Goal: Task Accomplishment & Management: Use online tool/utility

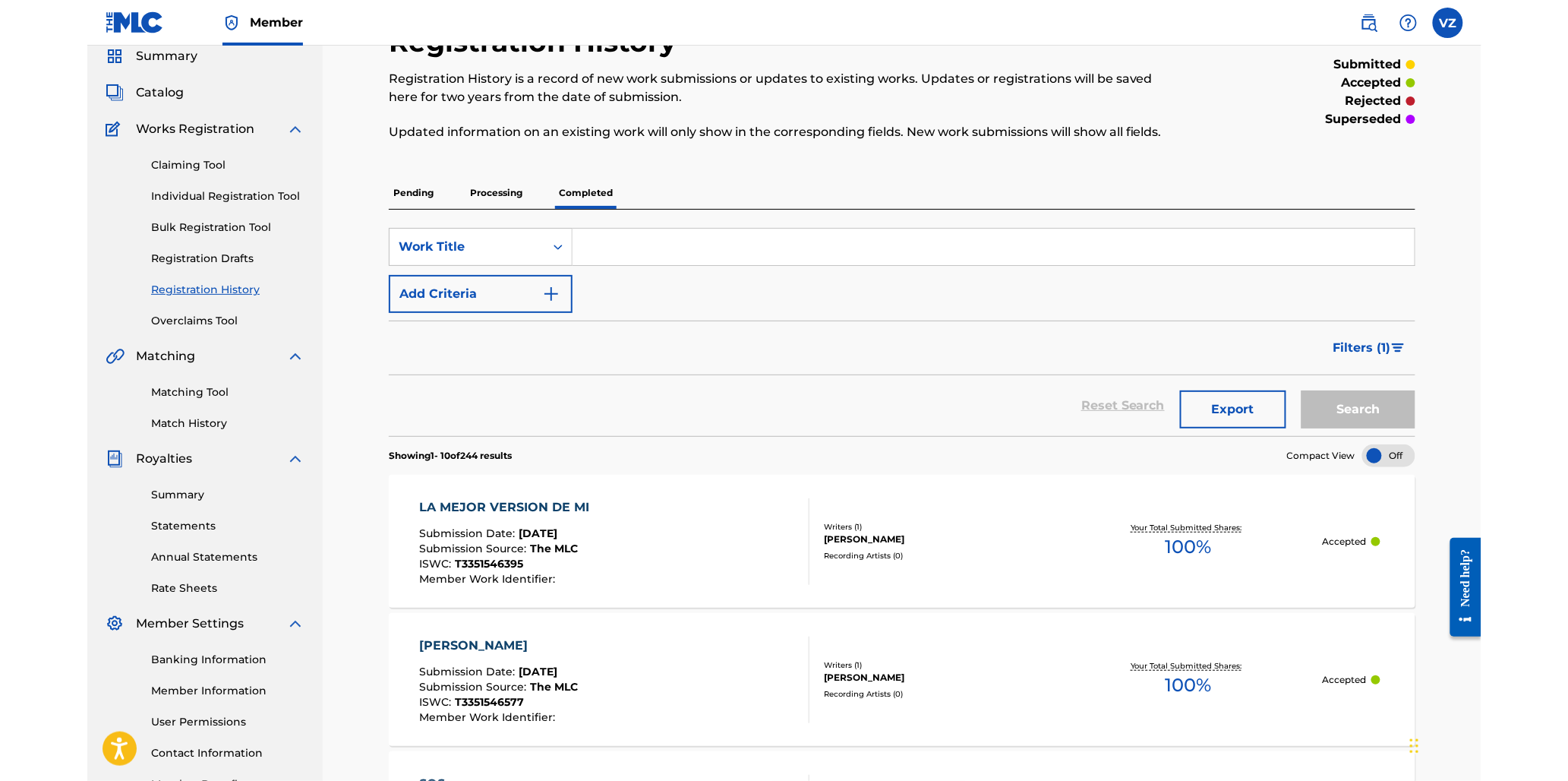
scroll to position [84, 0]
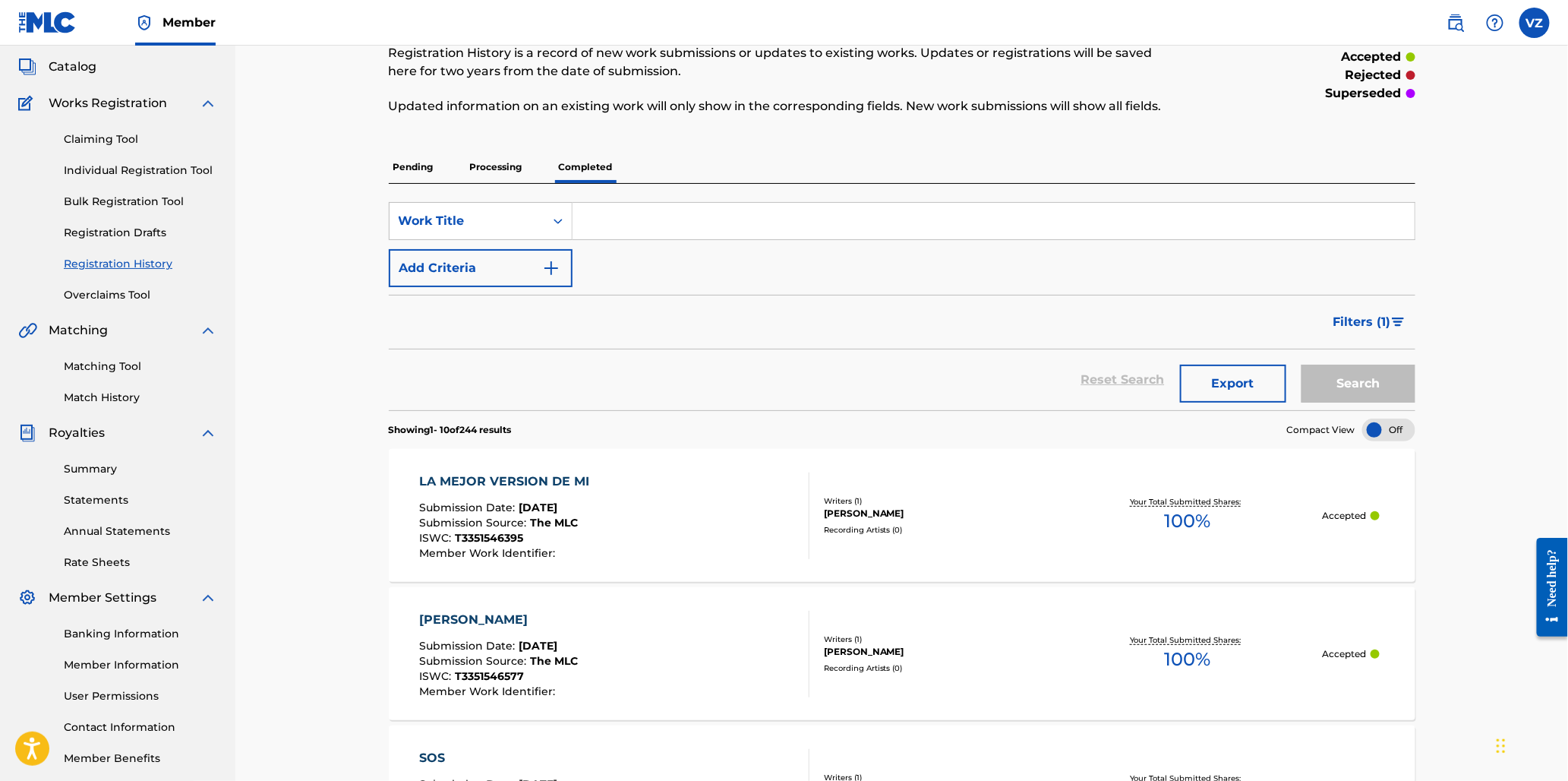
drag, startPoint x: 10, startPoint y: 69, endPoint x: 362, endPoint y: 263, distance: 401.9
click at [80, 66] on span "Catalog" at bounding box center [72, 67] width 48 height 19
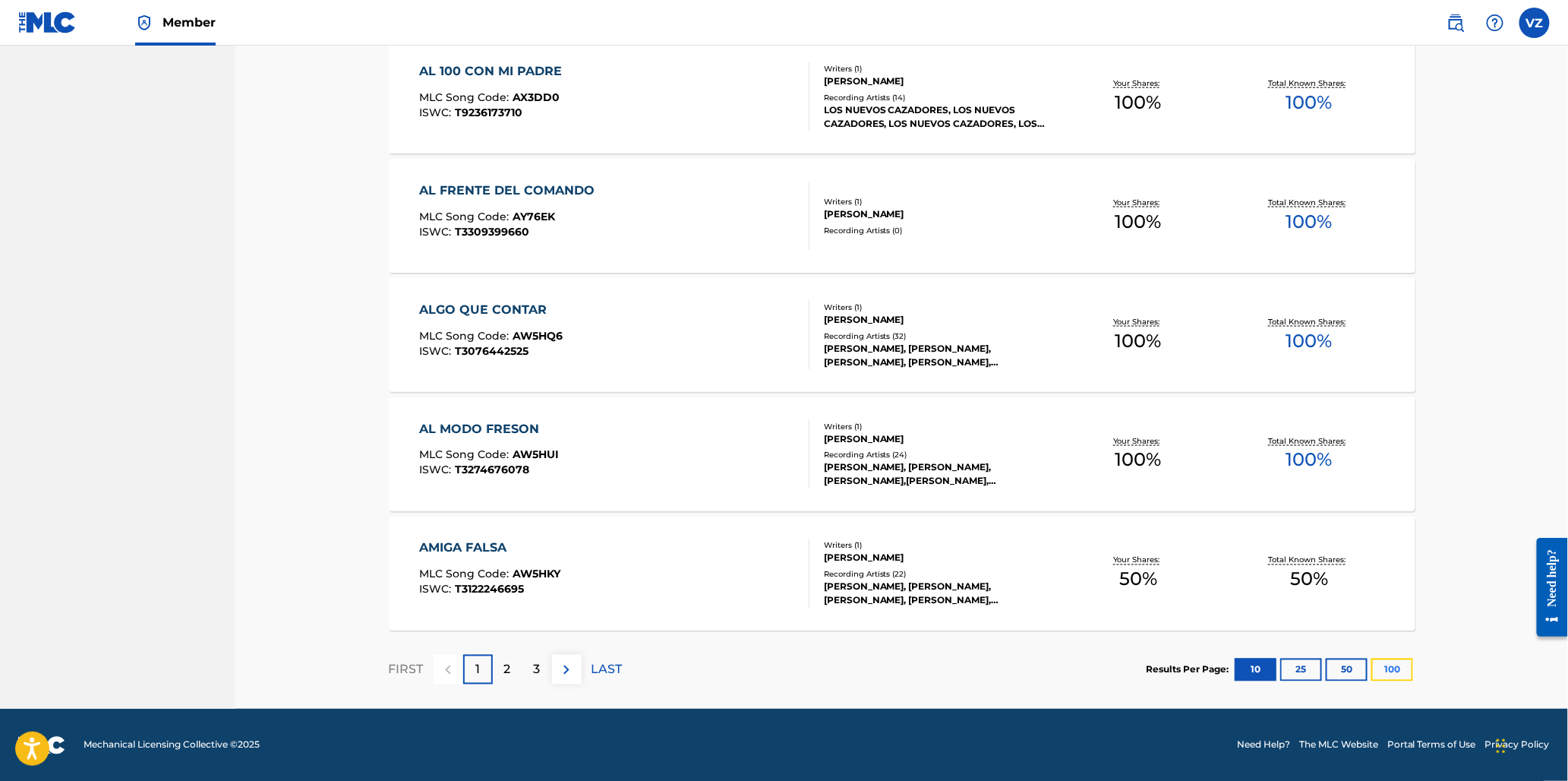
click at [1002, 562] on button "100" at bounding box center [1392, 669] width 42 height 23
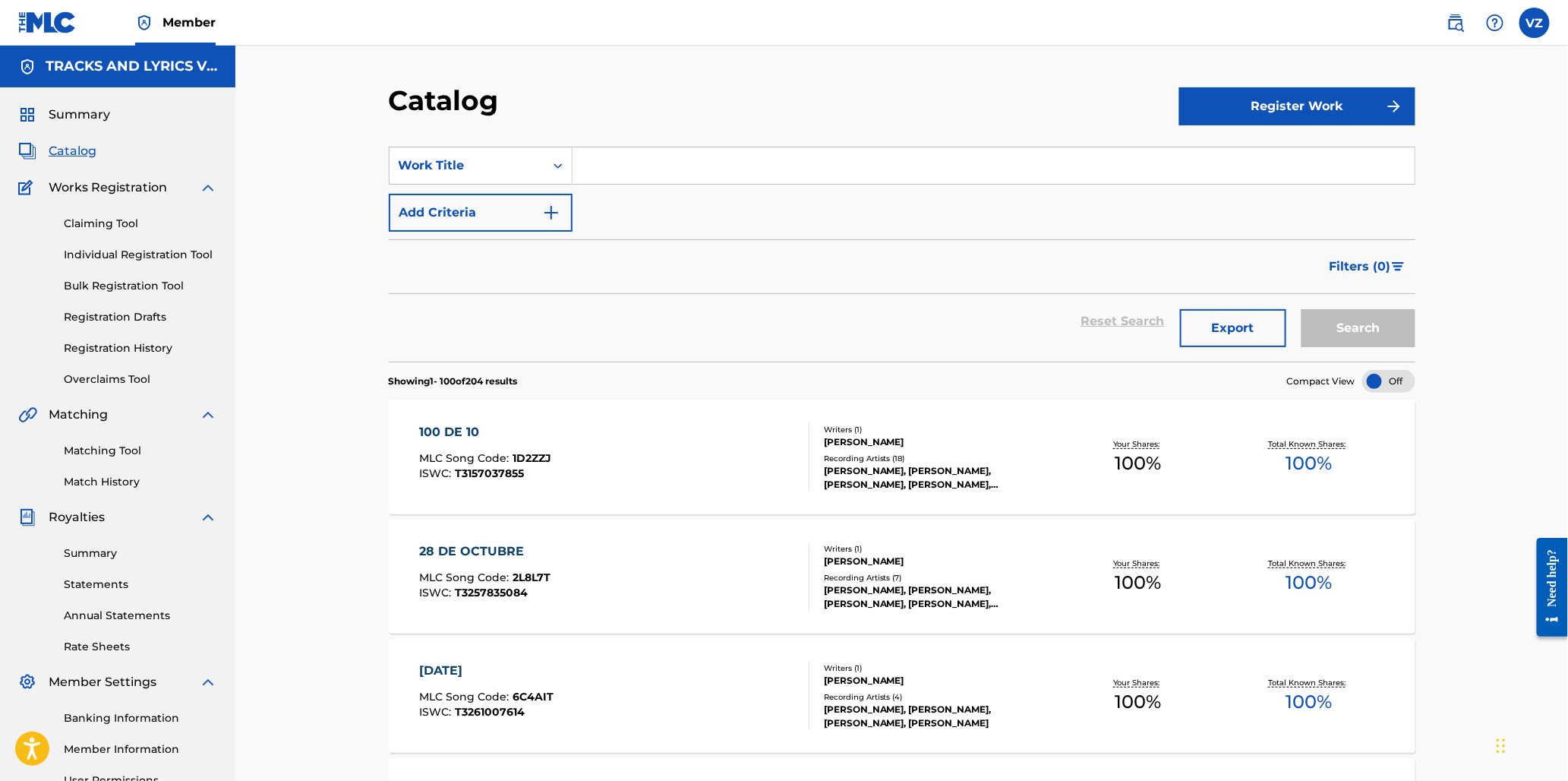
click at [641, 169] on input "Search Form" at bounding box center [993, 165] width 842 height 36
click at [1002, 309] on button "Search" at bounding box center [1359, 328] width 114 height 38
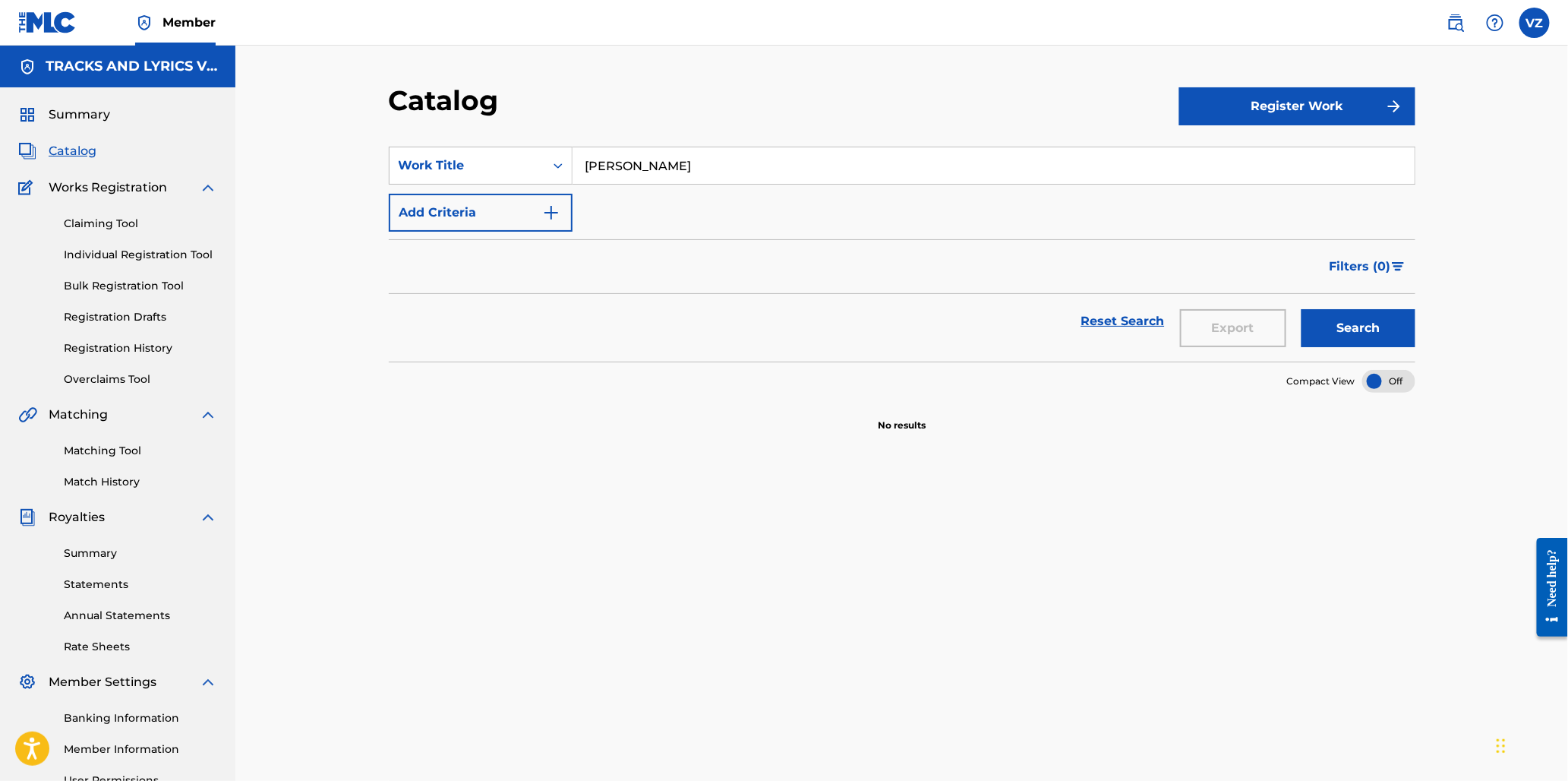
type input "hector"
click at [1002, 309] on button "Search" at bounding box center [1359, 328] width 114 height 38
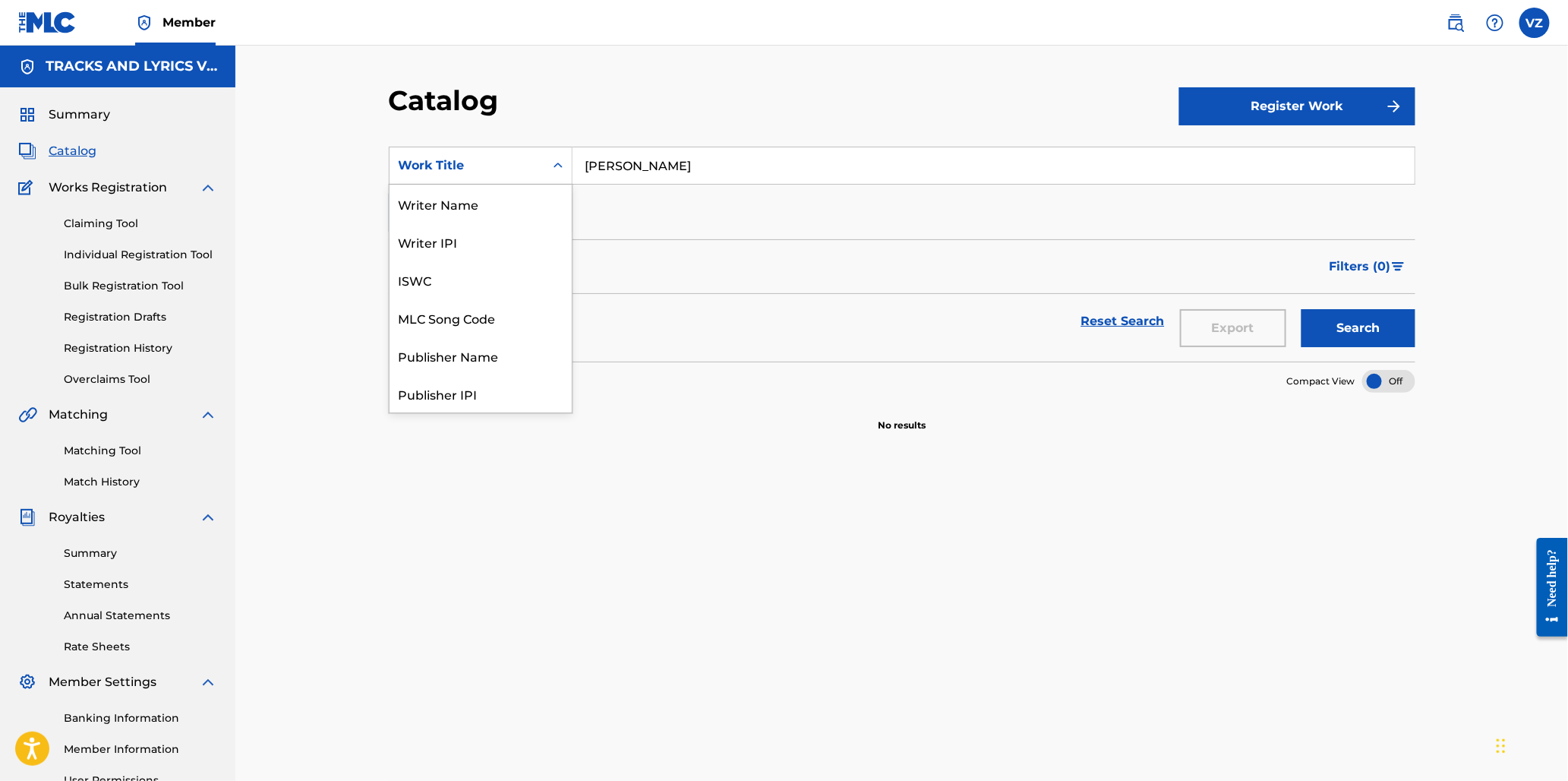
click at [545, 161] on div "Search Form" at bounding box center [558, 165] width 27 height 27
click at [491, 317] on div "Artist" at bounding box center [481, 317] width 182 height 38
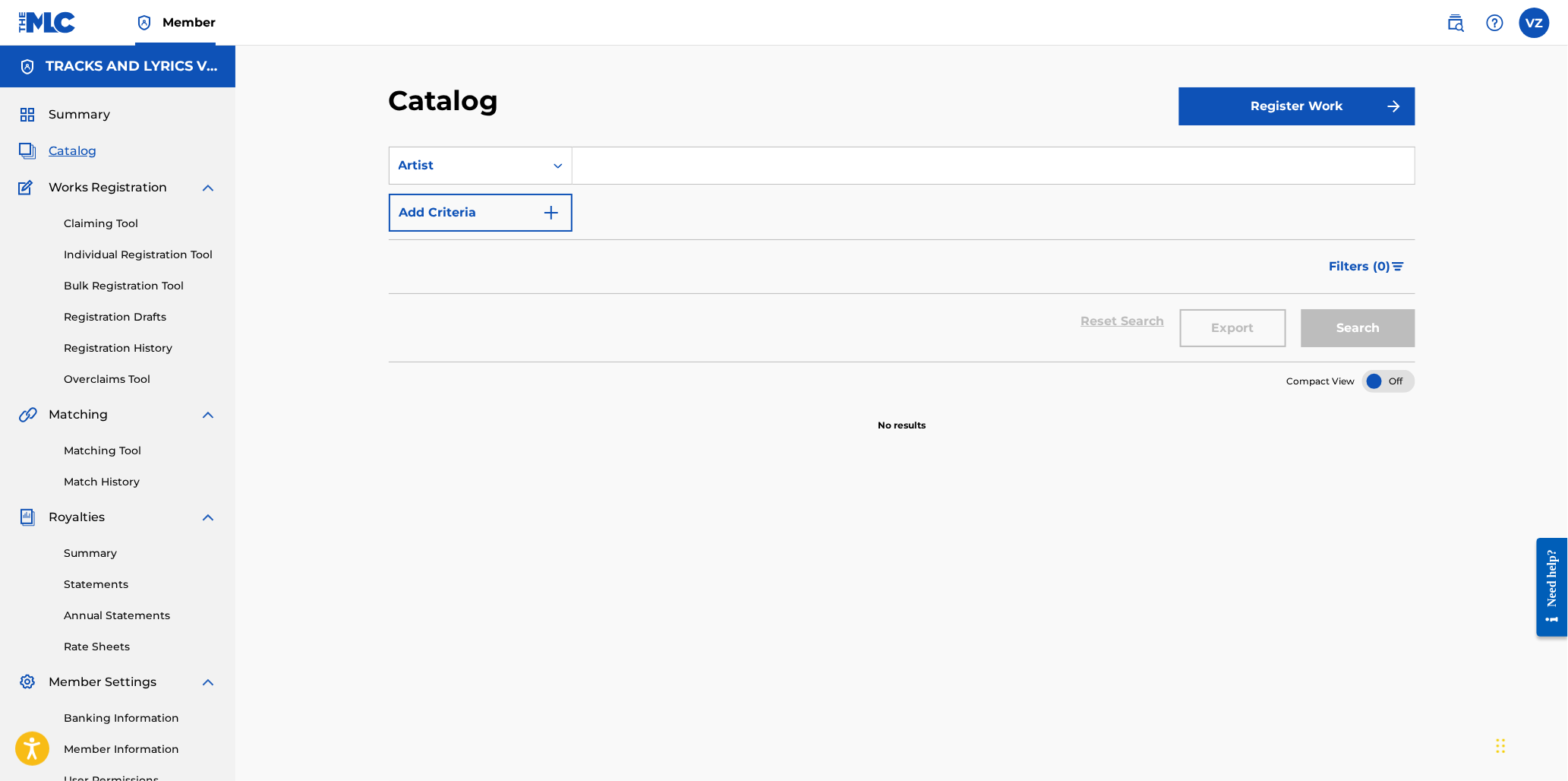
click at [73, 155] on span "Catalog" at bounding box center [72, 151] width 48 height 19
click at [70, 148] on span "Catalog" at bounding box center [72, 151] width 48 height 19
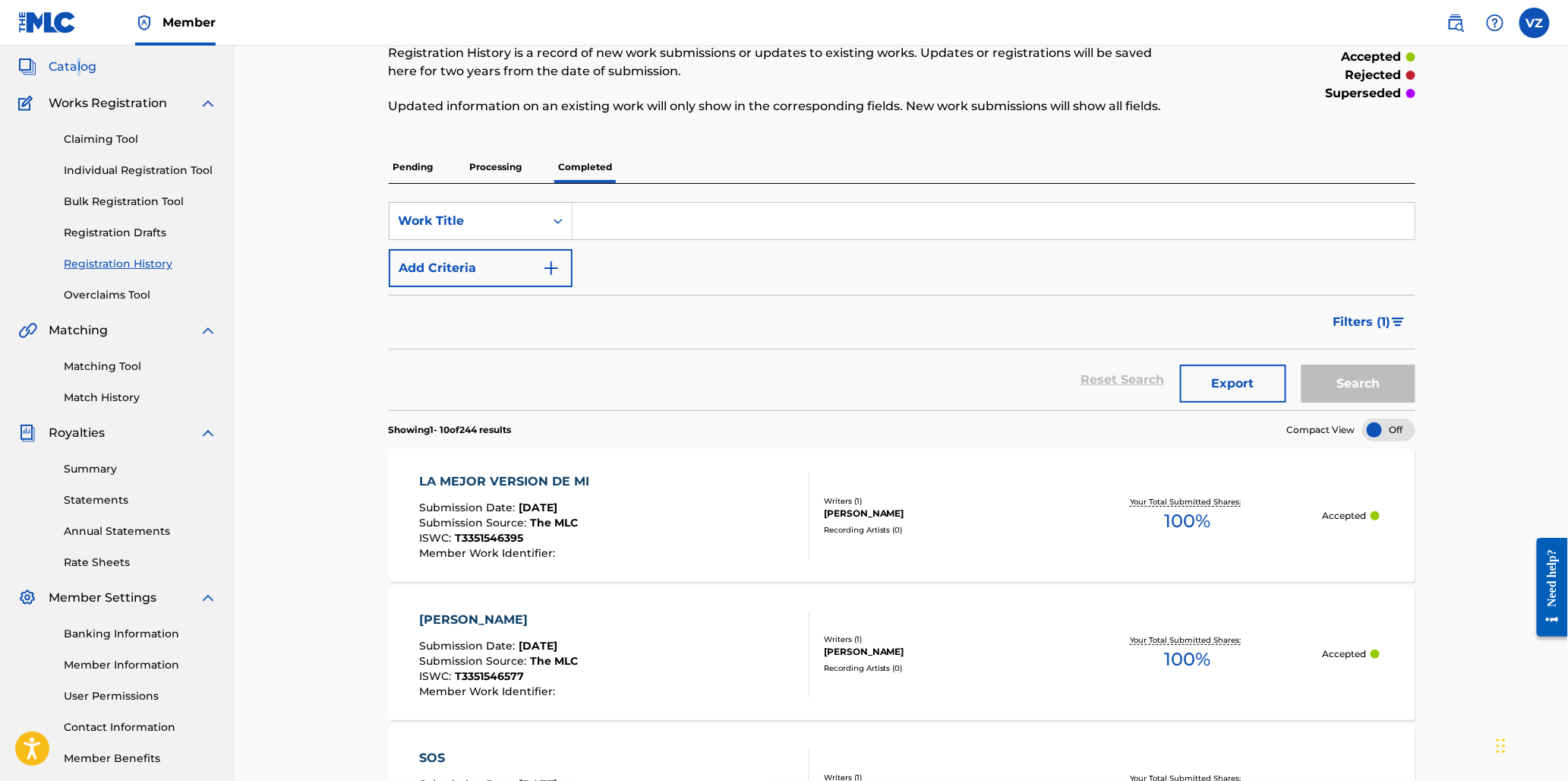
click at [77, 56] on div "Summary Catalog Works Registration Claiming Tool Individual Registration Tool B…" at bounding box center [117, 393] width 236 height 781
click at [73, 63] on span "Catalog" at bounding box center [72, 67] width 48 height 19
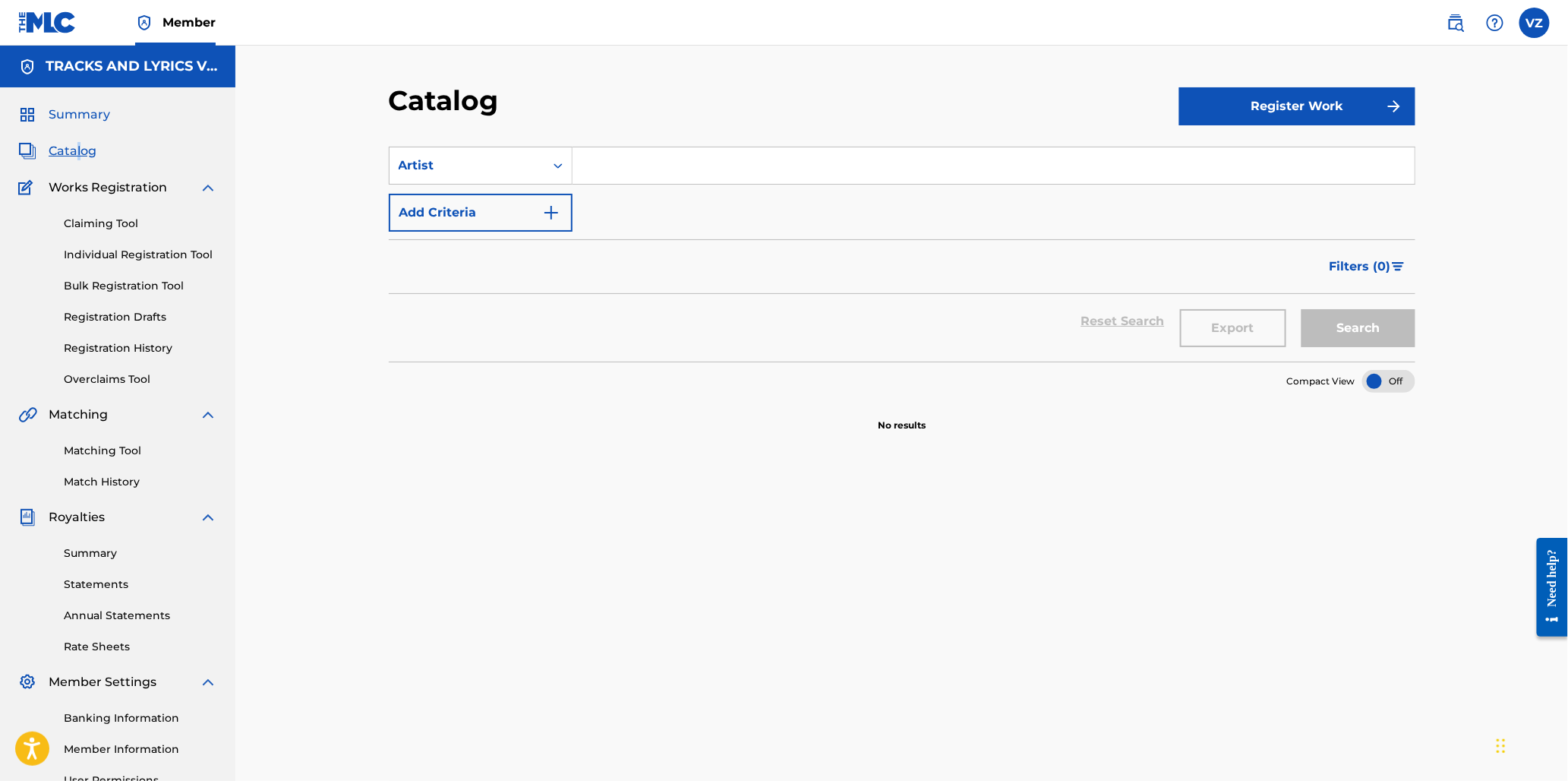
click at [86, 113] on span "Summary" at bounding box center [79, 115] width 62 height 19
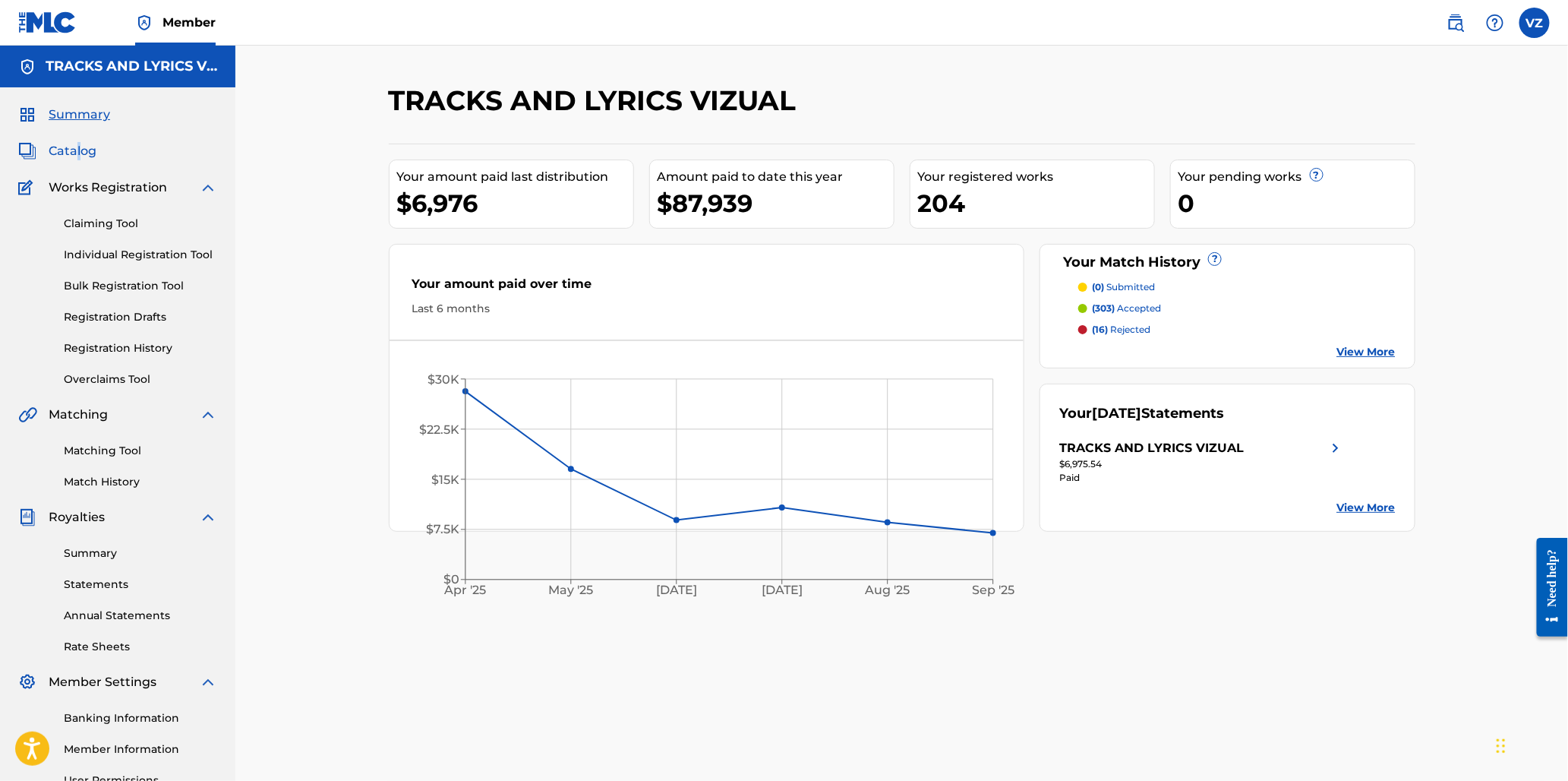
click at [79, 143] on span "Catalog" at bounding box center [72, 151] width 48 height 19
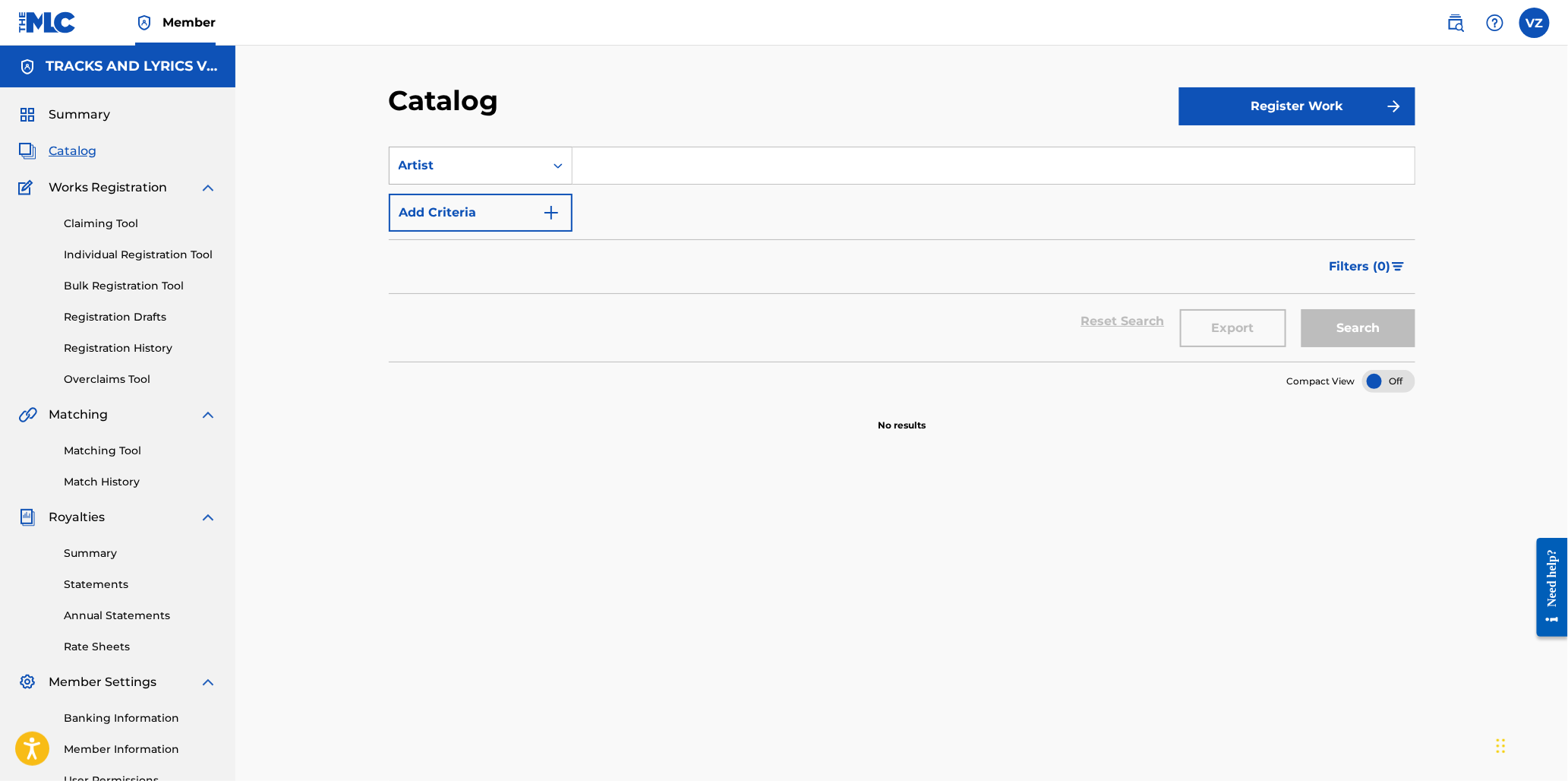
click at [539, 162] on div "Artist" at bounding box center [467, 164] width 155 height 28
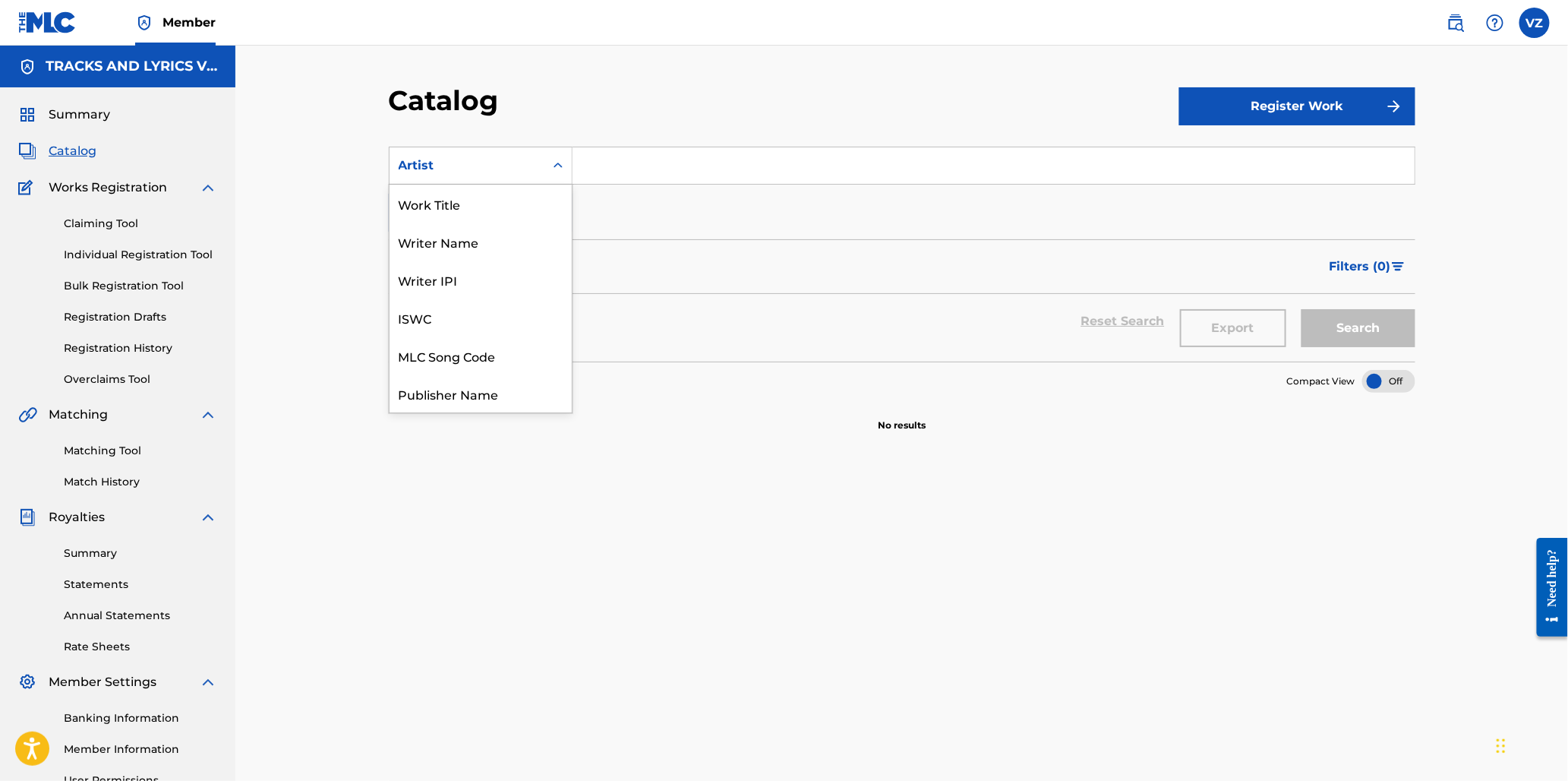
scroll to position [228, 0]
click at [534, 204] on div "Publisher IPI" at bounding box center [481, 204] width 182 height 38
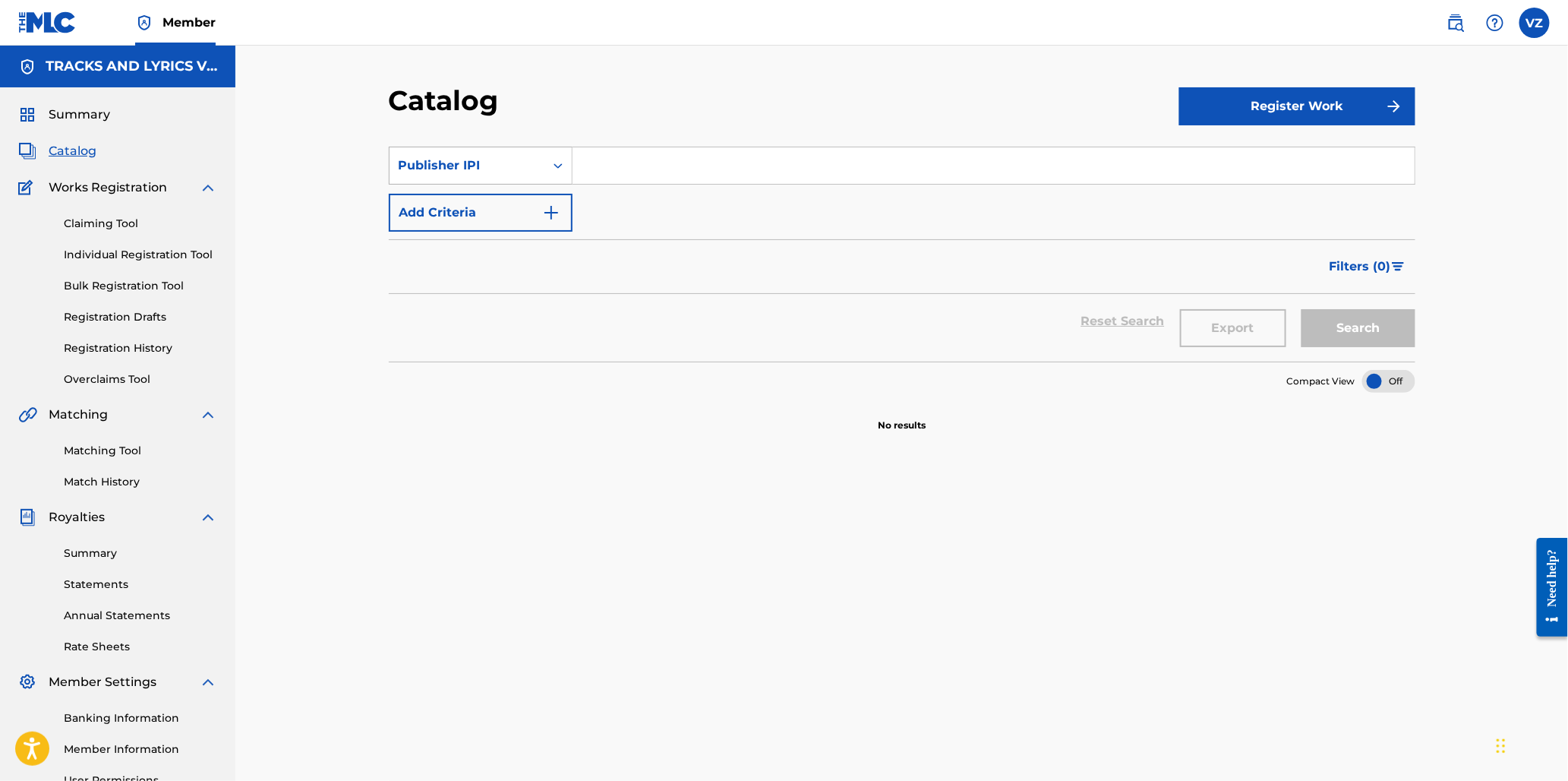
click at [547, 168] on div "Search Form" at bounding box center [558, 165] width 27 height 27
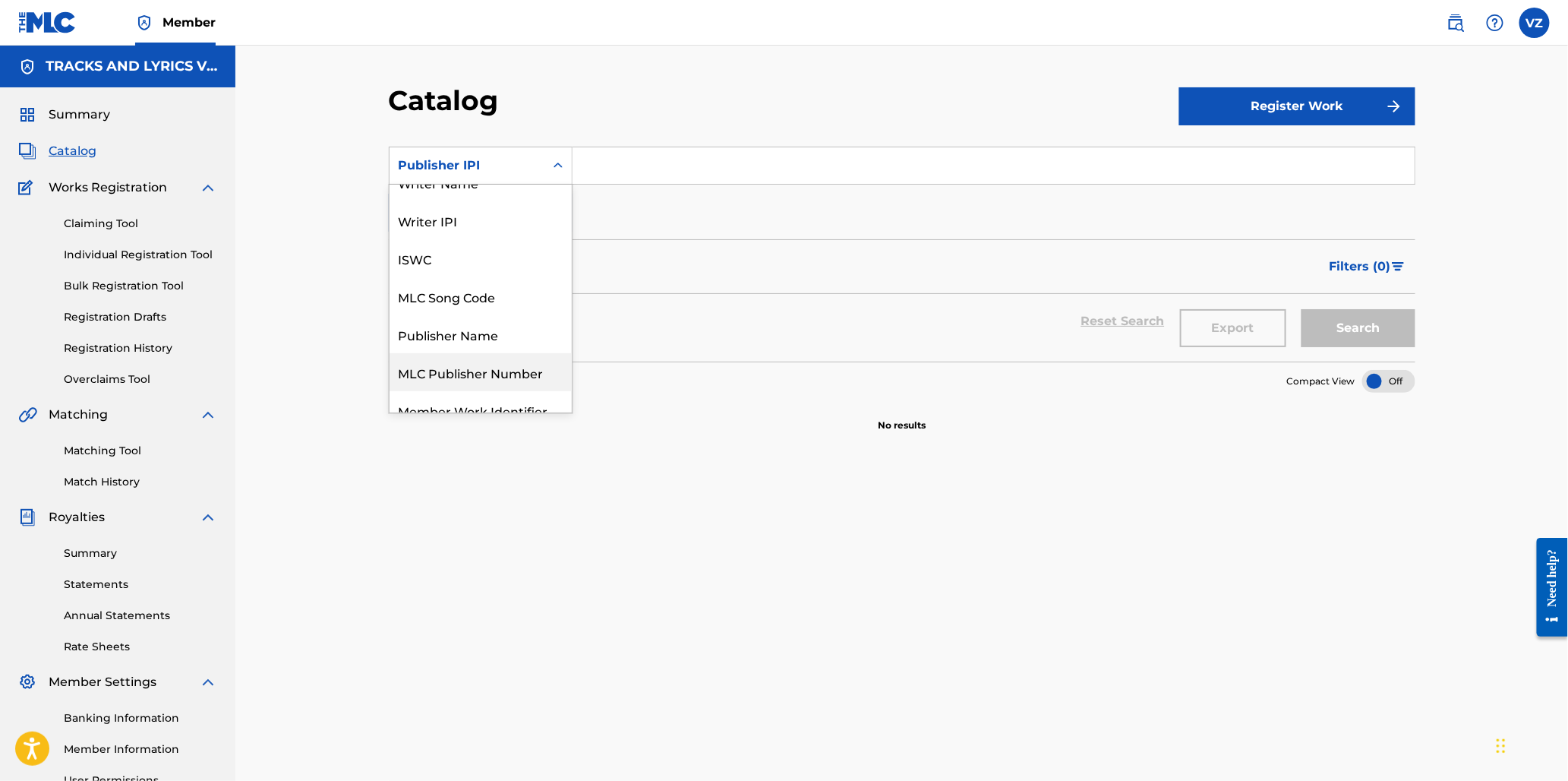
scroll to position [0, 0]
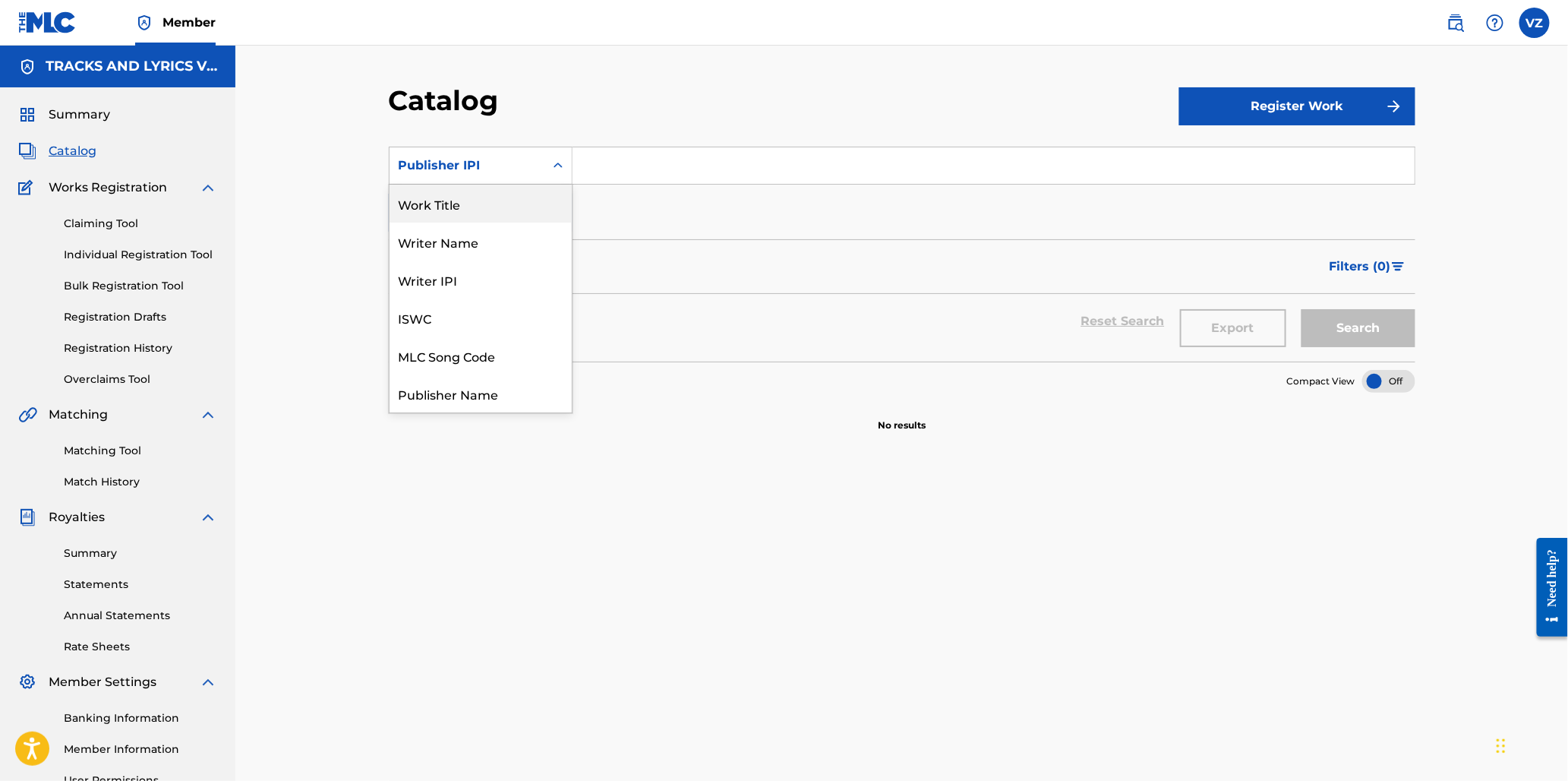
click at [504, 208] on div "Work Title" at bounding box center [481, 204] width 182 height 38
click at [825, 232] on form "SearchWithCriteria99f27ae9-e7a6-40d3-b9a4-d8cb34829a8b Work Title Add Criteria …" at bounding box center [901, 254] width 1027 height 215
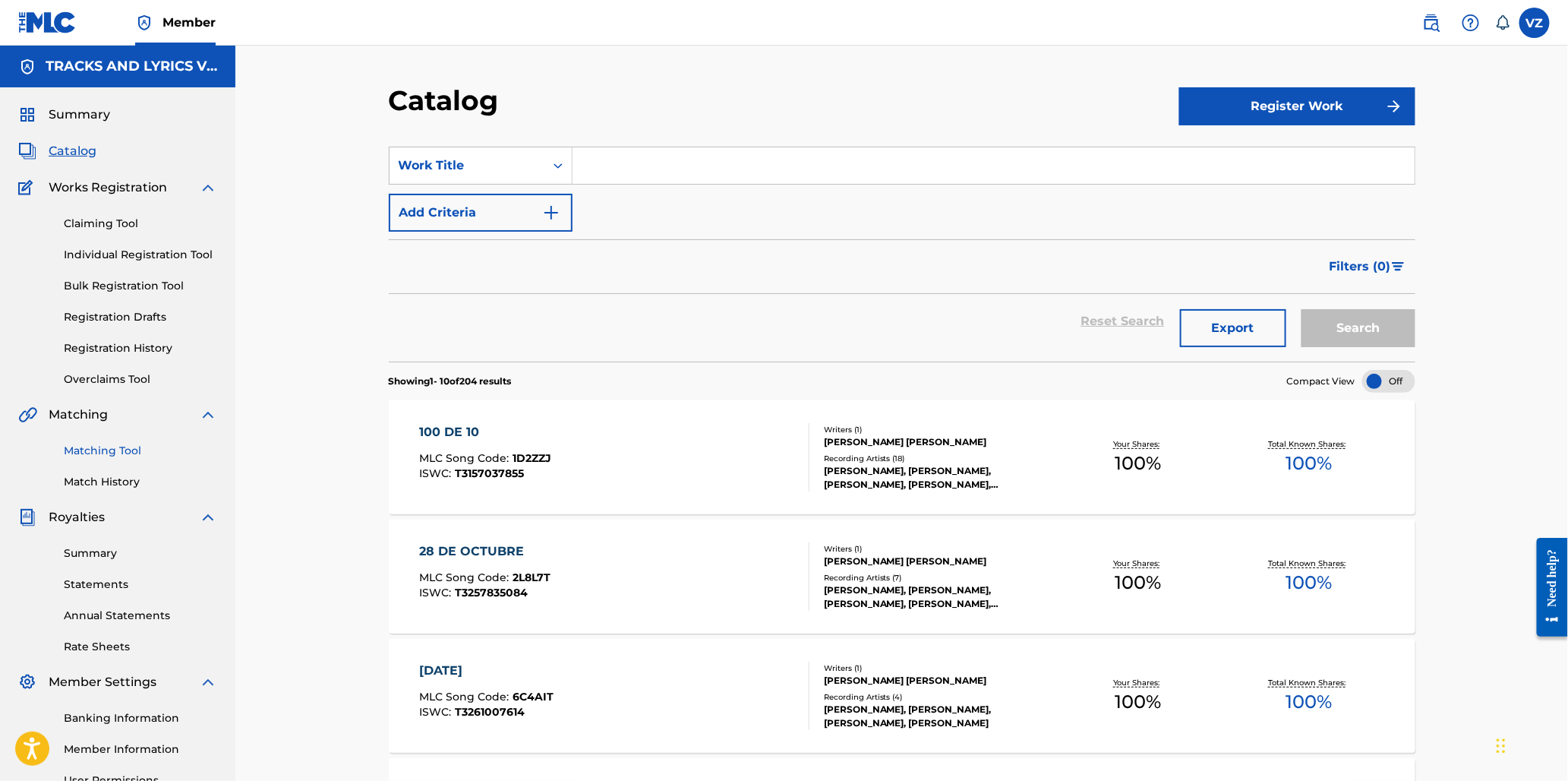
click at [123, 454] on link "Matching Tool" at bounding box center [140, 450] width 154 height 16
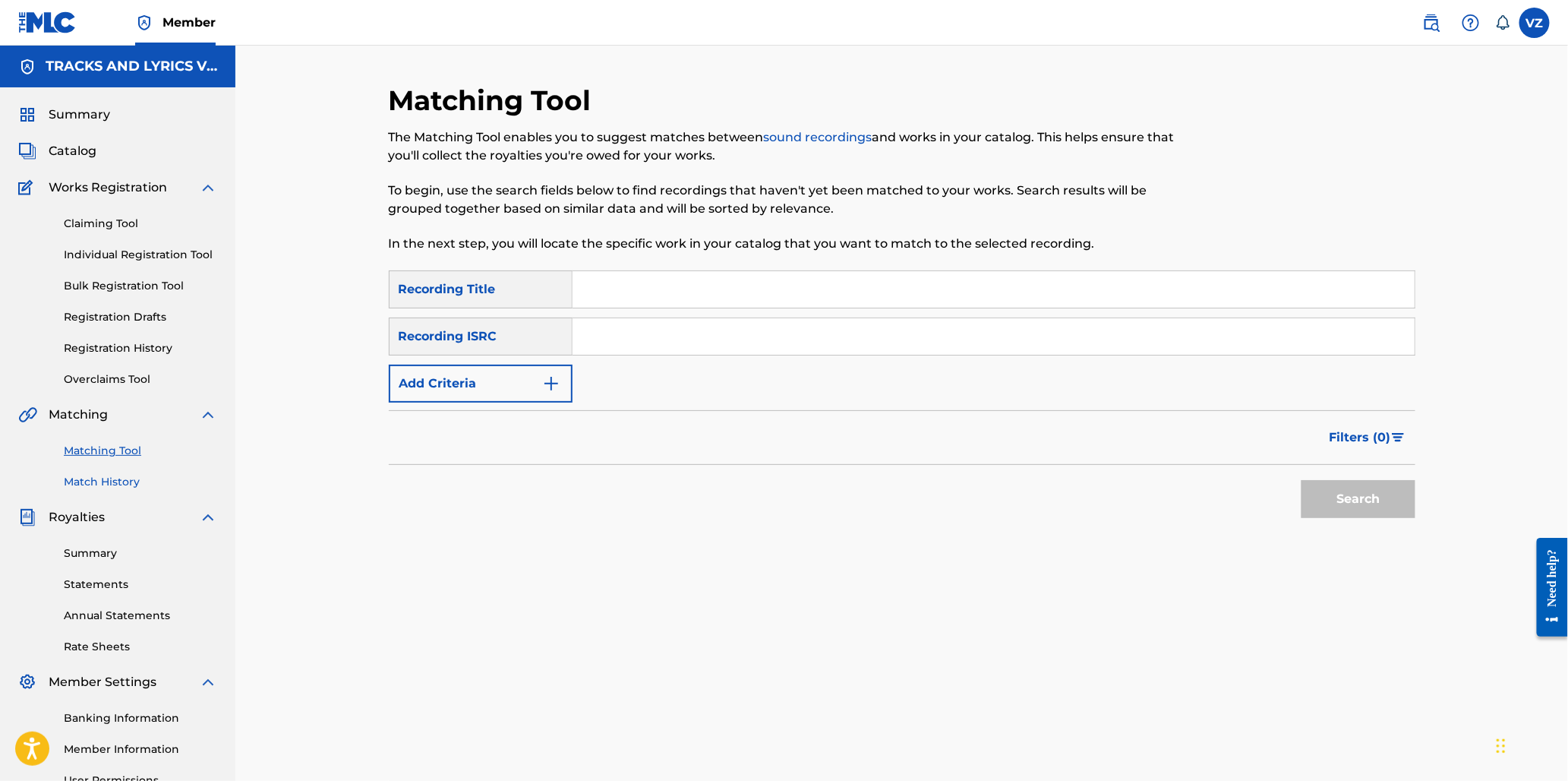
click at [100, 484] on link "Match History" at bounding box center [140, 482] width 154 height 16
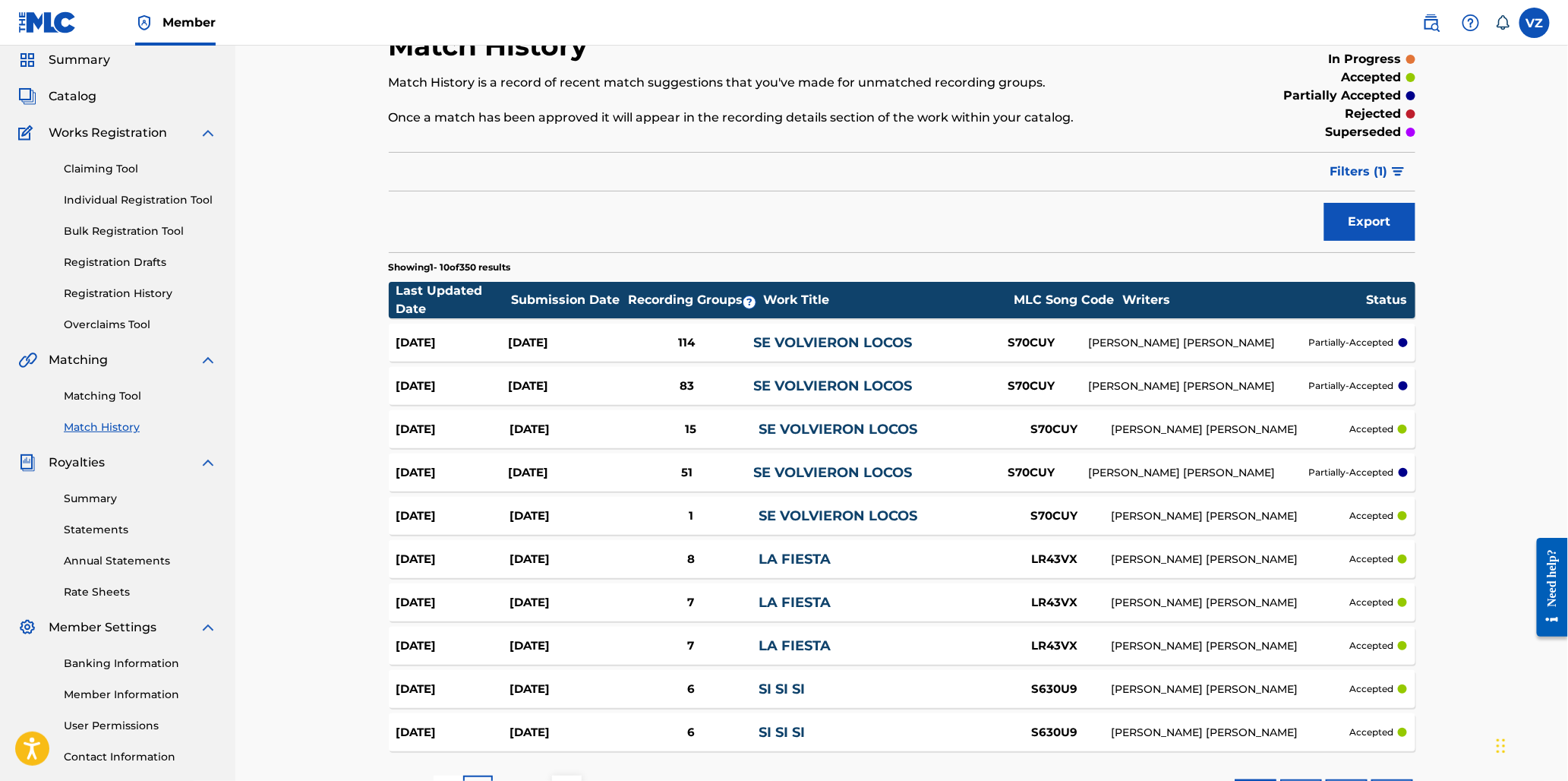
scroll to position [84, 0]
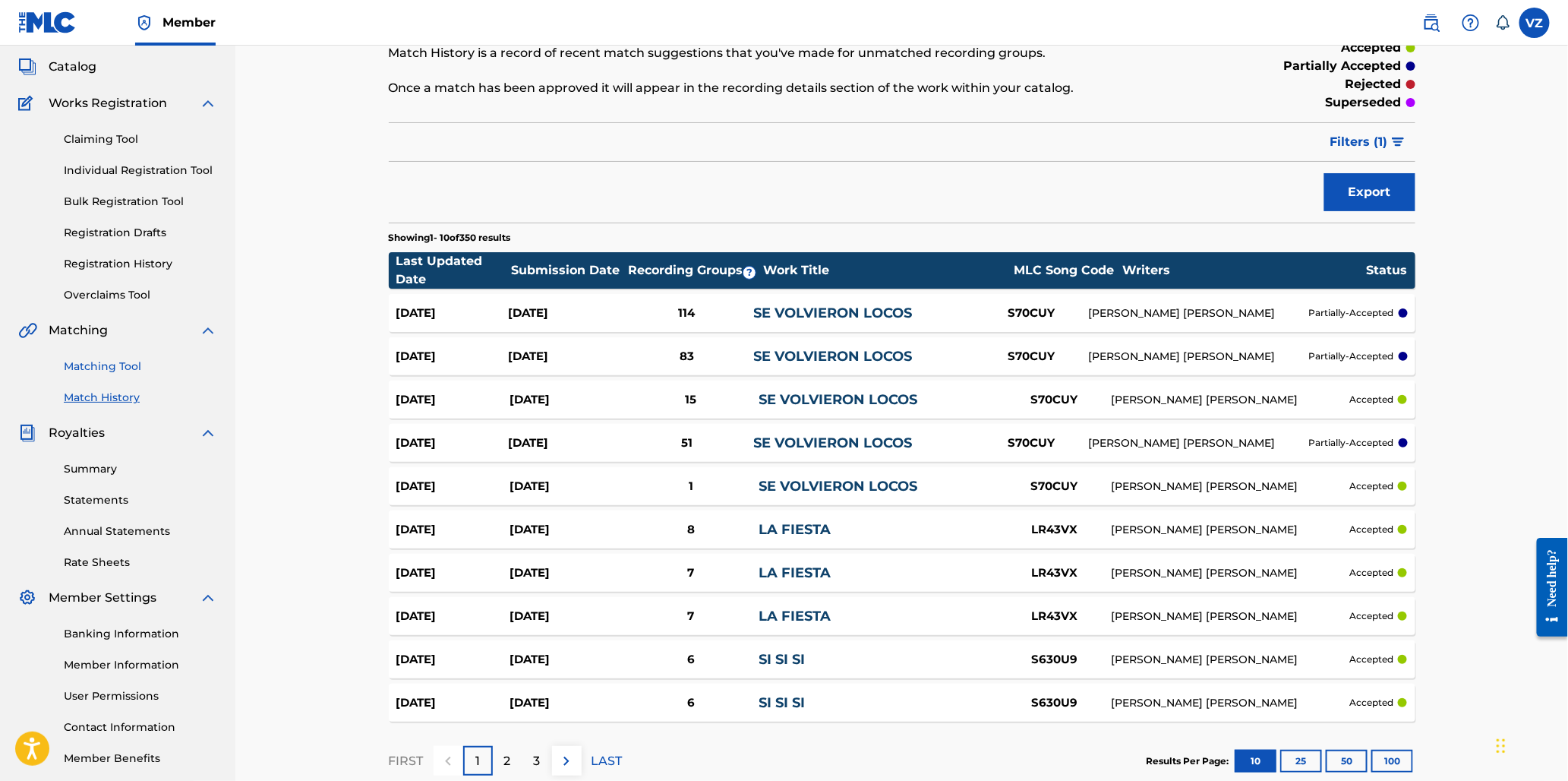
click at [97, 367] on link "Matching Tool" at bounding box center [140, 366] width 154 height 16
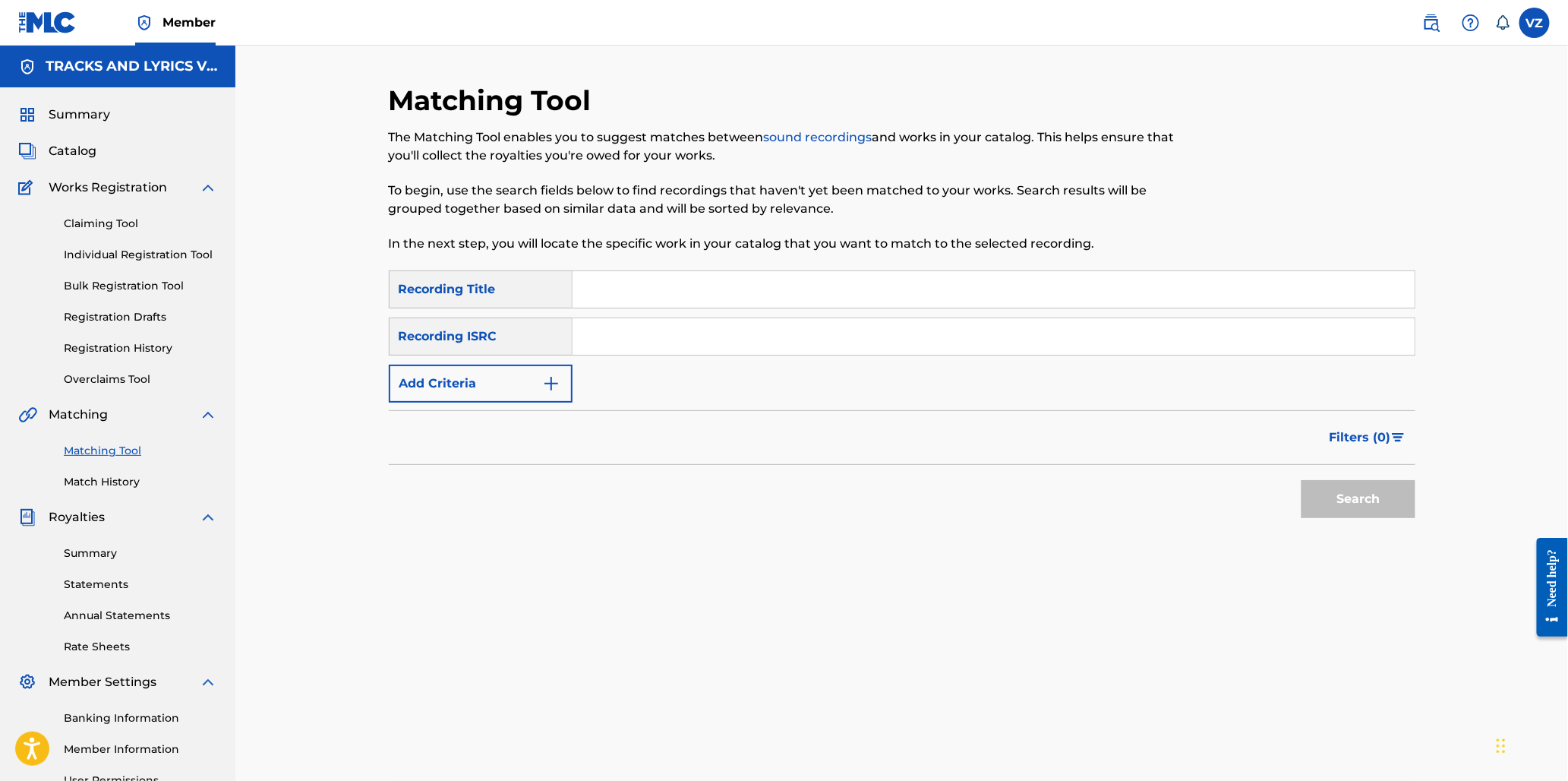
click at [694, 285] on input "Search Form" at bounding box center [993, 289] width 842 height 36
type input "ahi les encargo"
click at [1381, 514] on button "Search" at bounding box center [1359, 498] width 114 height 38
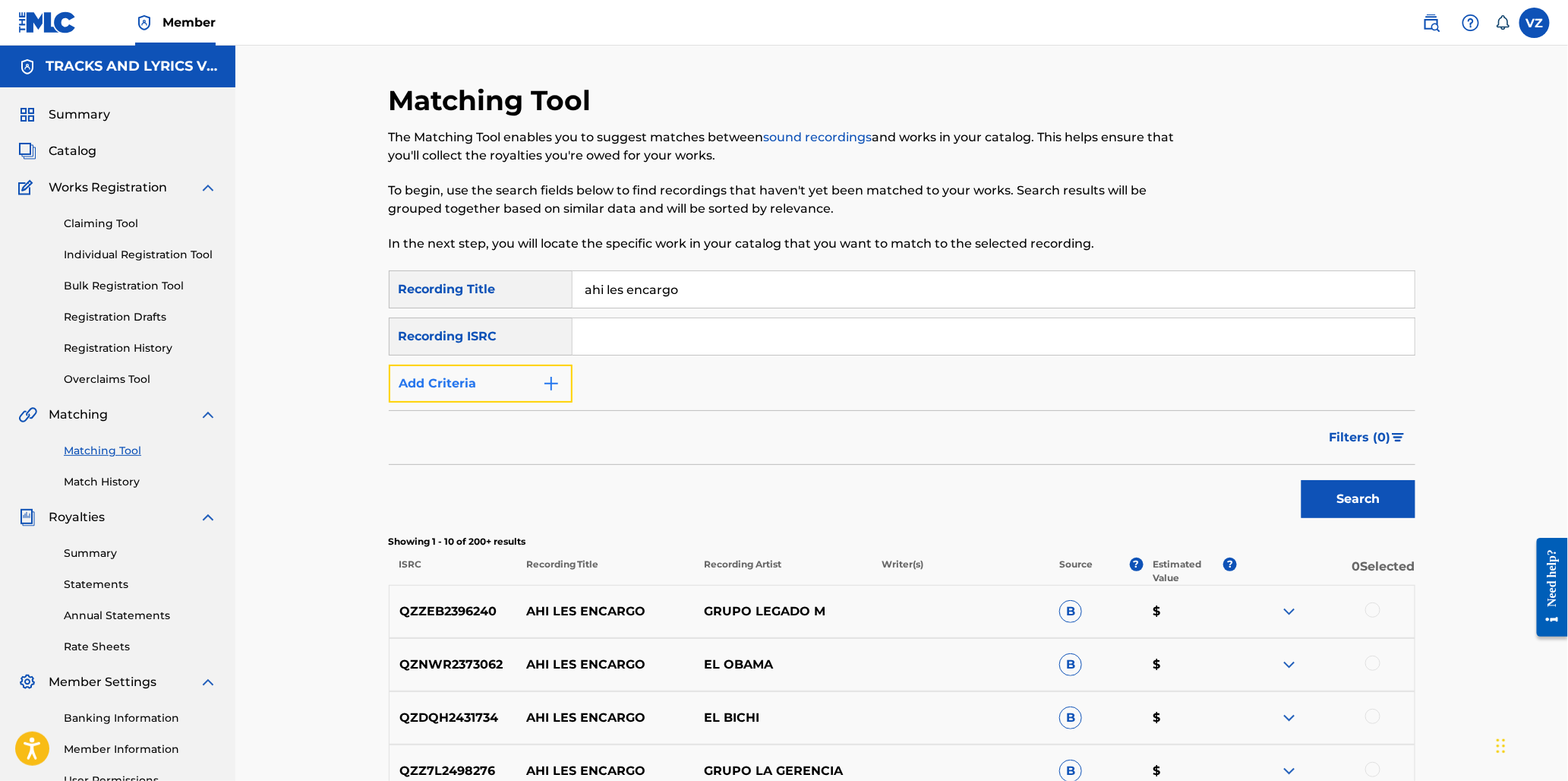
click at [526, 373] on button "Add Criteria" at bounding box center [481, 383] width 184 height 38
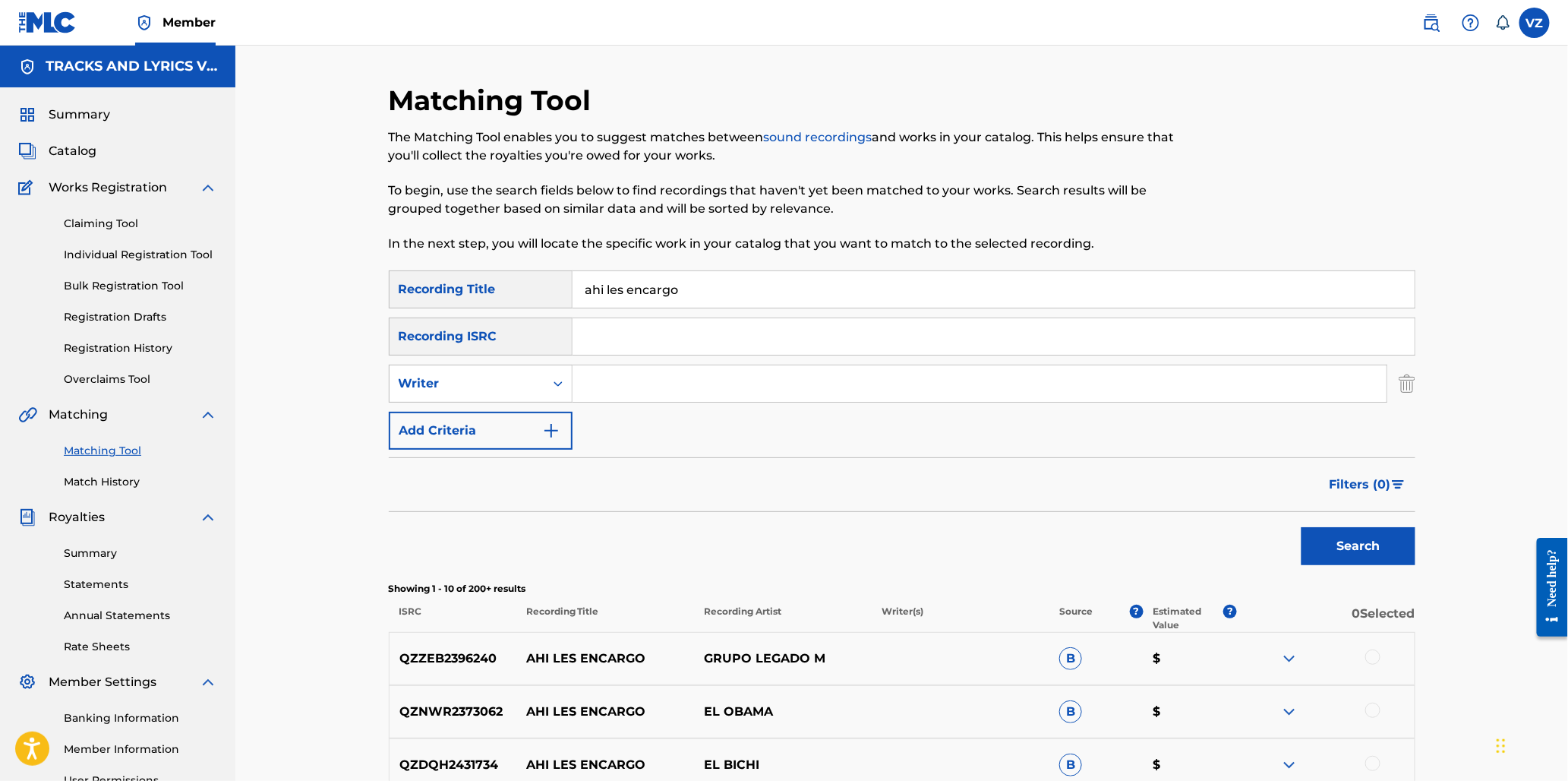
click at [642, 388] on input "Search Form" at bounding box center [980, 383] width 814 height 36
type input "hector rubio"
click at [1302, 527] on button "Search" at bounding box center [1359, 545] width 114 height 38
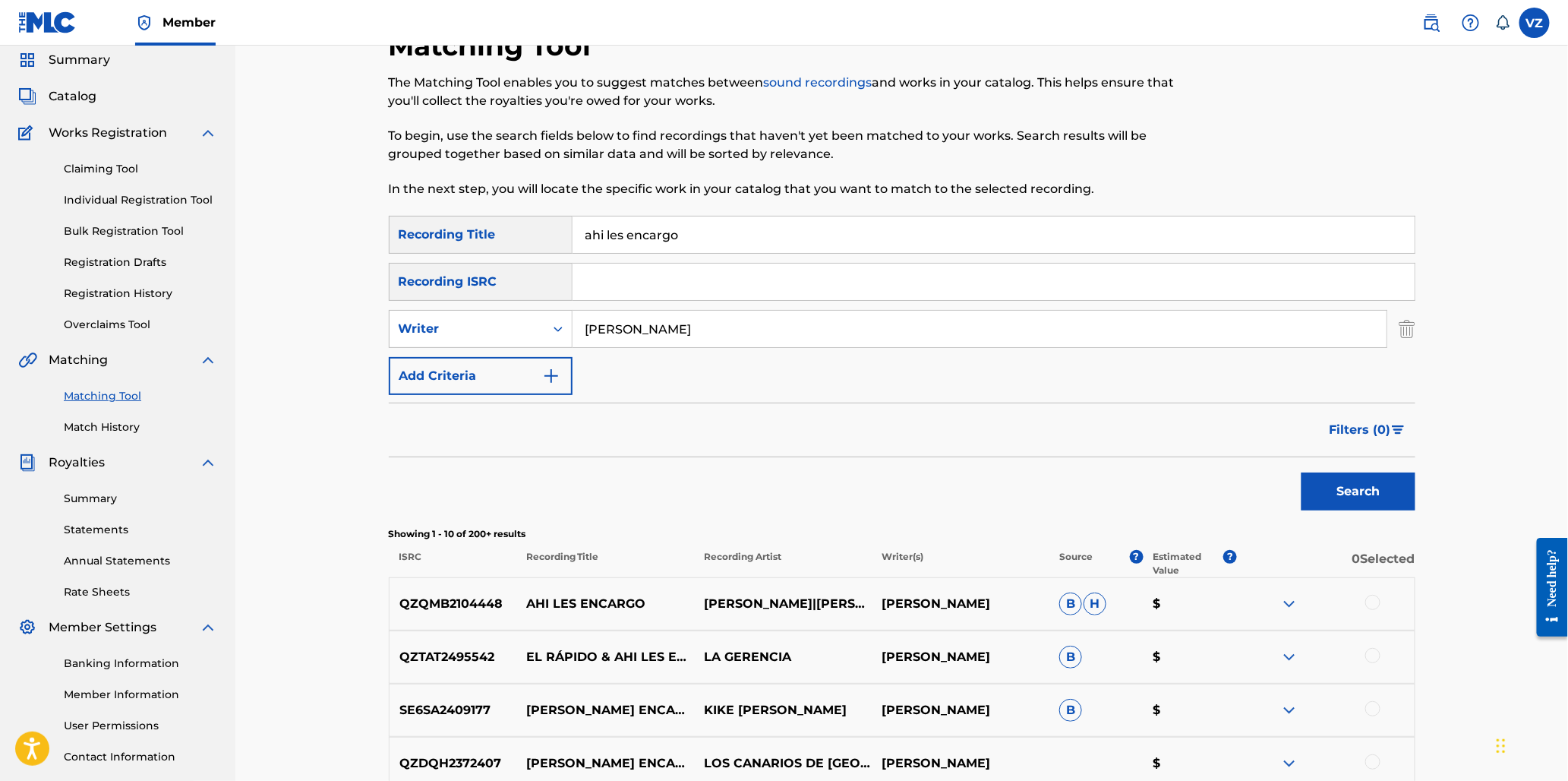
scroll to position [84, 0]
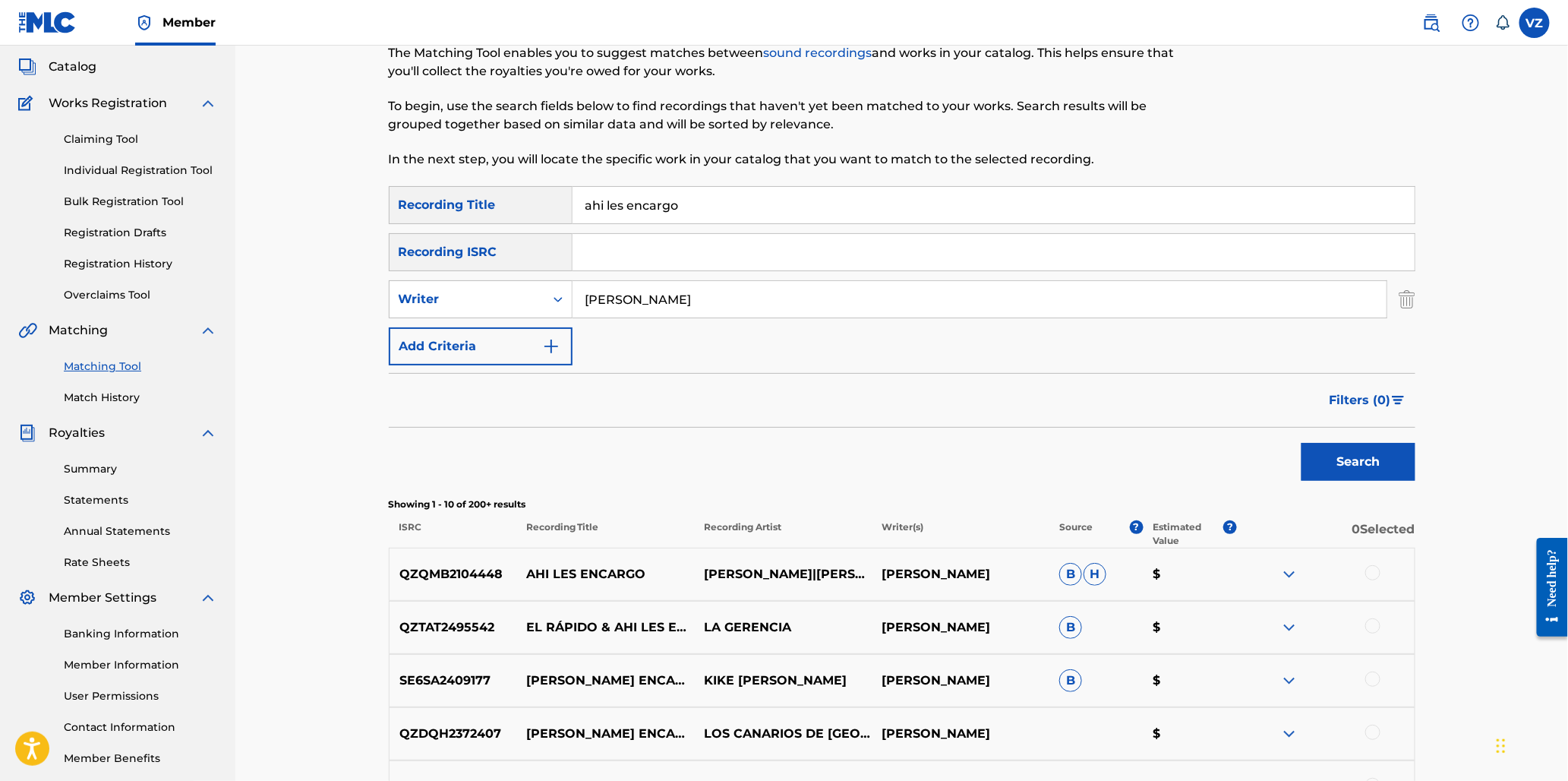
click at [1376, 565] on div at bounding box center [1373, 573] width 16 height 16
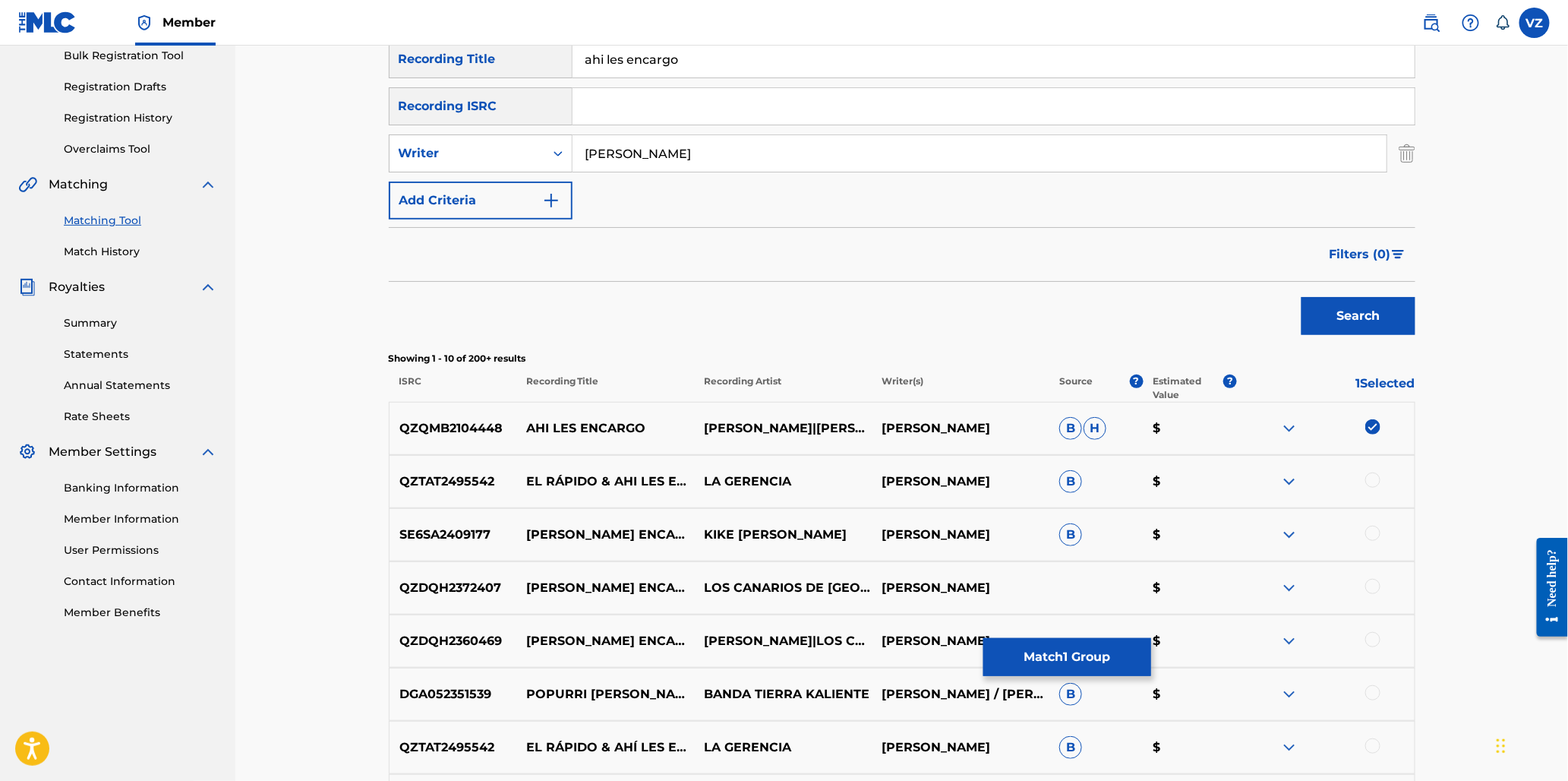
scroll to position [253, 0]
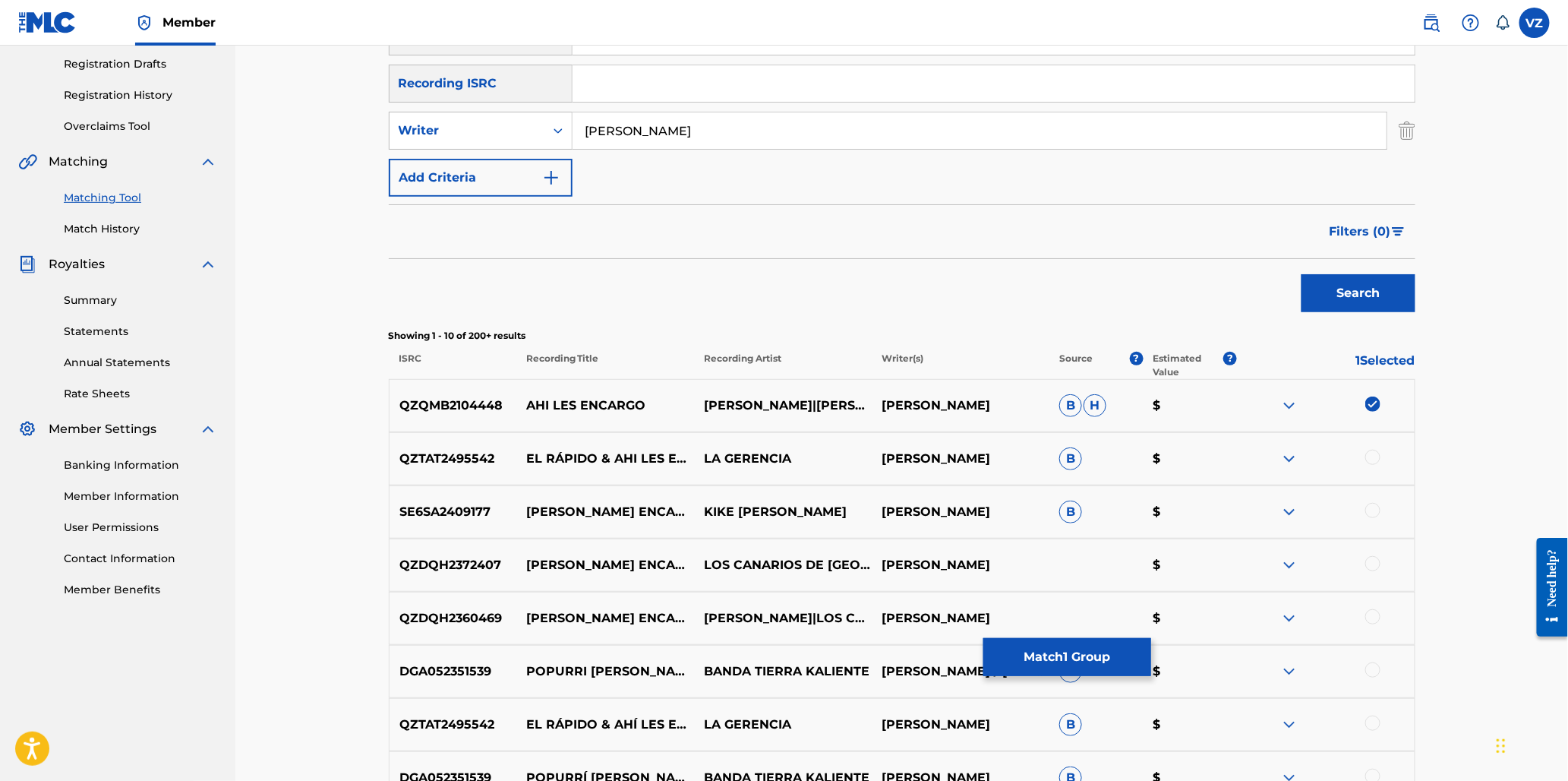
click at [1372, 462] on div at bounding box center [1373, 457] width 16 height 16
click at [1373, 510] on div at bounding box center [1373, 511] width 16 height 16
click at [1370, 560] on div at bounding box center [1373, 564] width 16 height 16
click at [1376, 612] on div at bounding box center [1373, 617] width 16 height 16
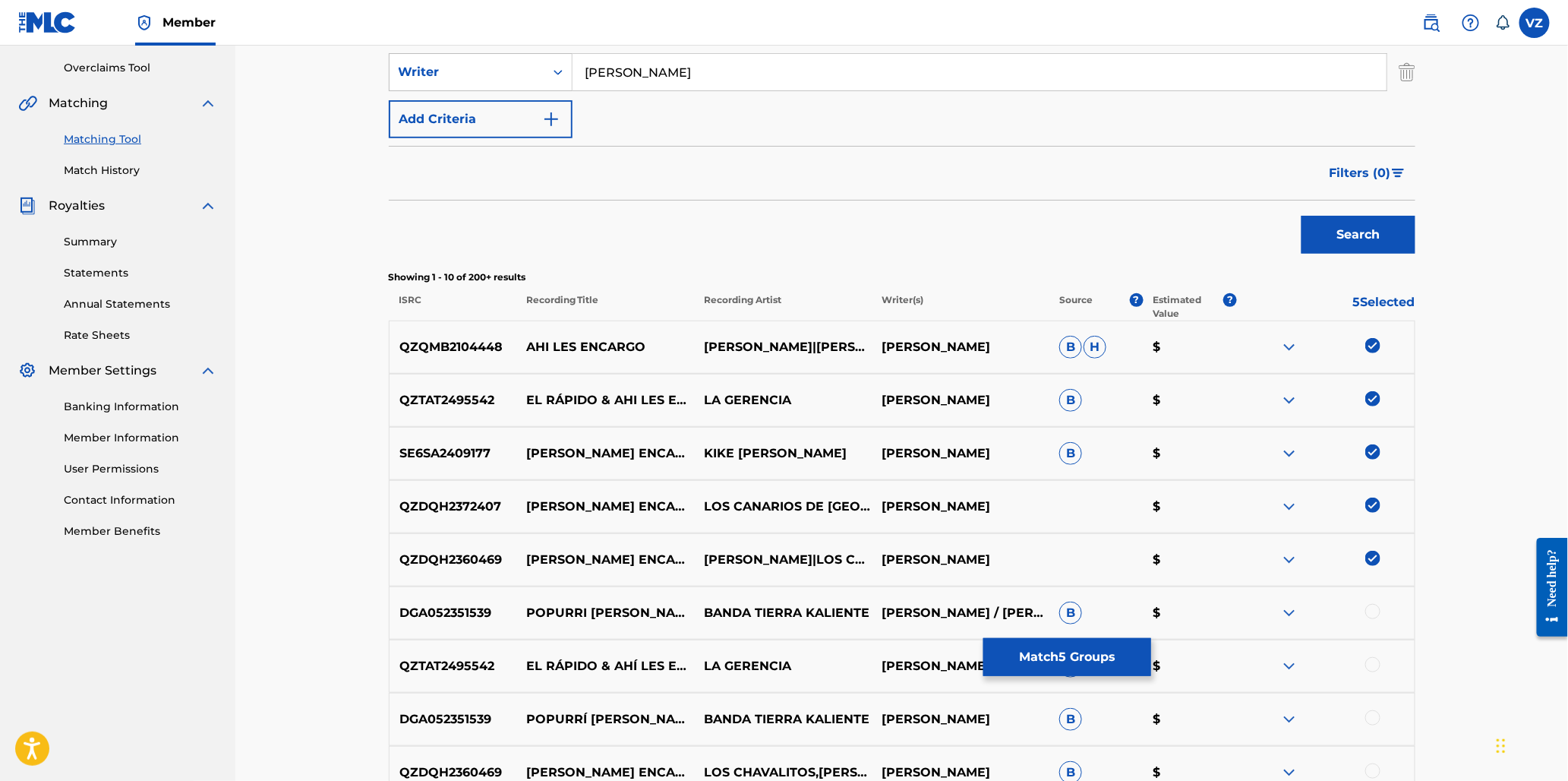
scroll to position [337, 0]
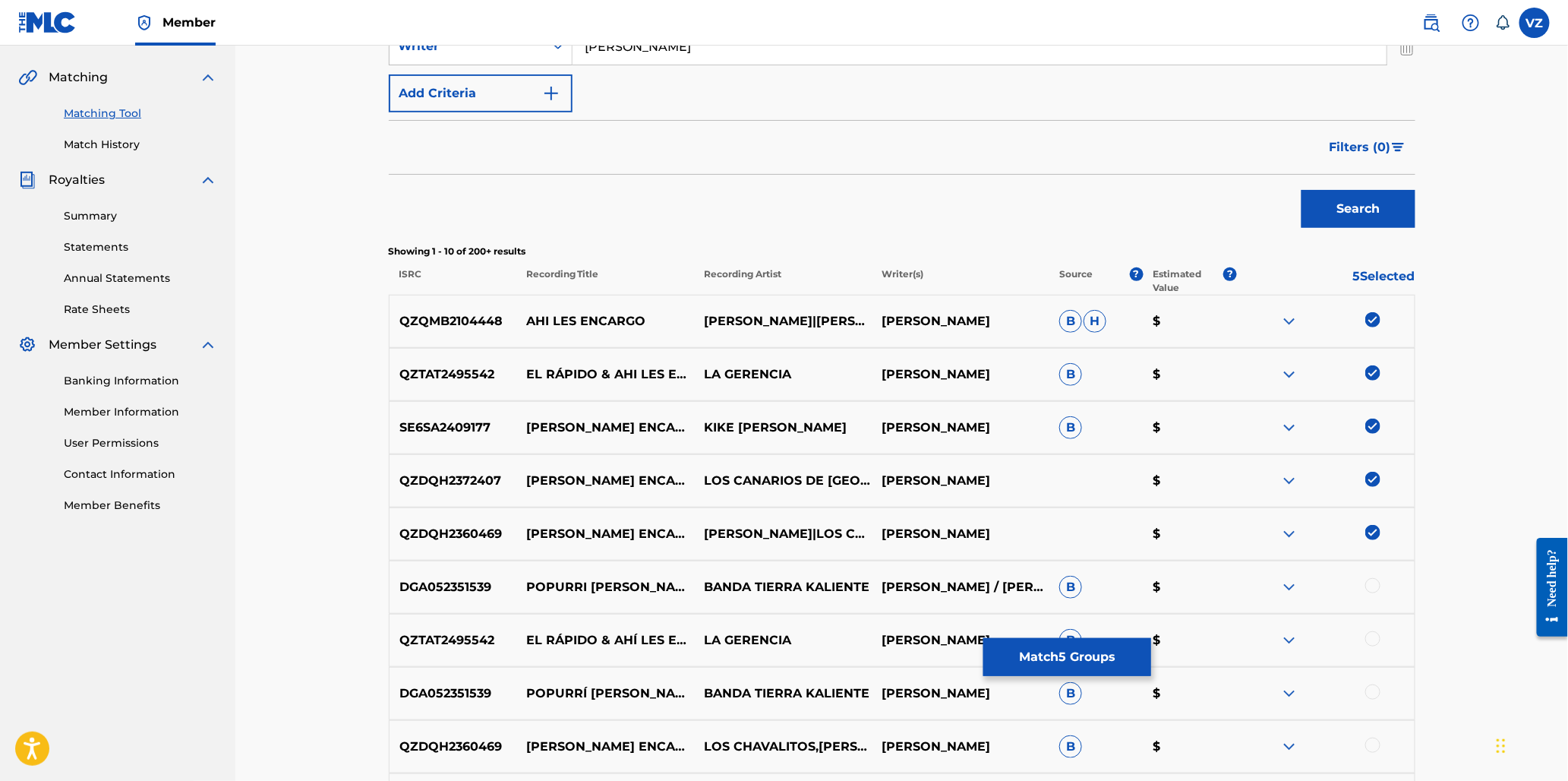
click at [1373, 582] on div at bounding box center [1373, 585] width 16 height 16
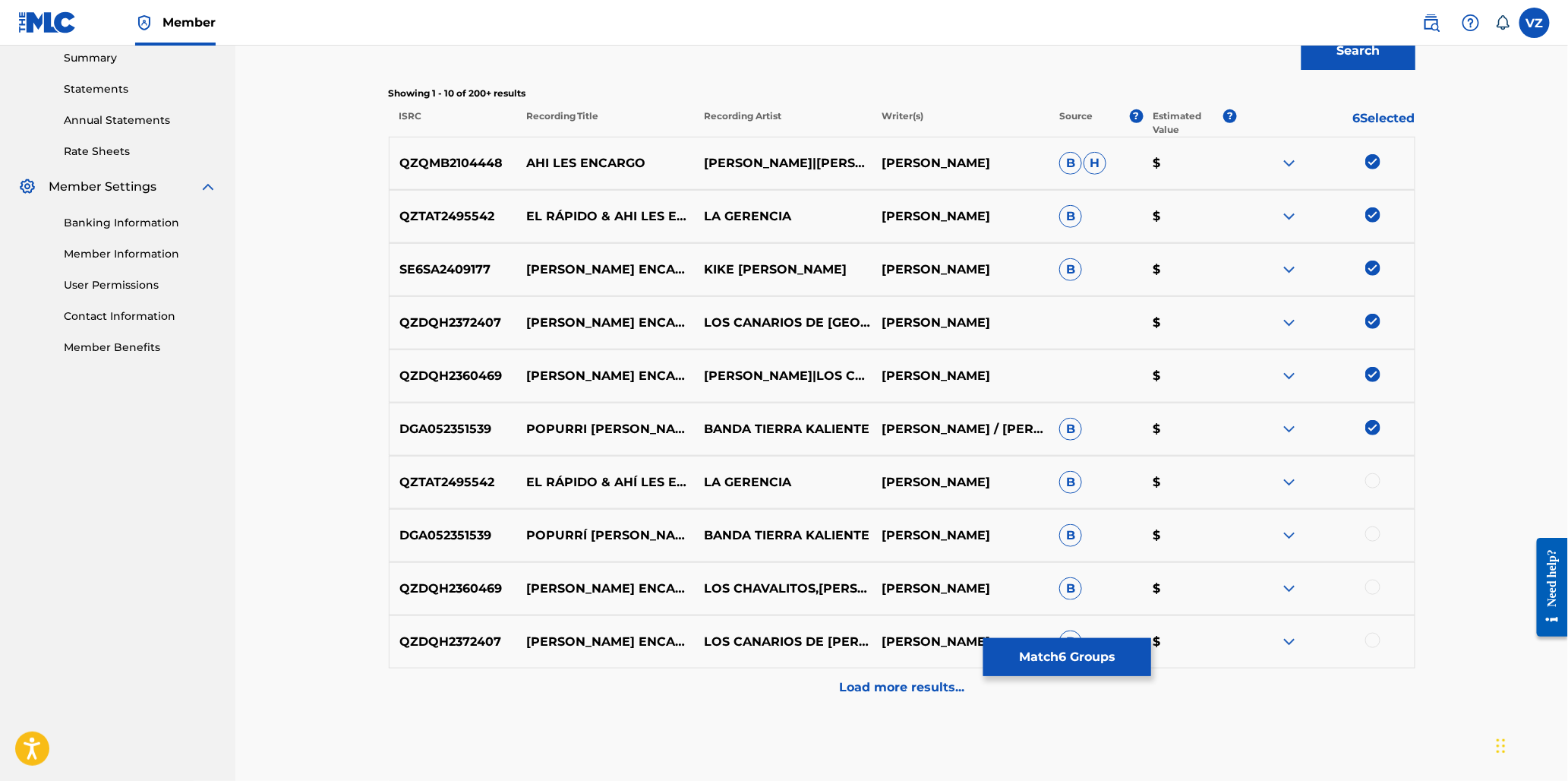
scroll to position [506, 0]
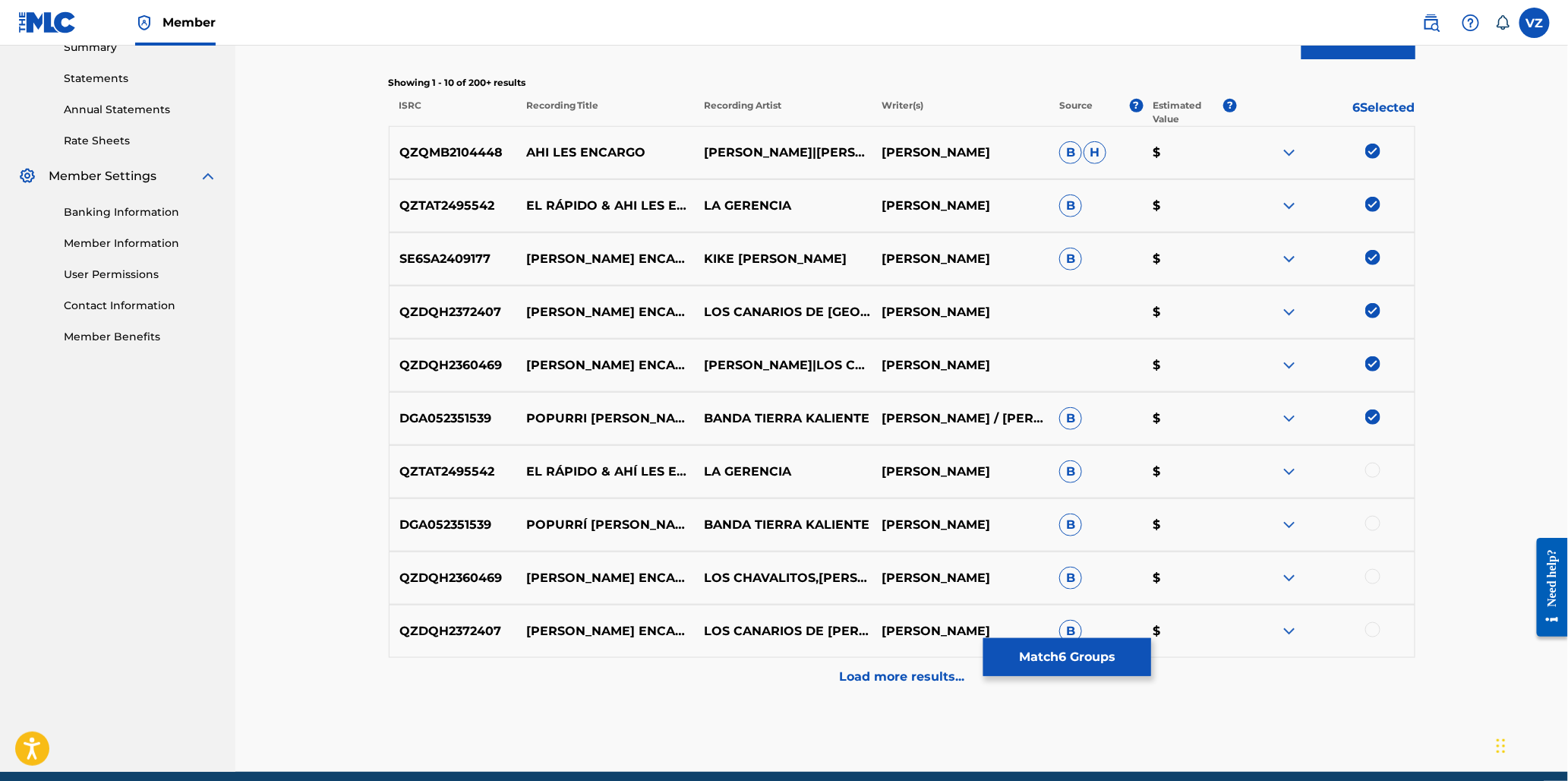
click at [1374, 473] on div at bounding box center [1373, 471] width 16 height 16
click at [1378, 520] on div at bounding box center [1373, 524] width 16 height 16
click at [1377, 579] on div at bounding box center [1373, 576] width 16 height 16
click at [1370, 621] on div at bounding box center [1373, 629] width 16 height 16
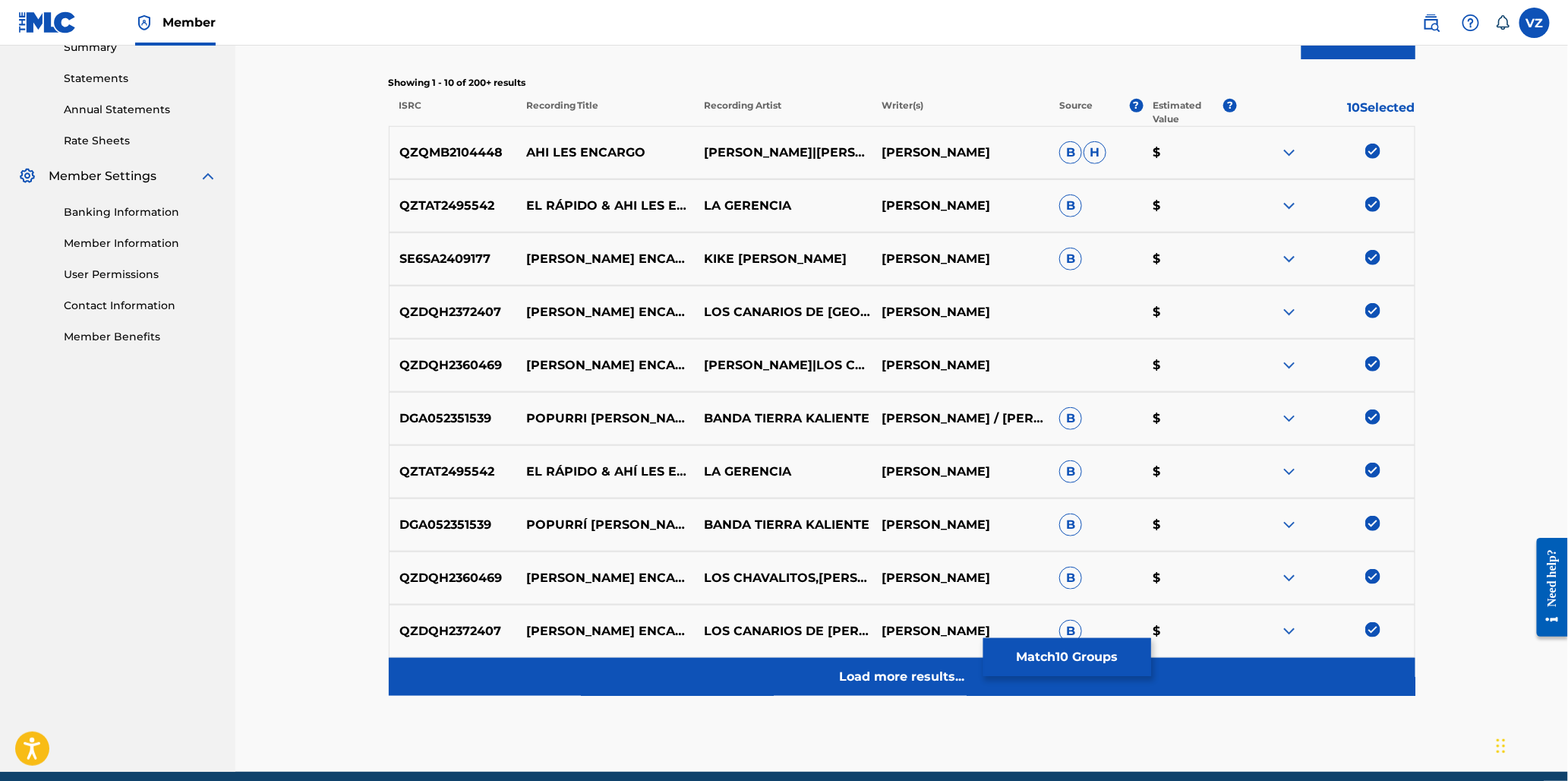
click at [871, 677] on p "Load more results..." at bounding box center [901, 676] width 125 height 19
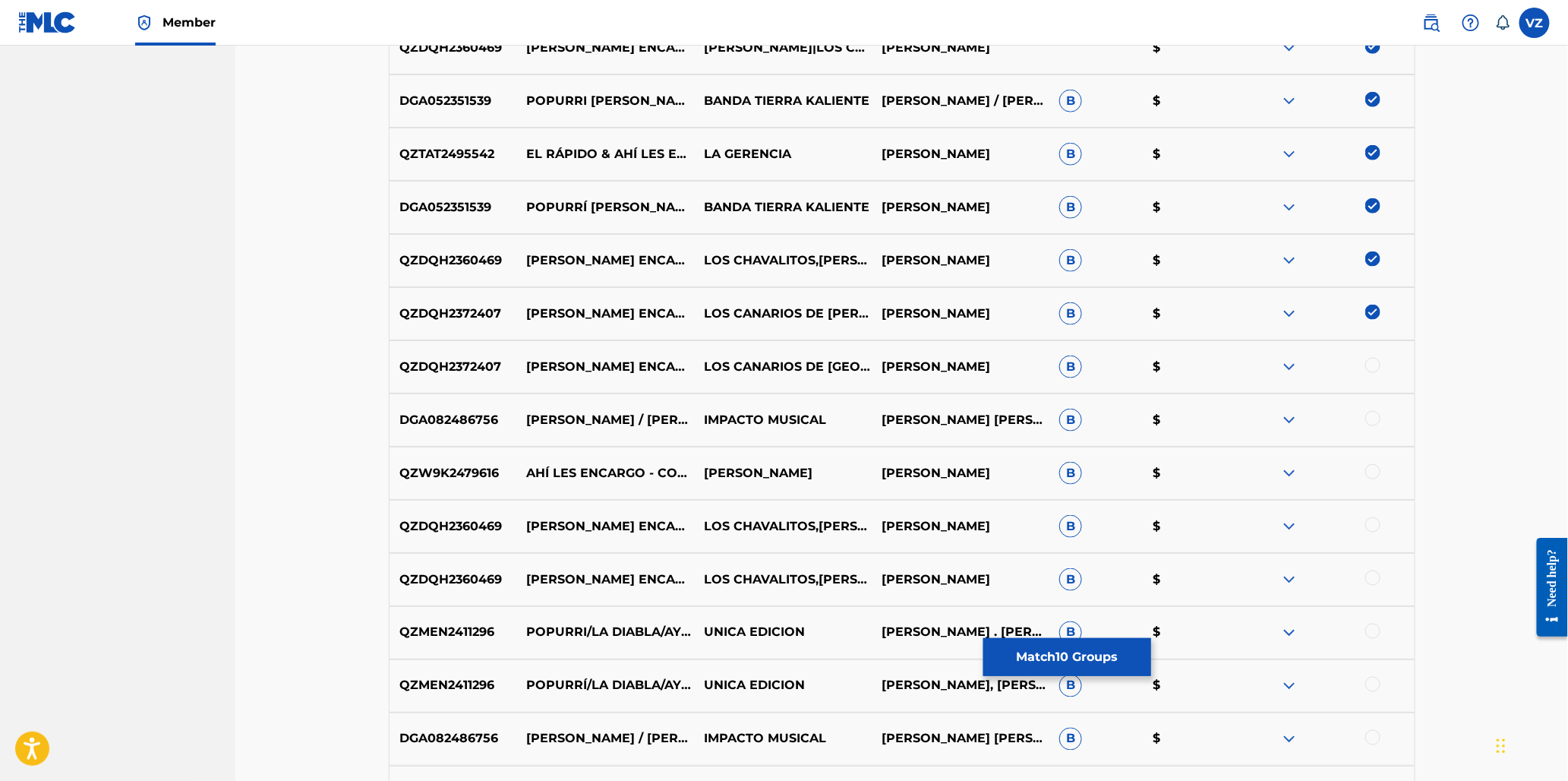
scroll to position [844, 0]
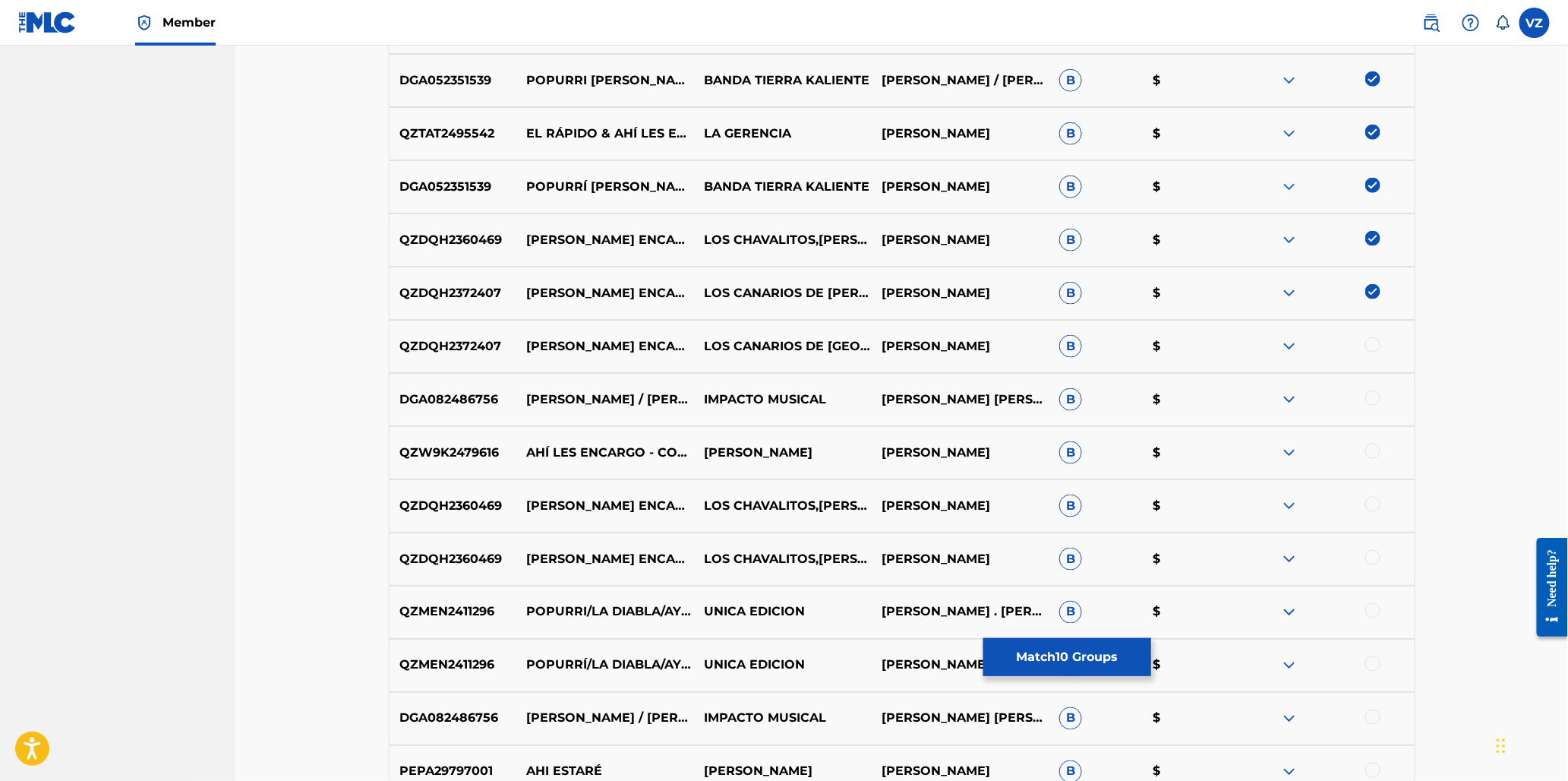
click at [1371, 351] on div at bounding box center [1373, 345] width 16 height 16
click at [1374, 398] on div at bounding box center [1373, 398] width 16 height 16
click at [1372, 450] on div at bounding box center [1373, 451] width 16 height 16
click at [1370, 497] on div at bounding box center [1373, 504] width 16 height 16
click at [1381, 571] on div "QZDQH2360469 HAY LES ENCARGO (EN VIVO) LOS CHAVALITOS,KIKO AVALOS HÉCTOR RUBIO …" at bounding box center [901, 559] width 1027 height 53
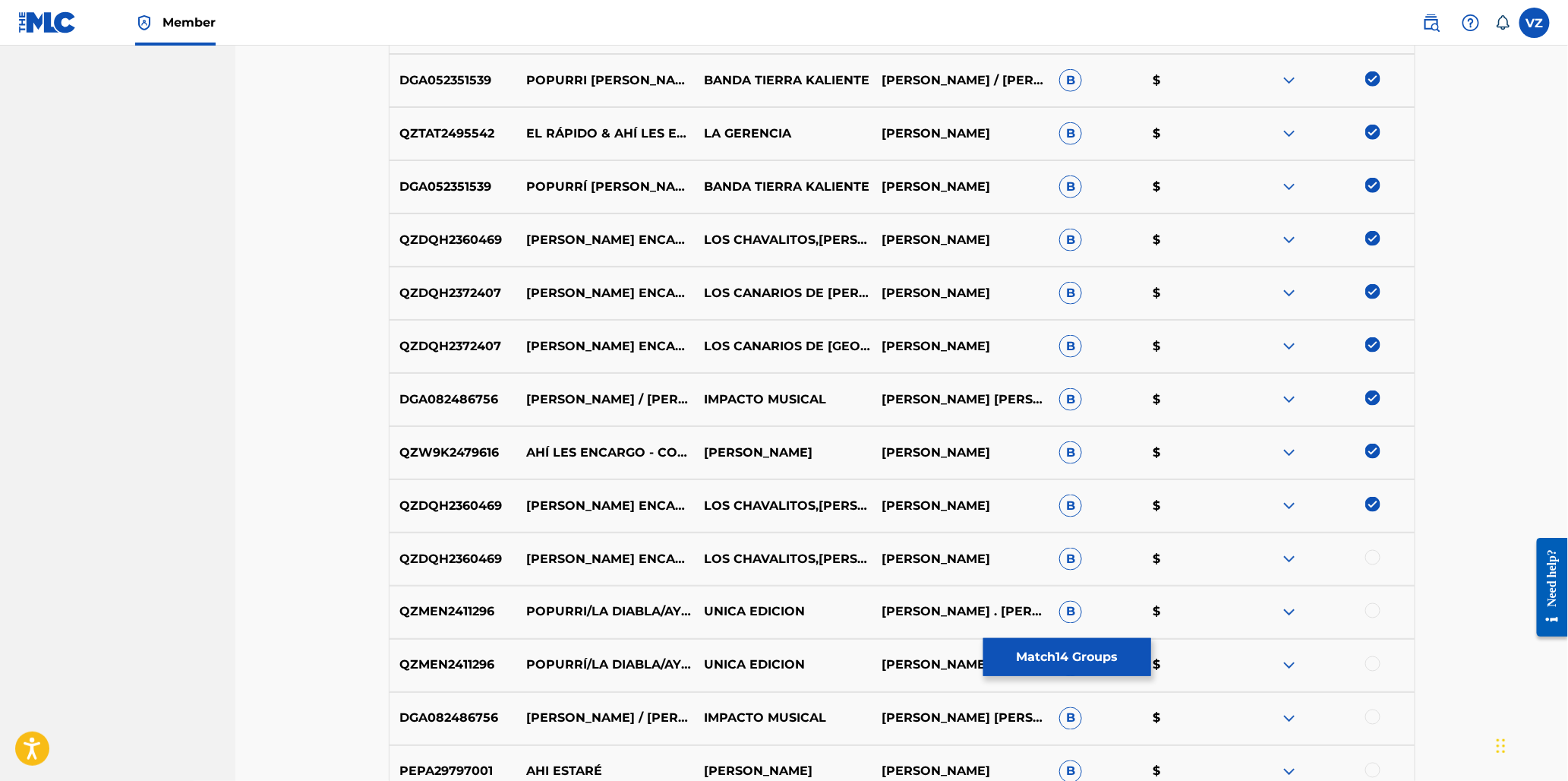
click at [1381, 561] on div at bounding box center [1326, 559] width 178 height 19
click at [1380, 557] on div at bounding box center [1373, 558] width 16 height 16
click at [1374, 609] on div at bounding box center [1373, 611] width 16 height 16
click at [1370, 671] on div at bounding box center [1326, 665] width 178 height 19
click at [1364, 659] on div at bounding box center [1326, 665] width 178 height 19
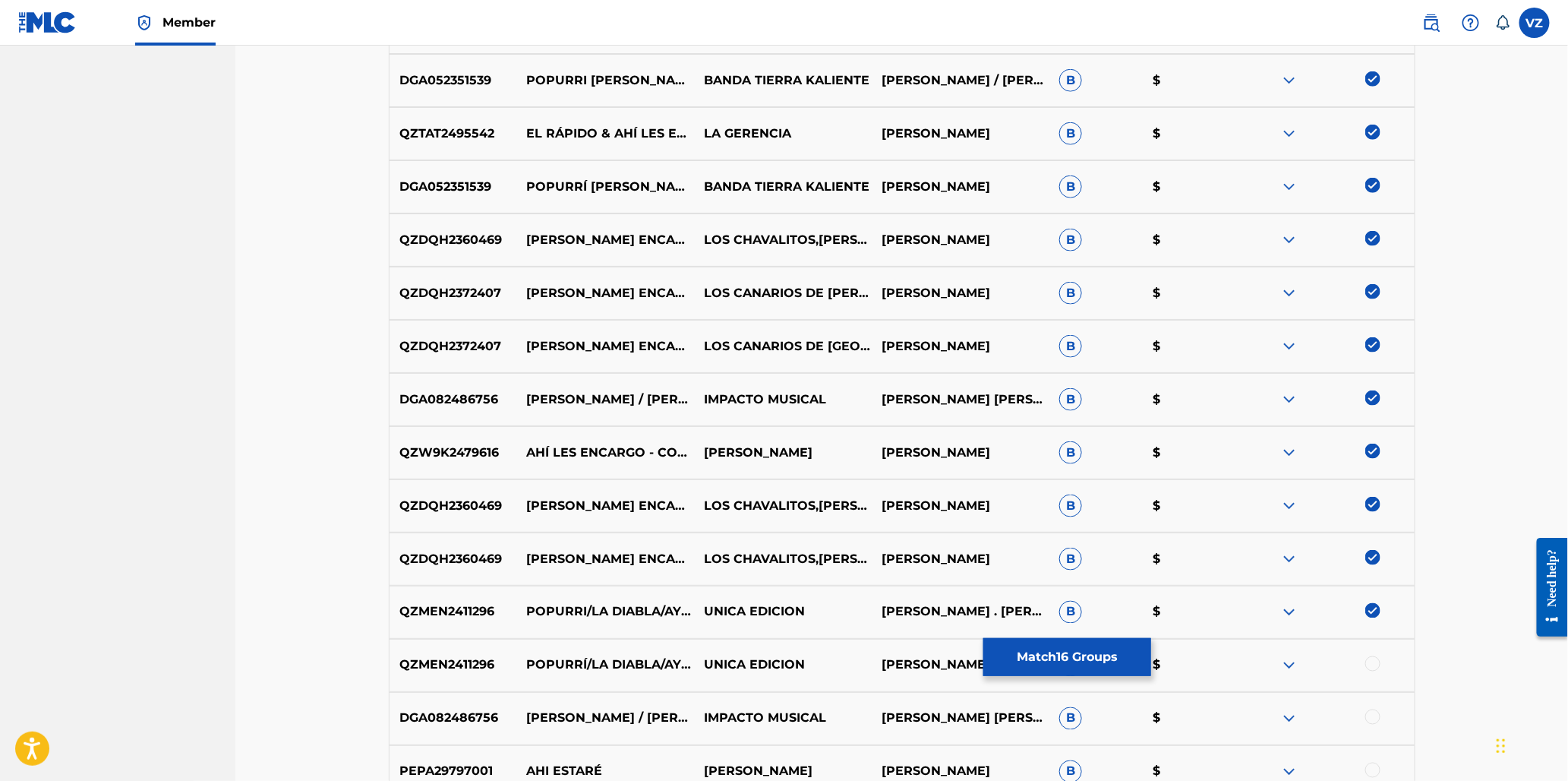
click at [1369, 659] on div at bounding box center [1373, 664] width 16 height 16
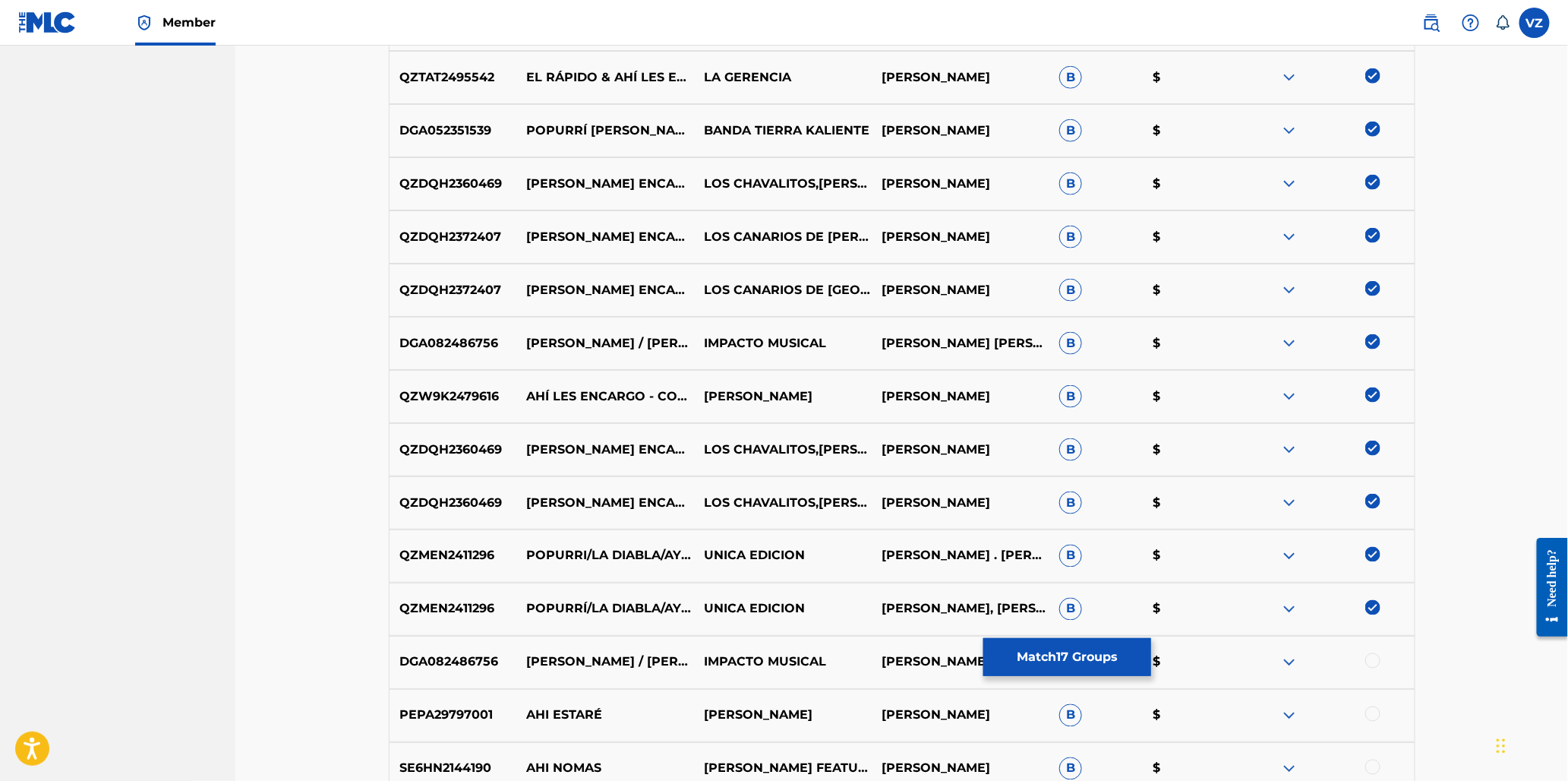
scroll to position [1096, 0]
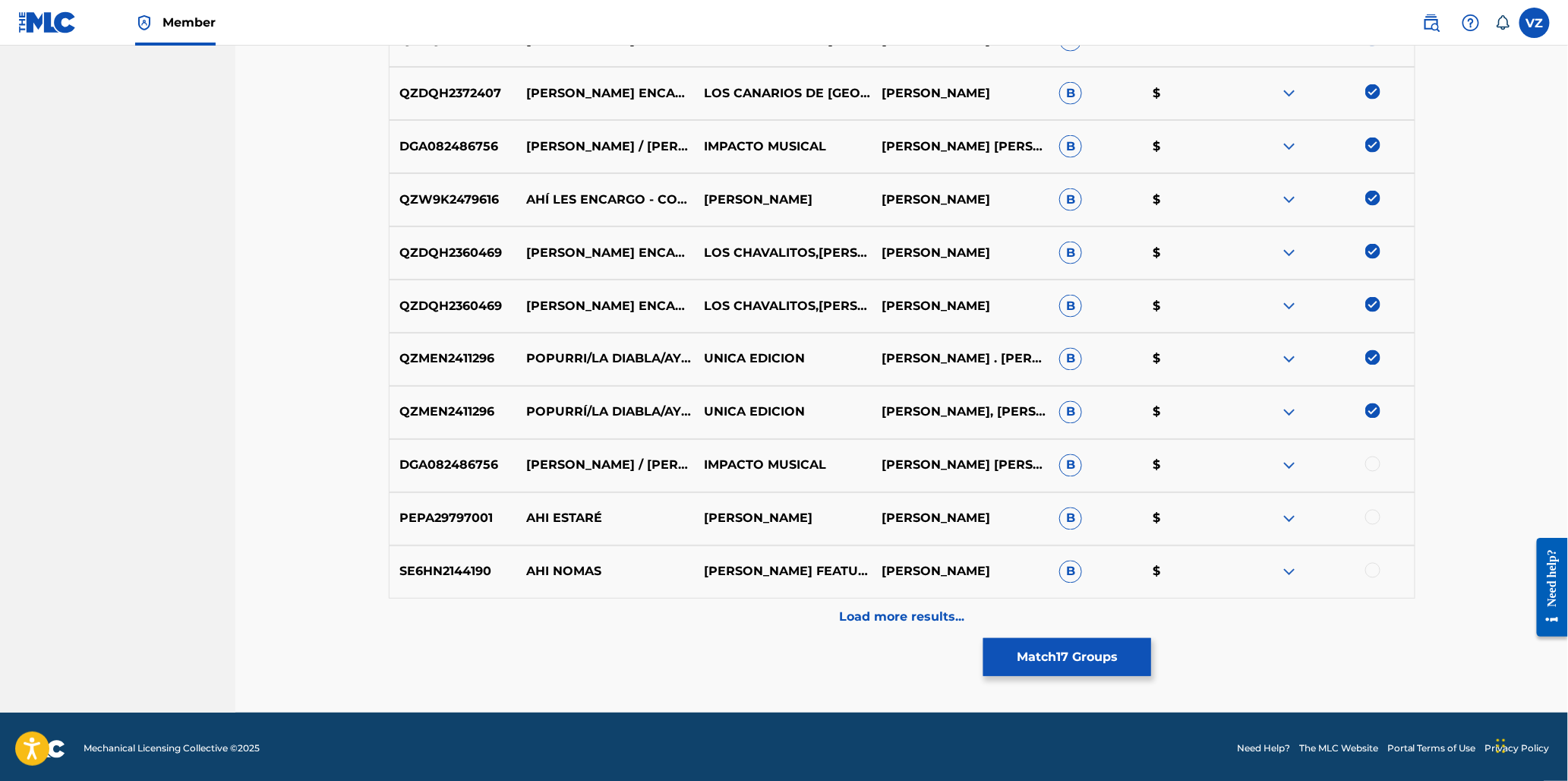
click at [1369, 460] on div at bounding box center [1373, 464] width 16 height 16
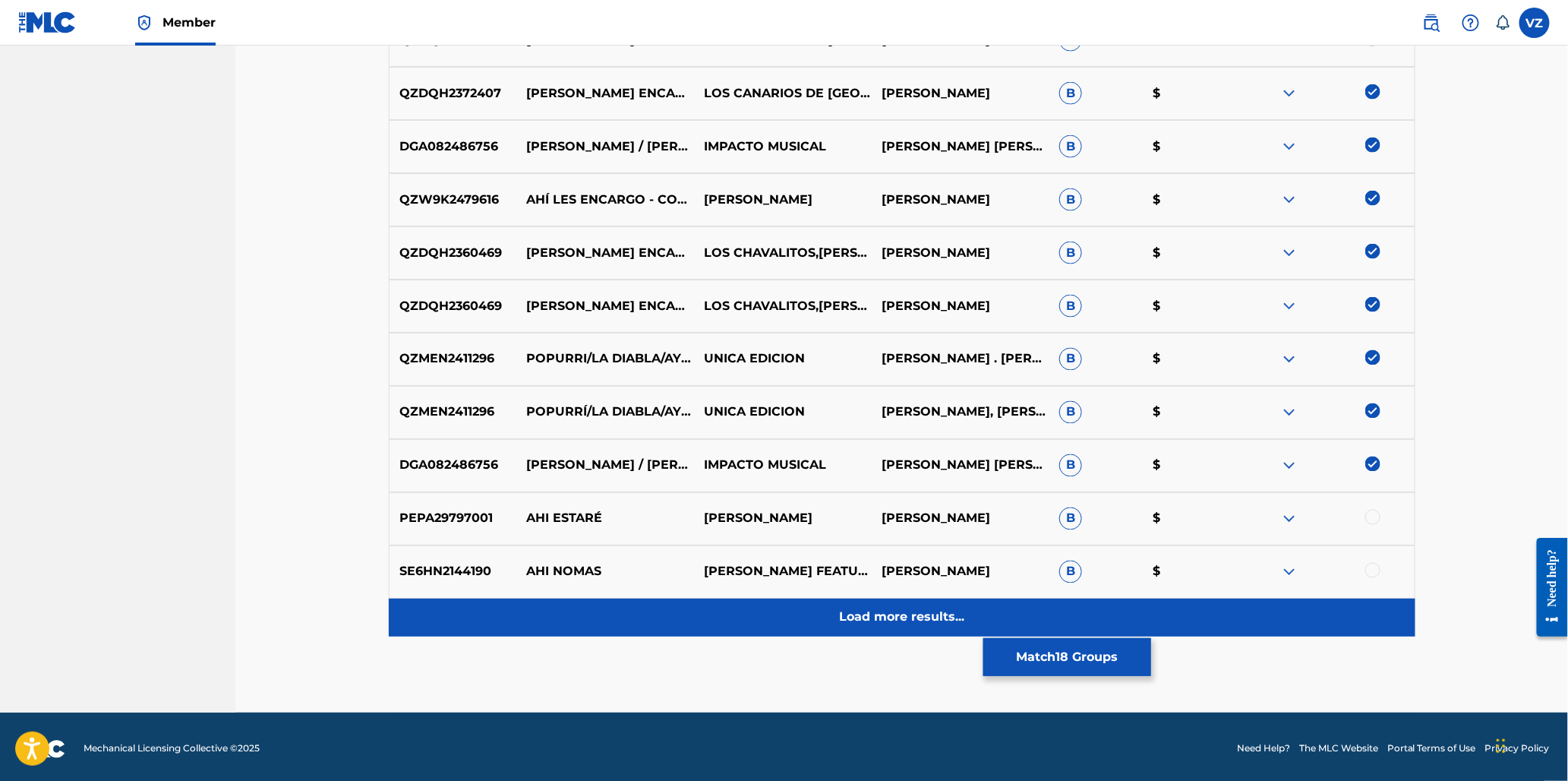
click at [855, 625] on p "Load more results..." at bounding box center [901, 617] width 125 height 19
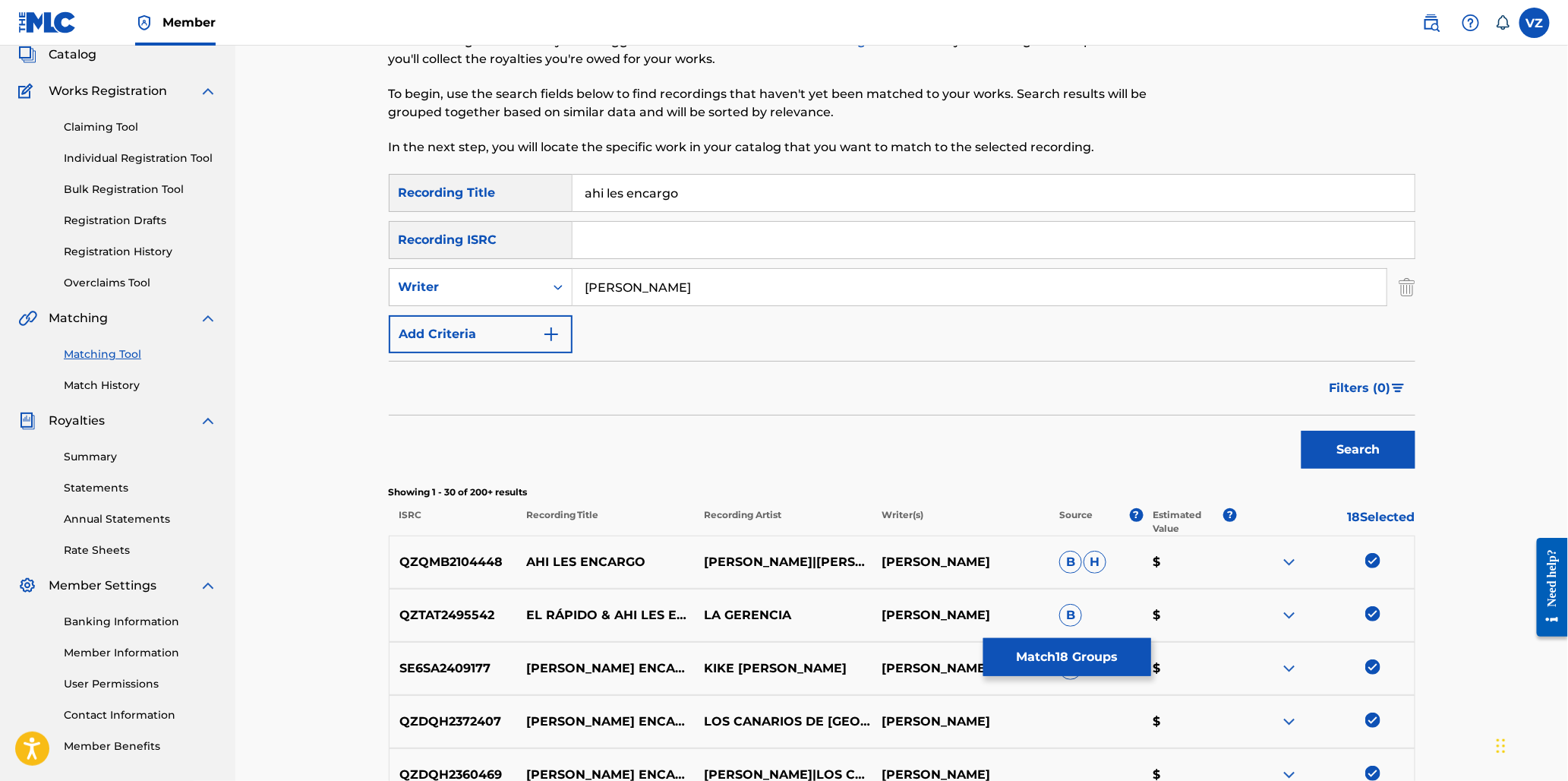
scroll to position [84, 0]
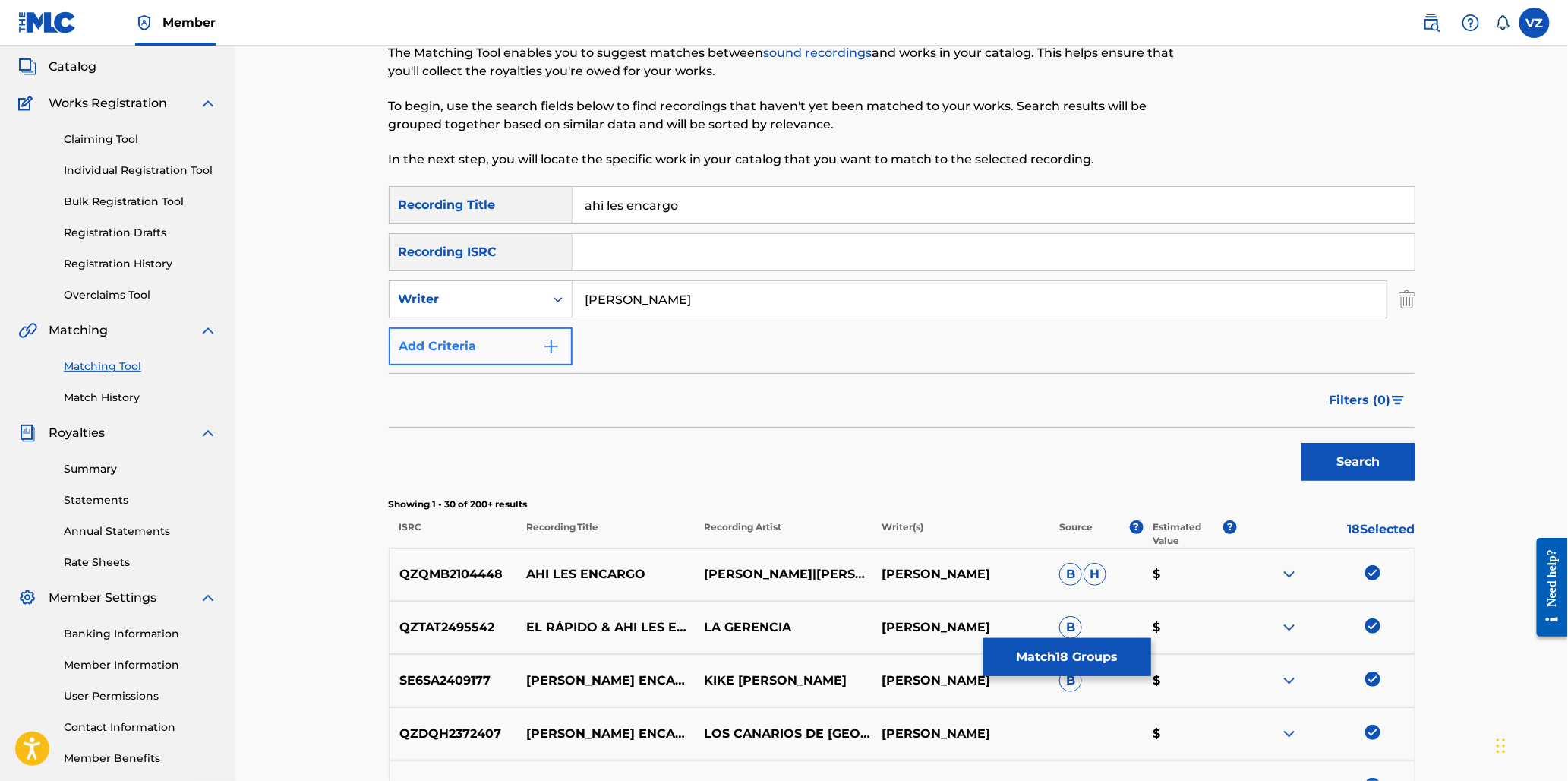
drag, startPoint x: 703, startPoint y: 301, endPoint x: 506, endPoint y: 327, distance: 198.7
click at [509, 331] on div "SearchWithCriteriac8a6410c-7f52-4a9c-b0b4-9885c7ece8ca Recording Title ahi les …" at bounding box center [901, 275] width 1027 height 179
click at [521, 301] on div "Writer" at bounding box center [467, 299] width 137 height 19
click at [518, 342] on div "Recording Artist" at bounding box center [481, 337] width 182 height 38
drag, startPoint x: 697, startPoint y: 293, endPoint x: 703, endPoint y: 287, distance: 8.5
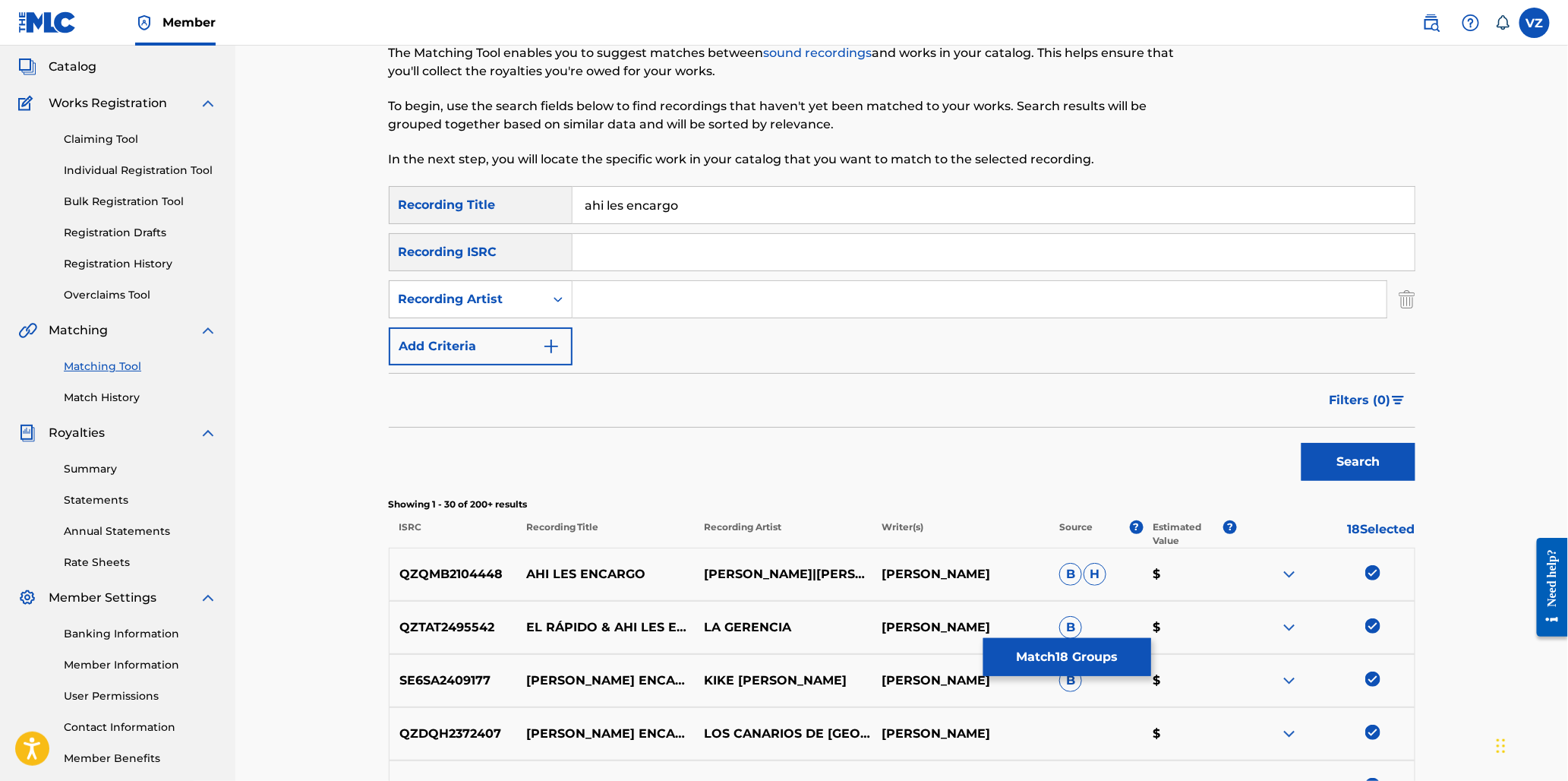
click at [699, 293] on input "Search Form" at bounding box center [980, 299] width 814 height 36
click at [1302, 442] on button "Search" at bounding box center [1359, 461] width 114 height 38
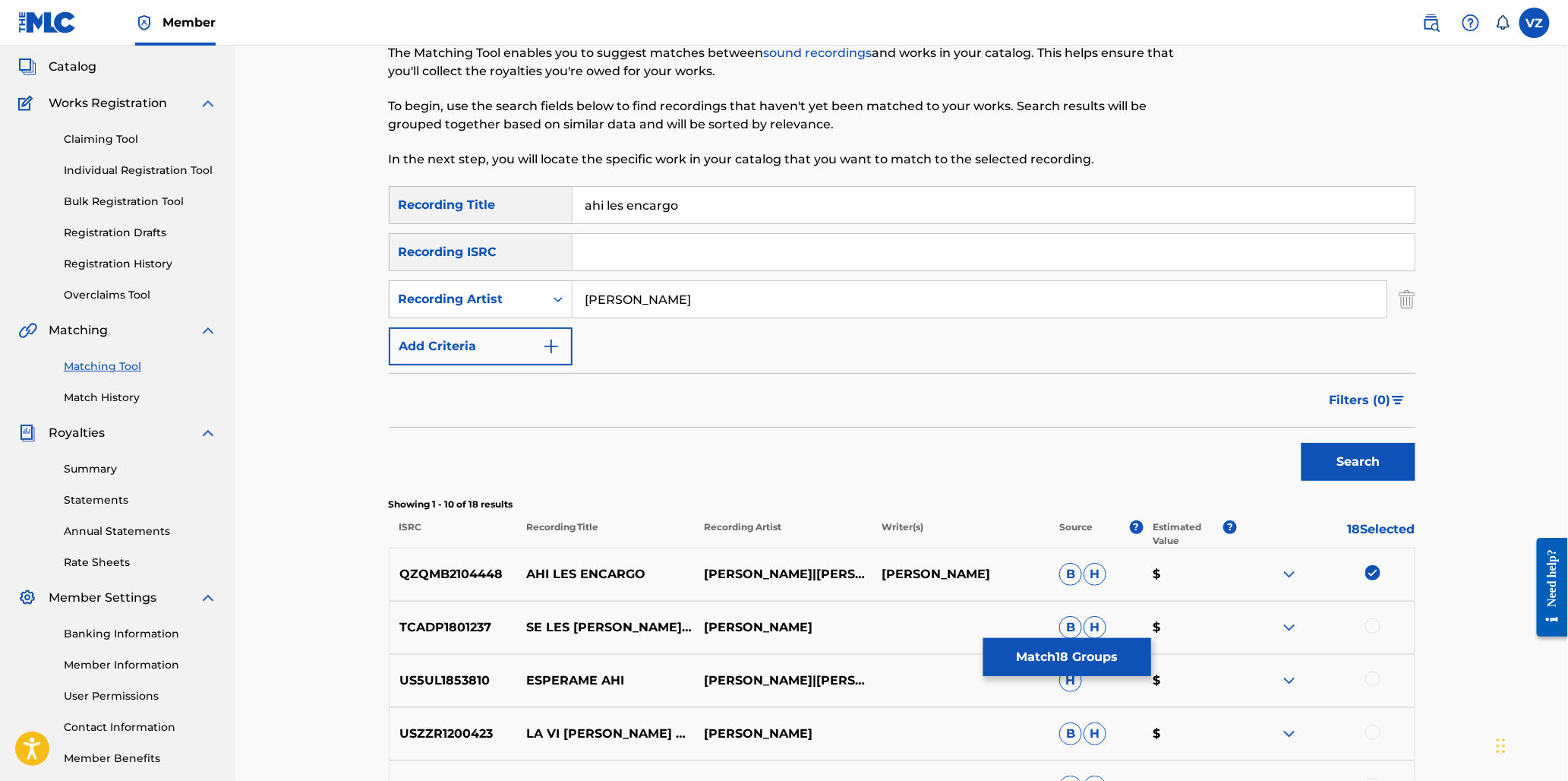
click at [1302, 442] on button "Search" at bounding box center [1359, 461] width 114 height 38
drag, startPoint x: 719, startPoint y: 293, endPoint x: 377, endPoint y: 305, distance: 342.2
click at [377, 305] on div "Matching Tool The Matching Tool enables you to suggest matches between sound re…" at bounding box center [902, 596] width 1063 height 1194
click at [1302, 442] on button "Search" at bounding box center [1359, 461] width 114 height 38
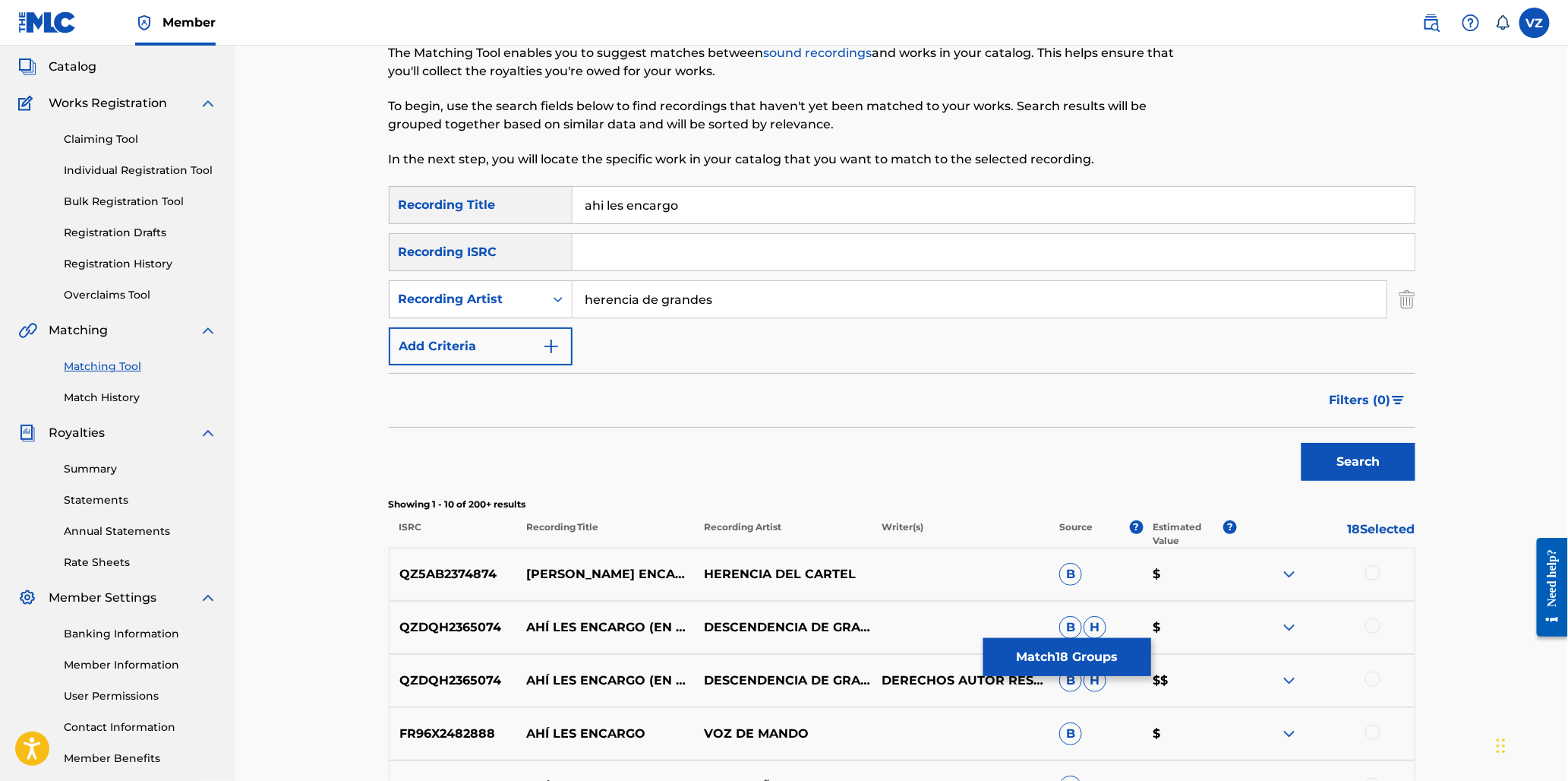
click at [1384, 572] on div at bounding box center [1326, 574] width 178 height 19
click at [1375, 620] on div at bounding box center [1373, 626] width 16 height 16
click at [1364, 571] on div at bounding box center [1326, 574] width 178 height 19
click at [1376, 574] on div at bounding box center [1373, 573] width 16 height 16
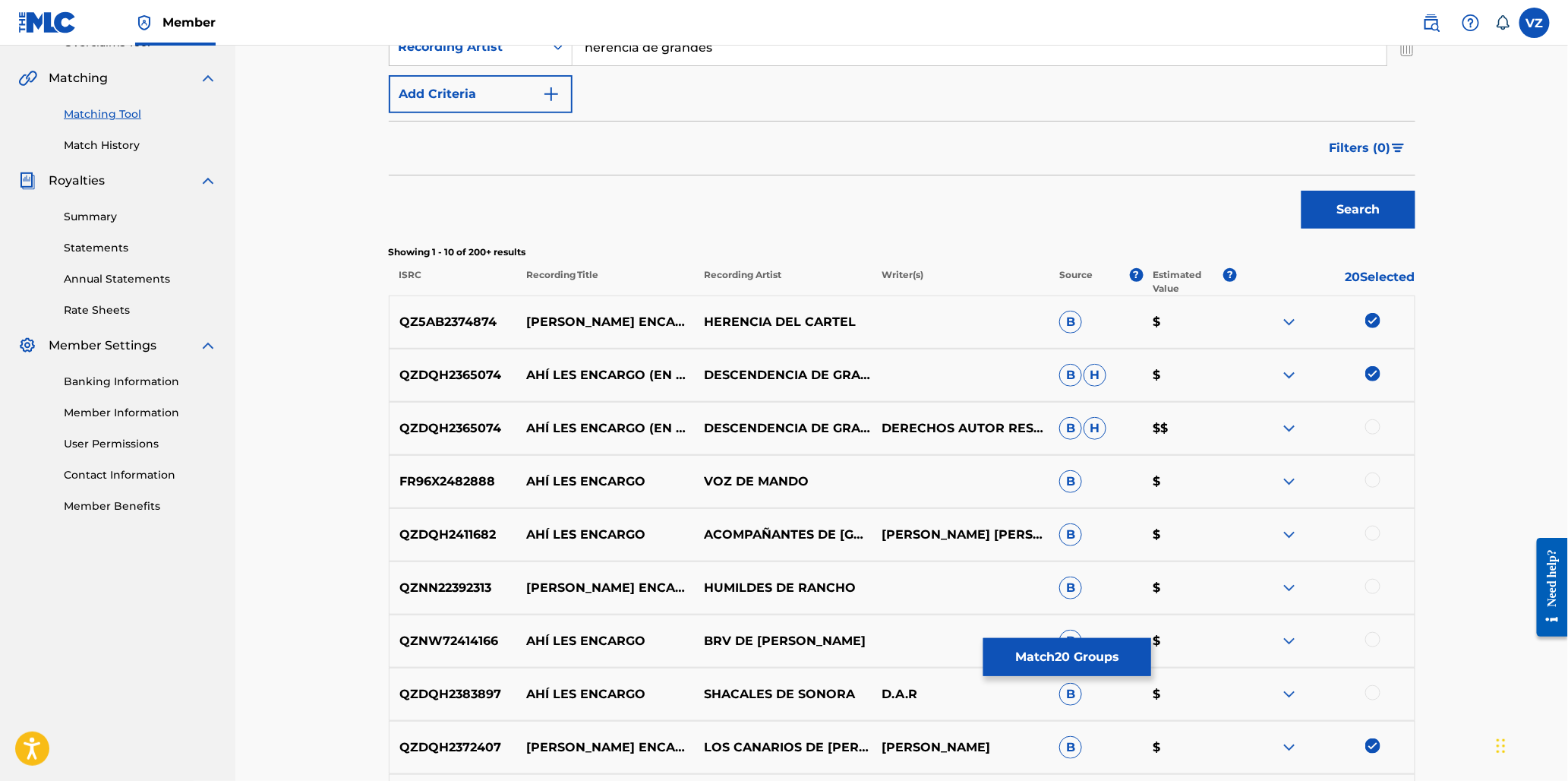
scroll to position [337, 0]
click at [1376, 427] on div at bounding box center [1373, 427] width 16 height 16
click at [1378, 482] on div at bounding box center [1373, 480] width 16 height 16
click at [1373, 540] on div at bounding box center [1326, 533] width 178 height 19
click at [1373, 587] on div at bounding box center [1373, 585] width 16 height 16
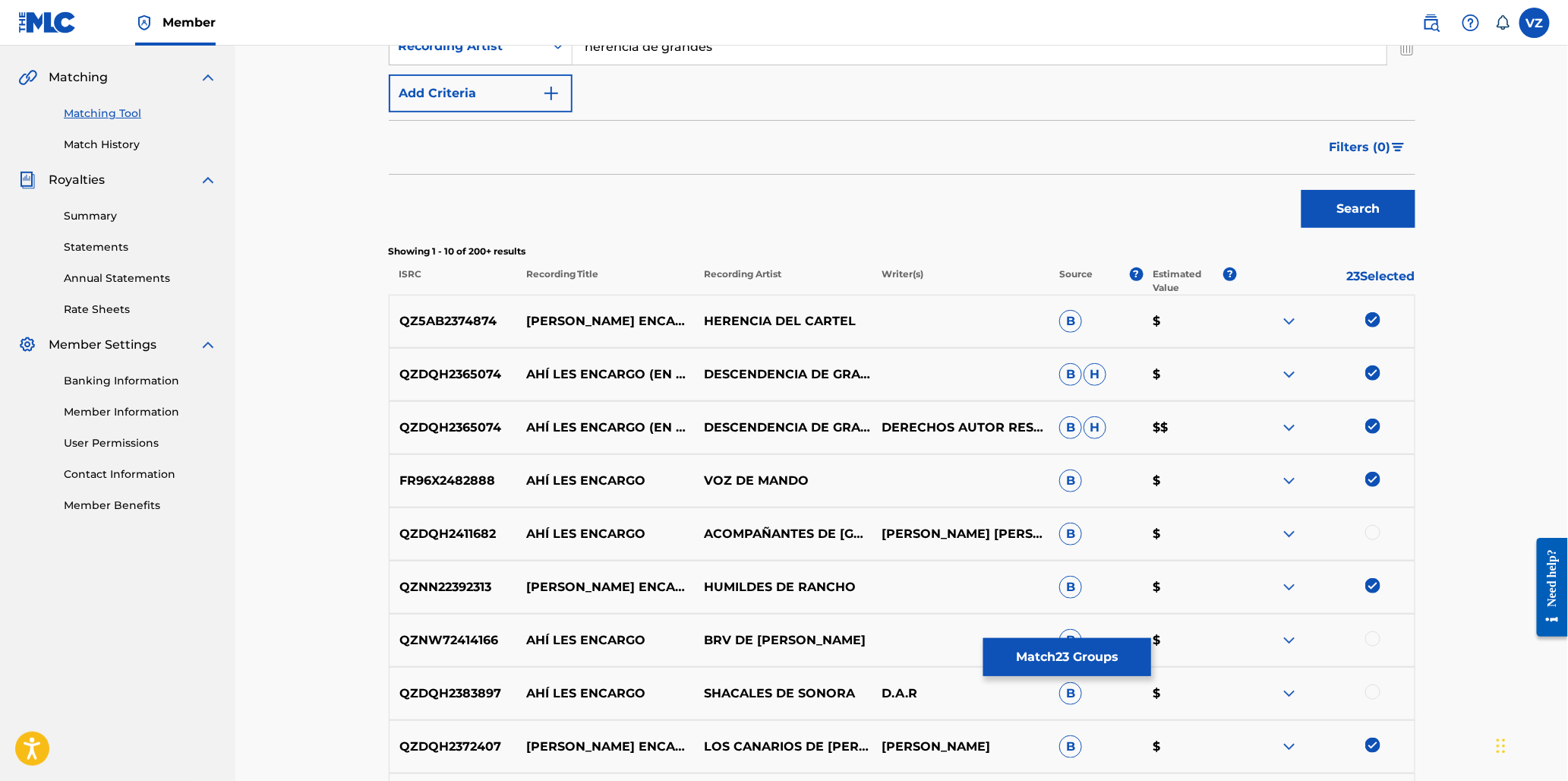
click at [1373, 528] on div at bounding box center [1373, 532] width 16 height 16
click at [1373, 635] on div at bounding box center [1373, 639] width 16 height 16
click at [1373, 692] on div at bounding box center [1373, 692] width 16 height 16
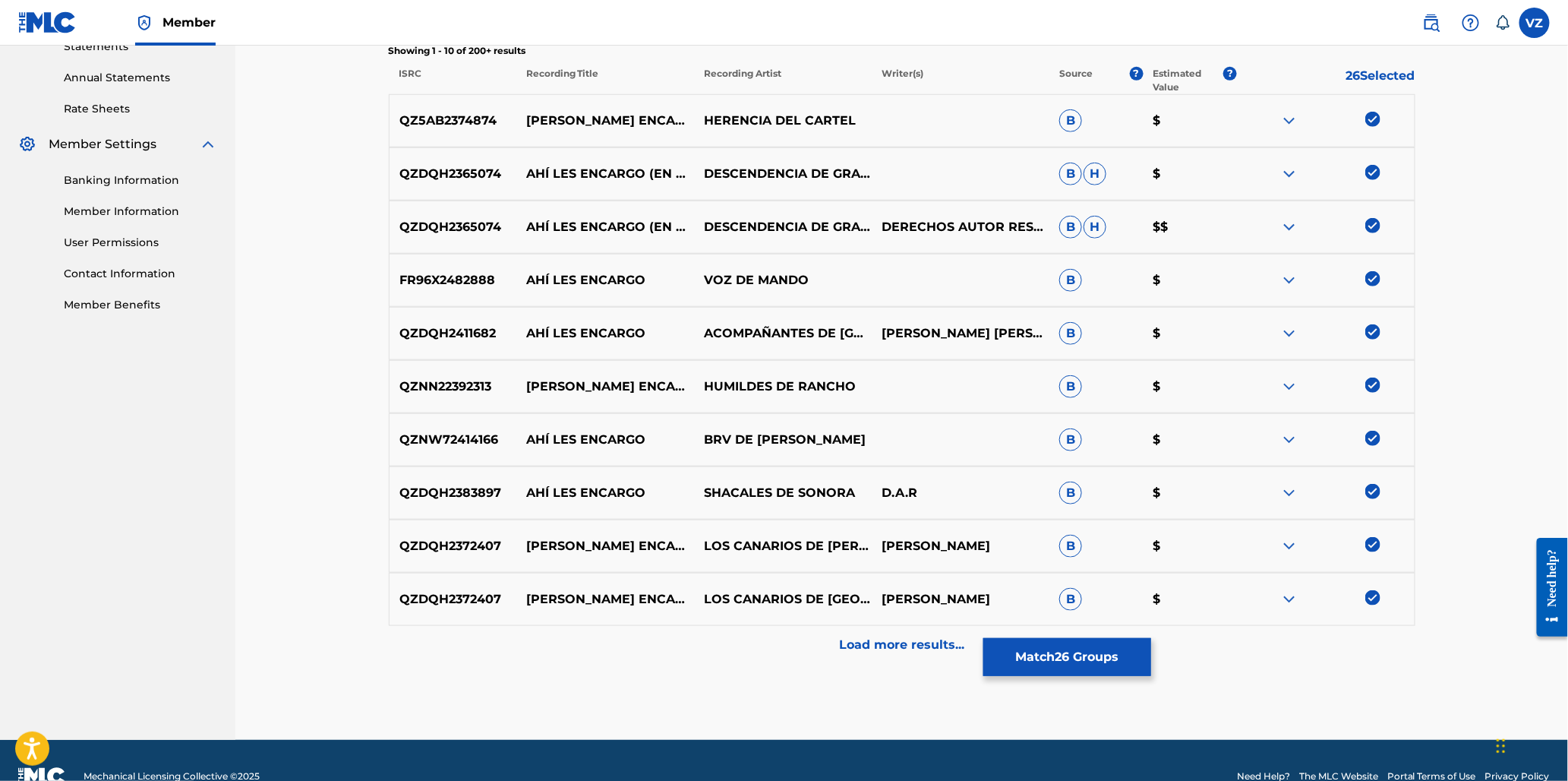
scroll to position [568, 0]
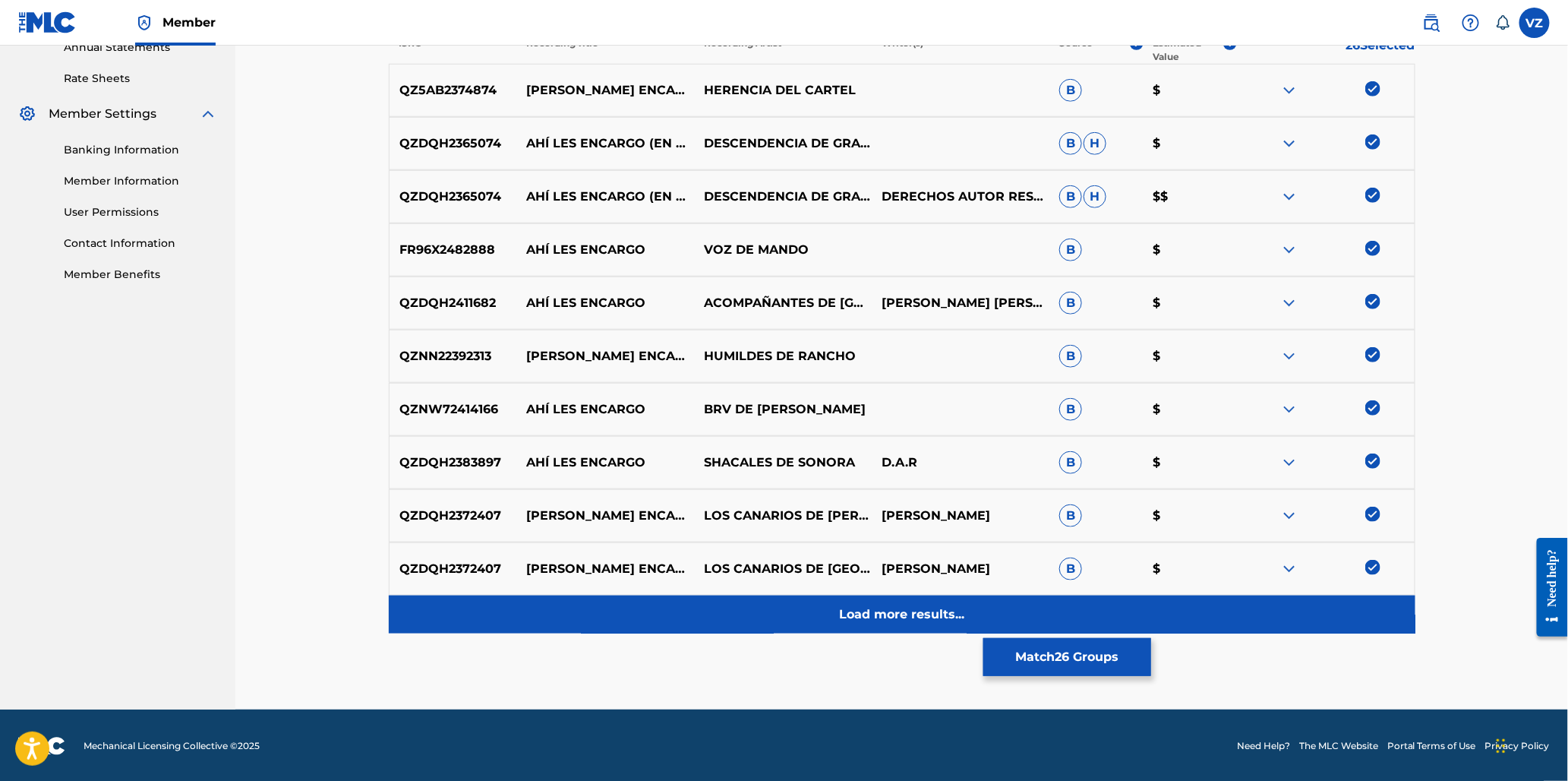
click at [1107, 611] on div "Load more results..." at bounding box center [901, 614] width 1027 height 38
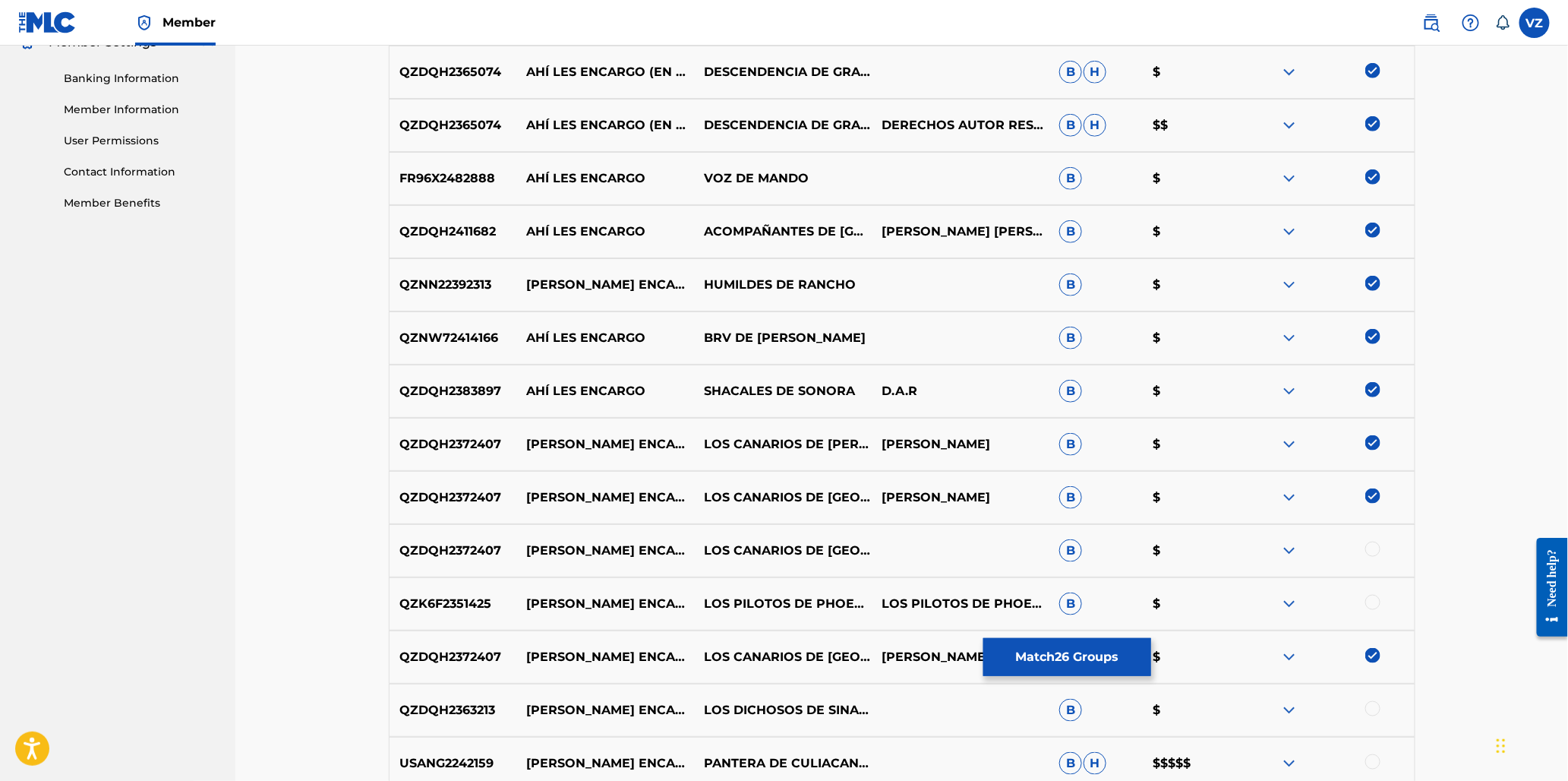
scroll to position [737, 0]
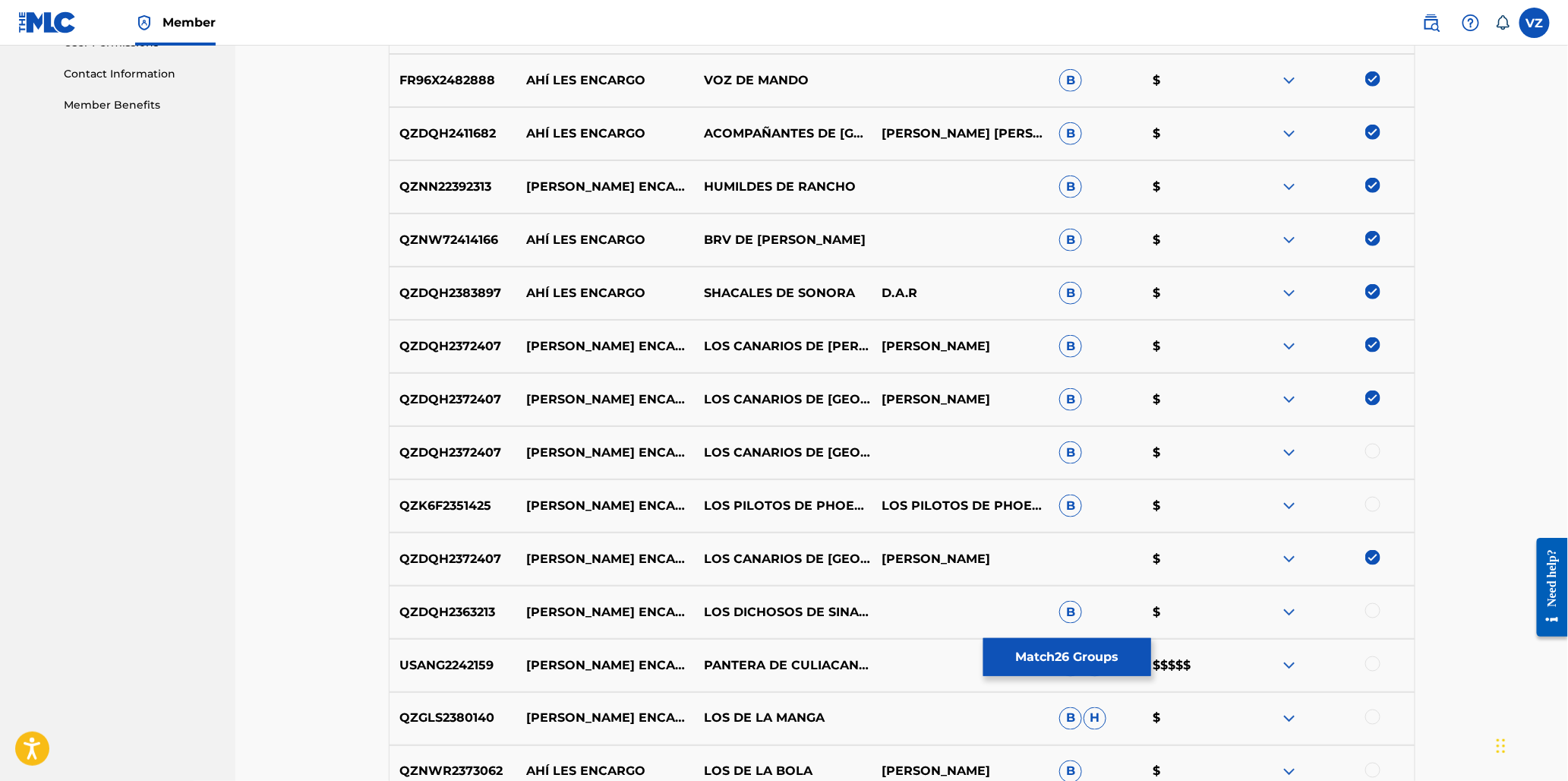
click at [1370, 449] on div at bounding box center [1373, 451] width 16 height 16
click at [1373, 510] on div at bounding box center [1373, 504] width 16 height 16
click at [1381, 611] on div at bounding box center [1326, 612] width 178 height 19
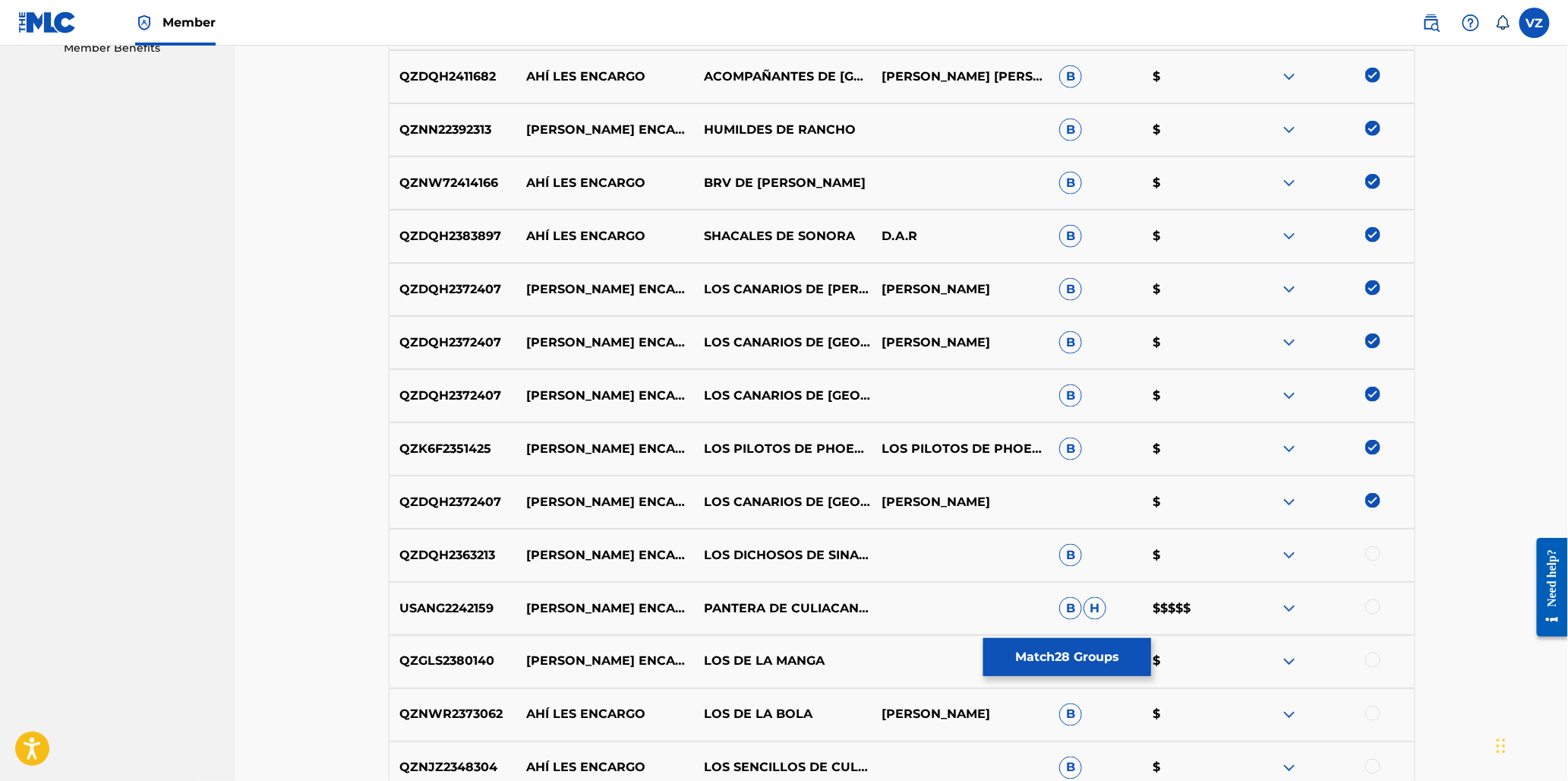
scroll to position [822, 0]
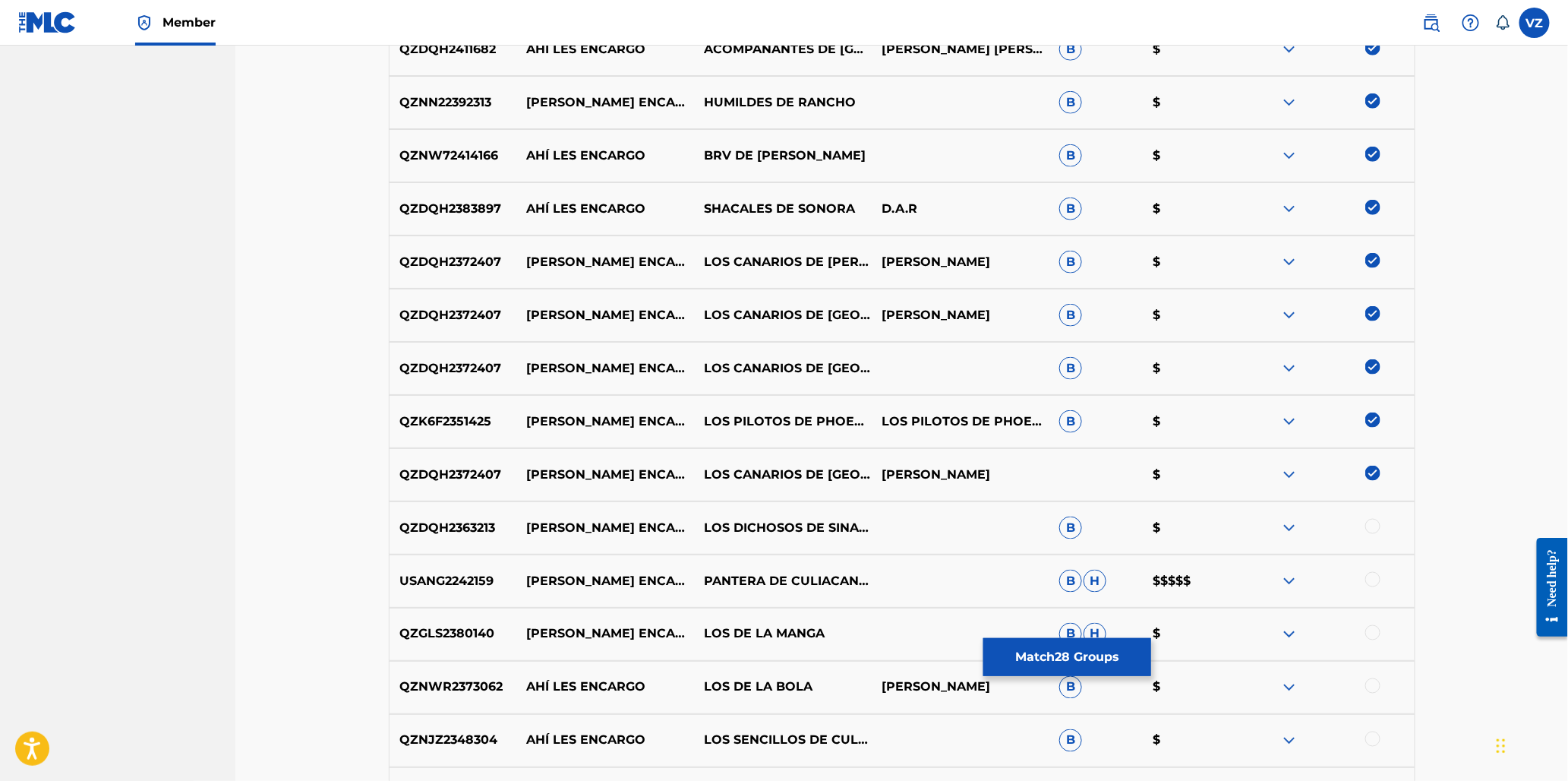
click at [1374, 579] on div at bounding box center [1373, 579] width 16 height 16
click at [1378, 525] on div at bounding box center [1373, 527] width 16 height 16
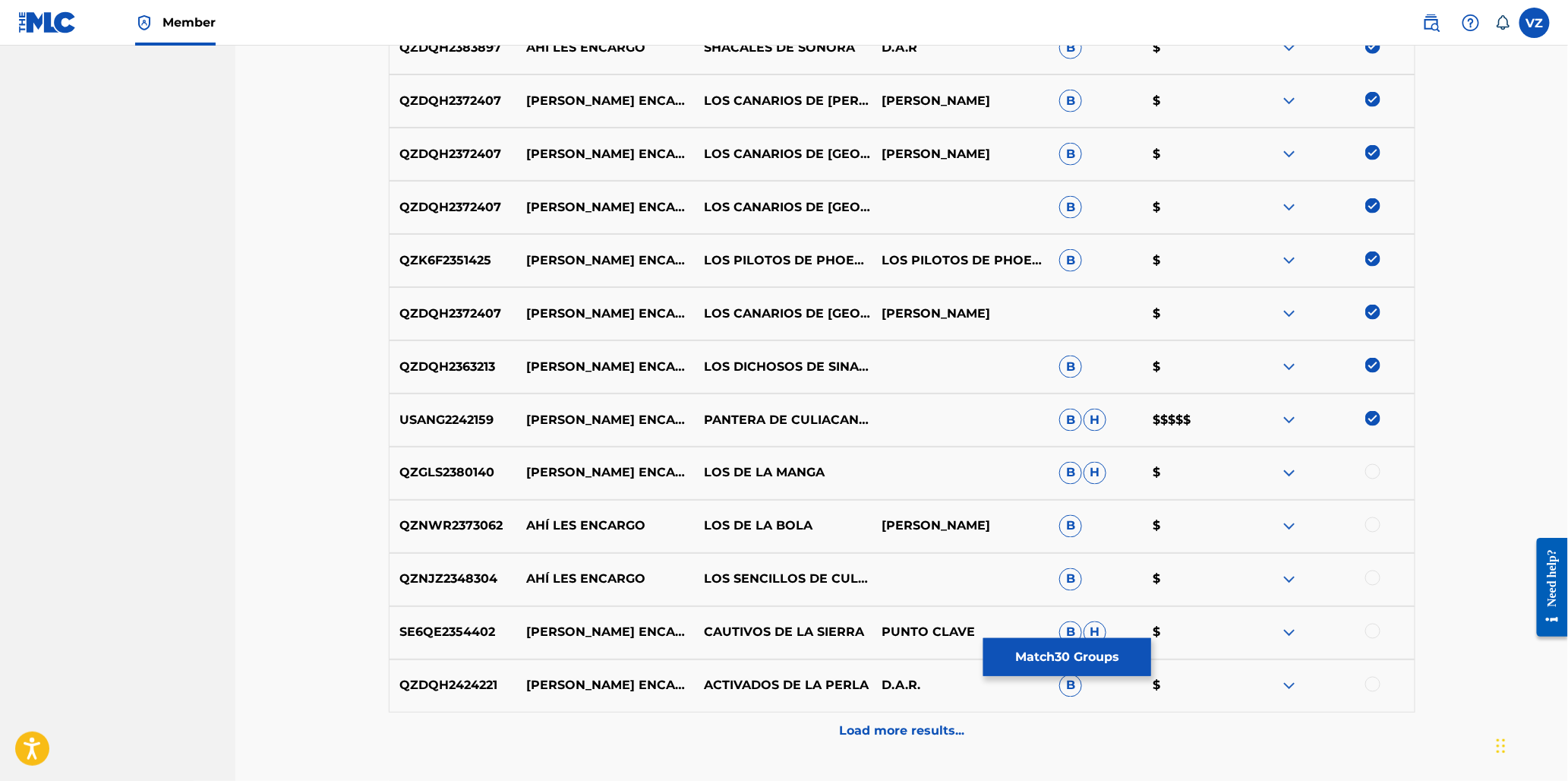
scroll to position [990, 0]
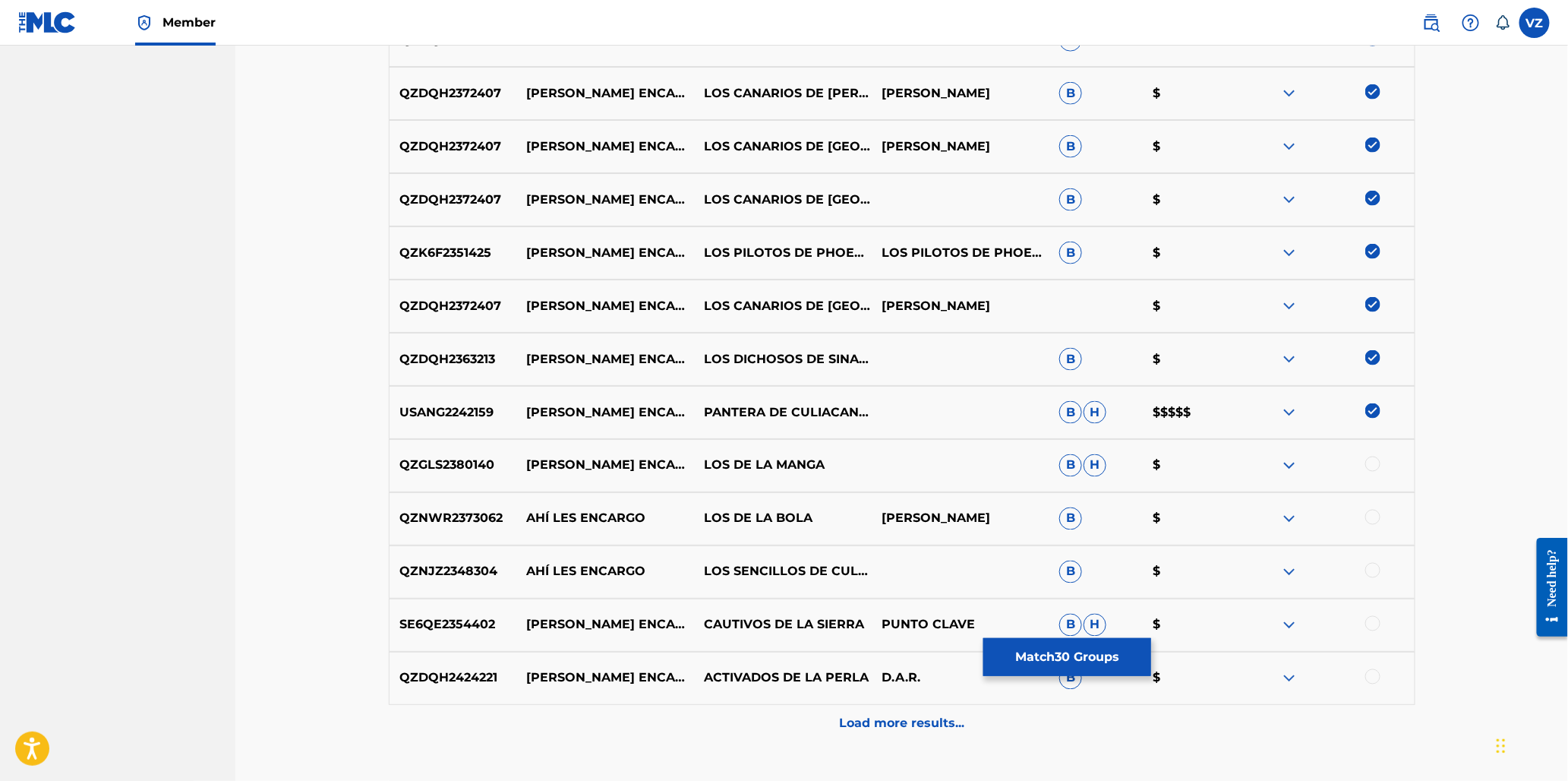
click at [1370, 461] on div at bounding box center [1373, 464] width 16 height 16
click at [1374, 570] on div at bounding box center [1373, 571] width 16 height 16
click at [1376, 518] on div at bounding box center [1373, 518] width 16 height 16
click at [1374, 620] on div at bounding box center [1373, 623] width 16 height 16
click at [1372, 678] on div at bounding box center [1373, 677] width 16 height 16
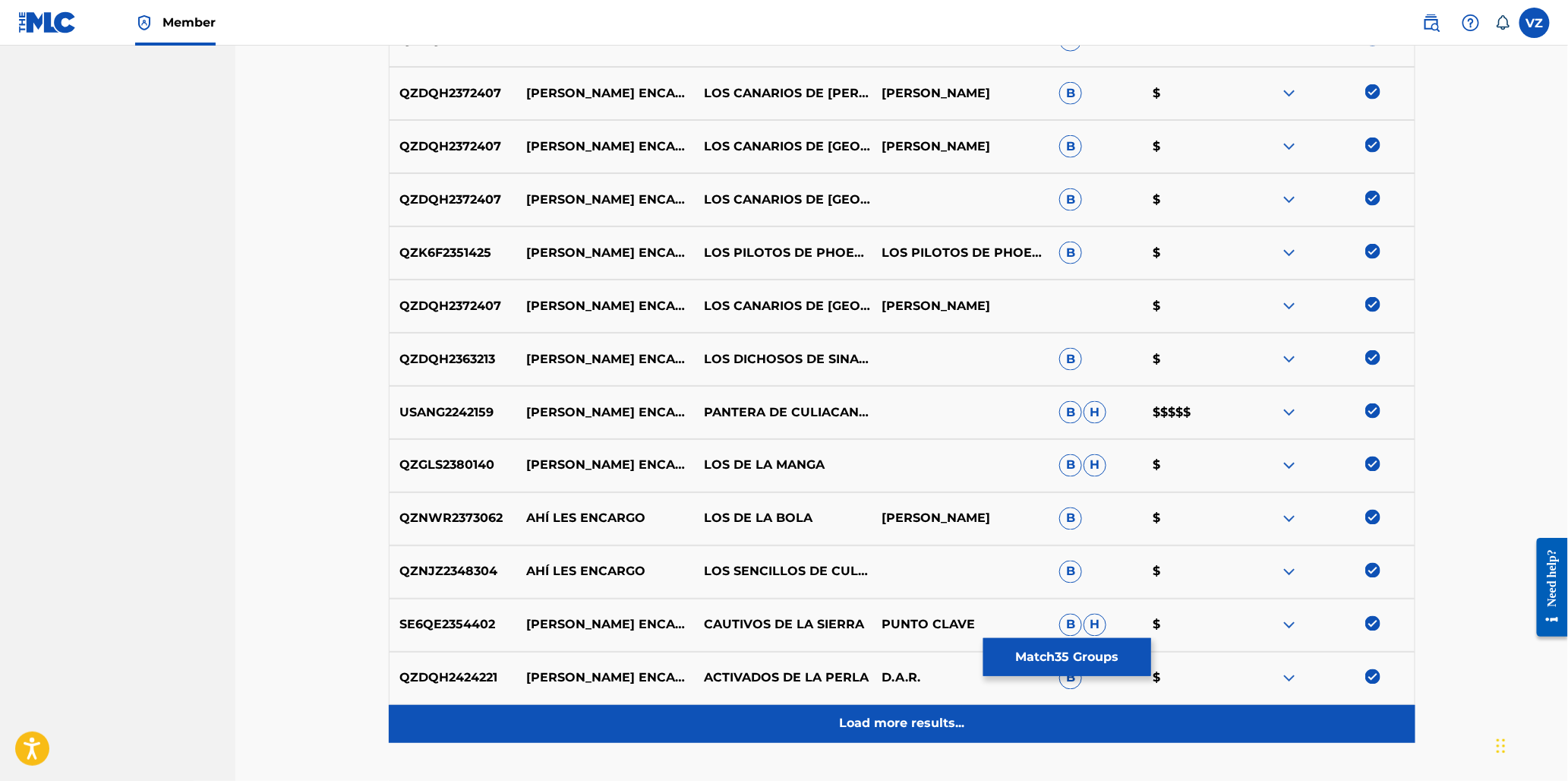
click at [954, 712] on div "Load more results..." at bounding box center [901, 723] width 1027 height 38
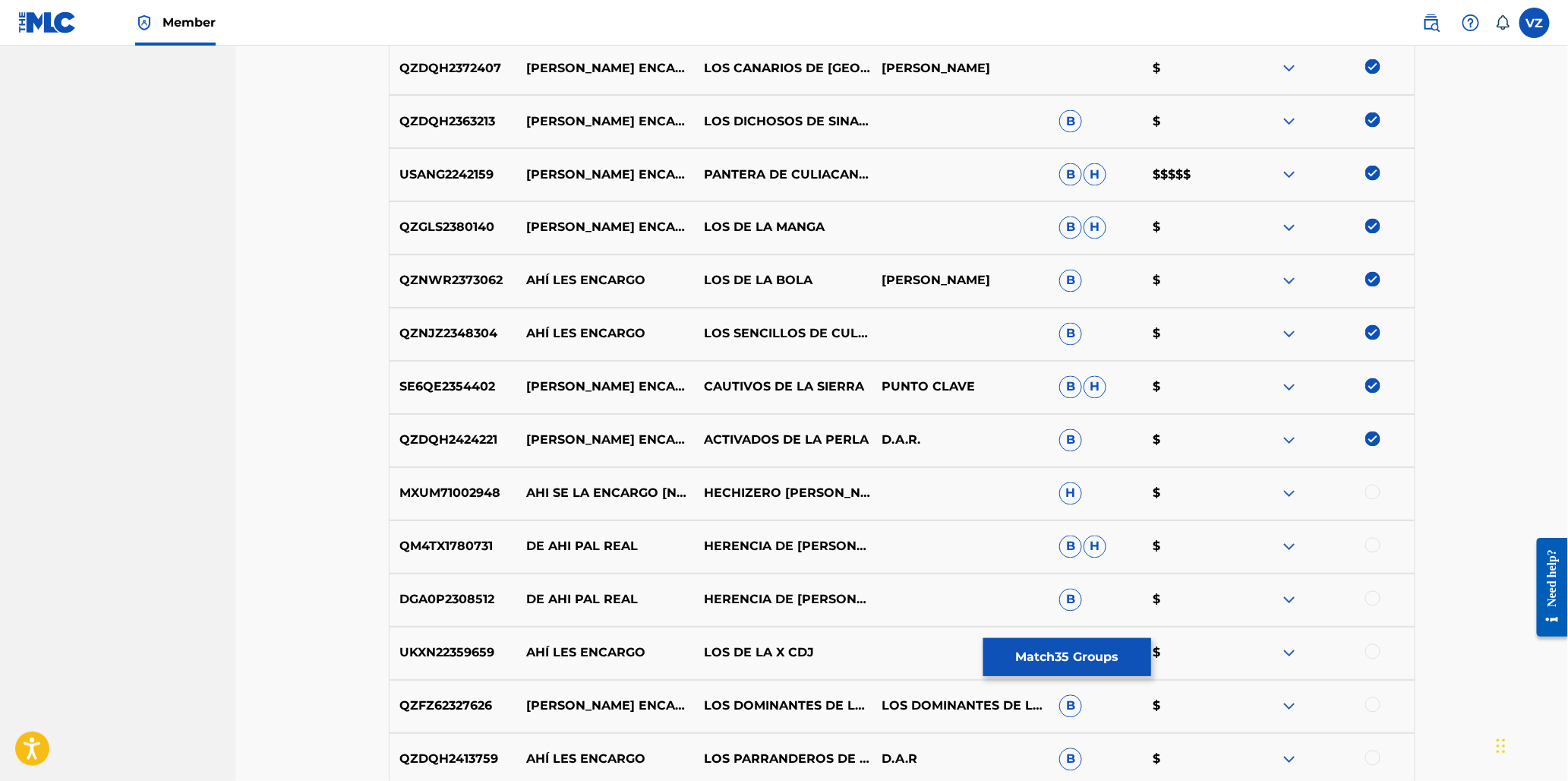
scroll to position [1243, 0]
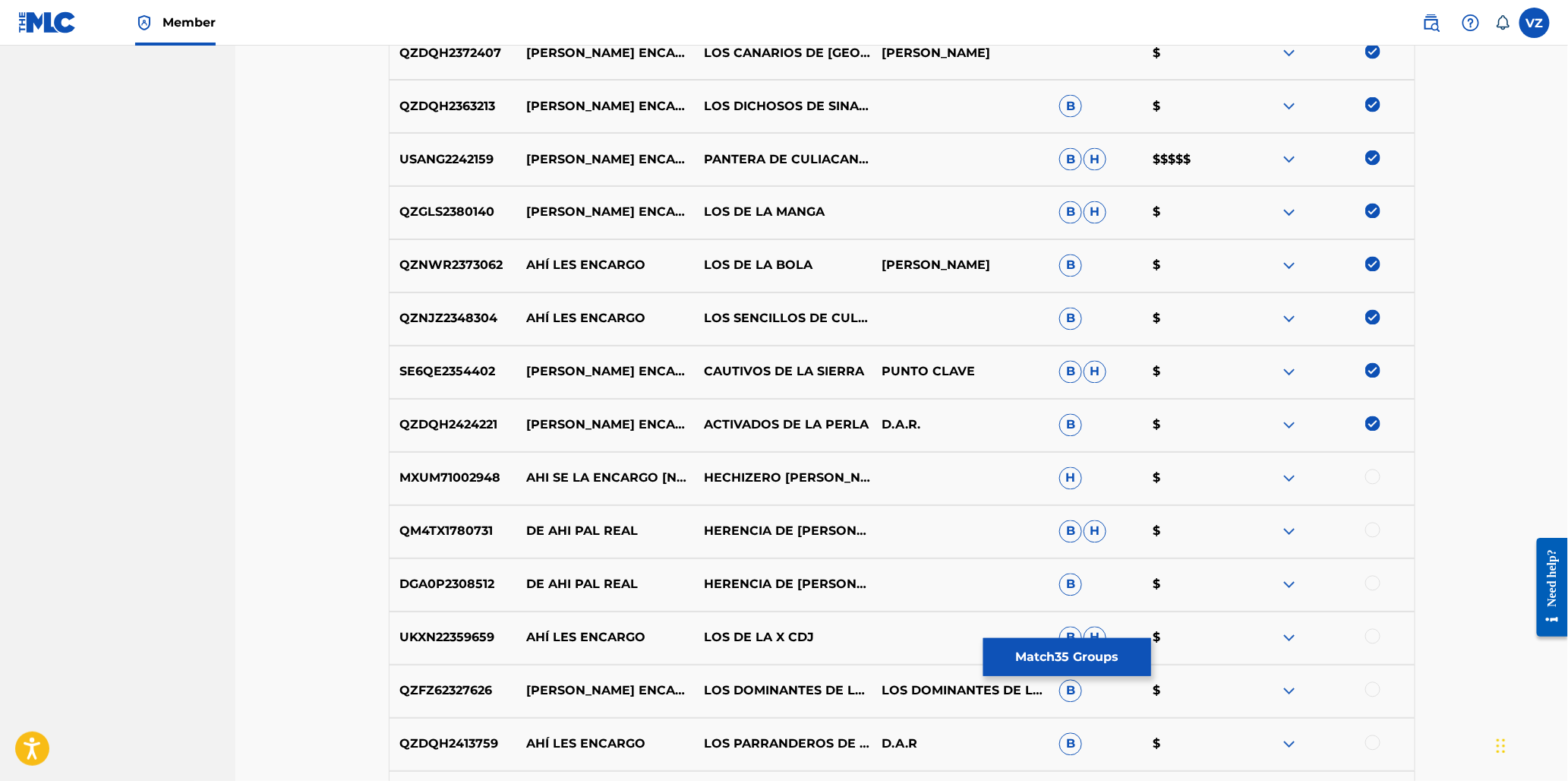
click at [1383, 473] on div at bounding box center [1326, 479] width 178 height 19
click at [1374, 479] on div at bounding box center [1373, 478] width 16 height 16
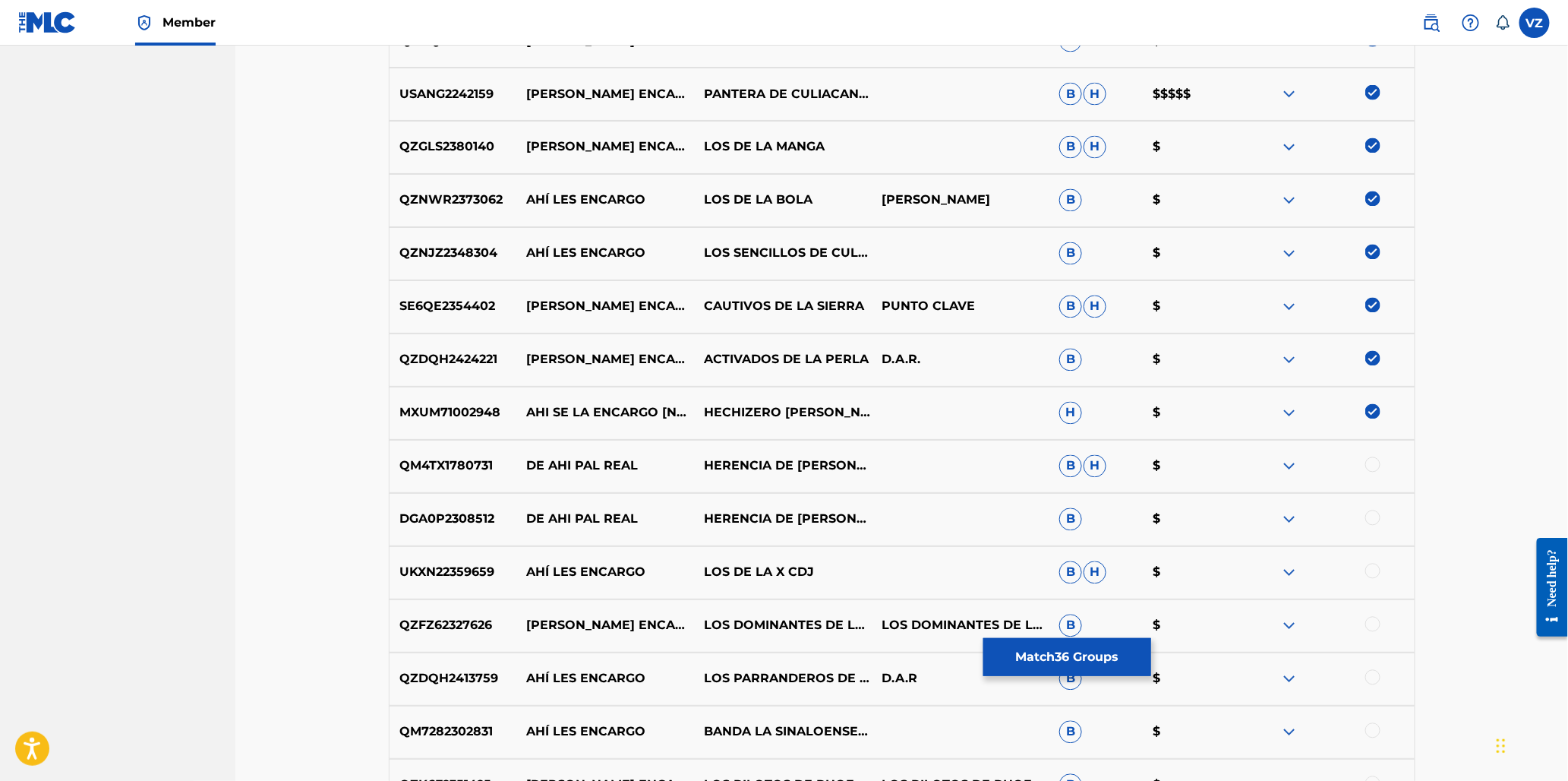
scroll to position [1412, 0]
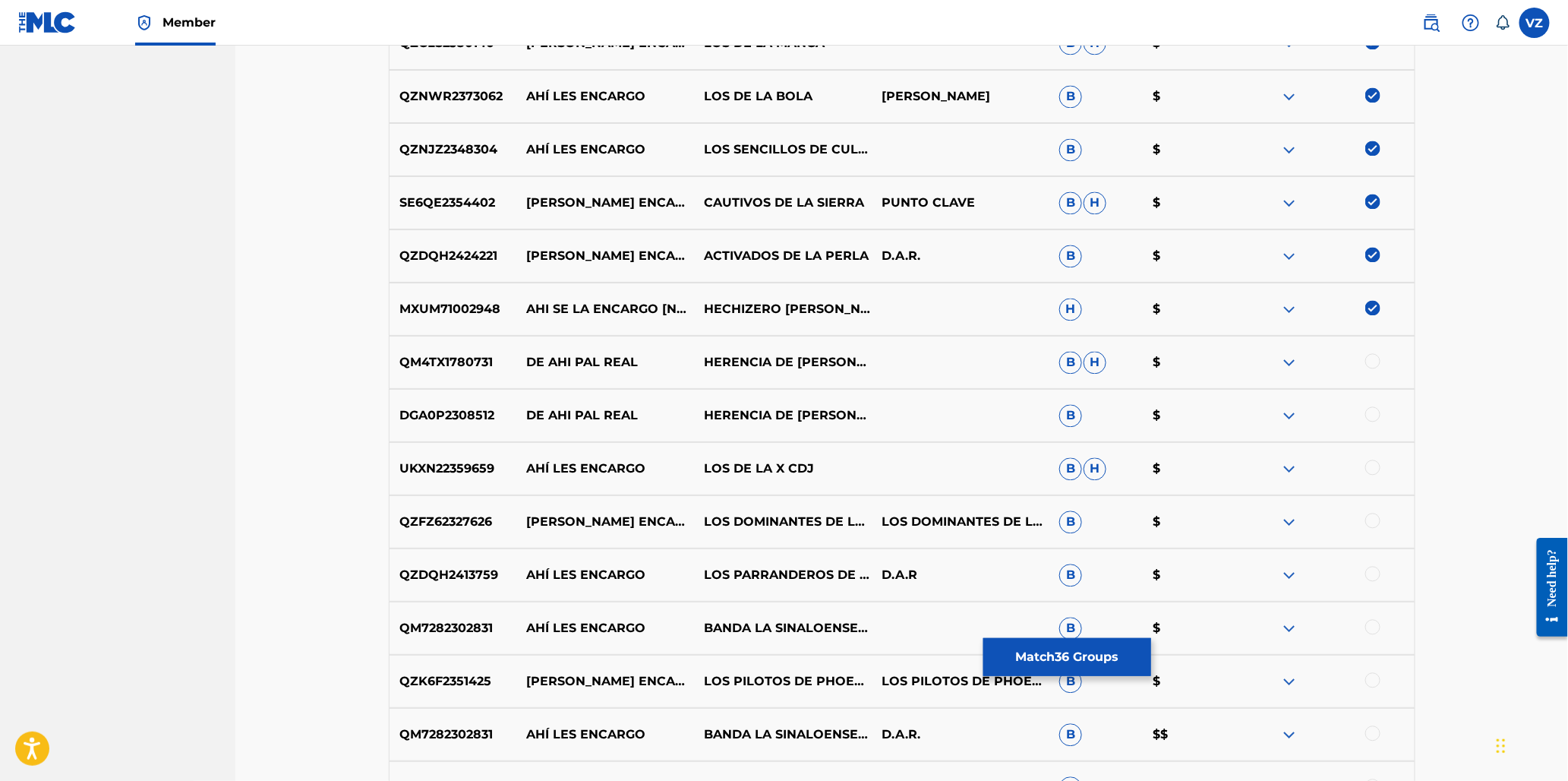
click at [1373, 466] on div at bounding box center [1373, 467] width 16 height 16
click at [1372, 520] on div at bounding box center [1373, 521] width 16 height 16
click at [1377, 577] on div at bounding box center [1373, 574] width 16 height 16
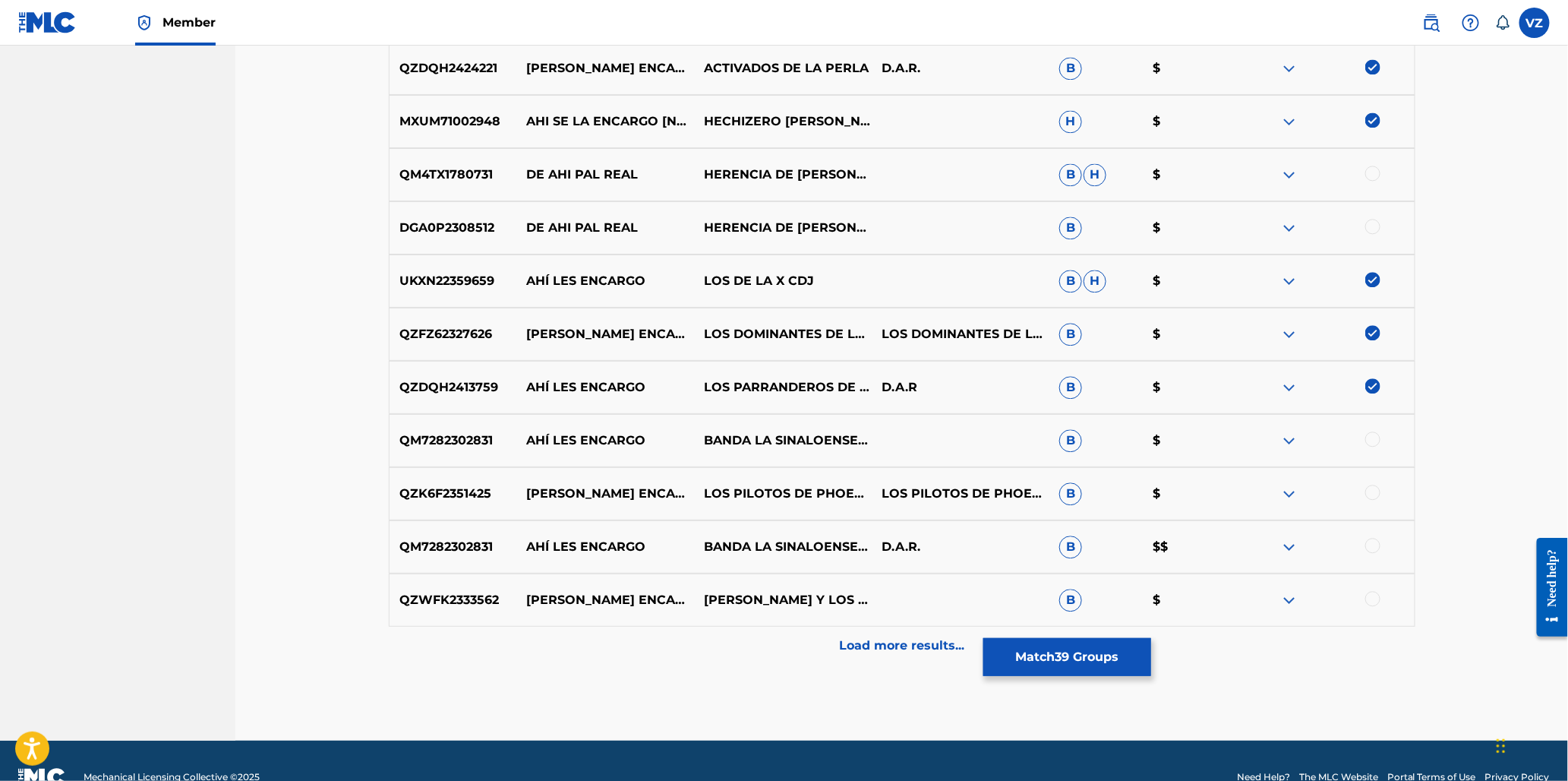
scroll to position [1631, 0]
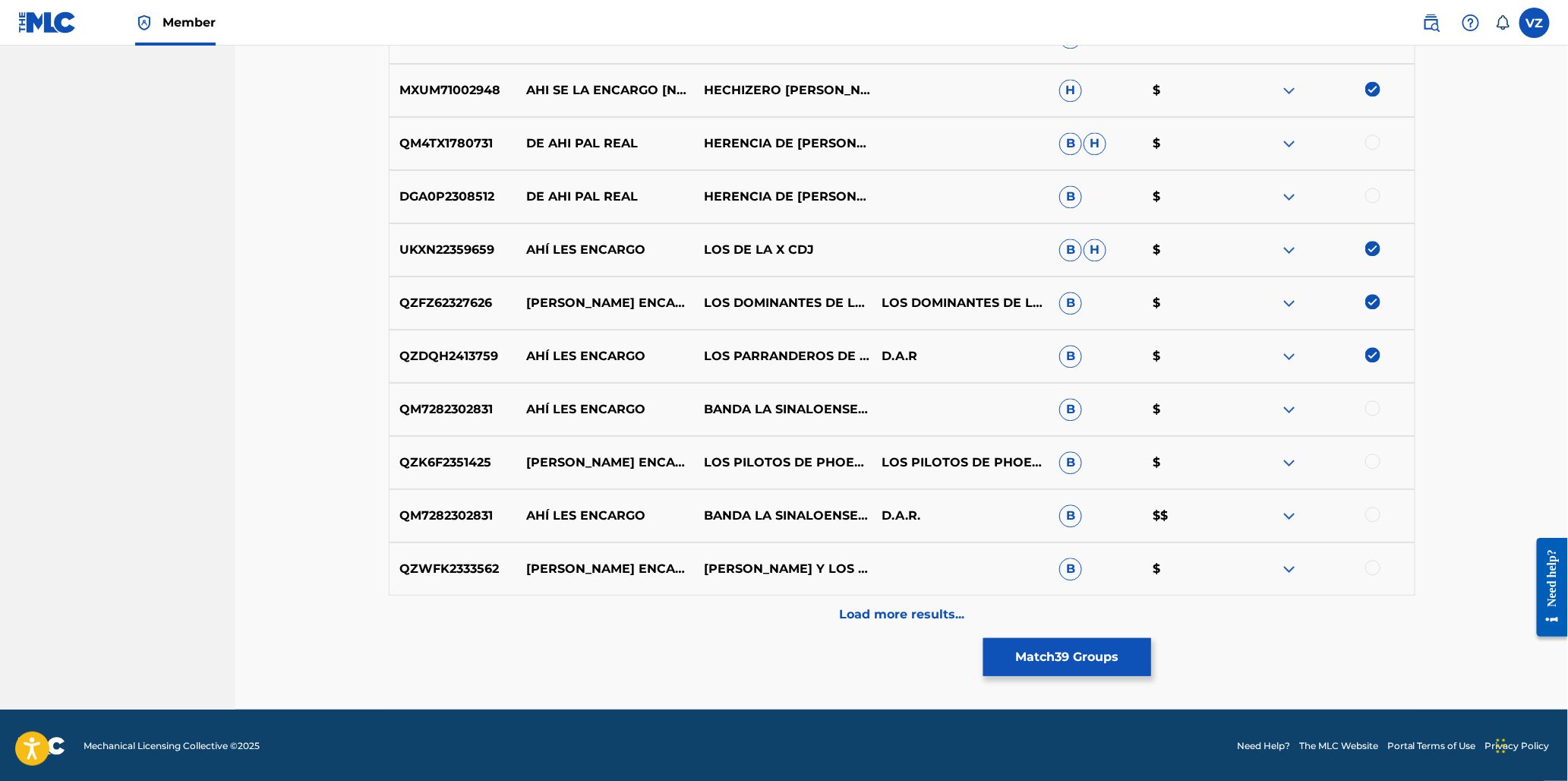
click at [1377, 412] on div at bounding box center [1373, 408] width 16 height 16
click at [1372, 469] on div at bounding box center [1326, 462] width 178 height 19
click at [1379, 520] on div at bounding box center [1326, 516] width 178 height 19
click at [1376, 513] on div at bounding box center [1373, 515] width 16 height 16
click at [1373, 461] on div at bounding box center [1373, 461] width 16 height 16
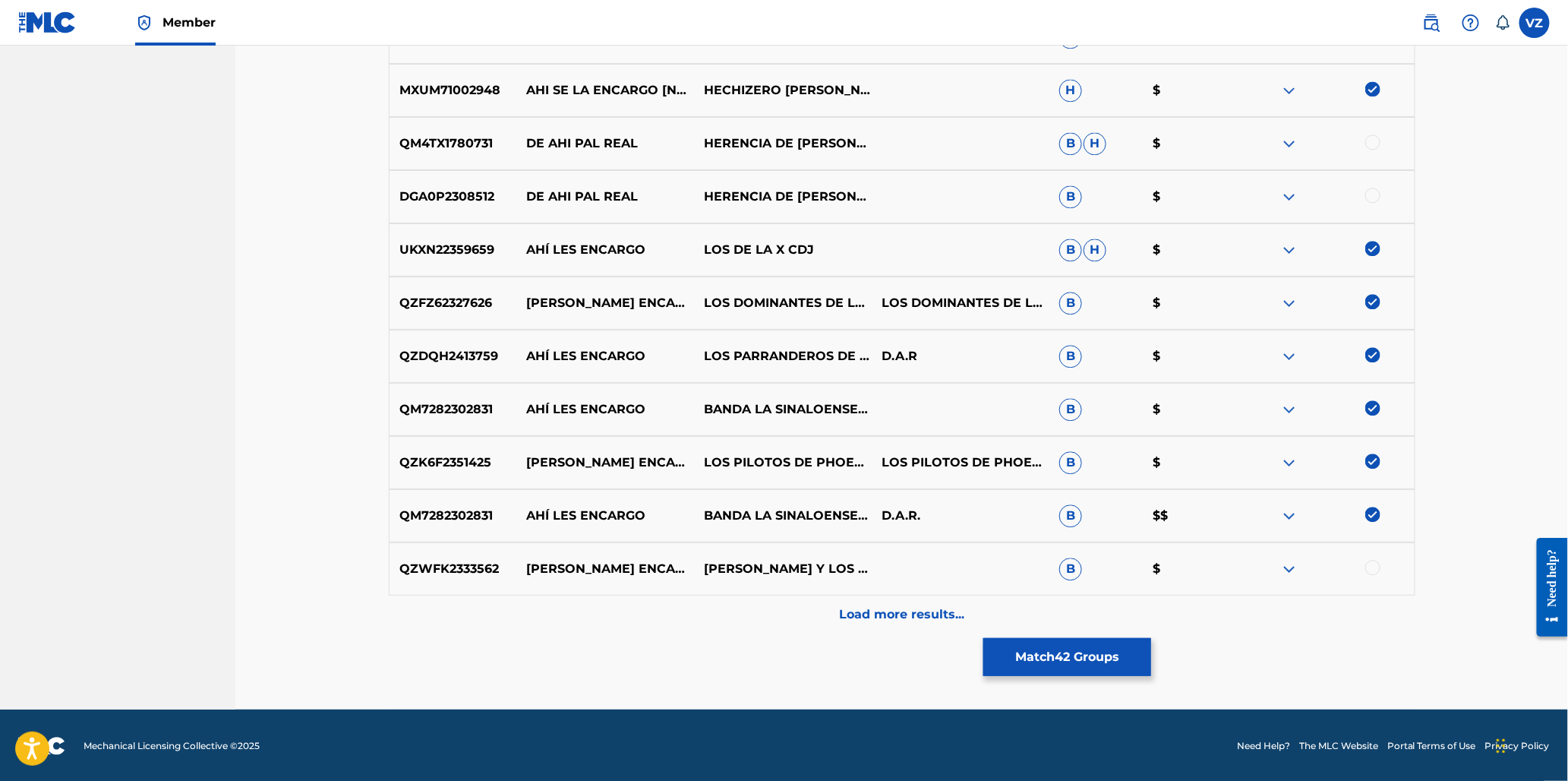
click at [1373, 572] on div at bounding box center [1373, 568] width 16 height 16
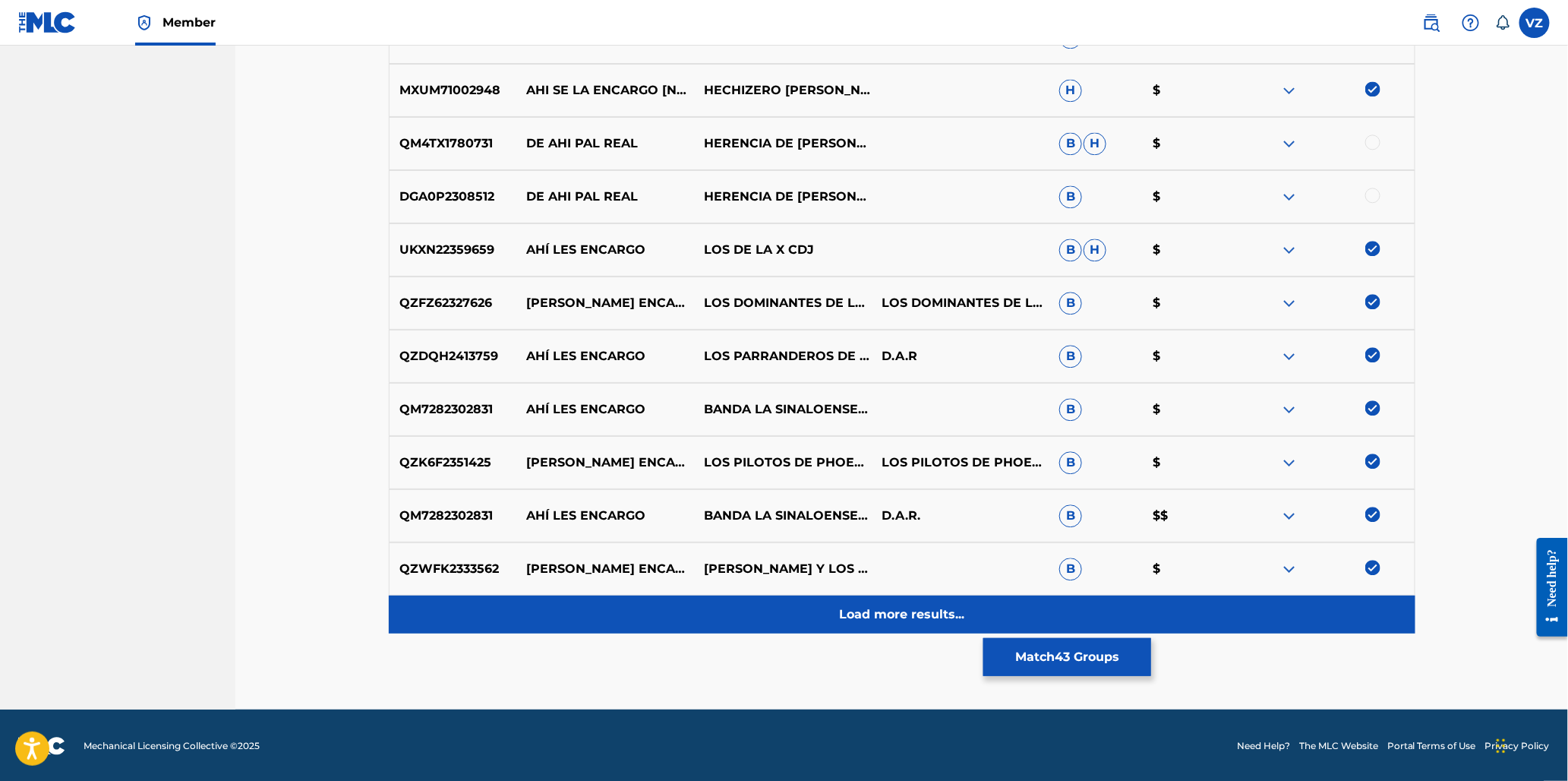
click at [876, 616] on p "Load more results..." at bounding box center [901, 614] width 125 height 19
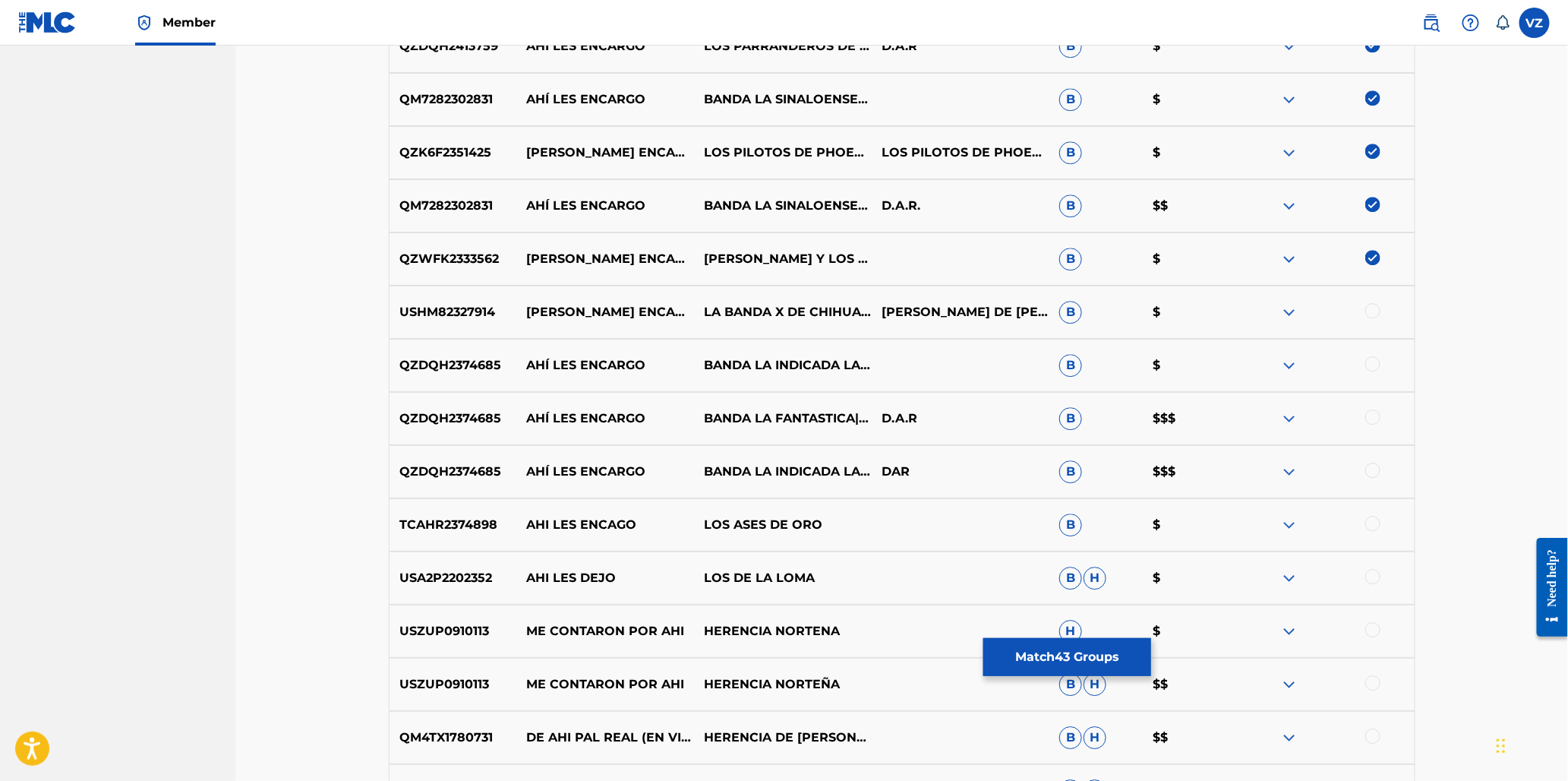
scroll to position [1969, 0]
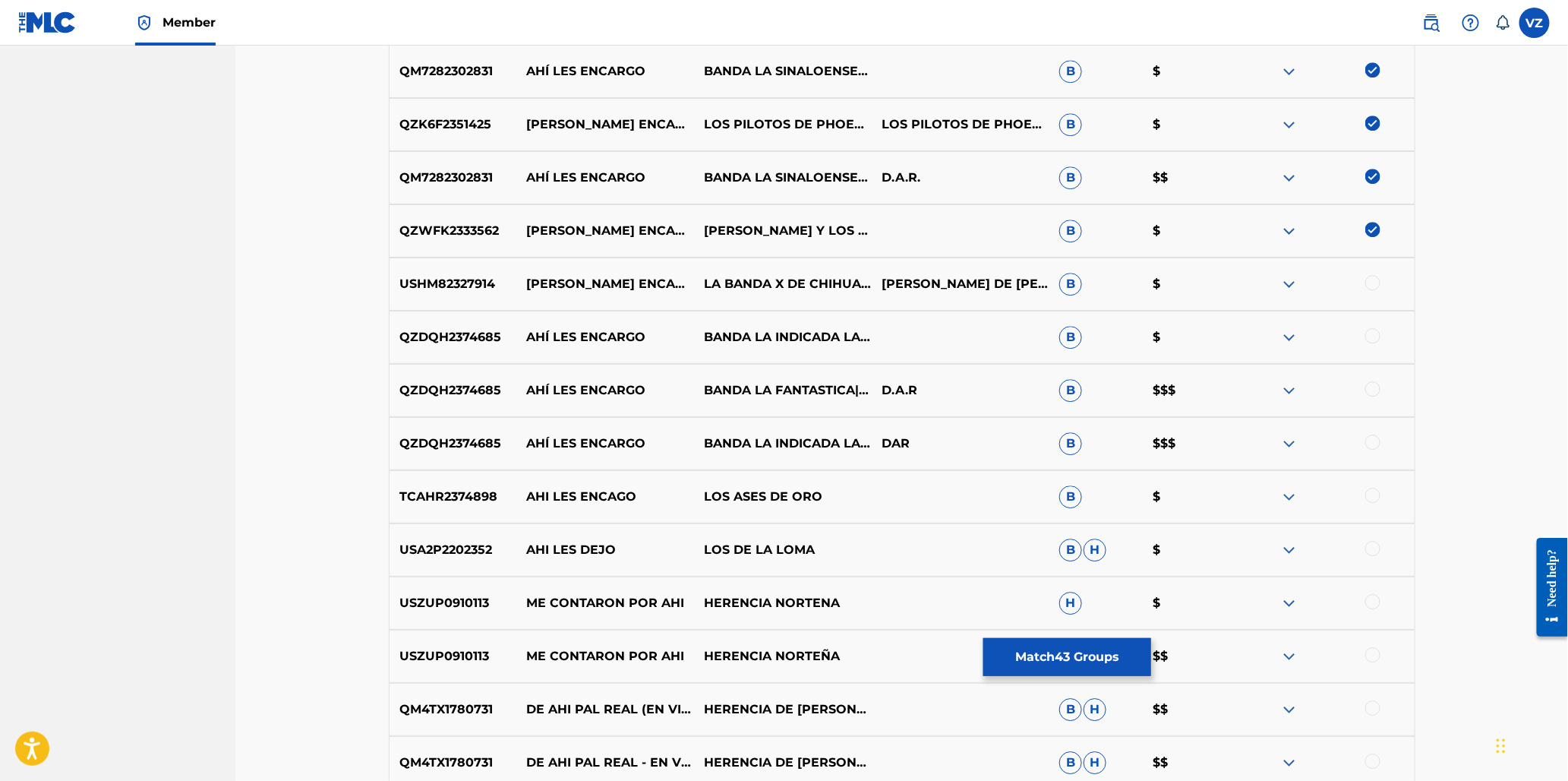
drag, startPoint x: 1370, startPoint y: 389, endPoint x: 1364, endPoint y: 357, distance: 32.6
click at [1370, 388] on div at bounding box center [1373, 389] width 16 height 16
click at [1375, 329] on div at bounding box center [1373, 336] width 16 height 16
click at [1380, 266] on div "USHM82327914 HAY LES ENCARGO LA BANDA X DE CHIHUAHUA,LOS MAS MENTADOS AARON MON…" at bounding box center [901, 284] width 1027 height 53
click at [1377, 279] on div at bounding box center [1373, 283] width 16 height 16
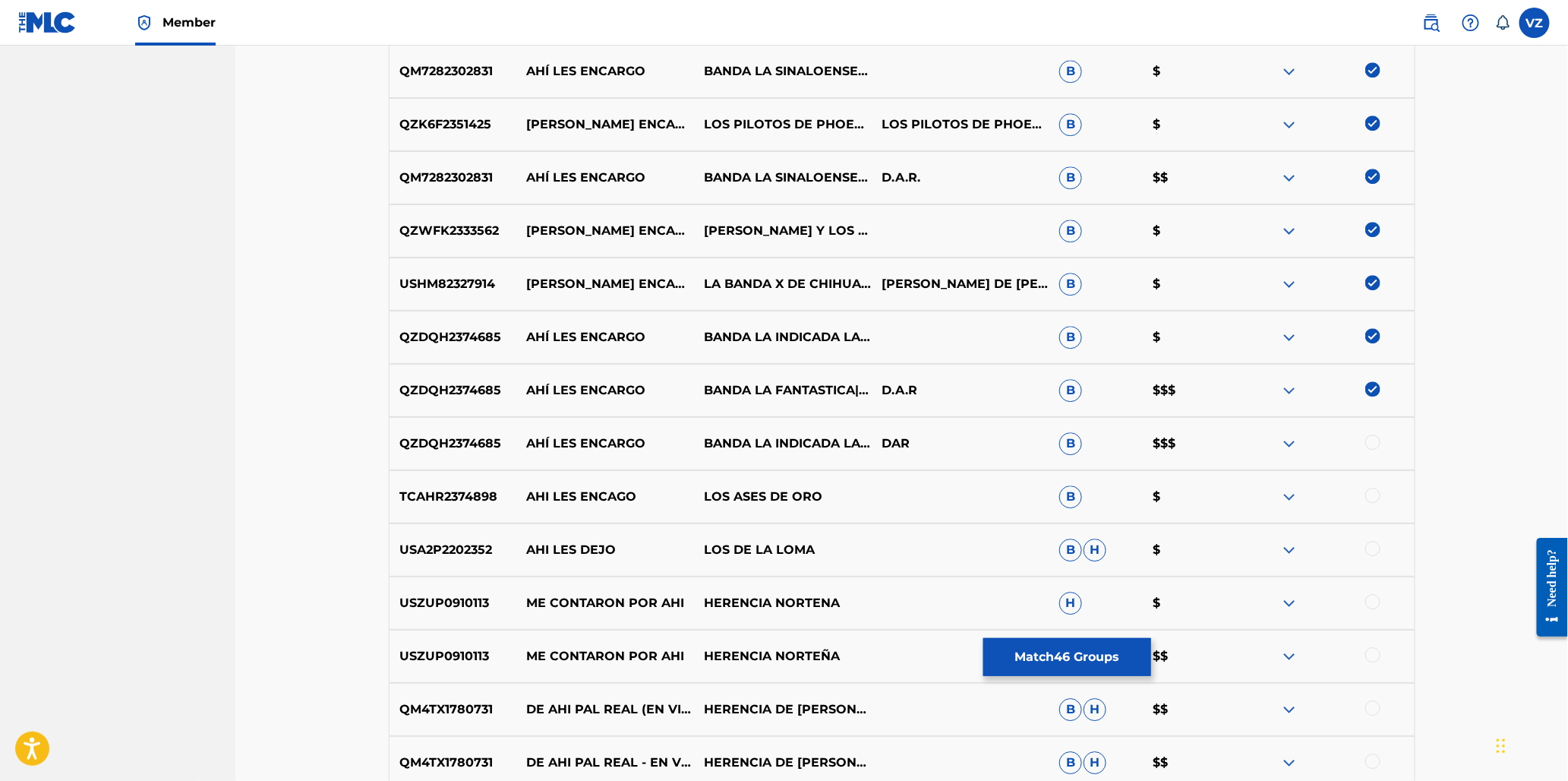
click at [1376, 444] on div at bounding box center [1373, 442] width 16 height 16
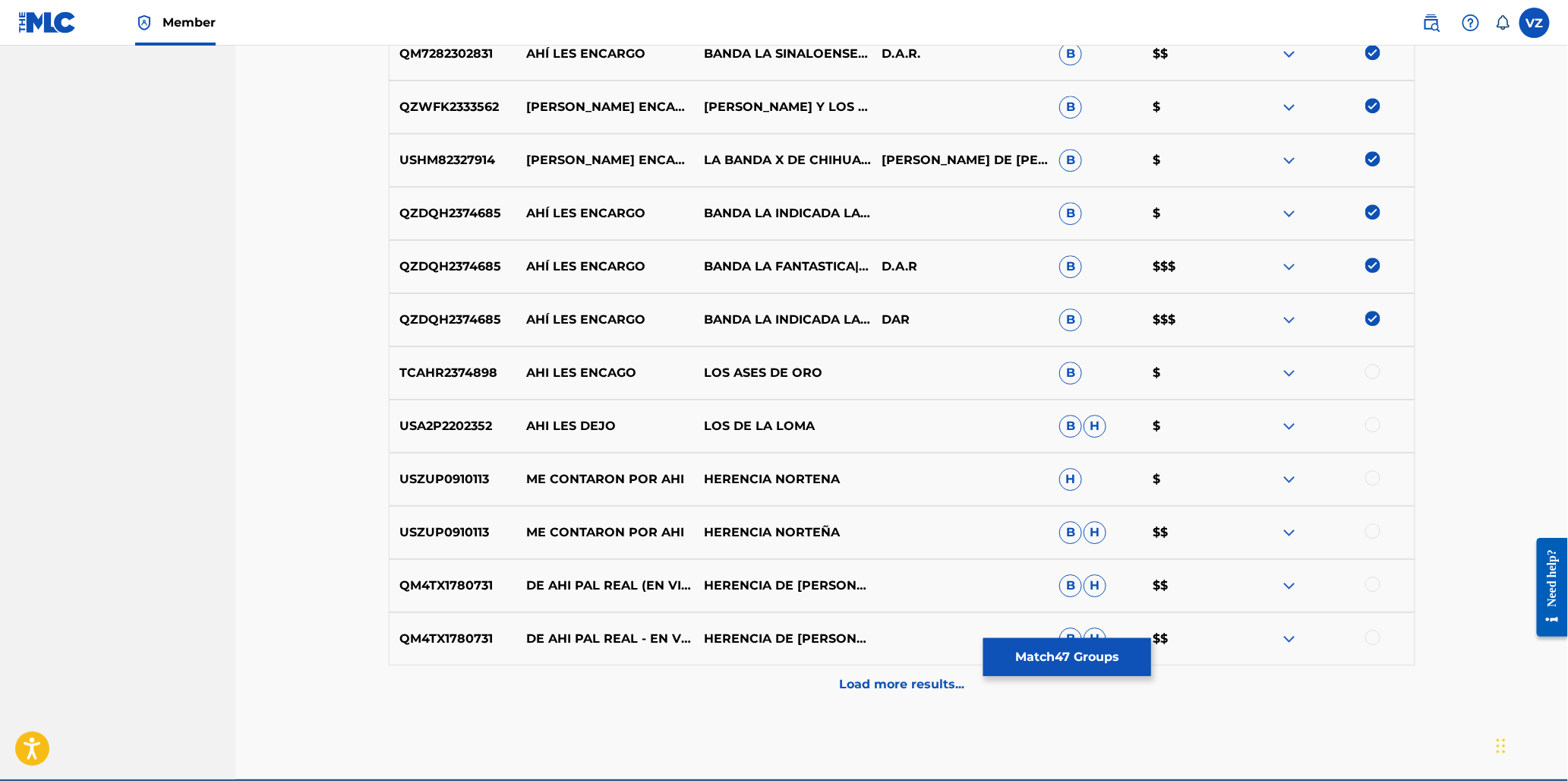
scroll to position [2137, 0]
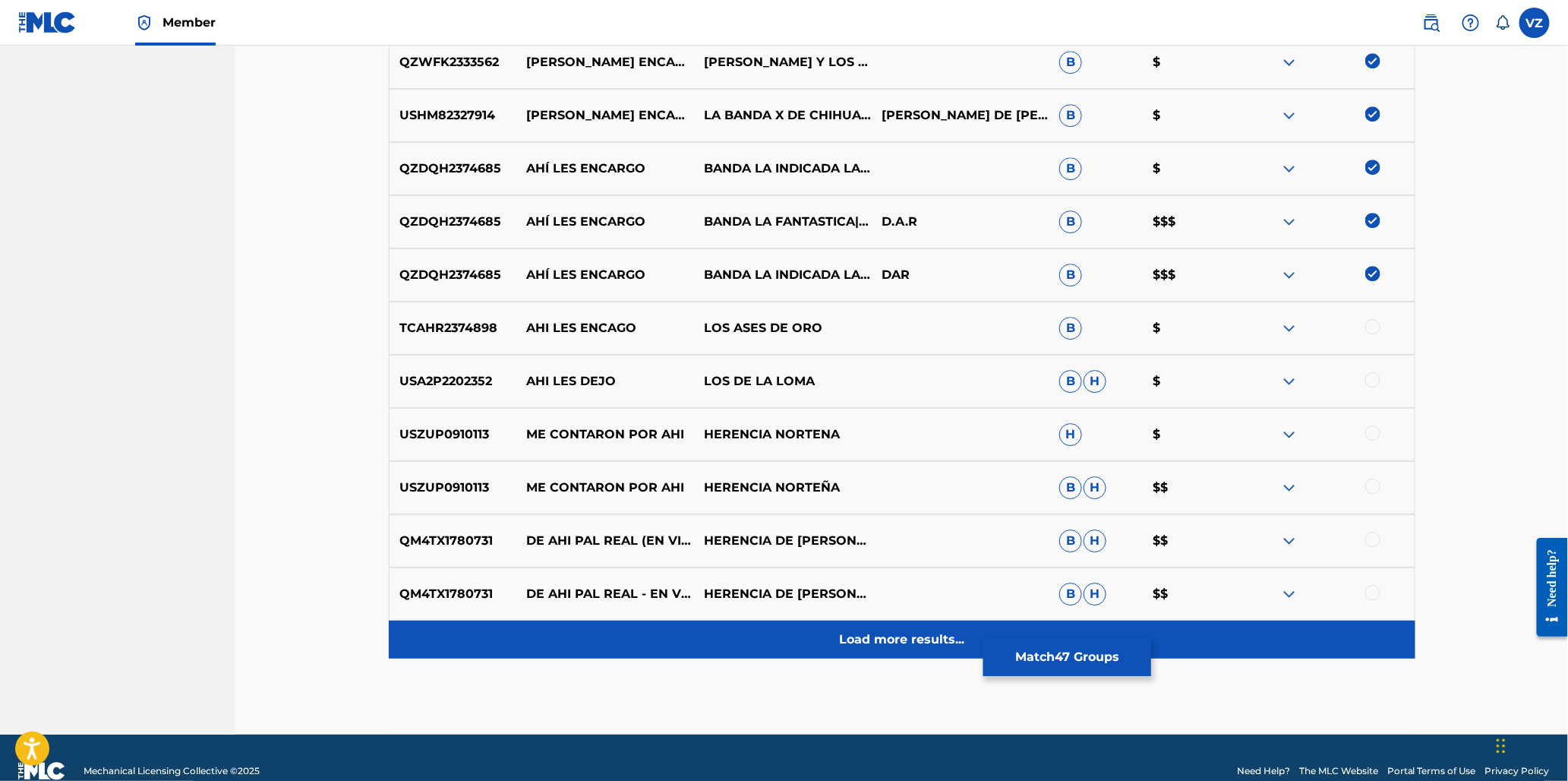
click at [917, 630] on p "Load more results..." at bounding box center [901, 639] width 125 height 19
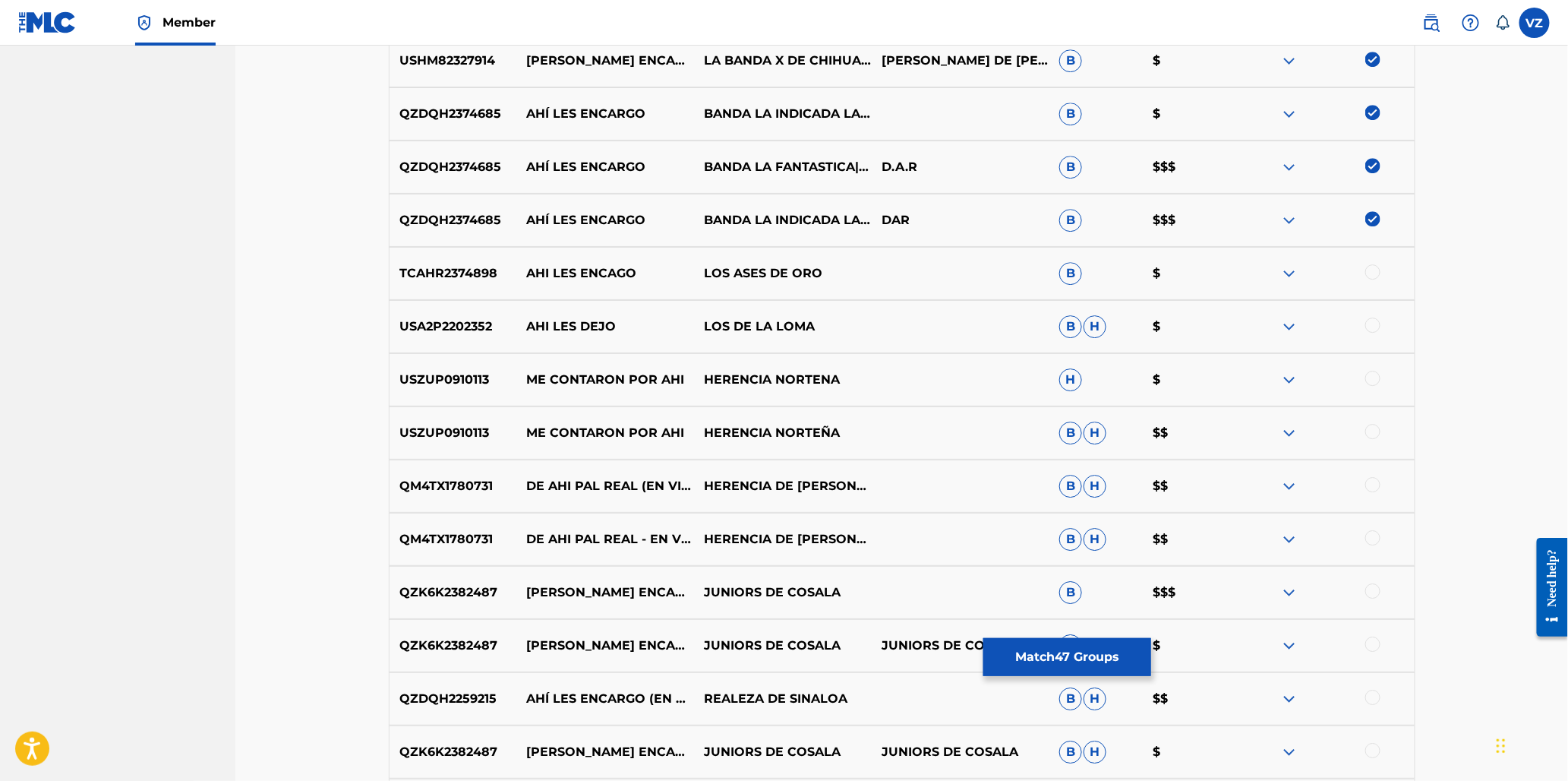
scroll to position [2222, 0]
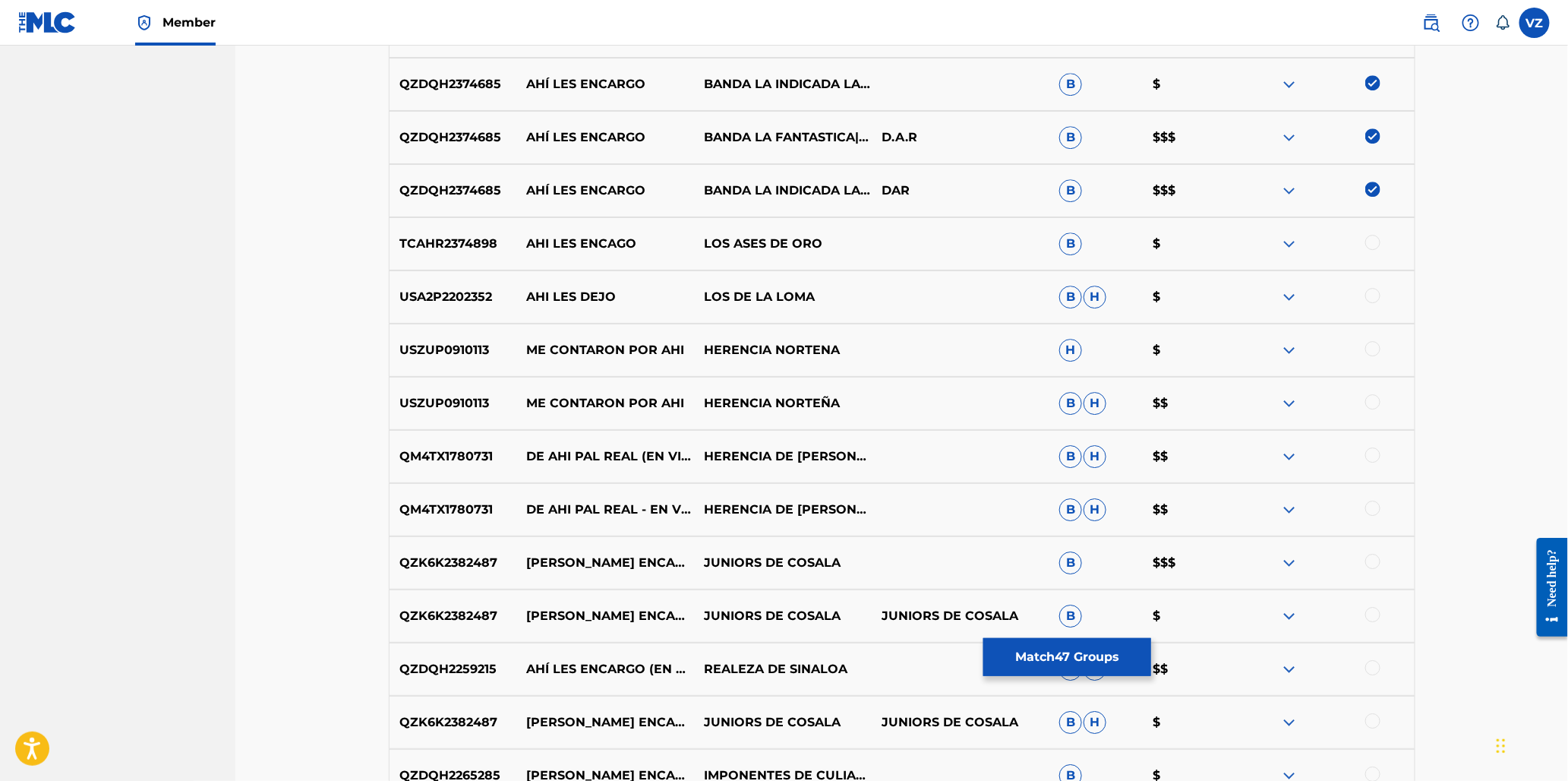
click at [1369, 558] on div at bounding box center [1373, 562] width 16 height 16
click at [1373, 611] on div at bounding box center [1373, 615] width 16 height 16
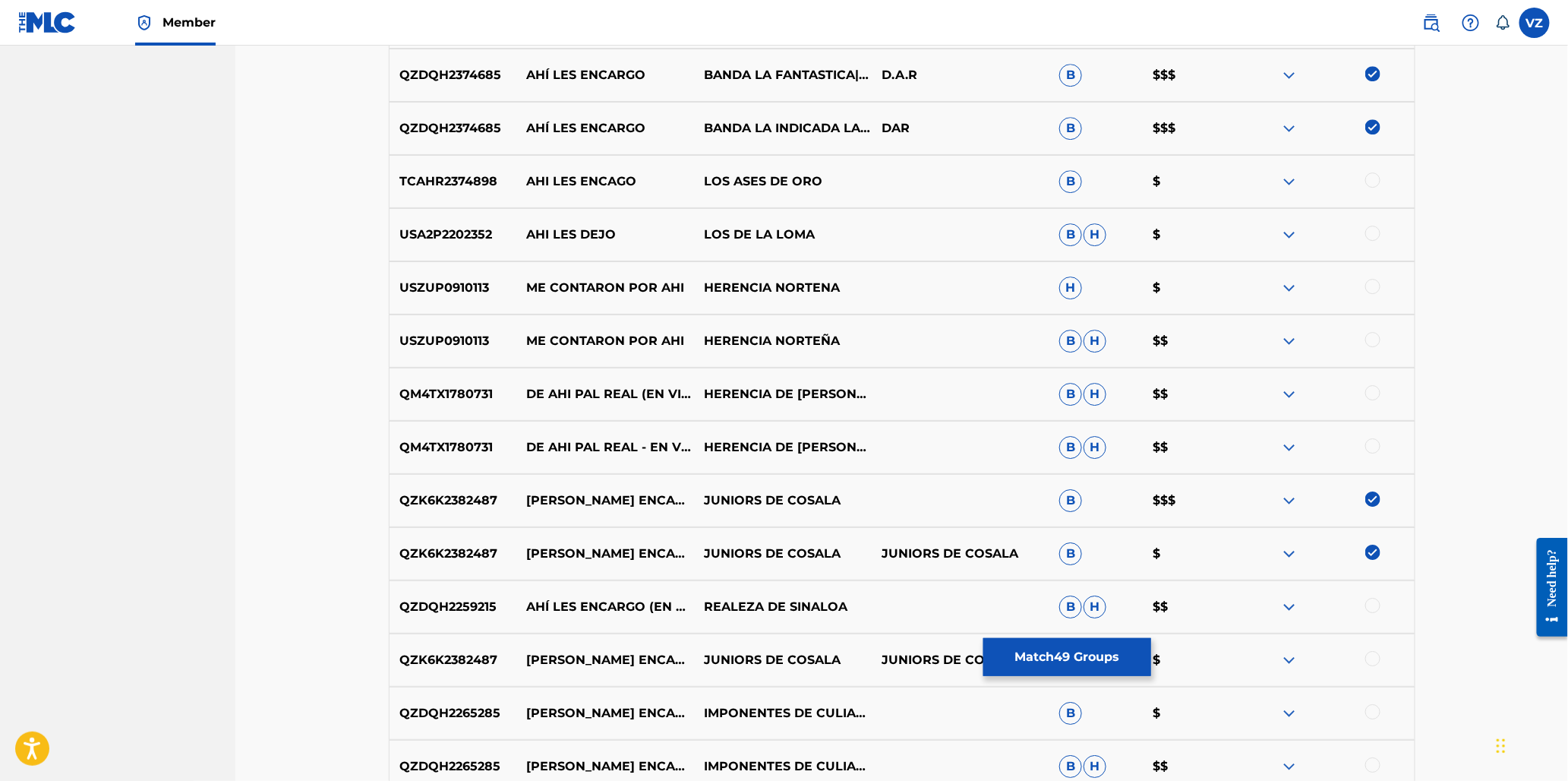
scroll to position [2391, 0]
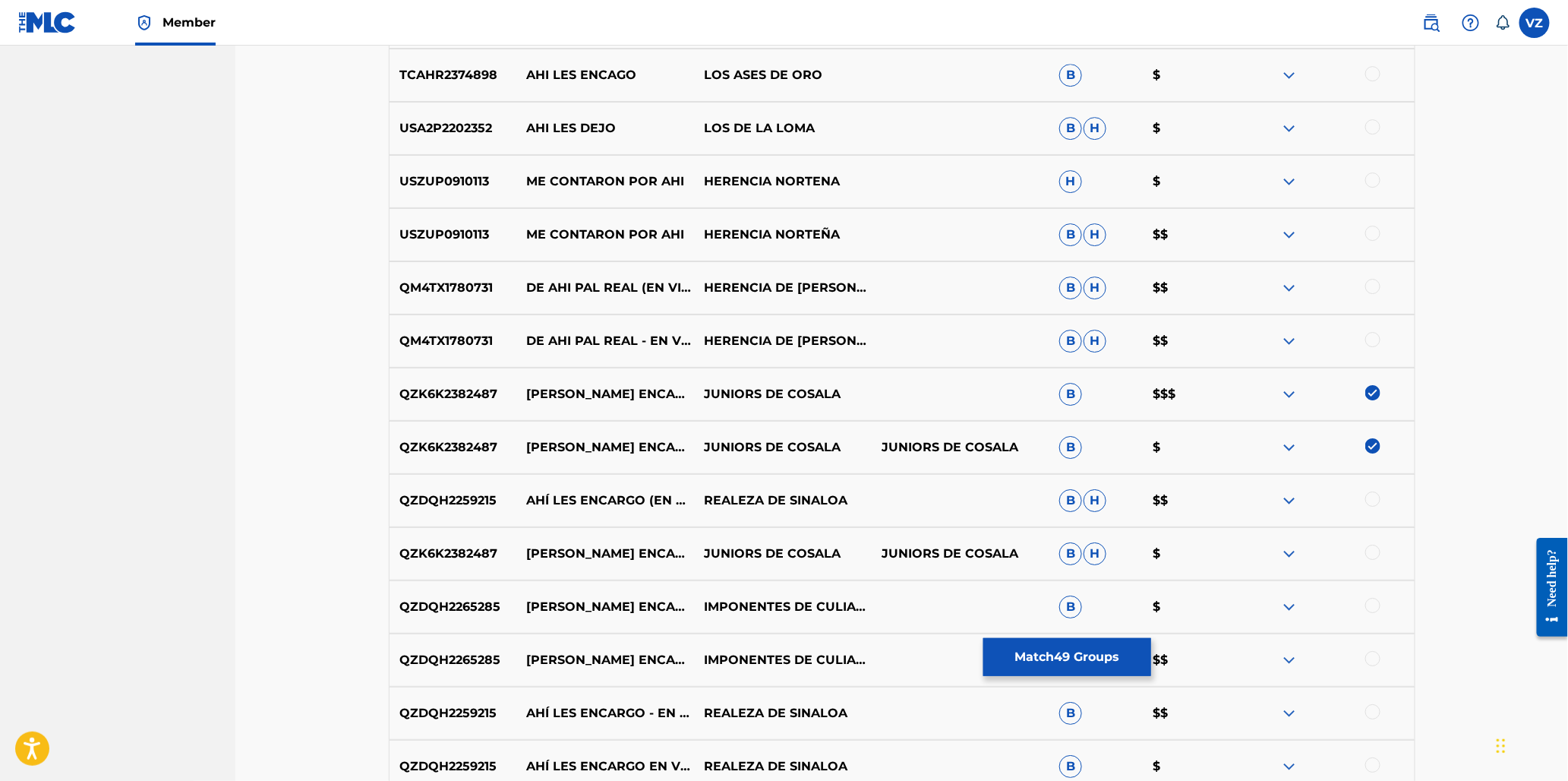
click at [1371, 493] on div at bounding box center [1373, 499] width 16 height 16
click at [1371, 551] on div at bounding box center [1373, 552] width 16 height 16
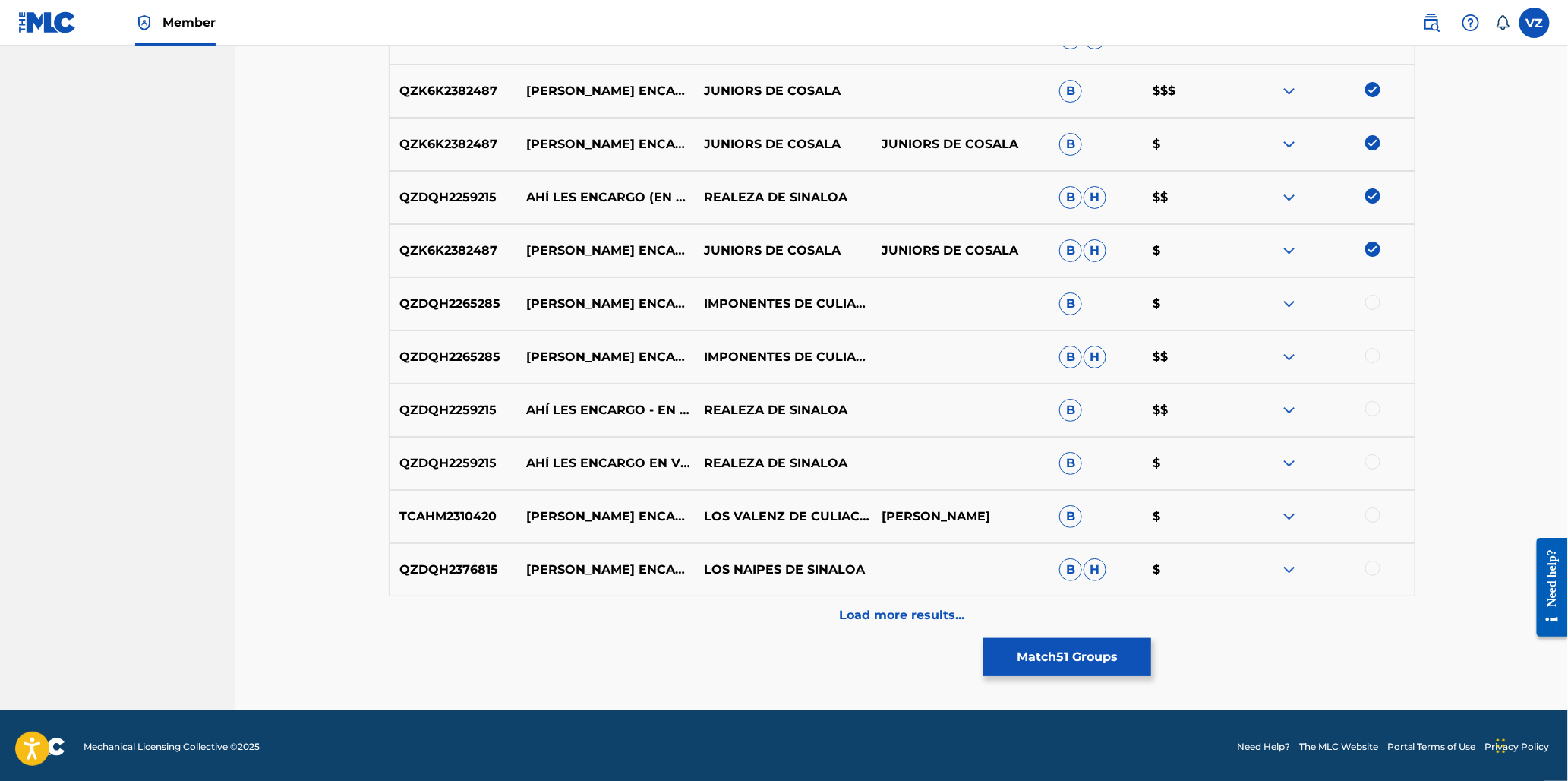
scroll to position [2694, 0]
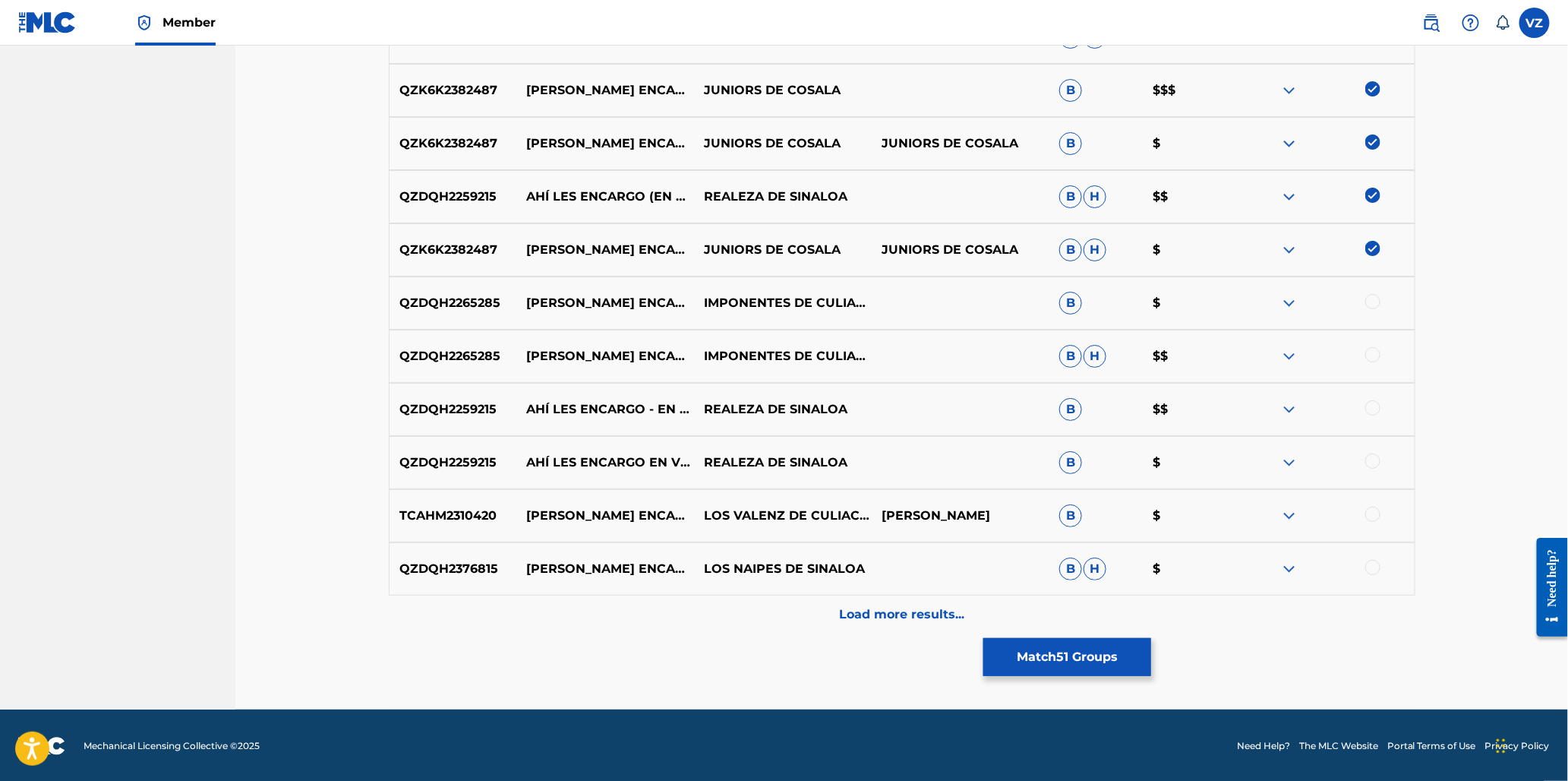
drag, startPoint x: 1376, startPoint y: 297, endPoint x: 1379, endPoint y: 354, distance: 57.1
click at [1377, 299] on div at bounding box center [1373, 301] width 16 height 16
drag, startPoint x: 1379, startPoint y: 362, endPoint x: 1374, endPoint y: 354, distance: 9.4
click at [1378, 362] on div at bounding box center [1326, 356] width 178 height 19
click at [1374, 352] on div at bounding box center [1373, 355] width 16 height 16
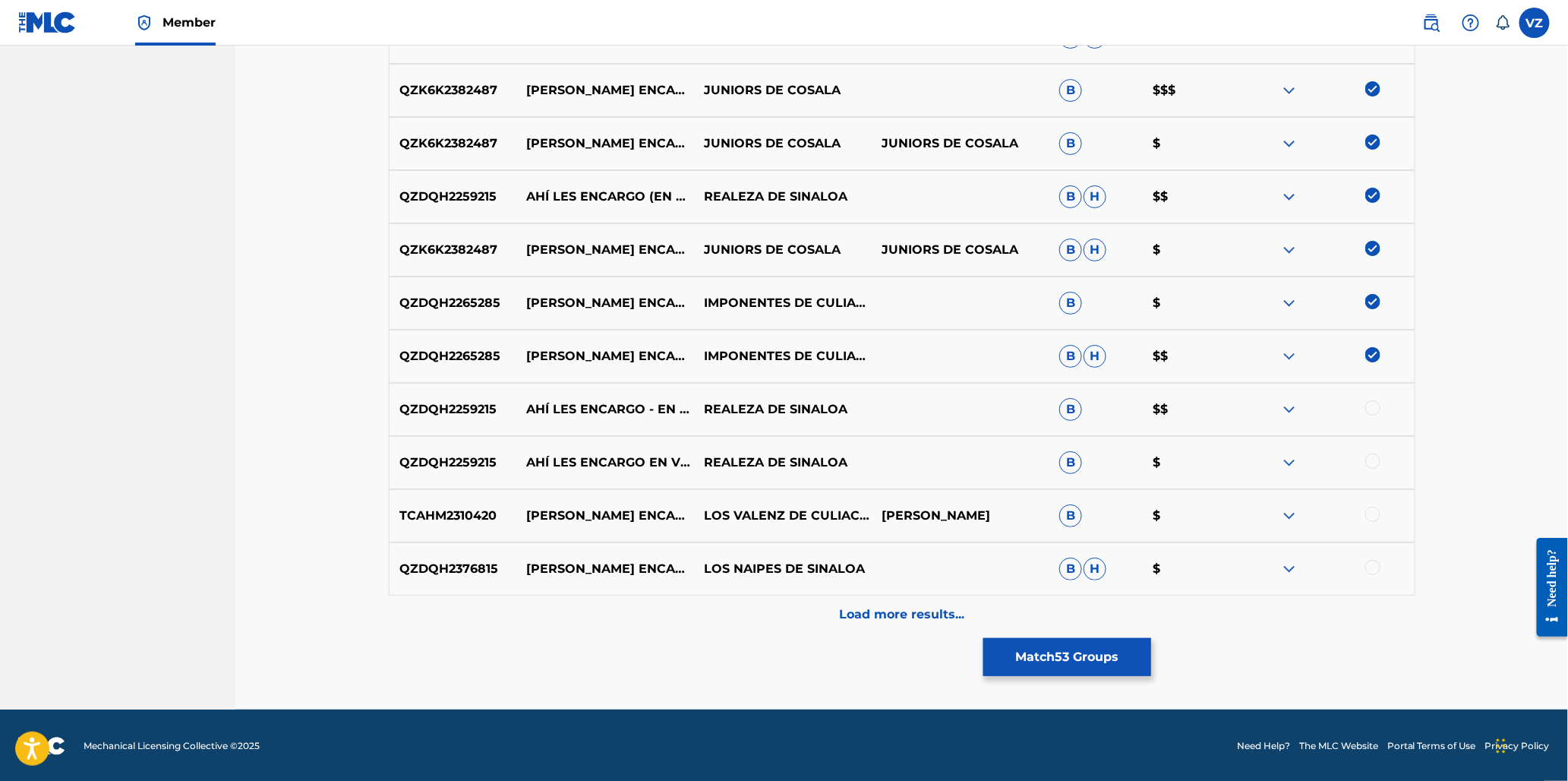
click at [1373, 400] on div at bounding box center [1373, 408] width 16 height 16
click at [1373, 459] on div at bounding box center [1373, 461] width 16 height 16
click at [1380, 520] on div at bounding box center [1326, 516] width 178 height 19
click at [1384, 565] on div at bounding box center [1326, 569] width 178 height 19
drag, startPoint x: 1378, startPoint y: 564, endPoint x: 1378, endPoint y: 537, distance: 27.0
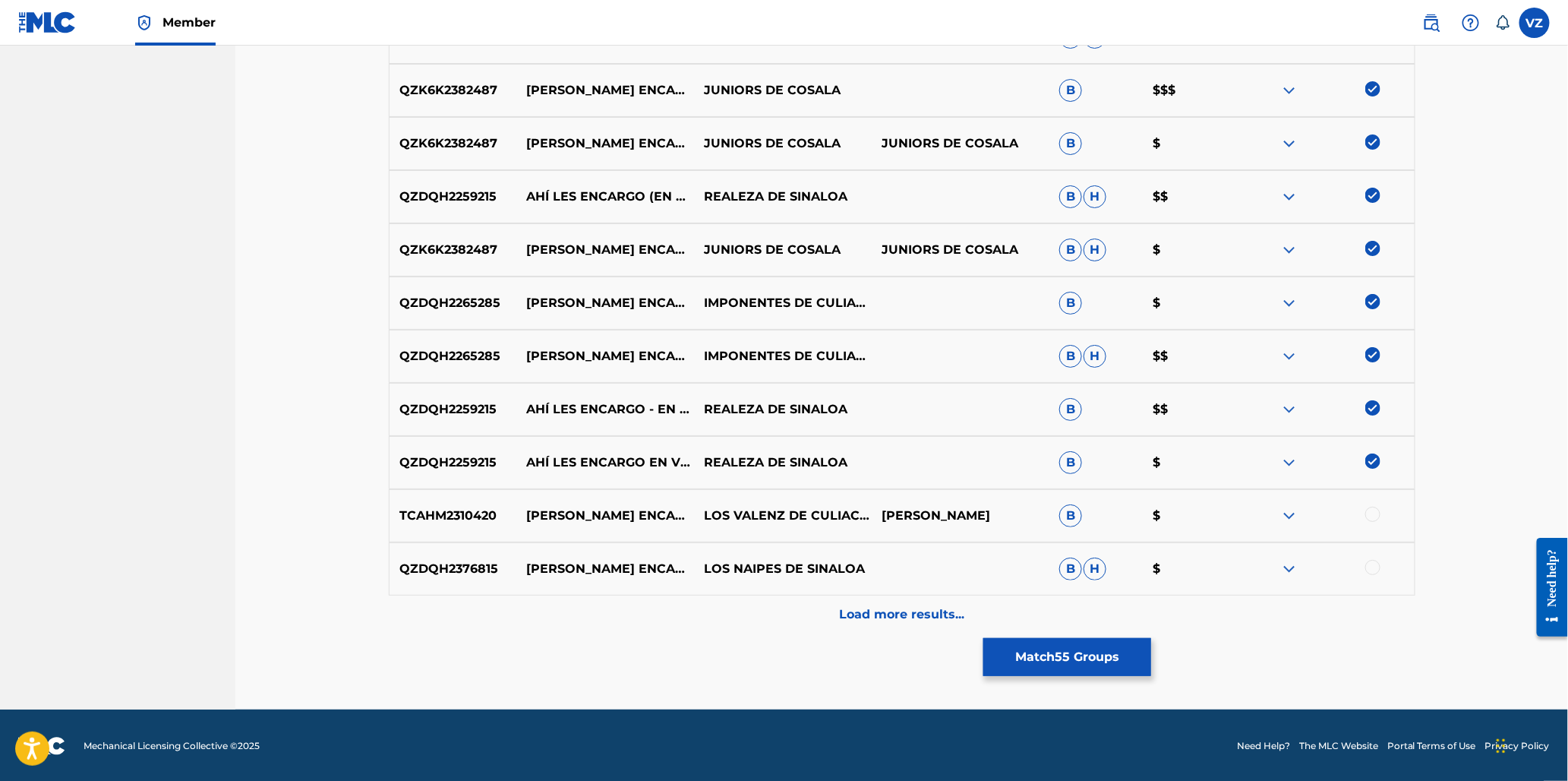
click at [1378, 561] on div at bounding box center [1373, 568] width 16 height 16
click at [1373, 513] on div at bounding box center [1373, 515] width 16 height 16
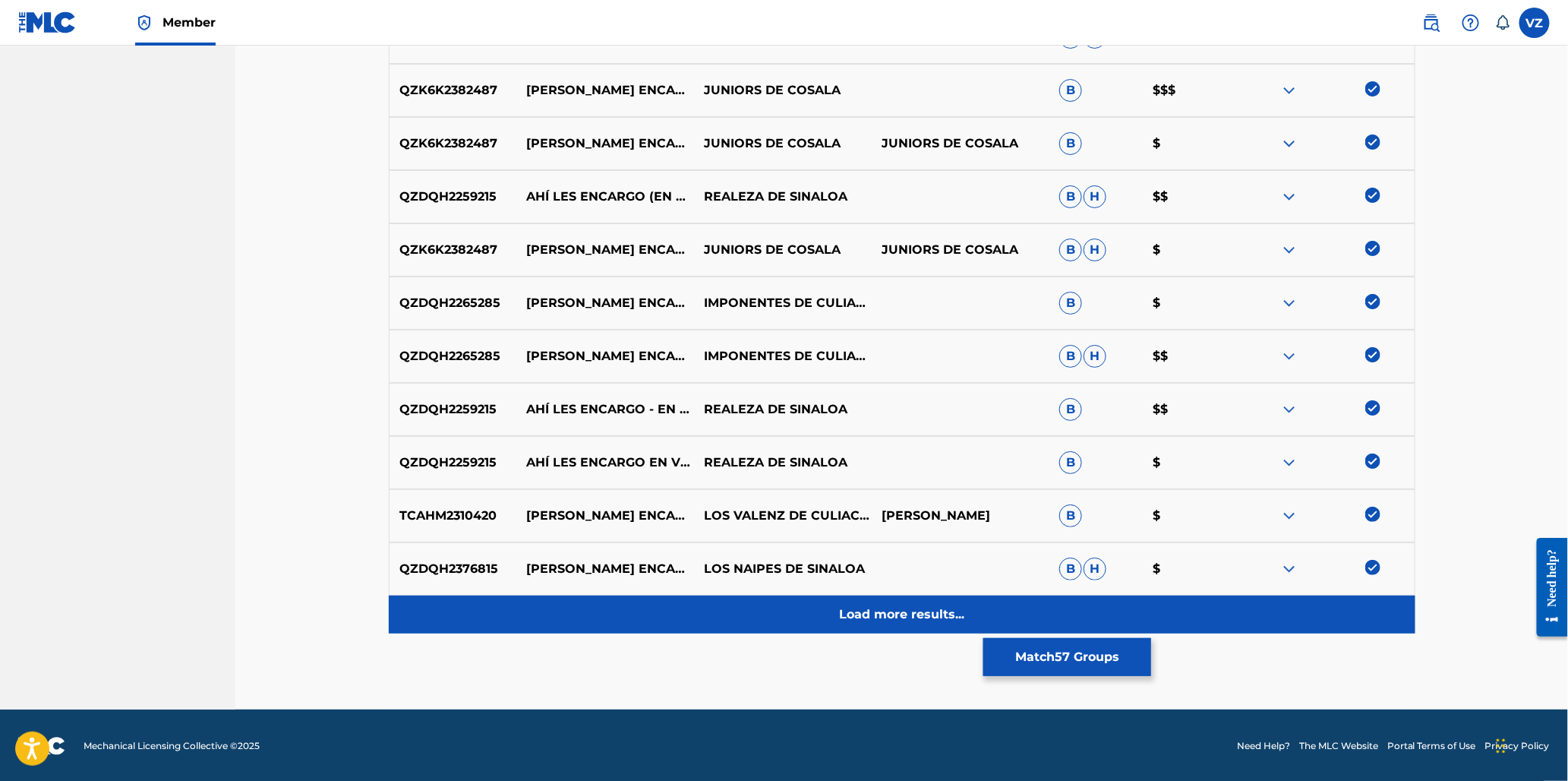
click at [917, 617] on p "Load more results..." at bounding box center [901, 614] width 125 height 19
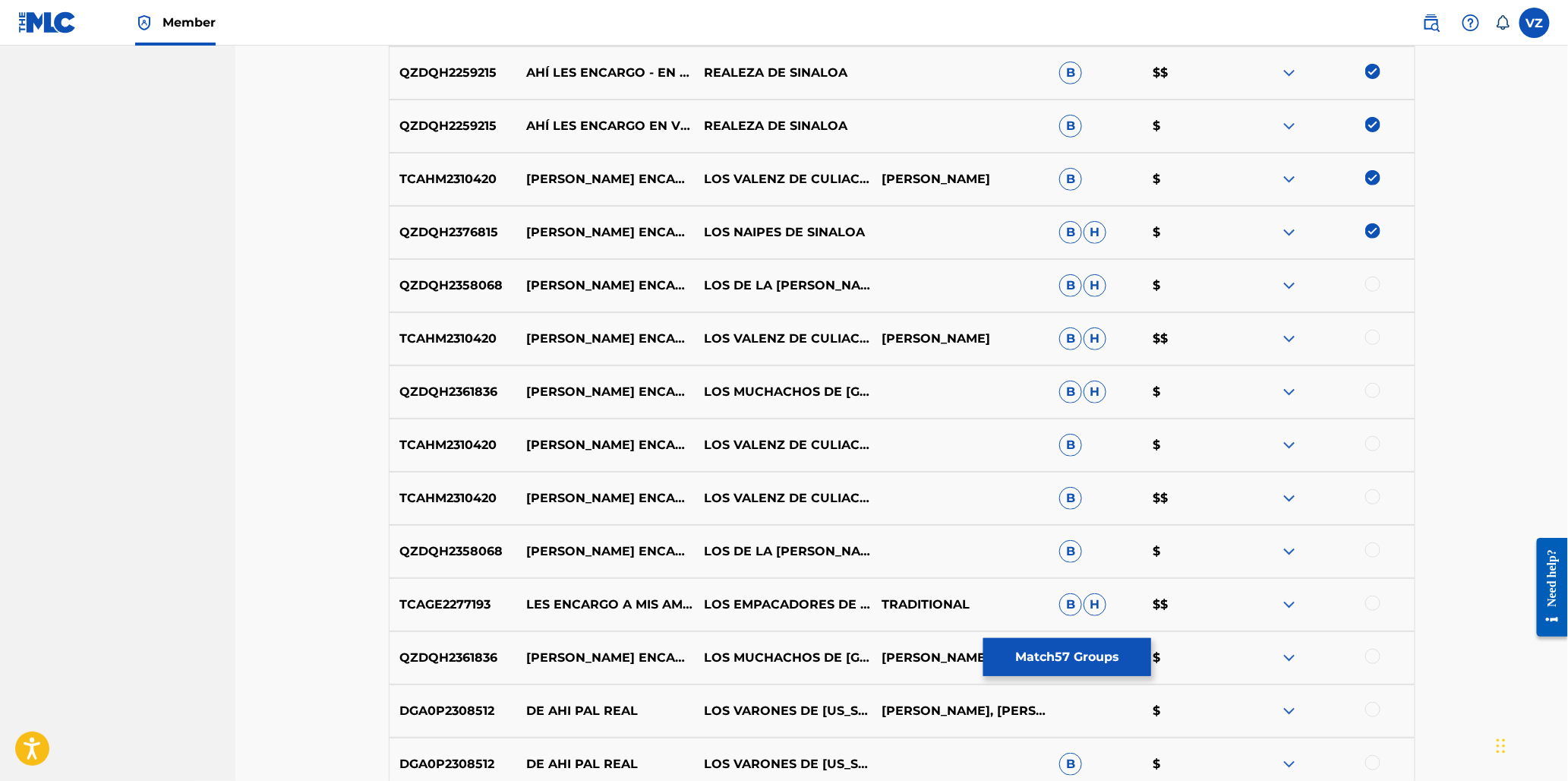
scroll to position [3032, 0]
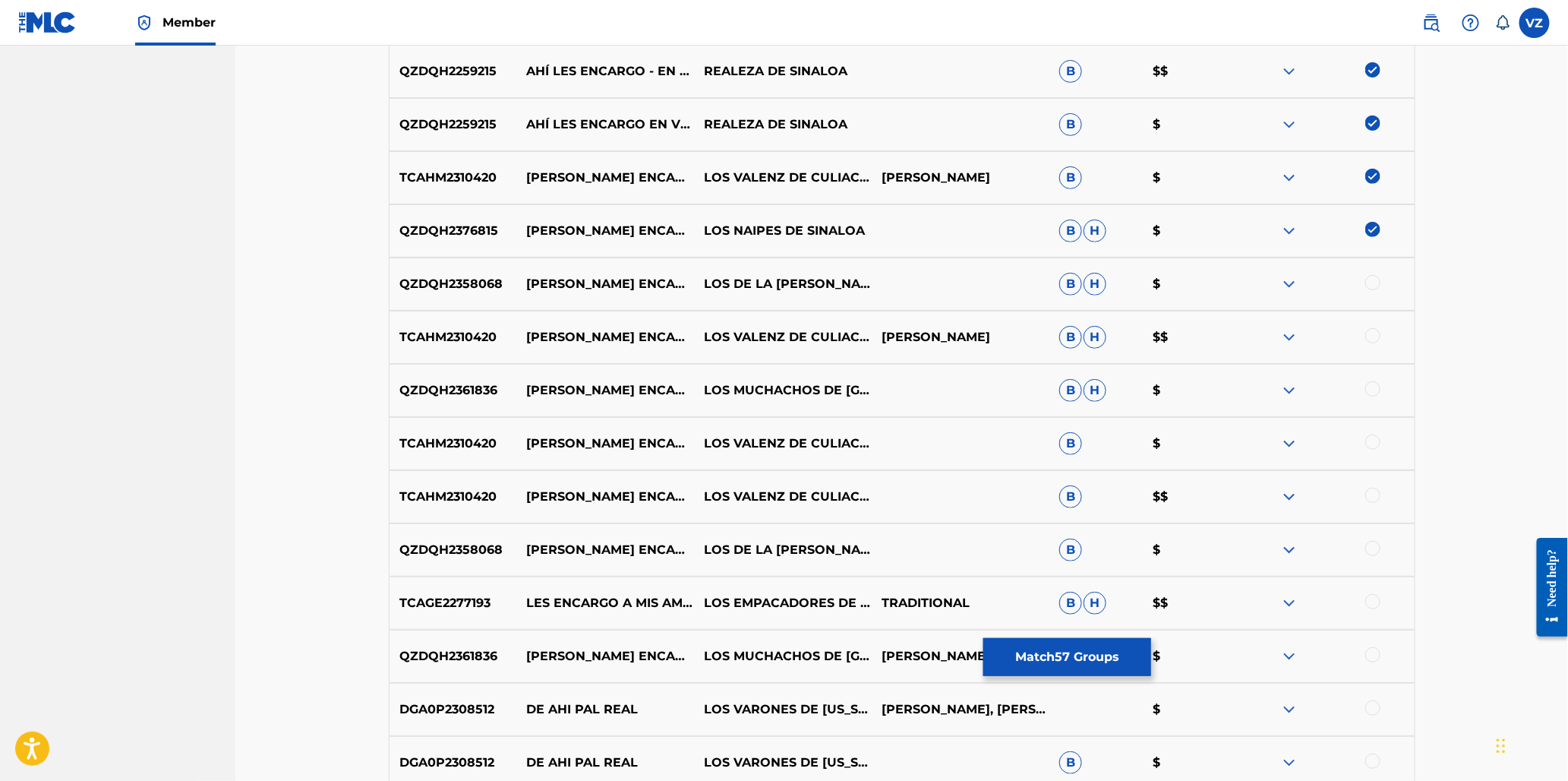
drag, startPoint x: 1379, startPoint y: 548, endPoint x: 1362, endPoint y: 483, distance: 67.2
click at [1374, 537] on div "QZDQH2358068 HAY LES ENCARGO EN VIVO LOS DE LA HUERTA B $" at bounding box center [901, 550] width 1027 height 53
click at [1372, 492] on div at bounding box center [1373, 495] width 16 height 16
drag, startPoint x: 1372, startPoint y: 551, endPoint x: 1371, endPoint y: 482, distance: 69.0
click at [1372, 550] on div at bounding box center [1373, 548] width 16 height 16
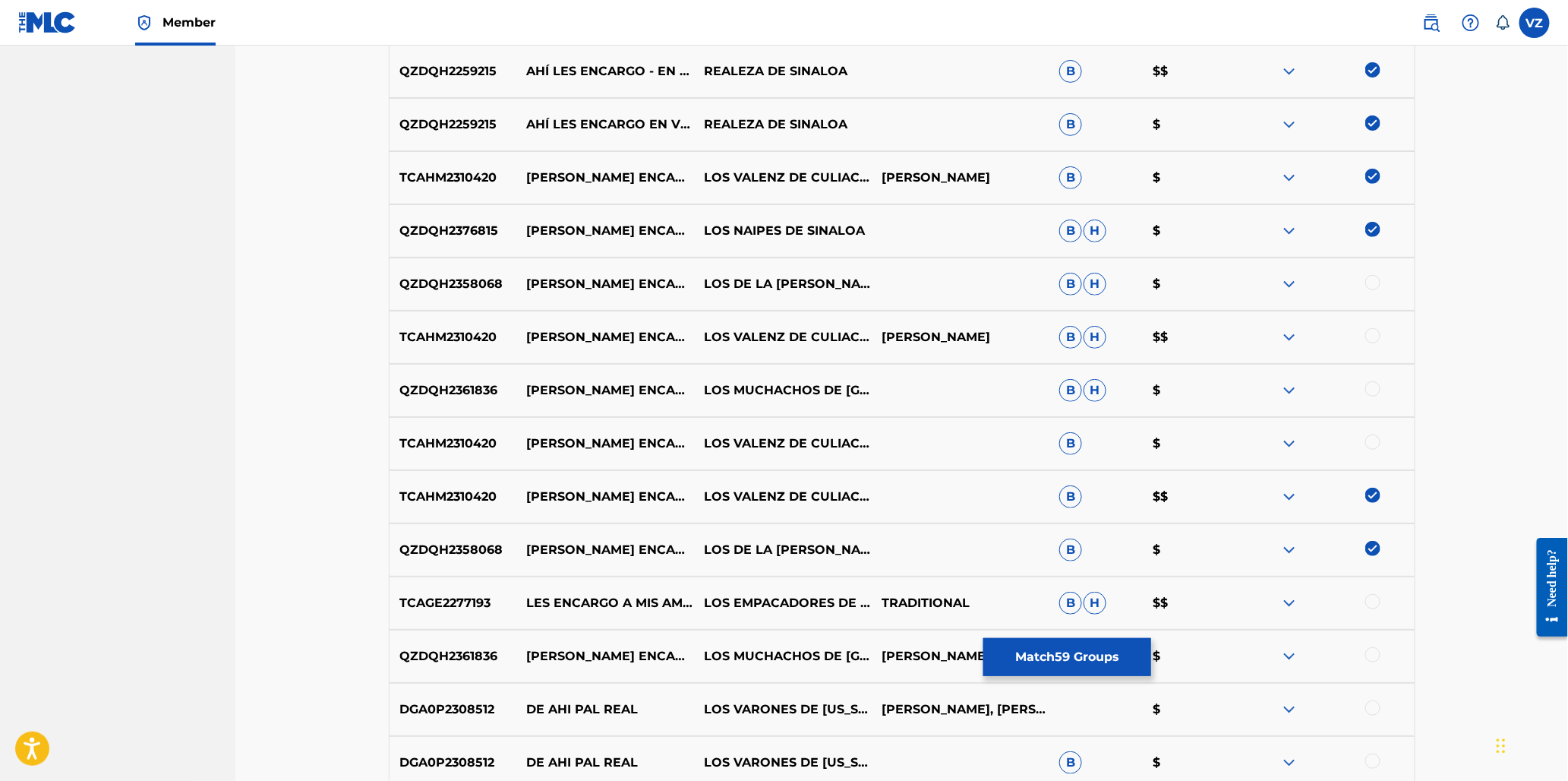
click at [1377, 443] on div at bounding box center [1373, 442] width 16 height 16
click at [1375, 388] on div at bounding box center [1373, 389] width 16 height 16
click at [1374, 323] on div "TCAHM2310420 HAY LES ENCARGO (EN VIVO) LOS VALENZ DE CULIACAN JULIAN MERCADO B …" at bounding box center [901, 337] width 1027 height 53
click at [1374, 331] on div at bounding box center [1373, 336] width 16 height 16
click at [1376, 287] on div at bounding box center [1373, 283] width 16 height 16
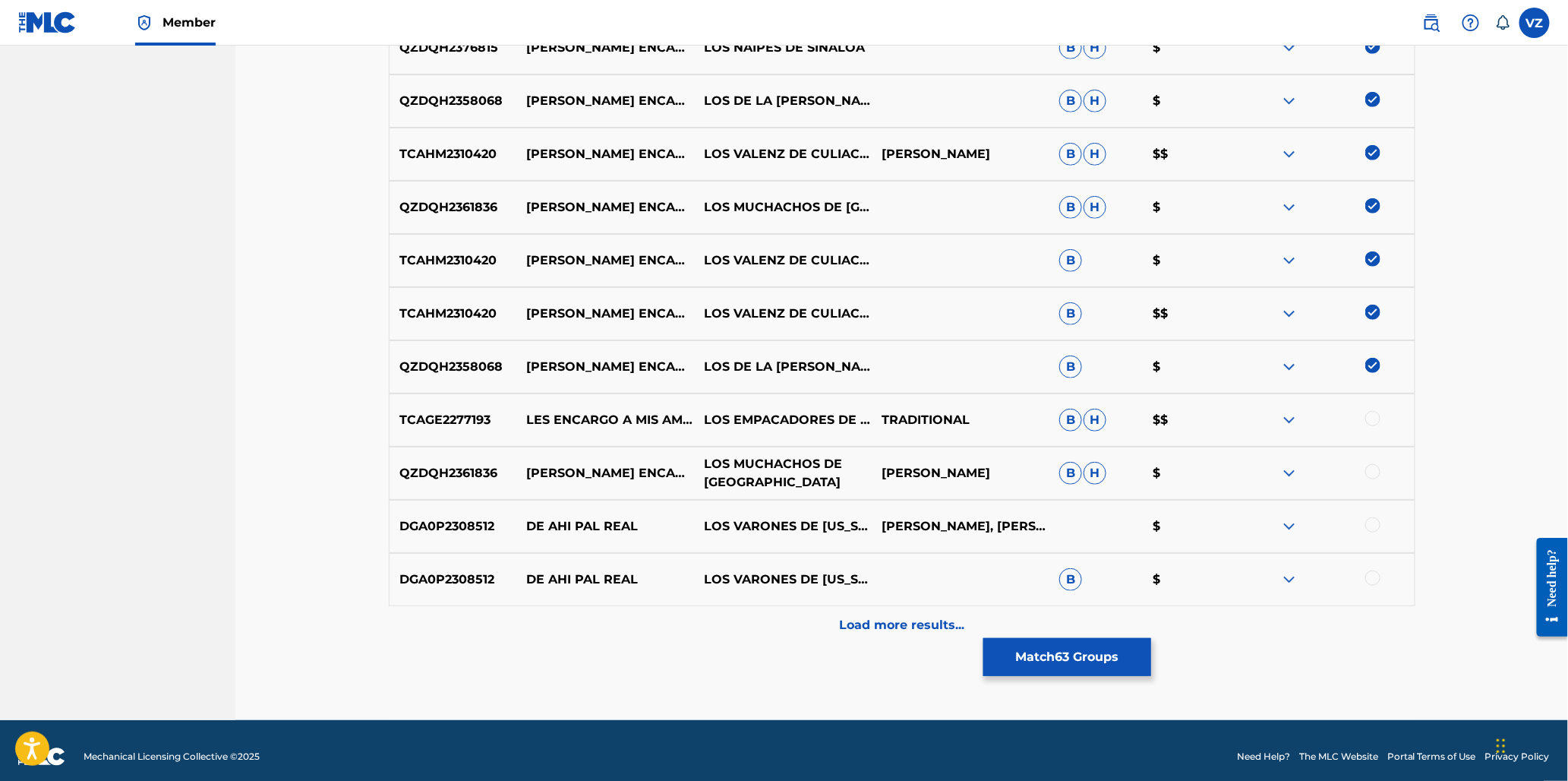
scroll to position [3226, 0]
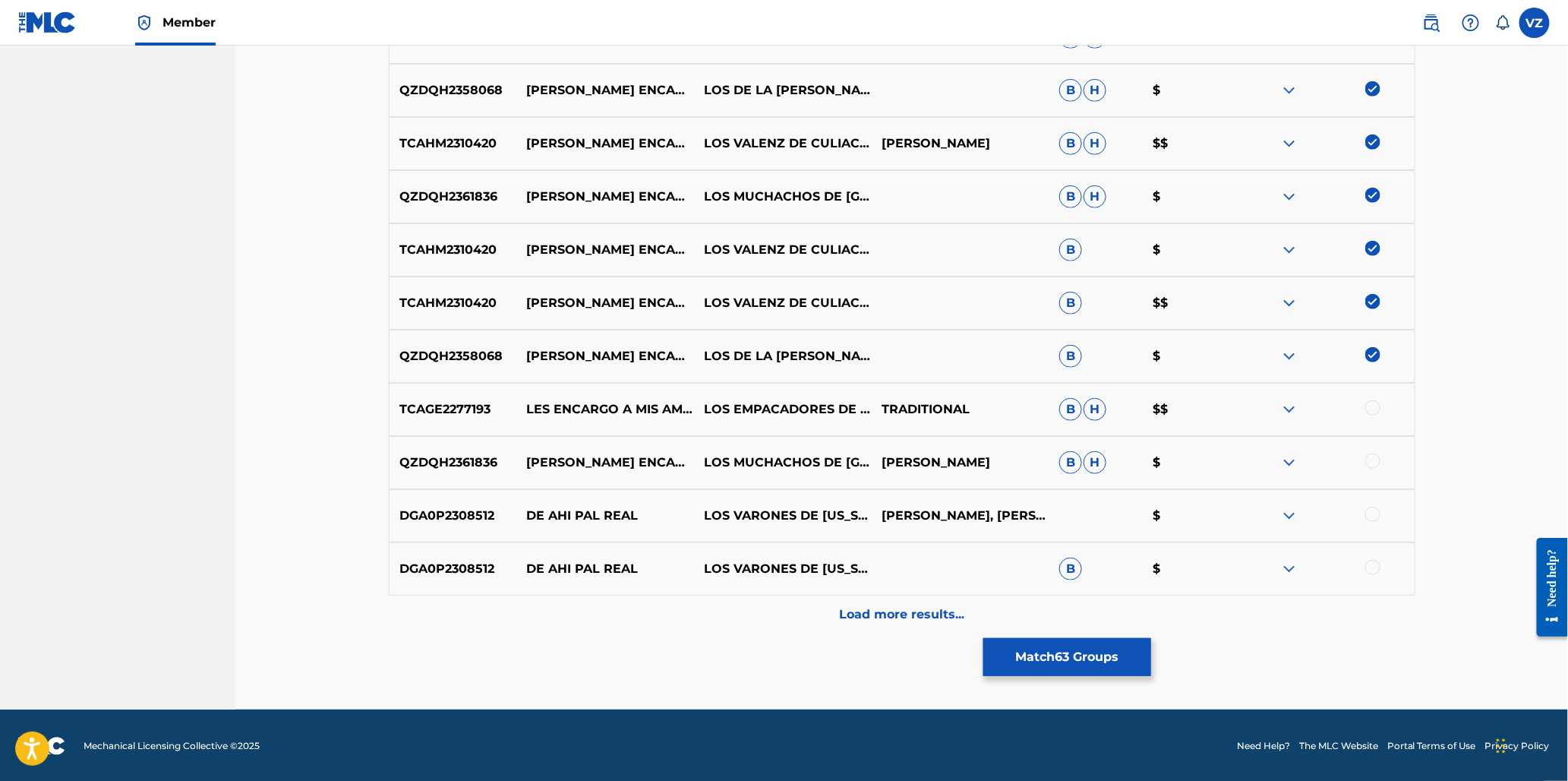
click at [1379, 462] on div at bounding box center [1373, 461] width 16 height 16
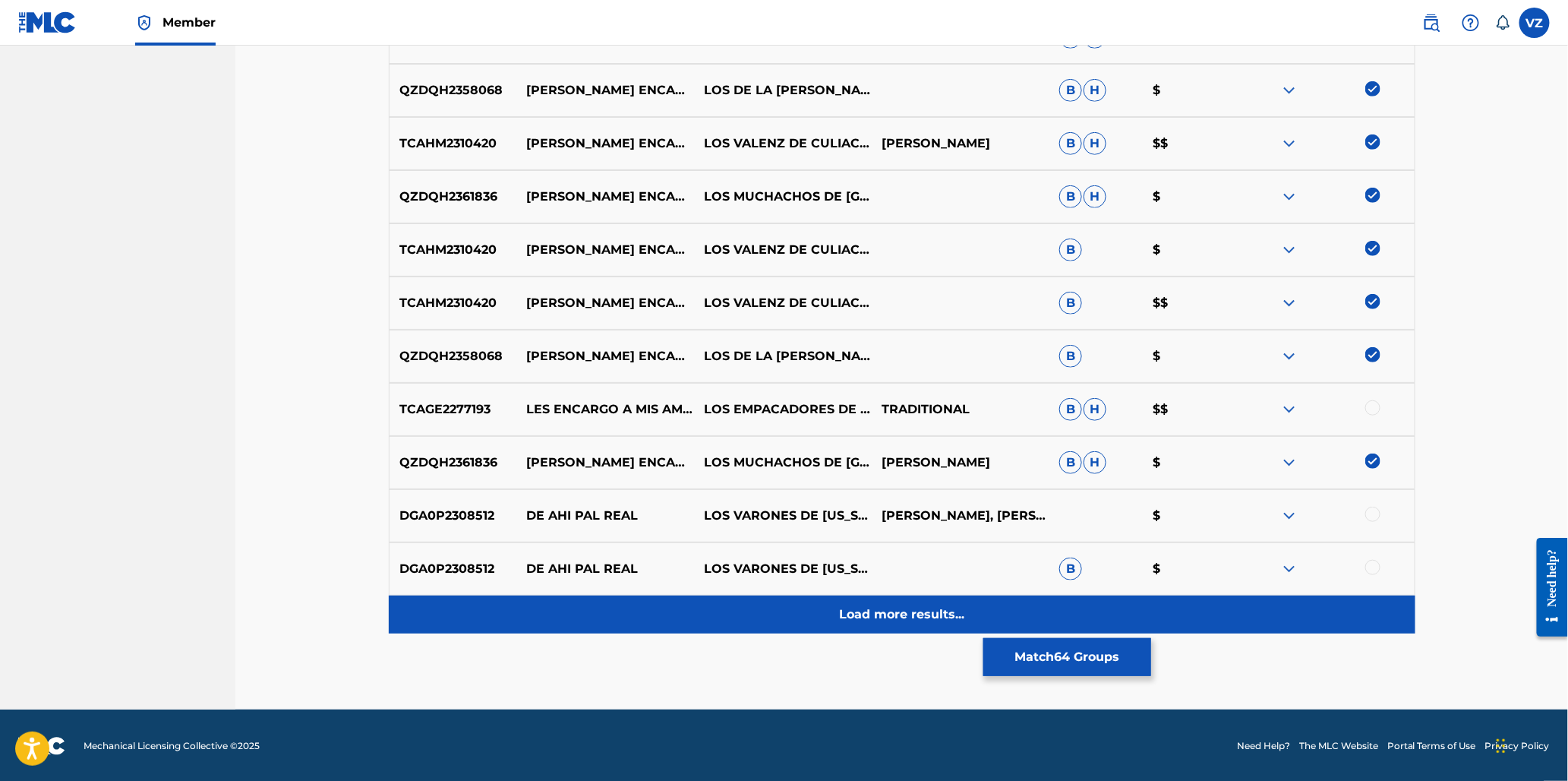
click at [932, 614] on p "Load more results..." at bounding box center [901, 614] width 125 height 19
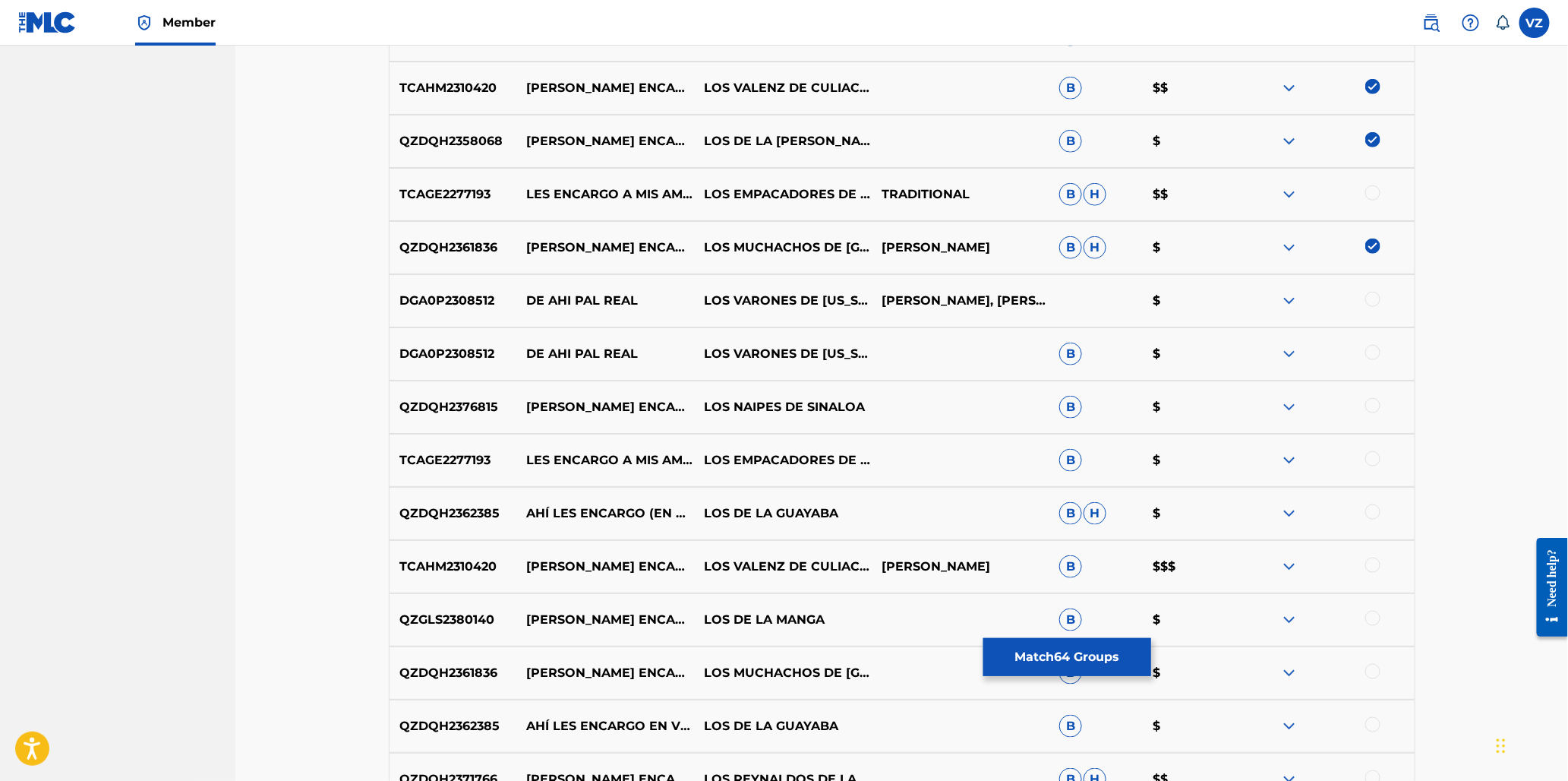
scroll to position [3479, 0]
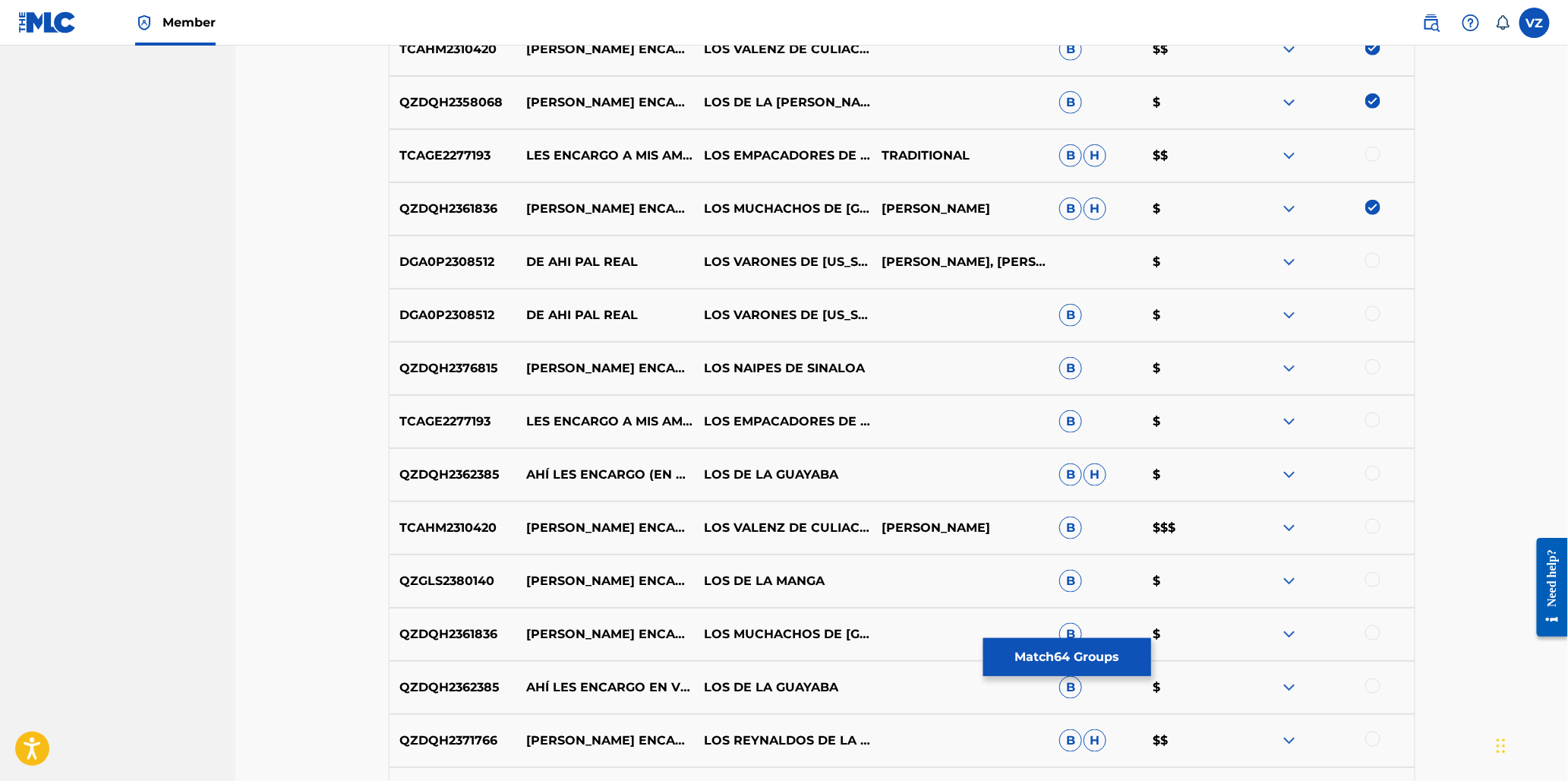
click at [1368, 368] on div at bounding box center [1373, 367] width 16 height 16
click at [1375, 472] on div at bounding box center [1373, 474] width 16 height 16
click at [1377, 526] on div at bounding box center [1373, 527] width 16 height 16
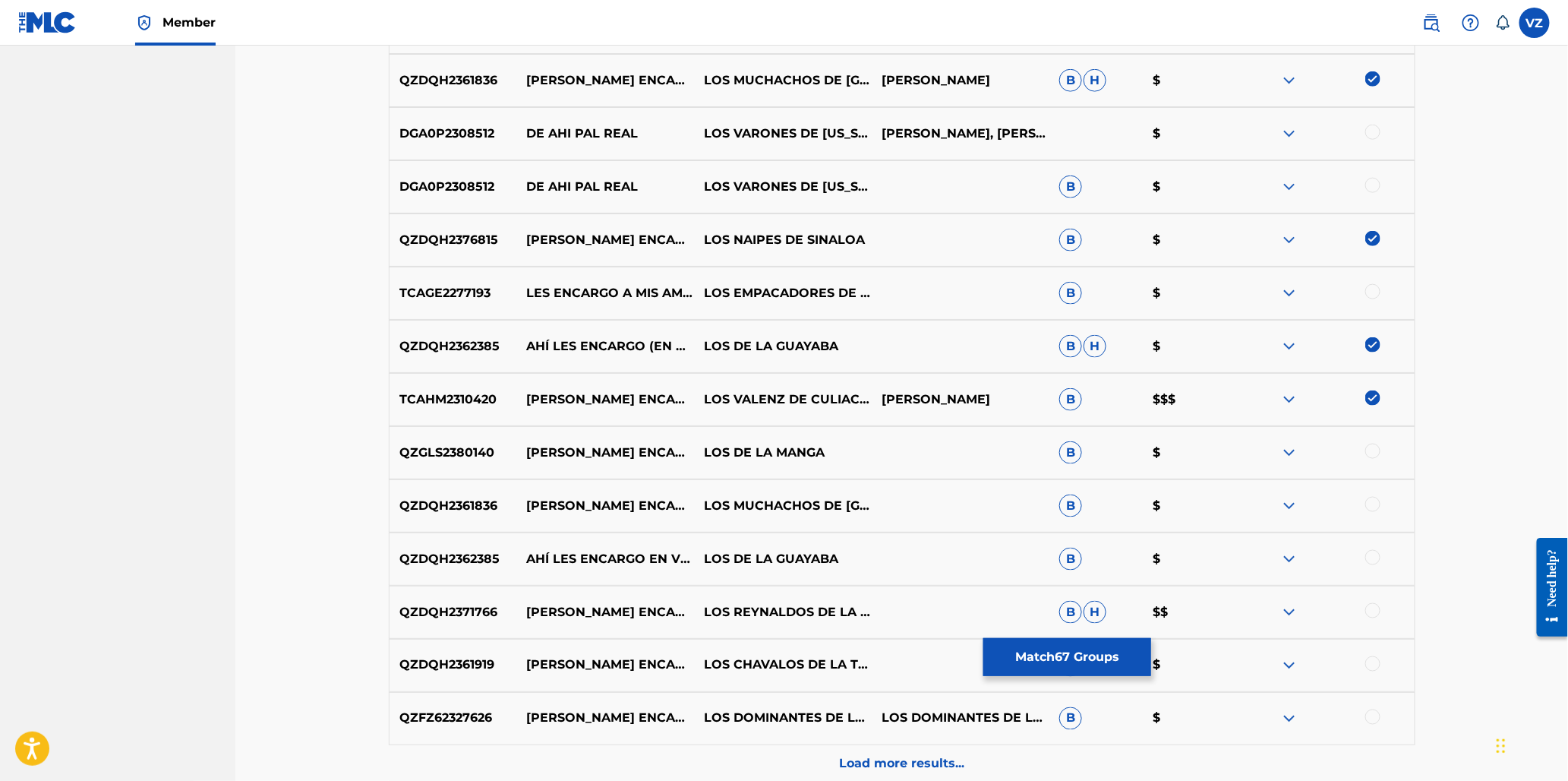
scroll to position [3648, 0]
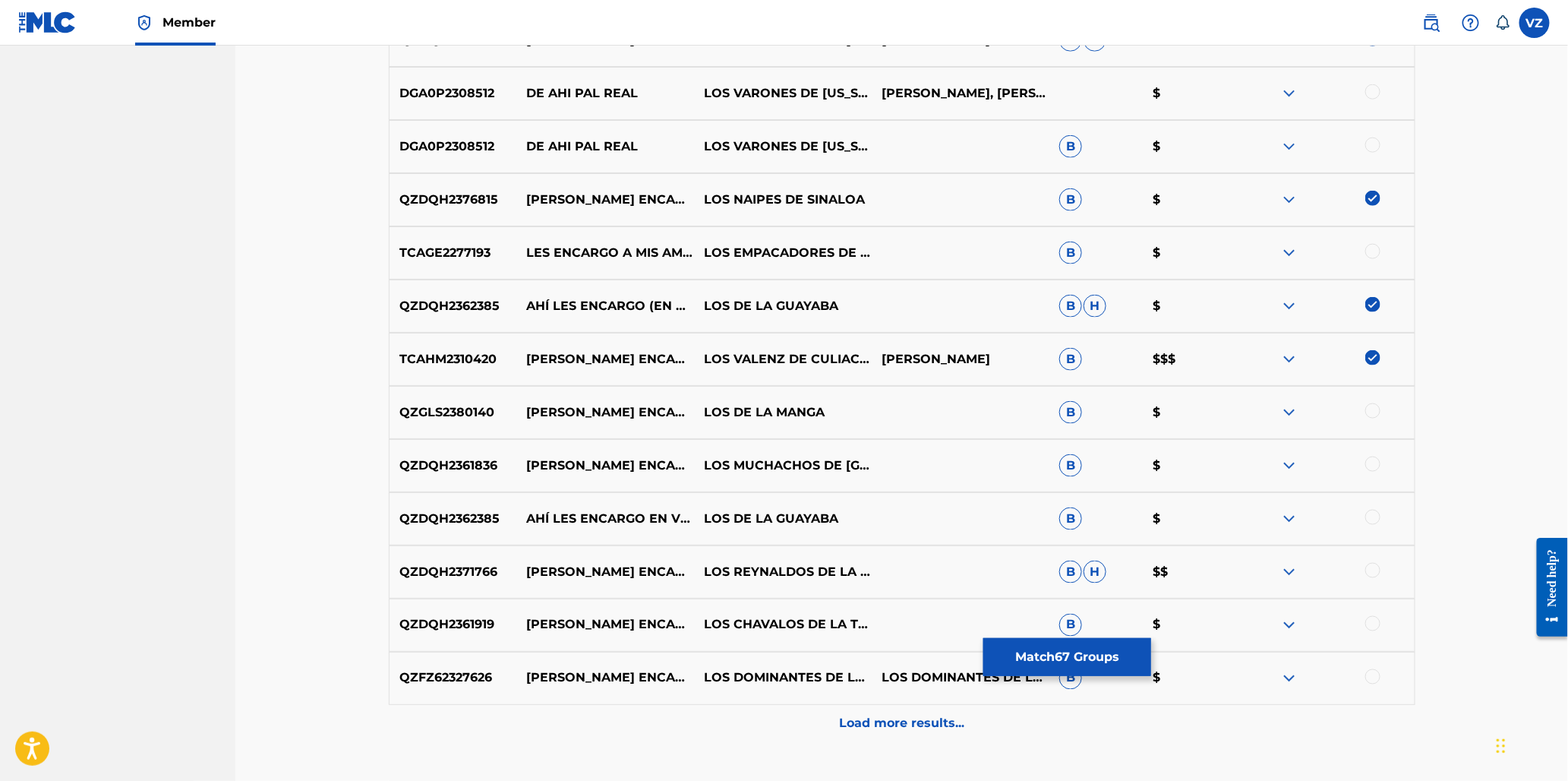
click at [1375, 405] on div at bounding box center [1373, 411] width 16 height 16
click at [1377, 460] on div at bounding box center [1373, 464] width 16 height 16
click at [1379, 507] on div "QZDQH2362385 AHÍ LES ENCARGO EN VIVO LOS DE LA GUAYABA B $" at bounding box center [901, 519] width 1027 height 53
click at [1377, 513] on div at bounding box center [1373, 518] width 16 height 16
click at [1374, 574] on div at bounding box center [1373, 571] width 16 height 16
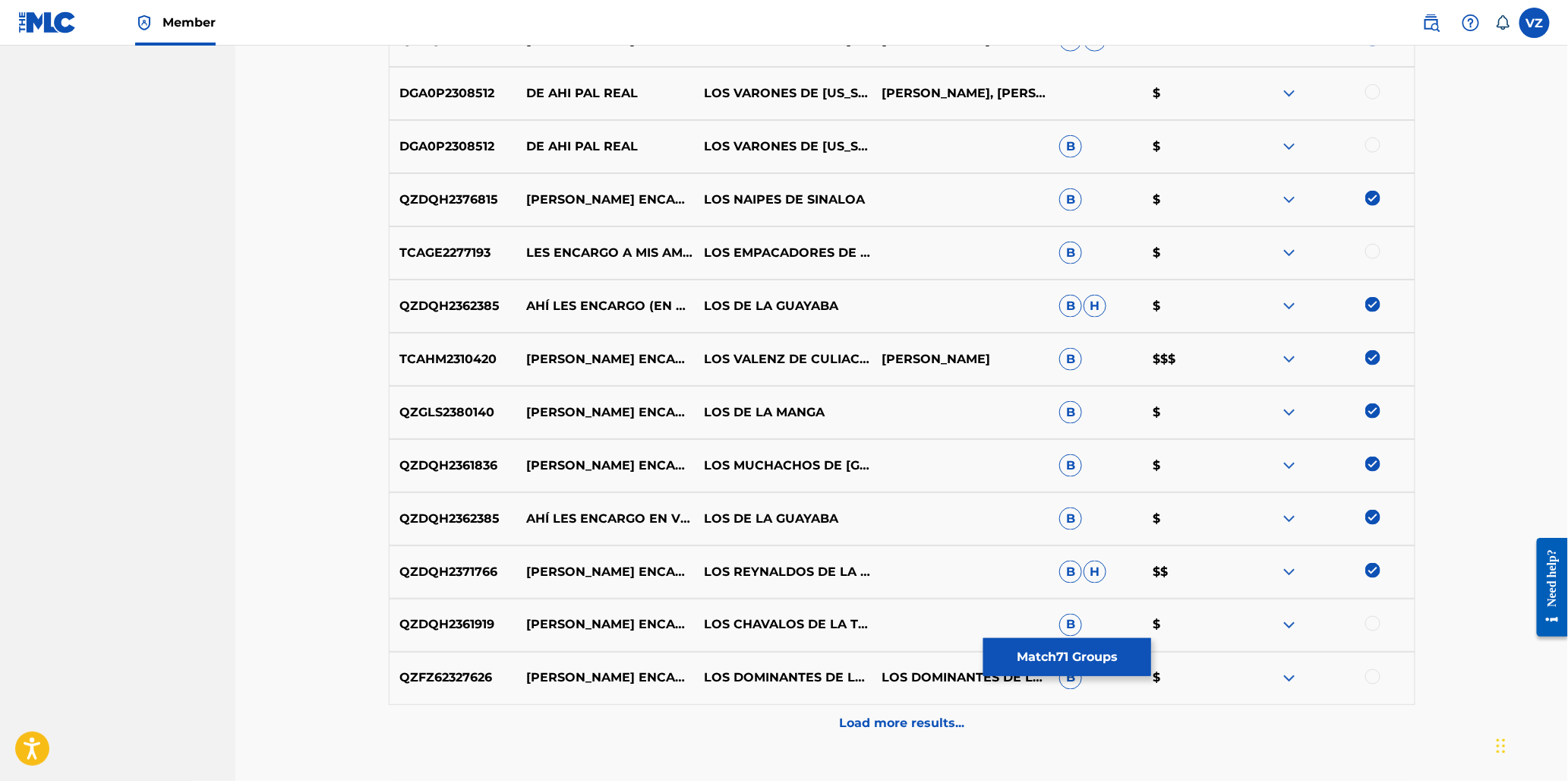
click at [1376, 617] on div at bounding box center [1373, 623] width 16 height 16
click at [1376, 621] on img at bounding box center [1373, 623] width 16 height 16
click at [1372, 618] on div at bounding box center [1373, 623] width 16 height 16
click at [1374, 676] on div at bounding box center [1373, 677] width 16 height 16
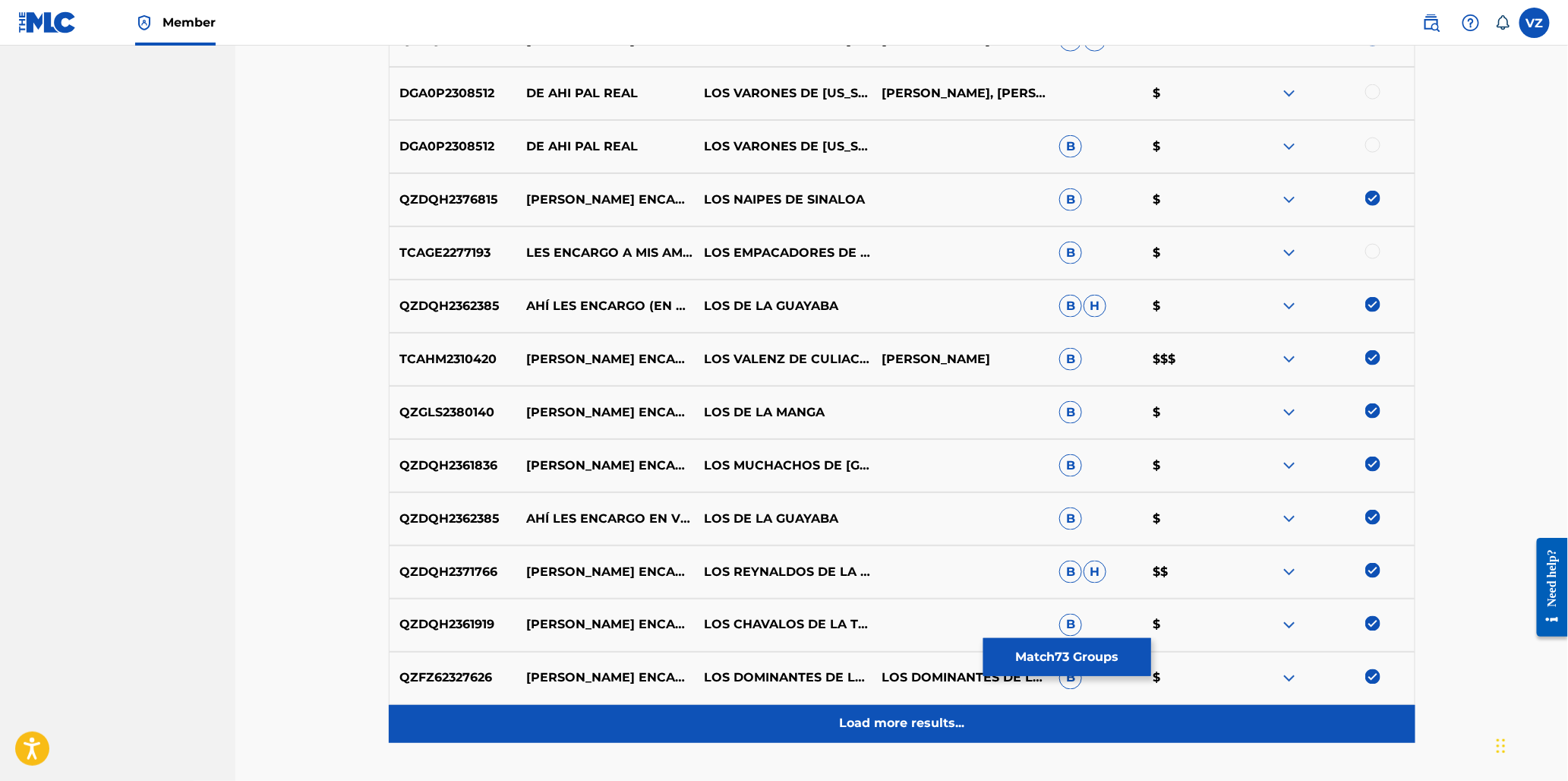
click at [1025, 730] on div "Load more results..." at bounding box center [901, 723] width 1027 height 38
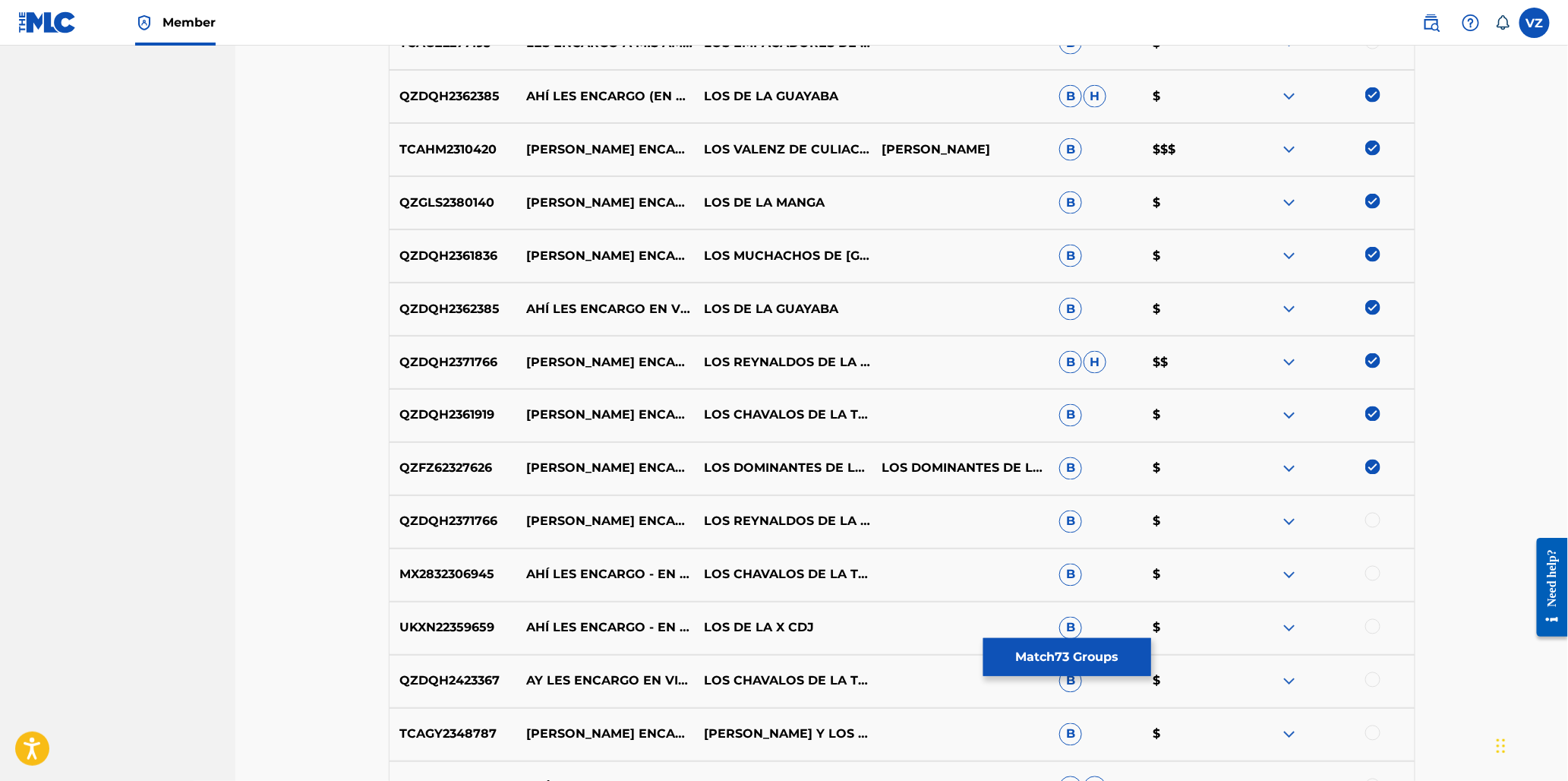
scroll to position [3901, 0]
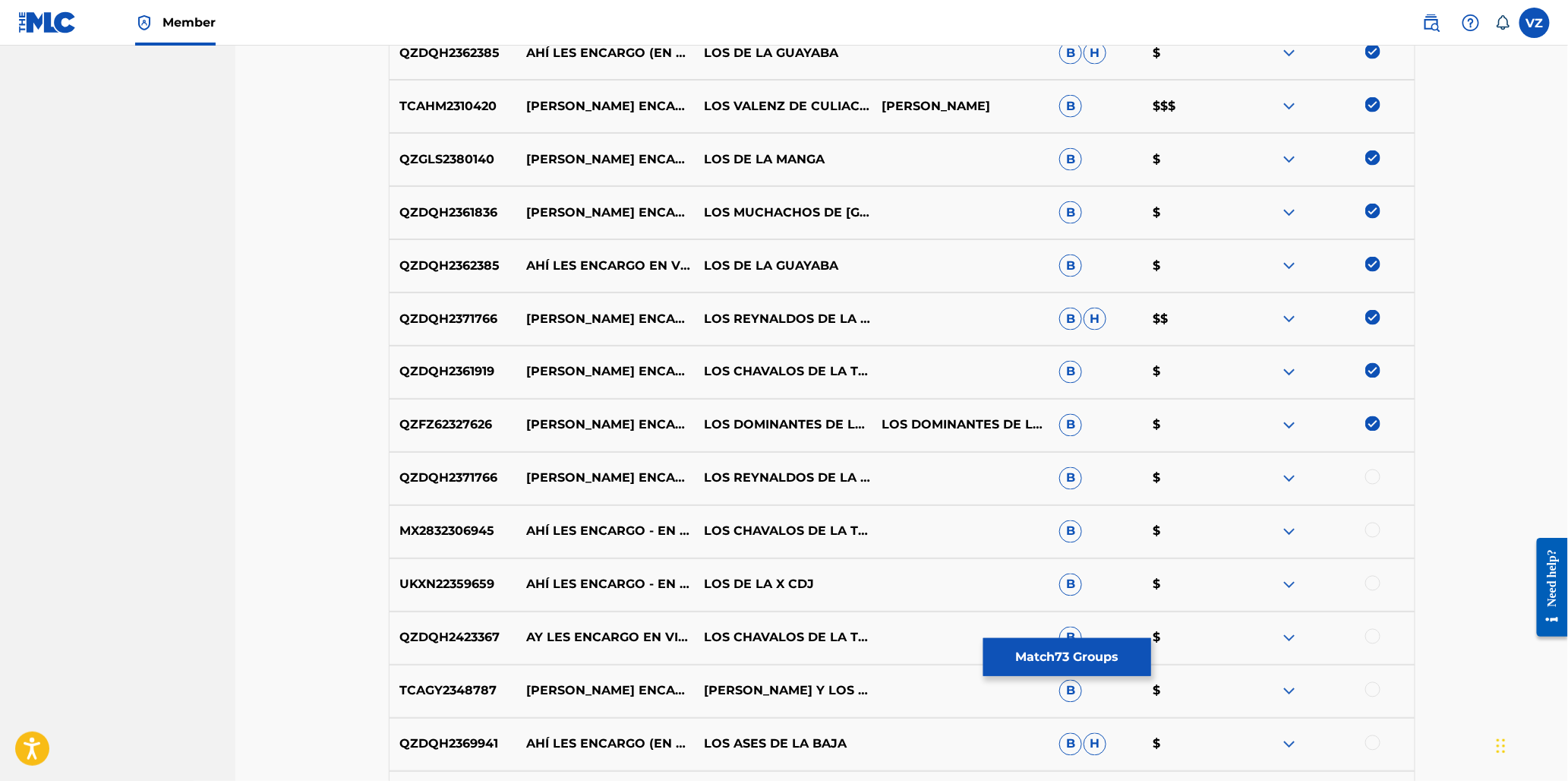
click at [1368, 476] on div at bounding box center [1373, 478] width 16 height 16
click at [1373, 530] on div at bounding box center [1373, 530] width 16 height 16
click at [1372, 579] on div at bounding box center [1373, 583] width 16 height 16
click at [1373, 633] on div at bounding box center [1373, 636] width 16 height 16
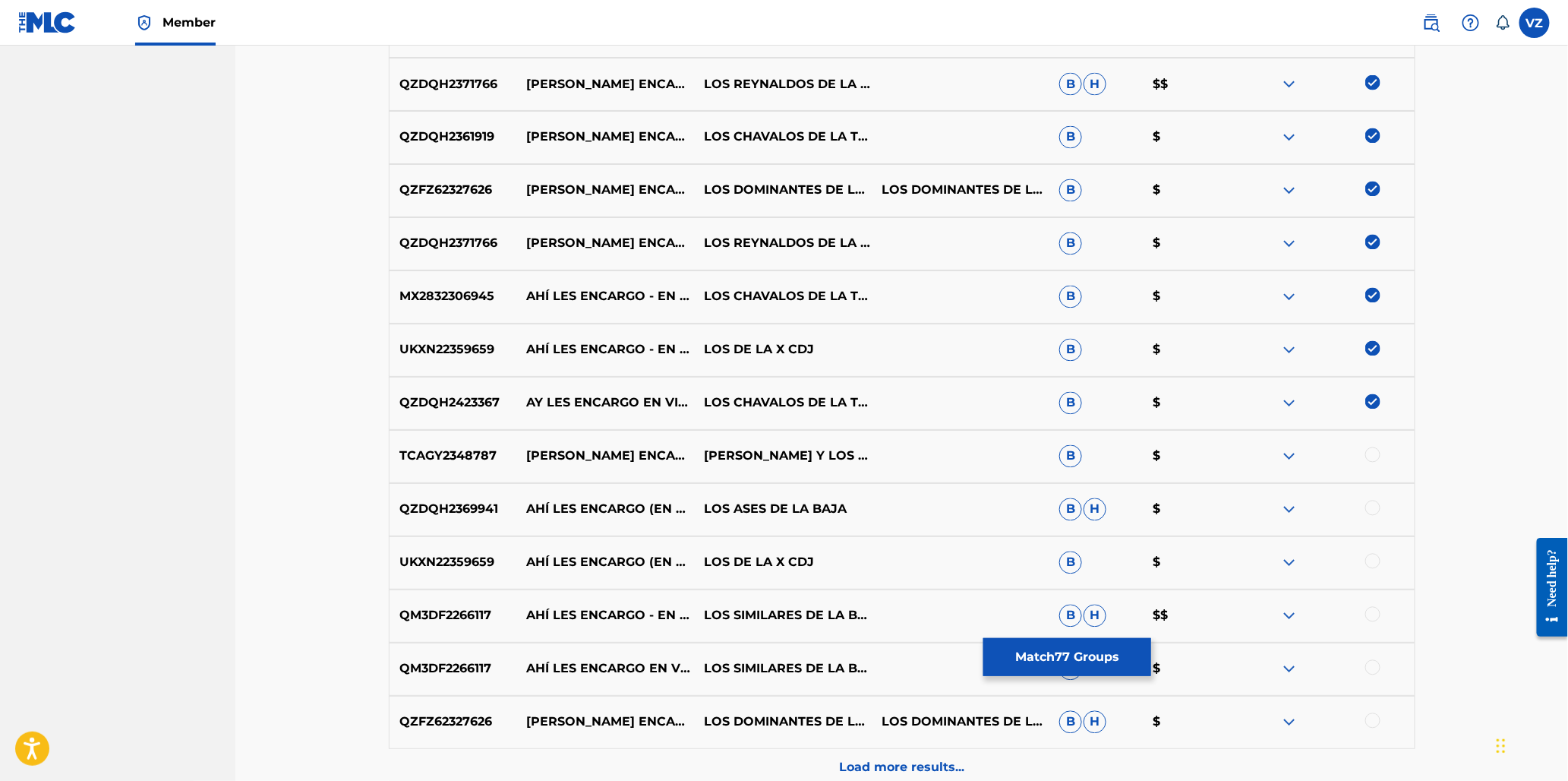
scroll to position [4239, 0]
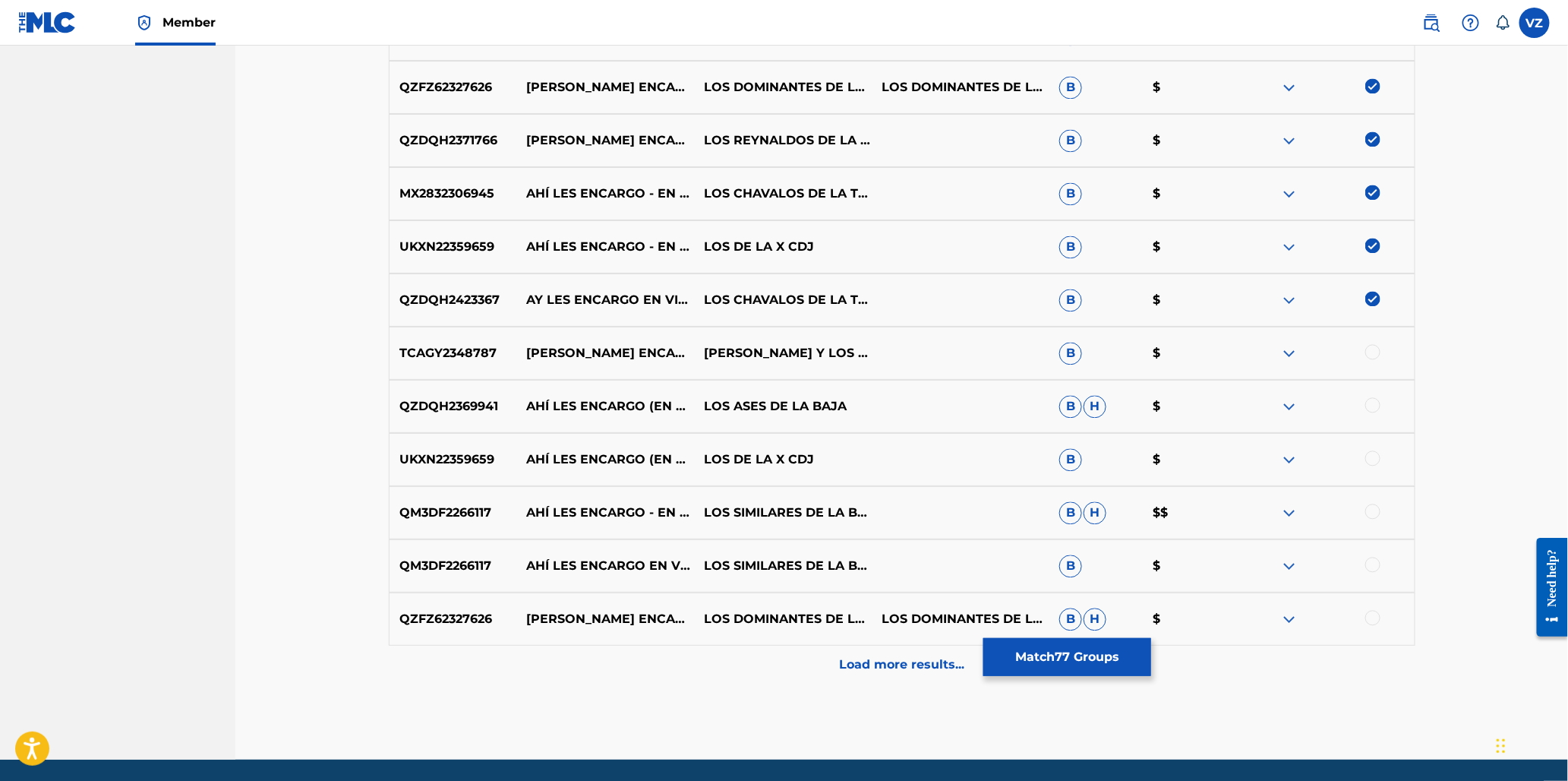
click at [1379, 354] on div at bounding box center [1373, 351] width 16 height 16
click at [1376, 405] on div at bounding box center [1373, 405] width 16 height 16
click at [1382, 466] on div at bounding box center [1326, 459] width 178 height 19
click at [1374, 457] on div at bounding box center [1373, 458] width 16 height 16
click at [1373, 510] on div at bounding box center [1373, 511] width 16 height 16
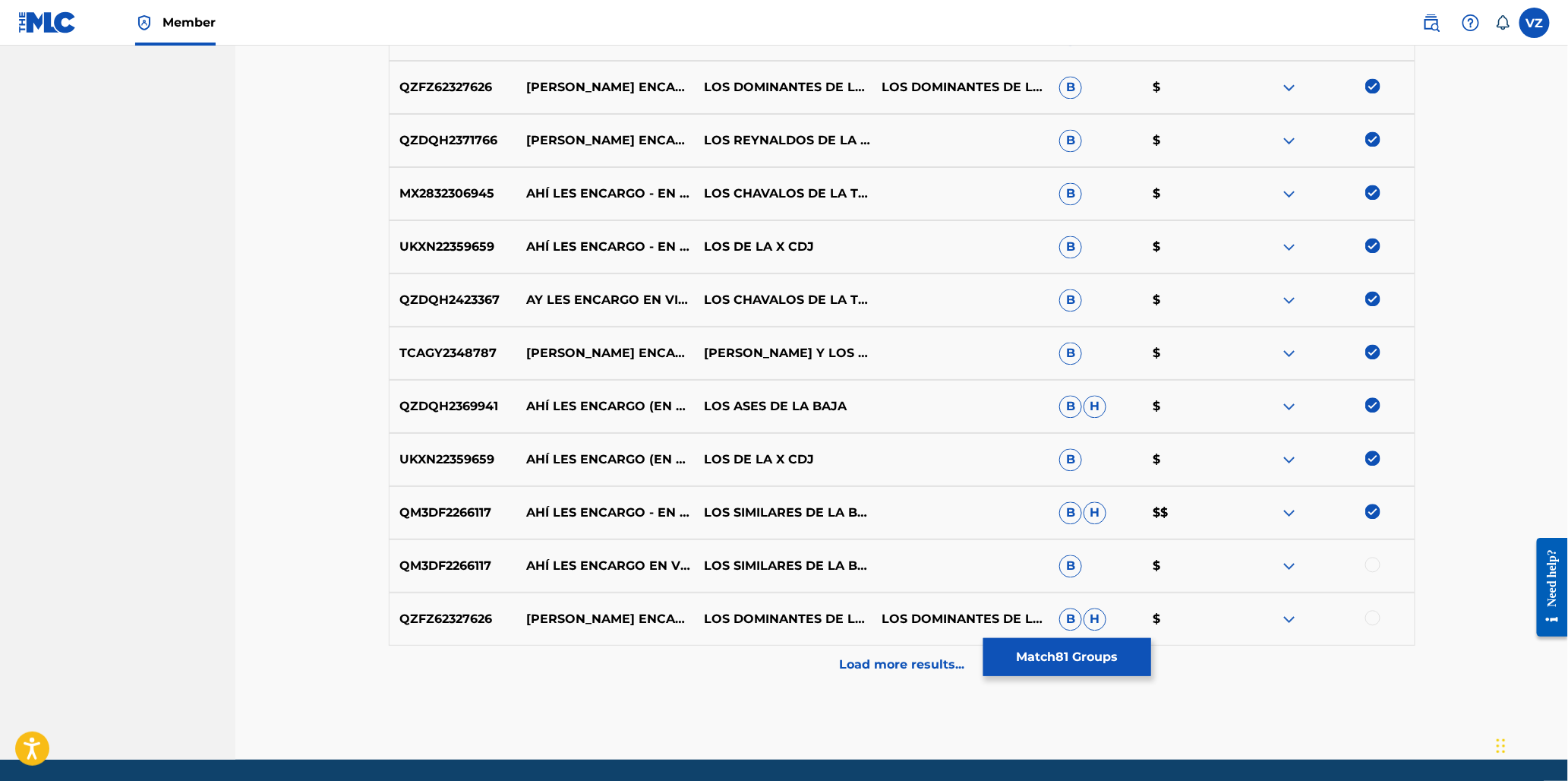
click at [1367, 571] on div at bounding box center [1326, 566] width 178 height 19
click at [1370, 568] on div at bounding box center [1373, 565] width 16 height 16
click at [1376, 620] on div at bounding box center [1373, 618] width 16 height 16
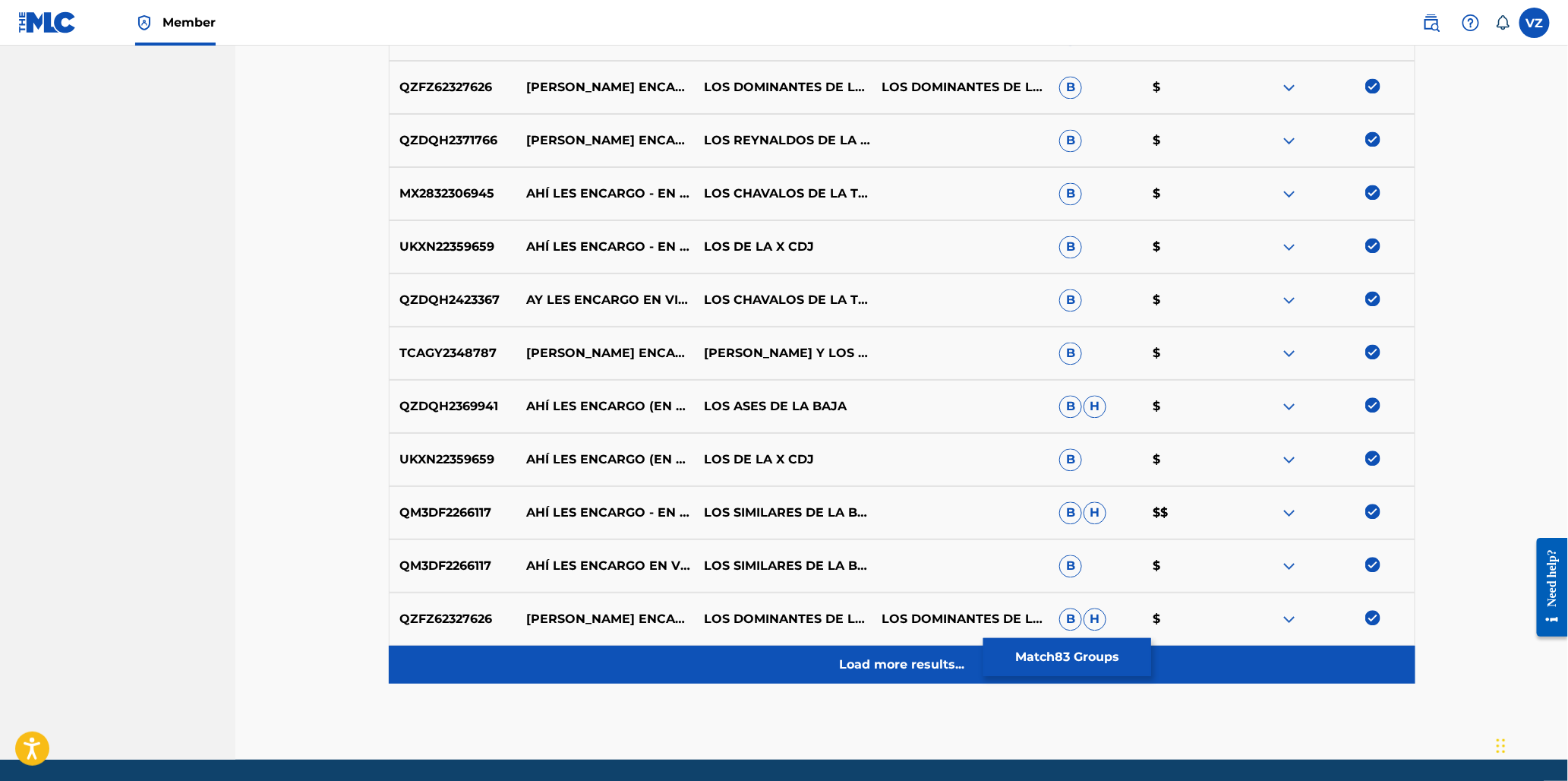
click at [919, 666] on p "Load more results..." at bounding box center [901, 665] width 125 height 19
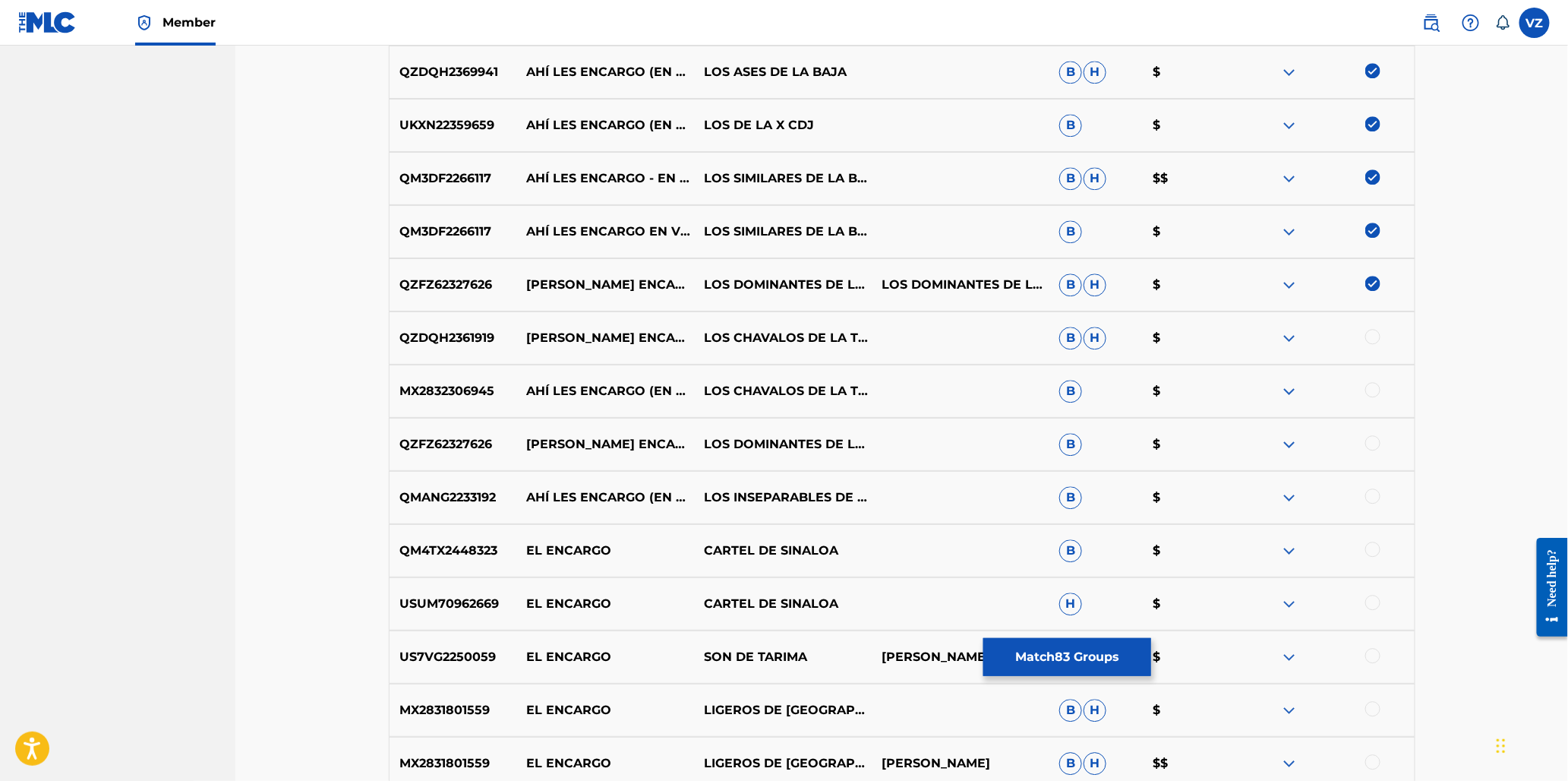
scroll to position [4576, 0]
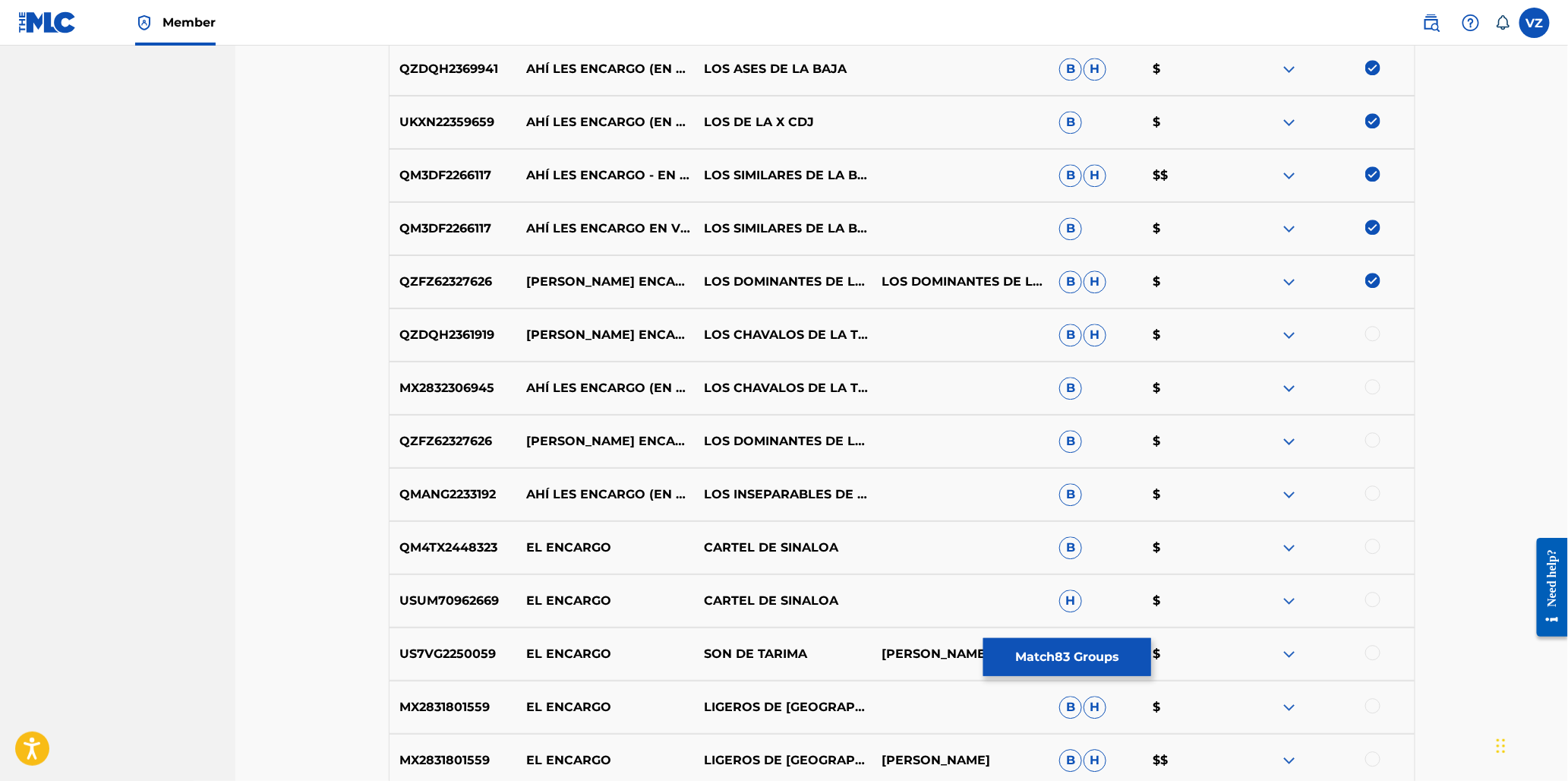
click at [1373, 334] on div at bounding box center [1373, 334] width 16 height 16
click at [1367, 382] on div at bounding box center [1373, 387] width 16 height 16
click at [1374, 432] on div at bounding box center [1373, 439] width 16 height 16
click at [1377, 501] on div at bounding box center [1326, 494] width 178 height 19
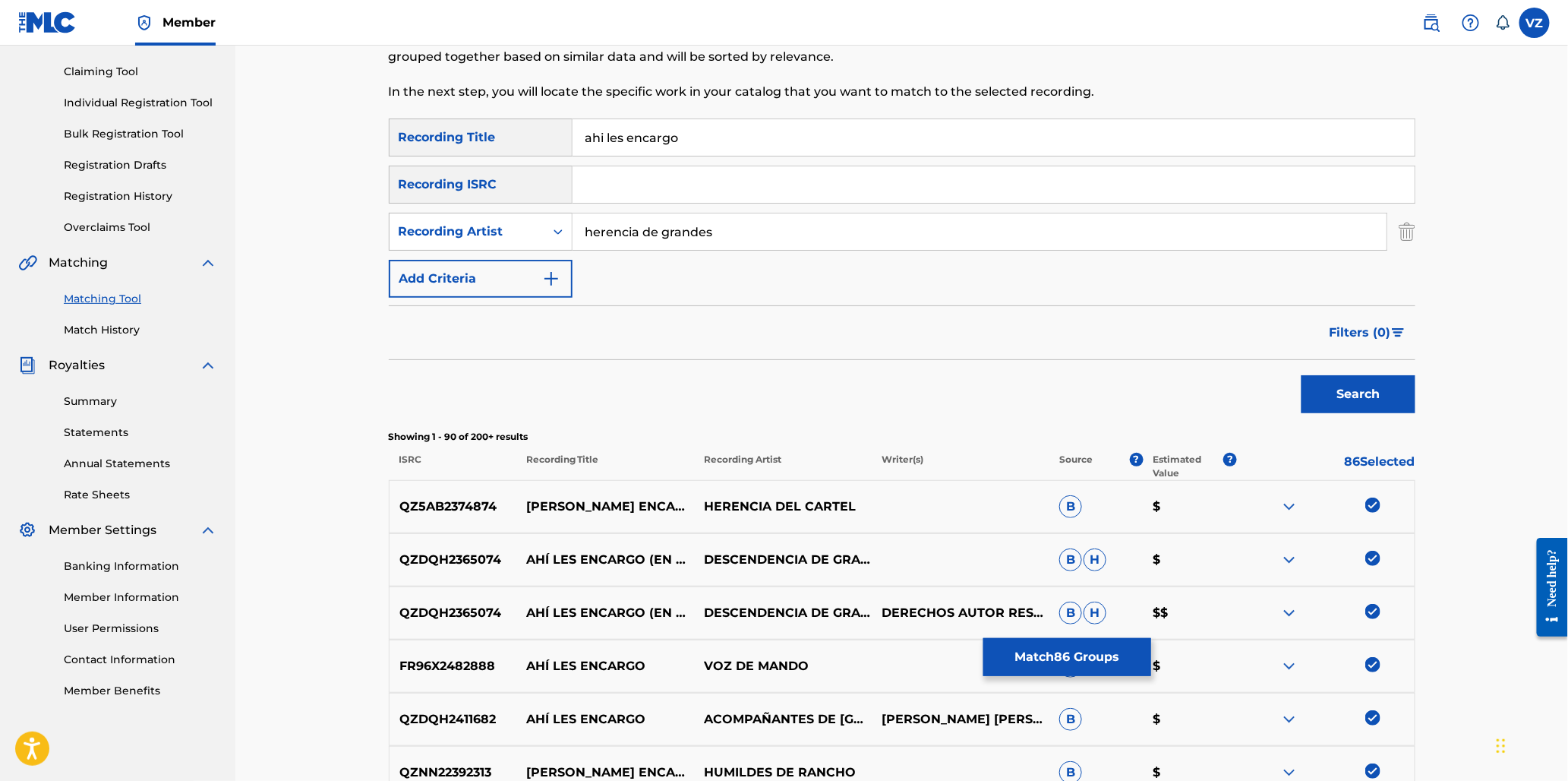
scroll to position [0, 0]
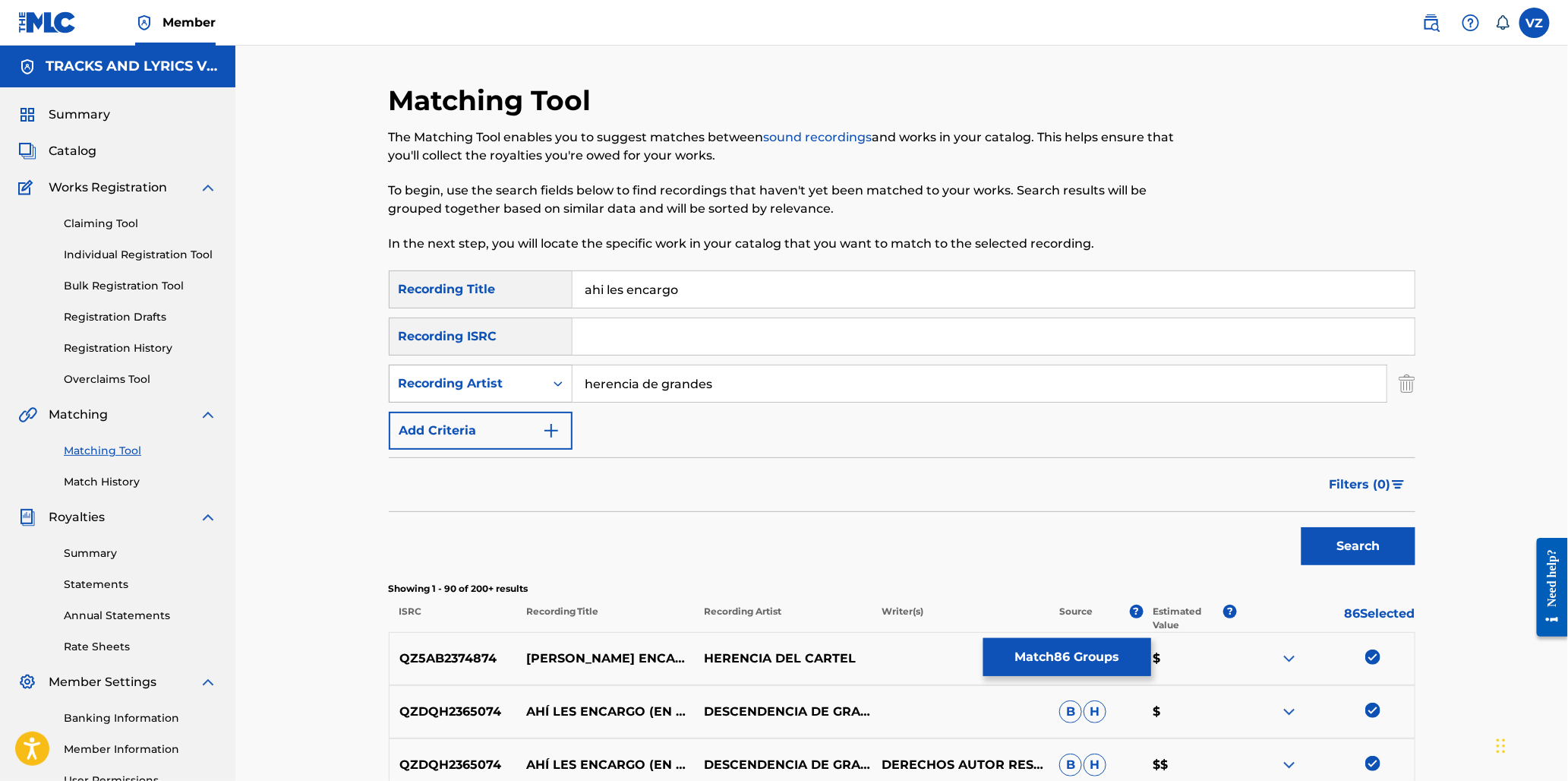
drag, startPoint x: 775, startPoint y: 378, endPoint x: 391, endPoint y: 383, distance: 384.0
click at [391, 383] on div "SearchWithCriteria85310647-f564-46fd-b8b2-922d23027f3d Recording Artist herenci…" at bounding box center [901, 383] width 1027 height 38
type input "hector rubio"
click at [1302, 527] on button "Search" at bounding box center [1359, 545] width 114 height 38
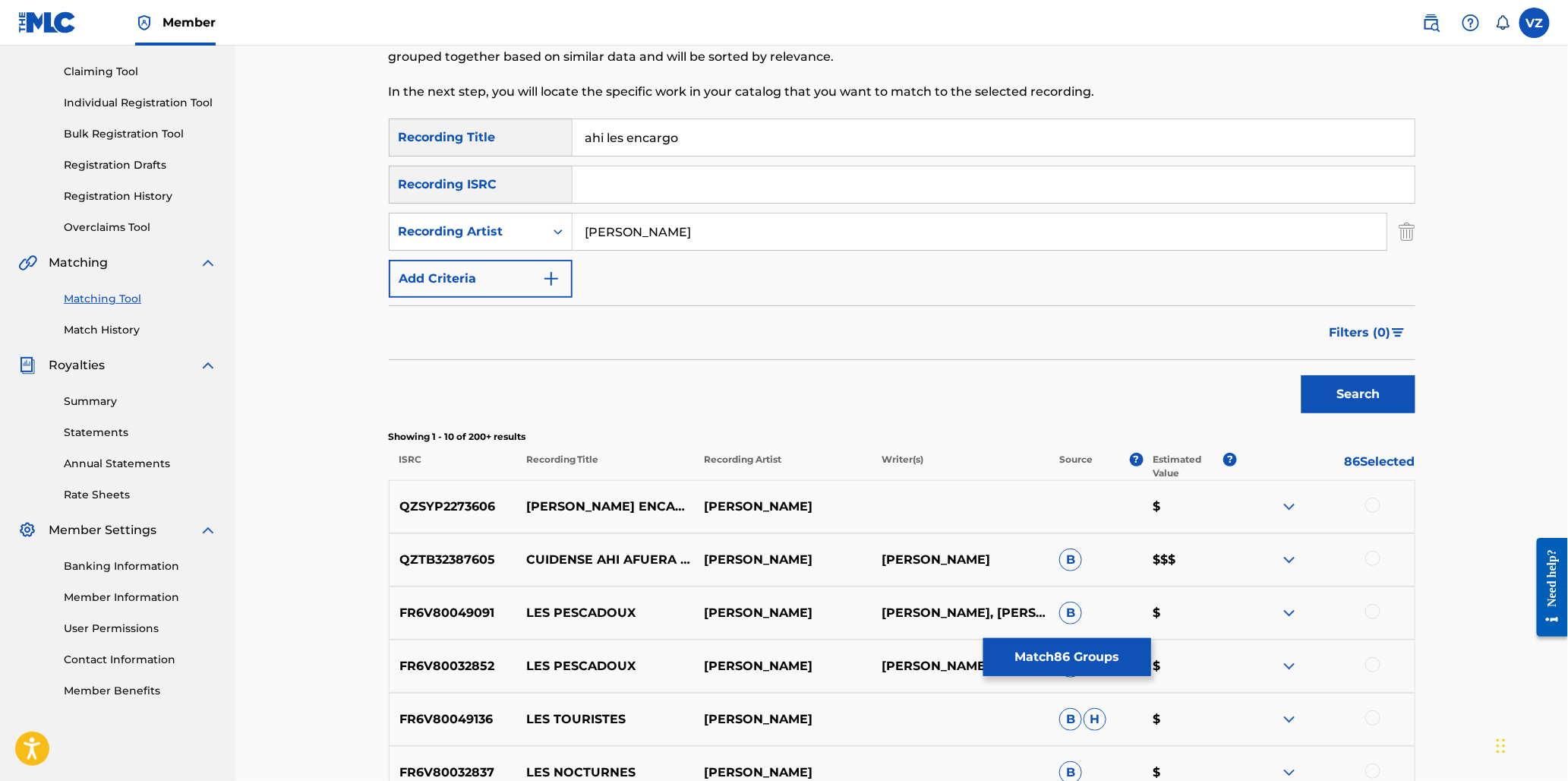
scroll to position [168, 0]
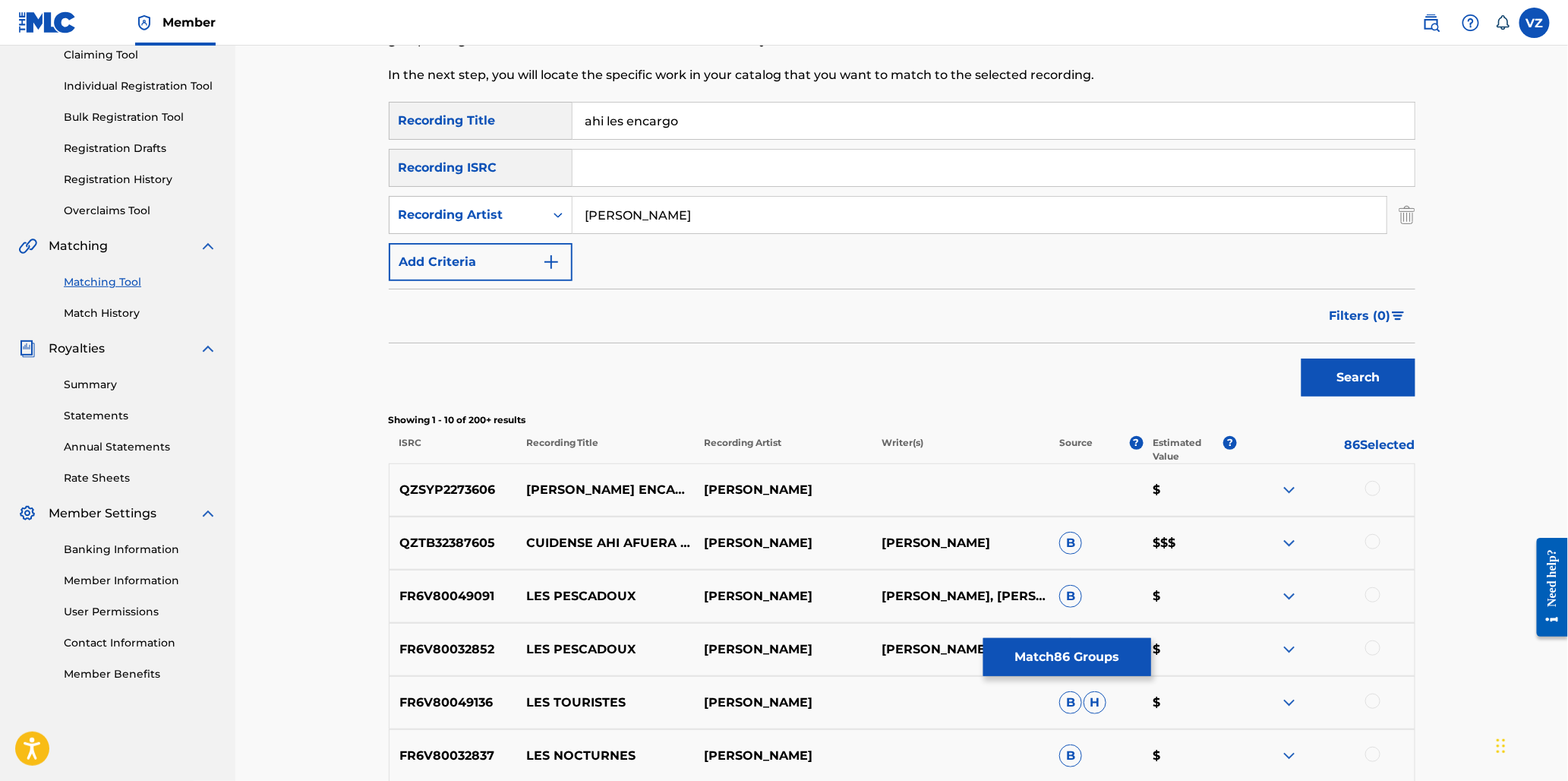
click at [1376, 489] on div at bounding box center [1373, 488] width 16 height 16
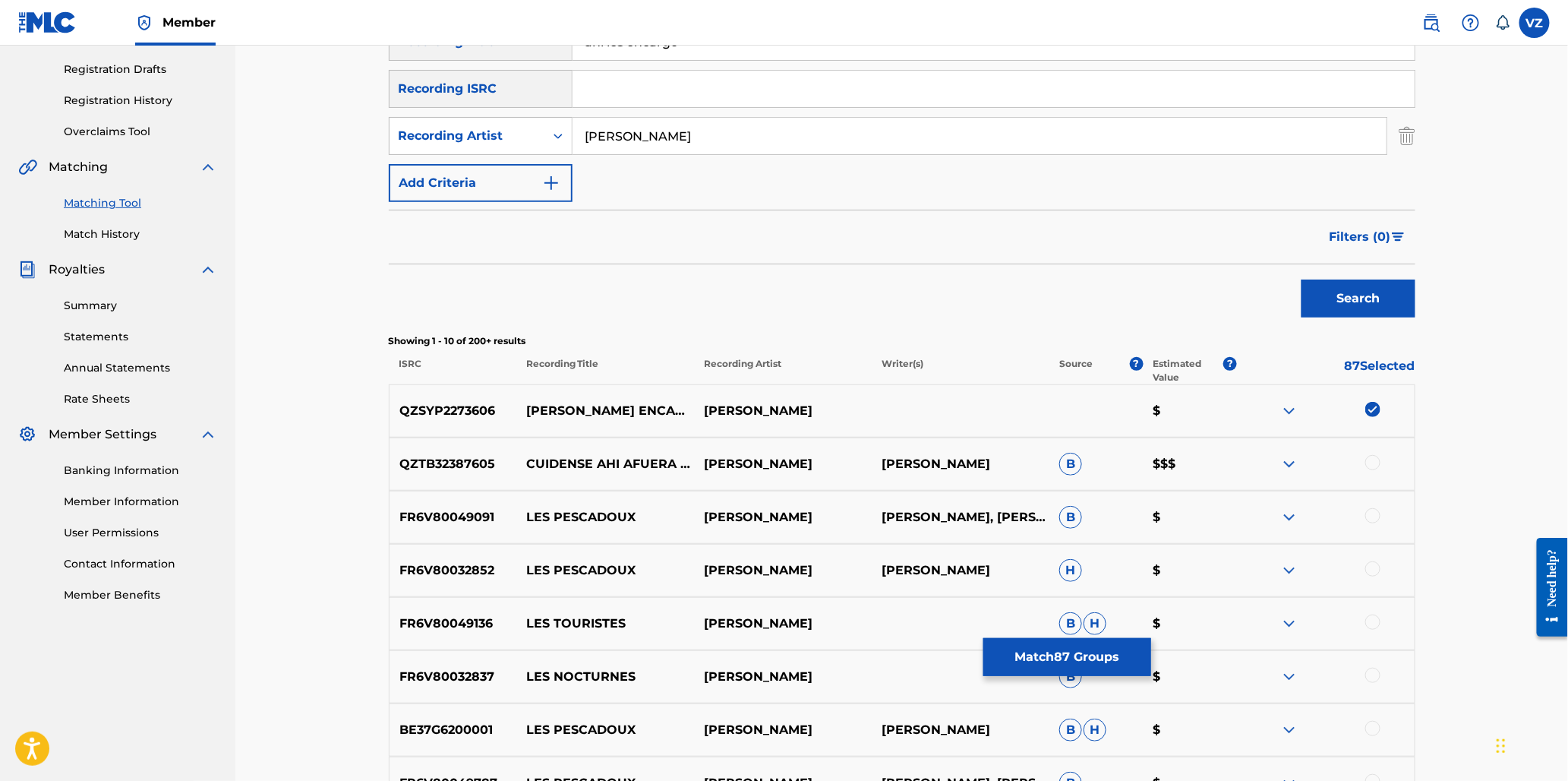
scroll to position [0, 0]
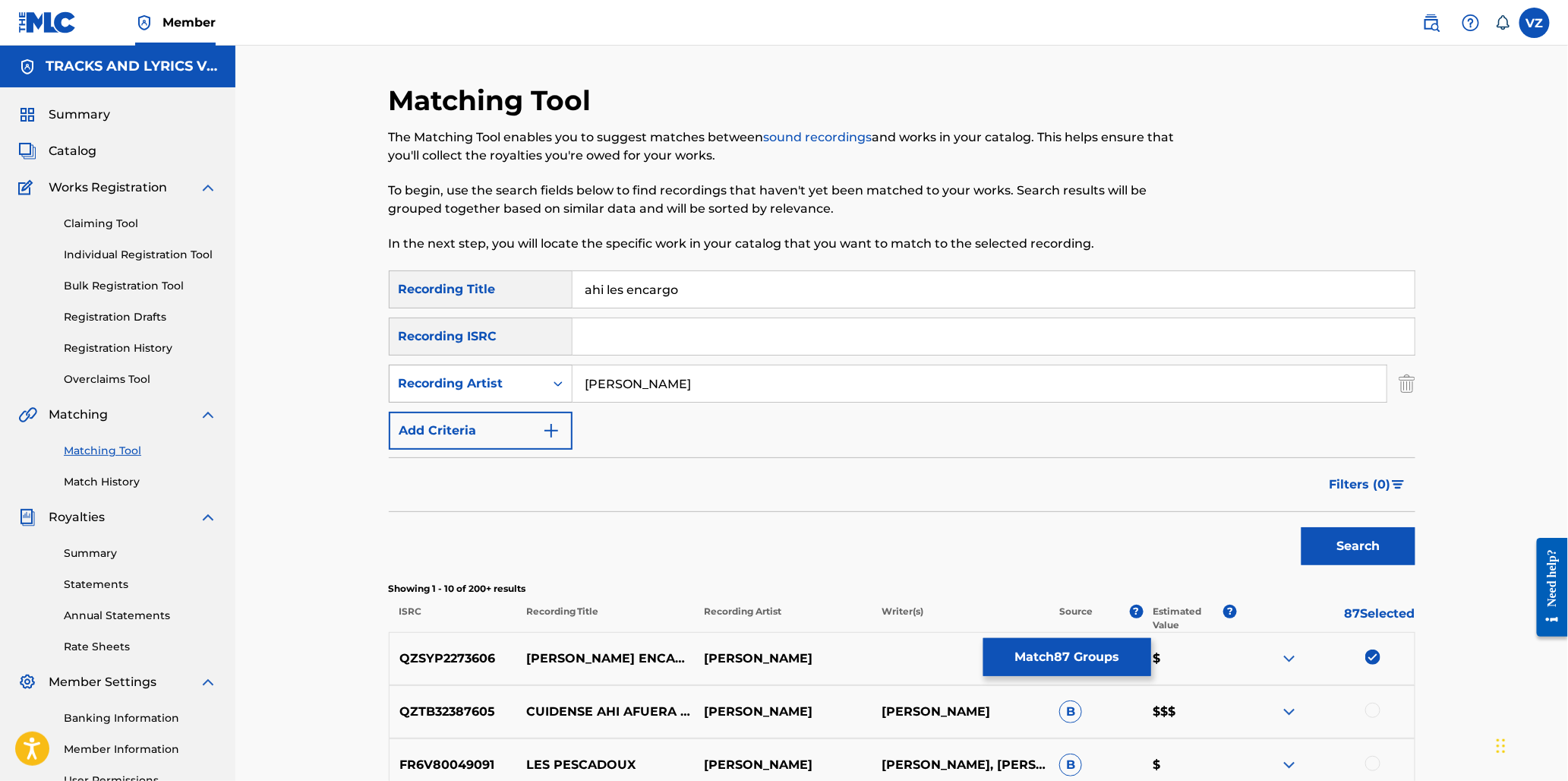
drag, startPoint x: 733, startPoint y: 381, endPoint x: 507, endPoint y: 367, distance: 226.4
click at [507, 367] on div "SearchWithCriteria85310647-f564-46fd-b8b2-922d23027f3d Recording Artist hector …" at bounding box center [901, 383] width 1027 height 38
click at [445, 415] on button "Add Criteria" at bounding box center [481, 431] width 184 height 38
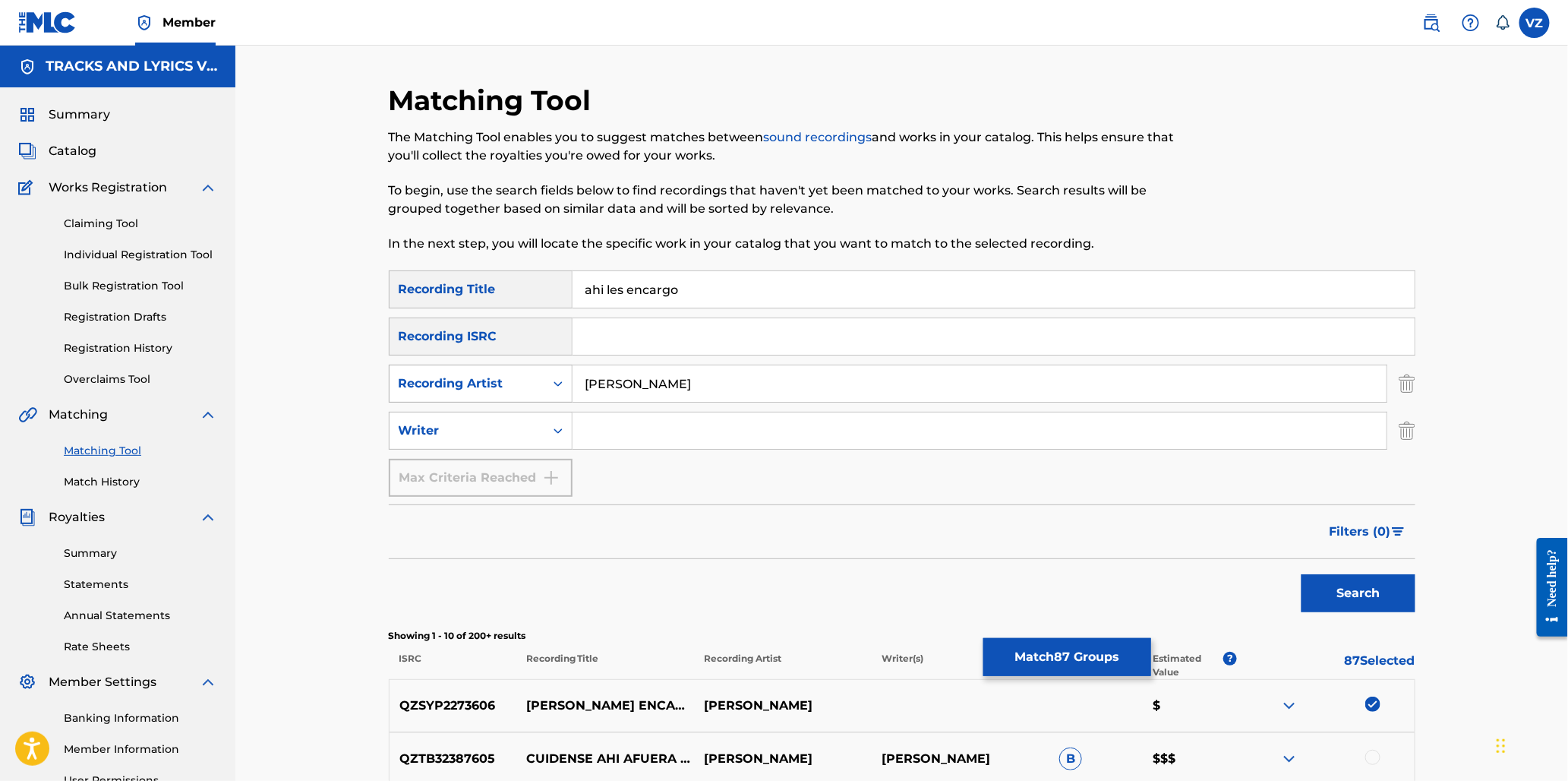
click at [459, 381] on div "Recording Artist" at bounding box center [467, 384] width 137 height 19
click at [476, 388] on div "Recording Artist" at bounding box center [467, 384] width 137 height 19
drag, startPoint x: 696, startPoint y: 378, endPoint x: 449, endPoint y: 347, distance: 248.9
click at [449, 347] on div "SearchWithCriteriac8a6410c-7f52-4a9c-b0b4-9885c7ece8ca Recording Title ahi les …" at bounding box center [901, 383] width 1027 height 226
type input "edgardo nunez"
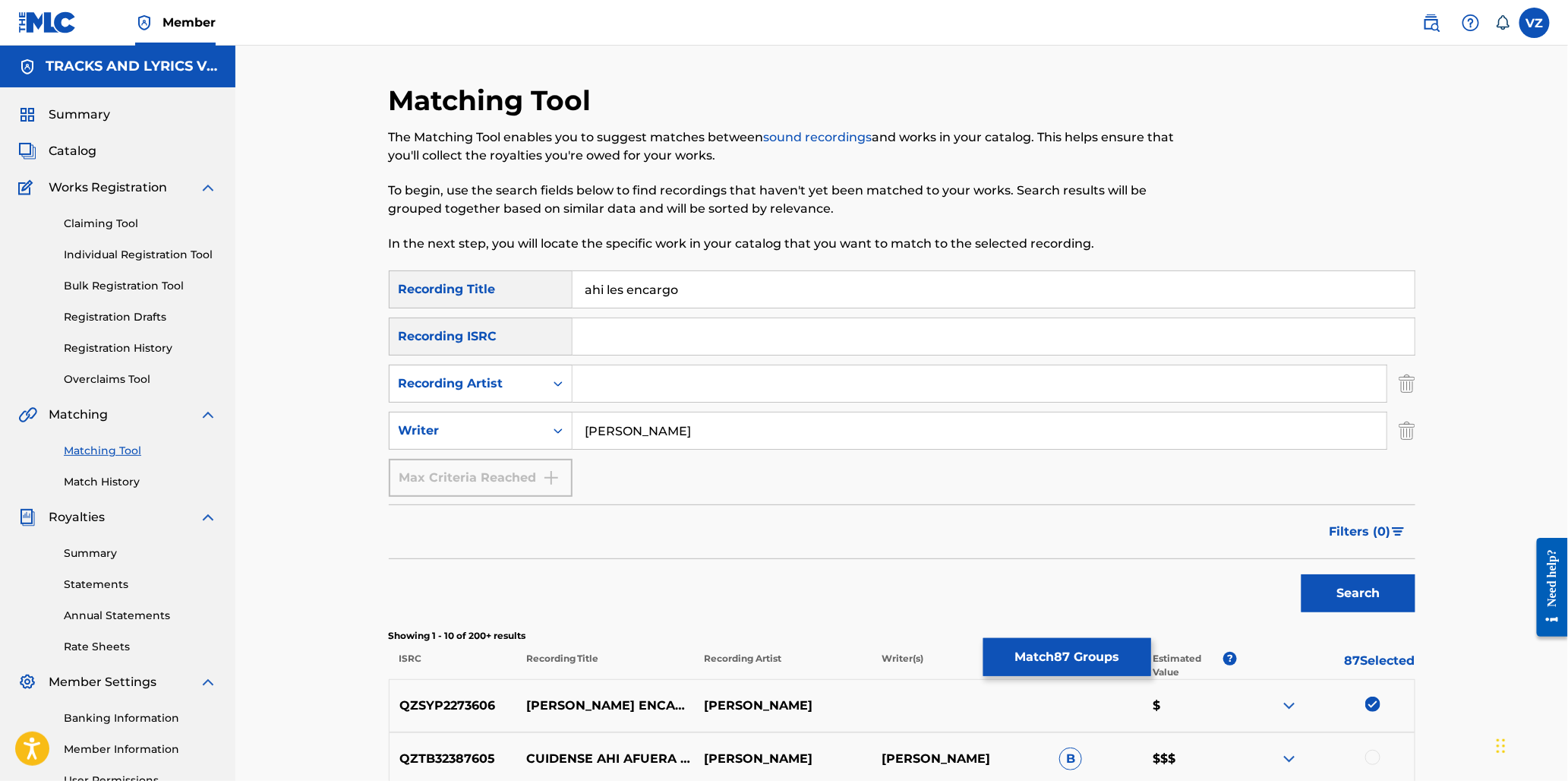
click at [1302, 574] on button "Search" at bounding box center [1359, 593] width 114 height 38
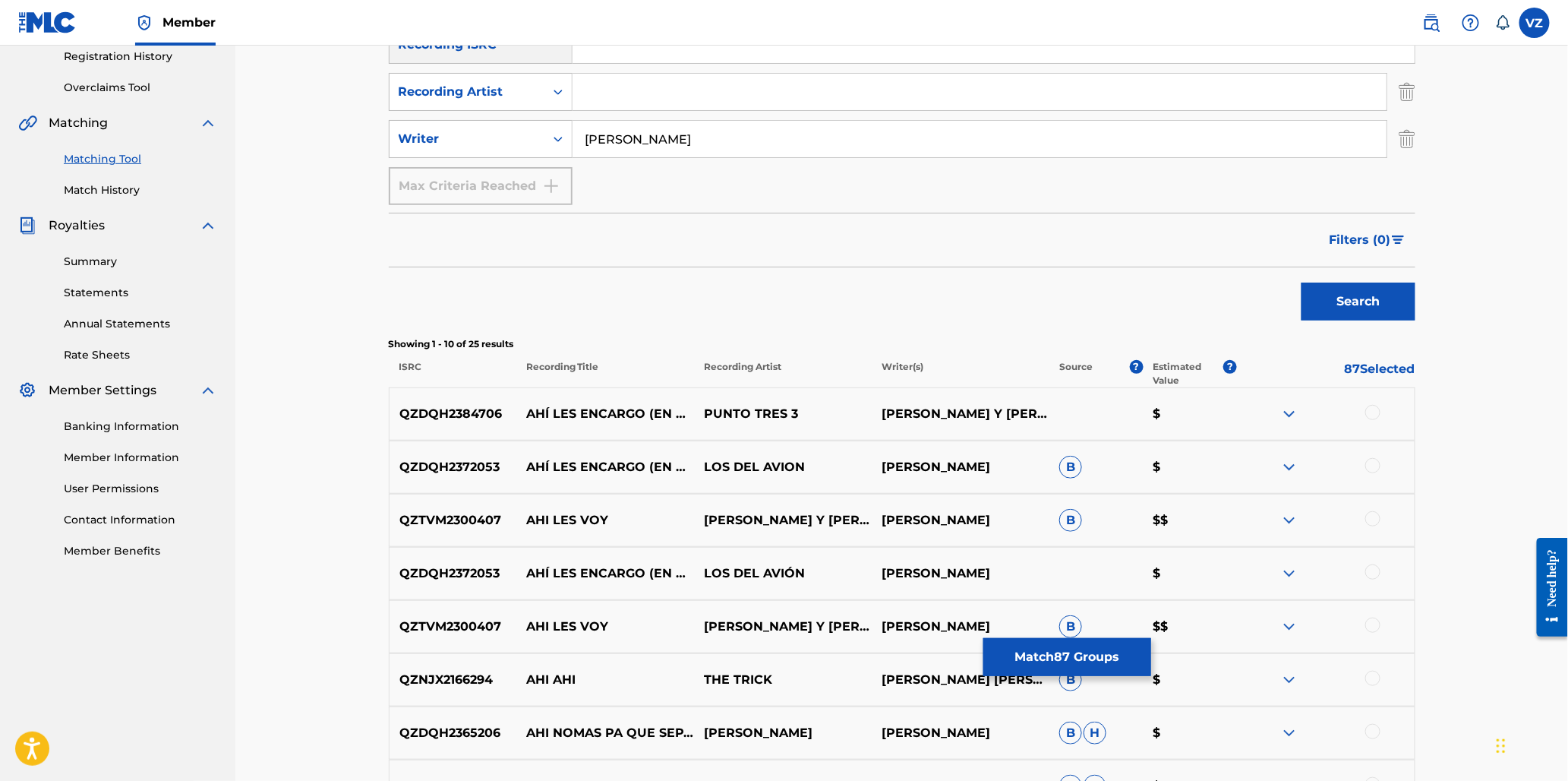
scroll to position [337, 0]
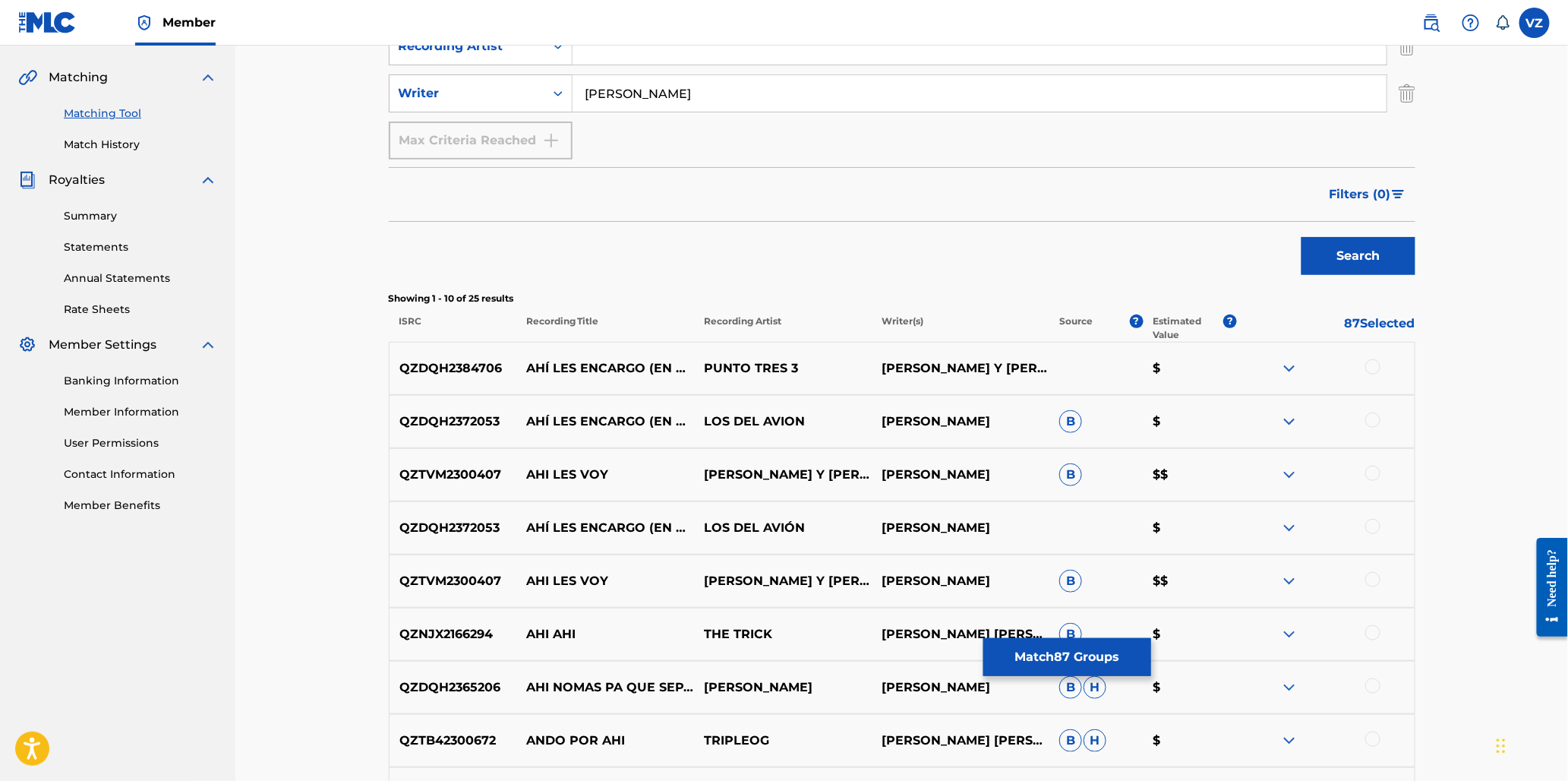
click at [1371, 366] on div at bounding box center [1373, 367] width 16 height 16
click at [1372, 415] on div at bounding box center [1373, 420] width 16 height 16
click at [1371, 523] on div at bounding box center [1373, 527] width 16 height 16
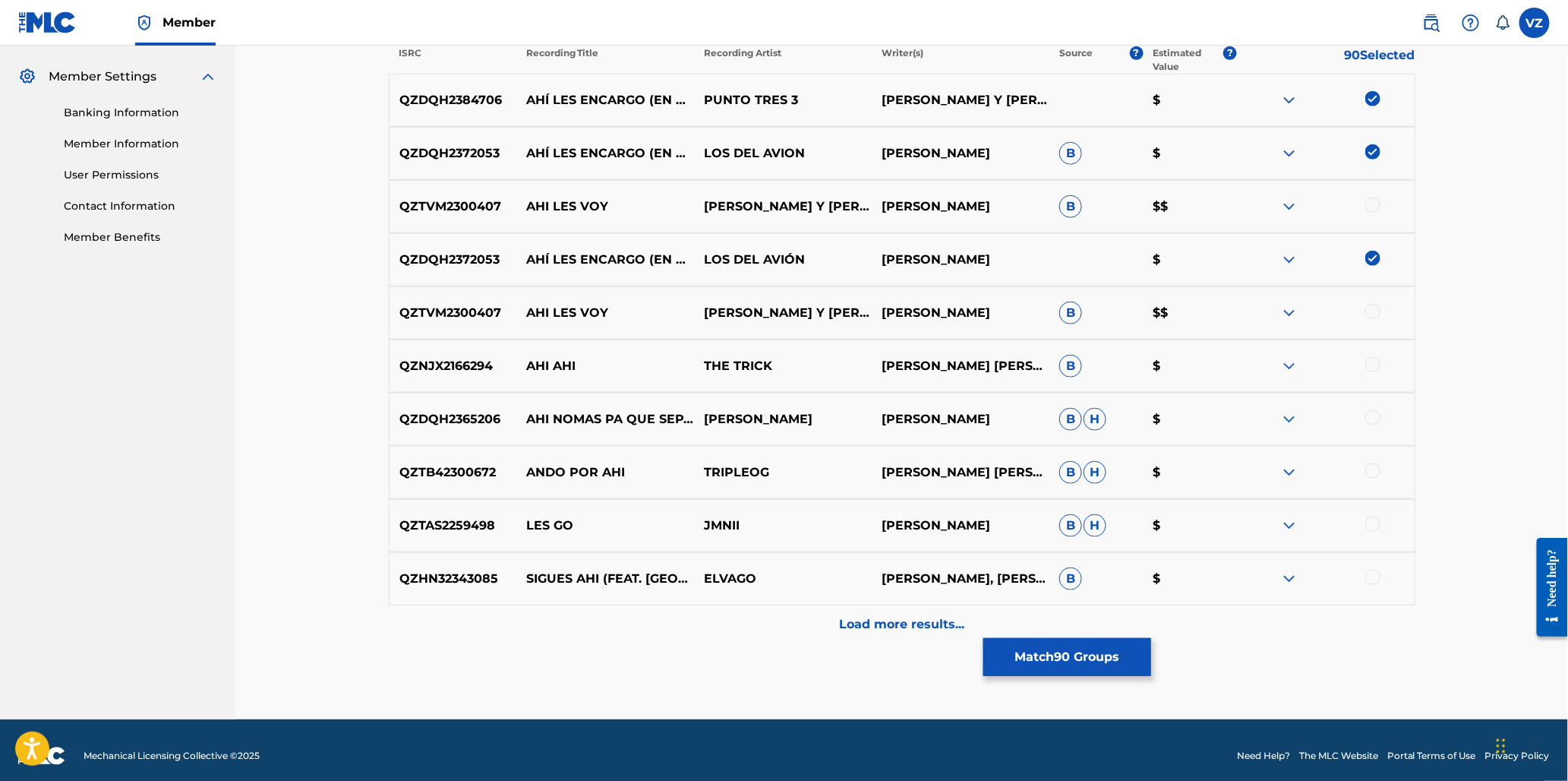
scroll to position [616, 0]
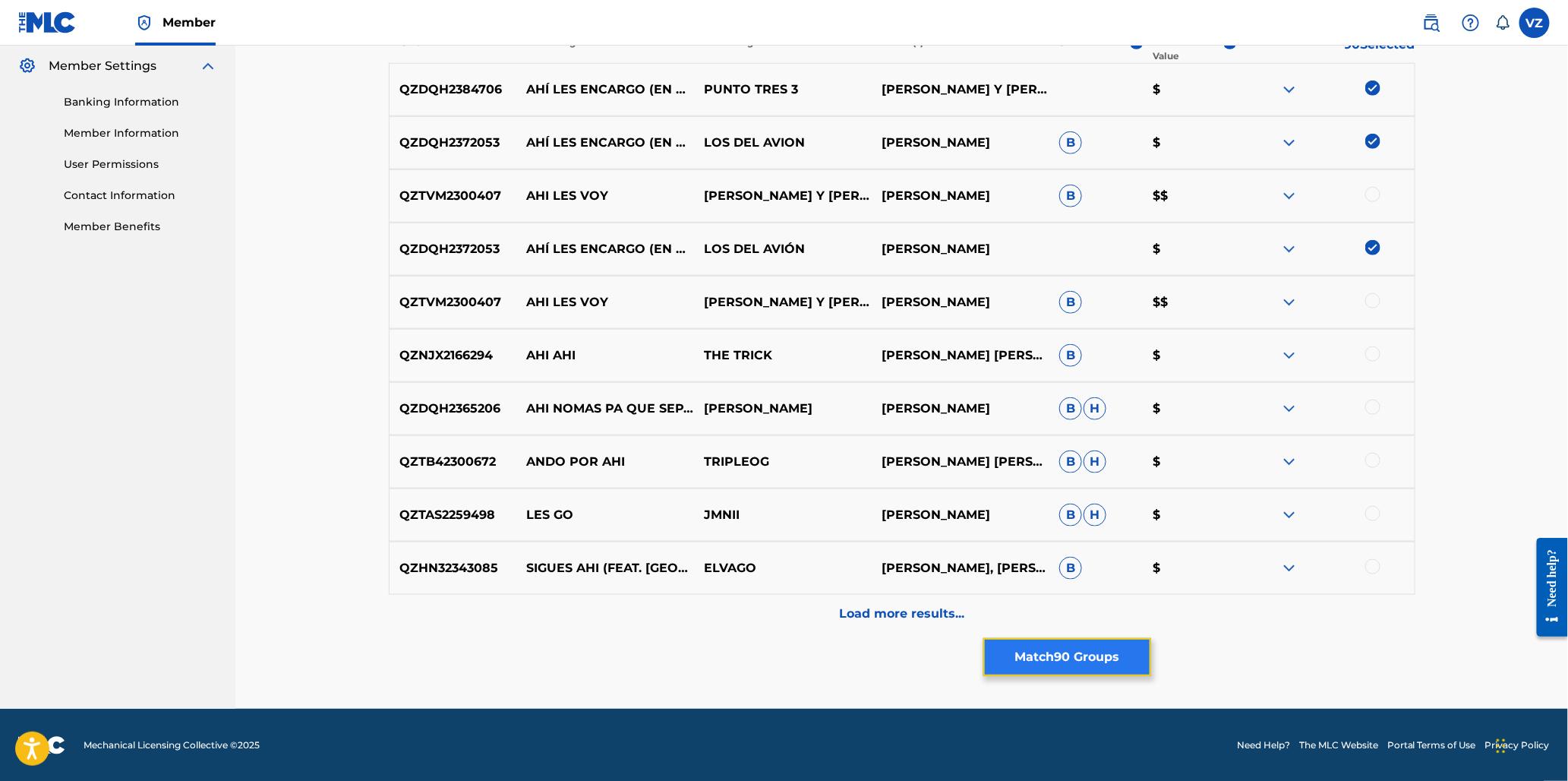
click at [1094, 655] on button "Match 90 Groups" at bounding box center [1067, 657] width 167 height 38
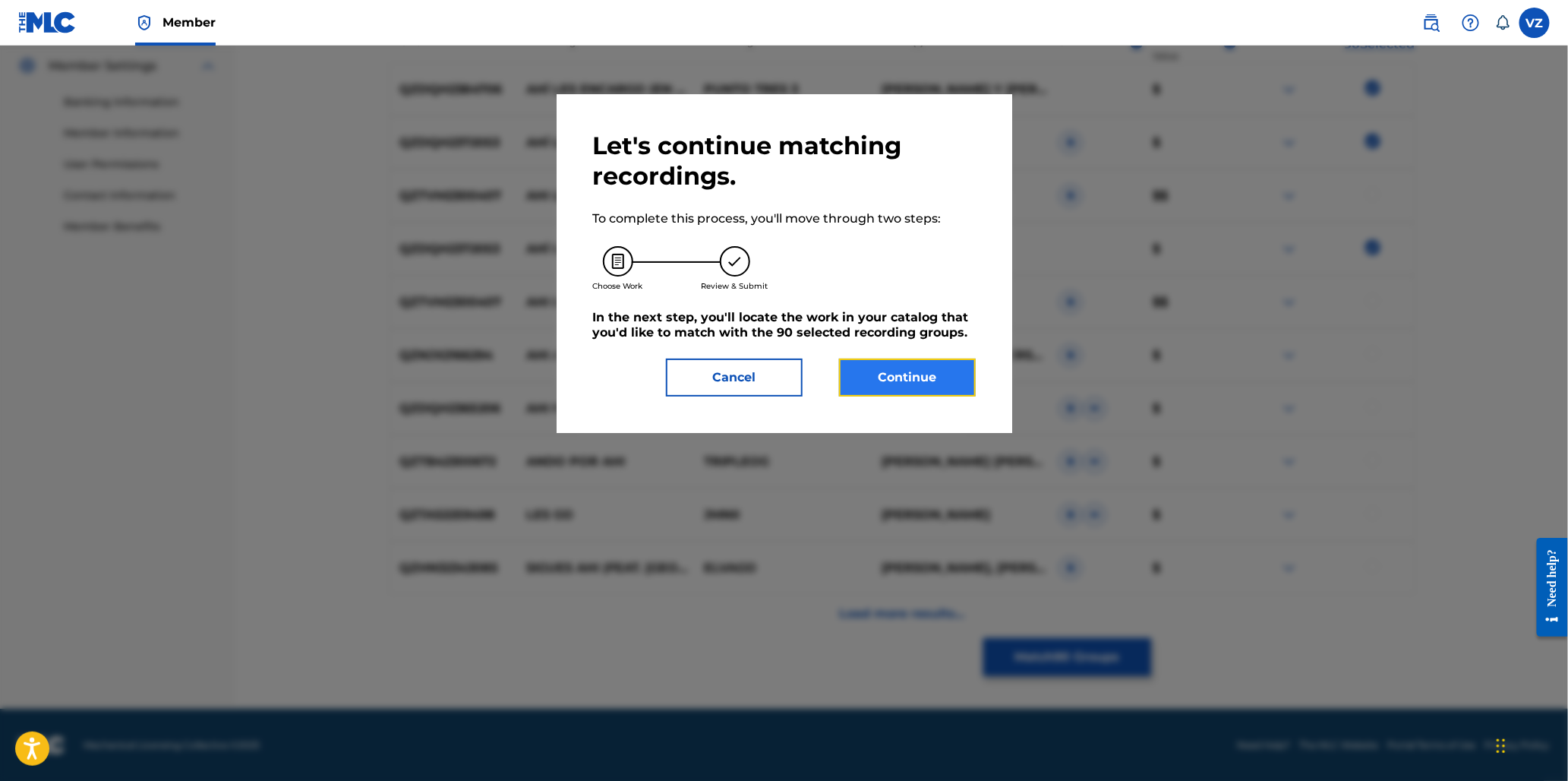
click at [886, 377] on button "Continue" at bounding box center [907, 377] width 137 height 38
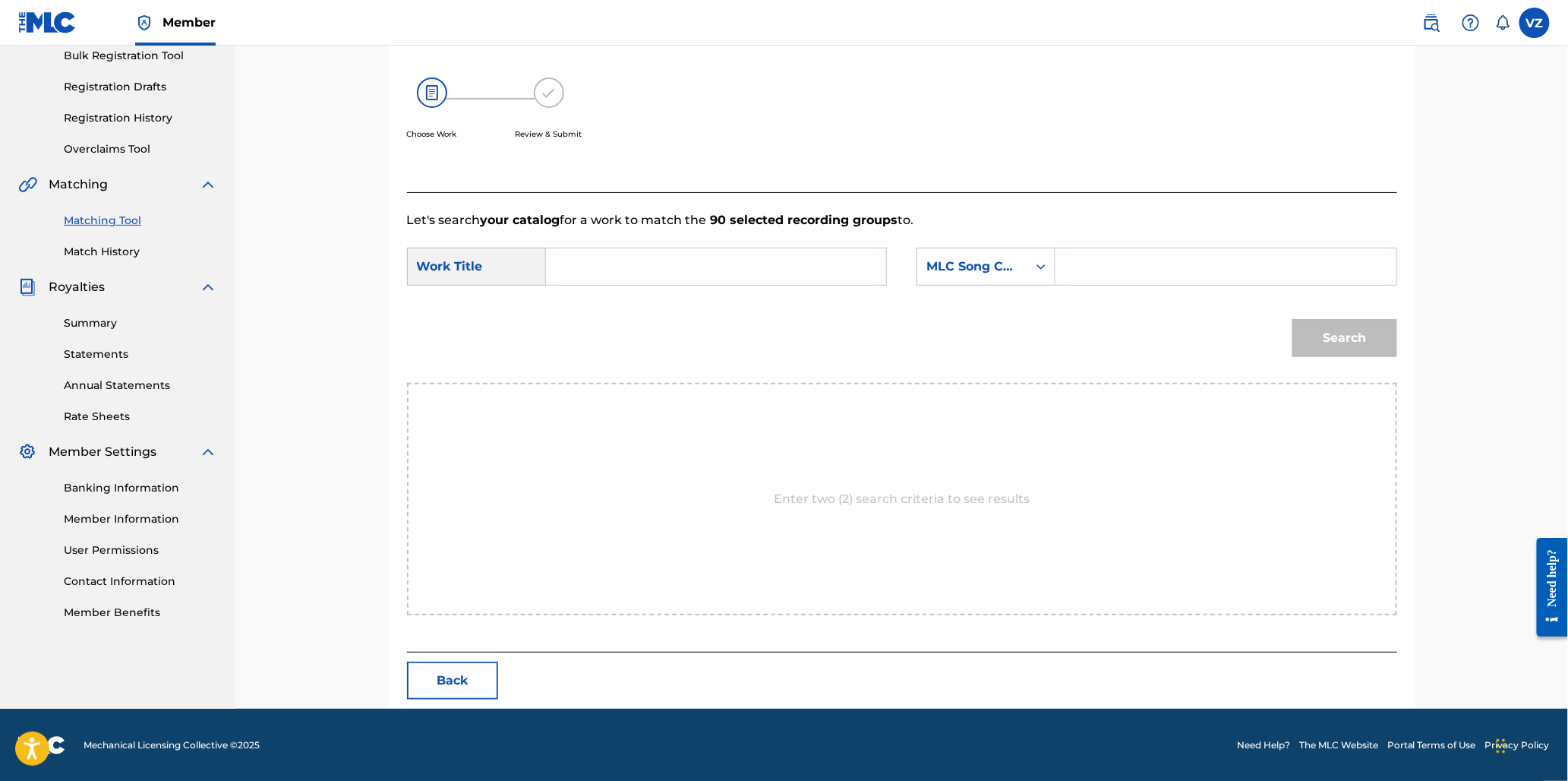
click at [624, 253] on input "Search Form" at bounding box center [715, 266] width 314 height 36
type input "ahi les encargo"
click at [1148, 253] on input "Search Form" at bounding box center [1225, 266] width 314 height 36
drag, startPoint x: 992, startPoint y: 255, endPoint x: 995, endPoint y: 275, distance: 20.2
click at [995, 275] on div "MLC Song Code" at bounding box center [972, 266] width 111 height 28
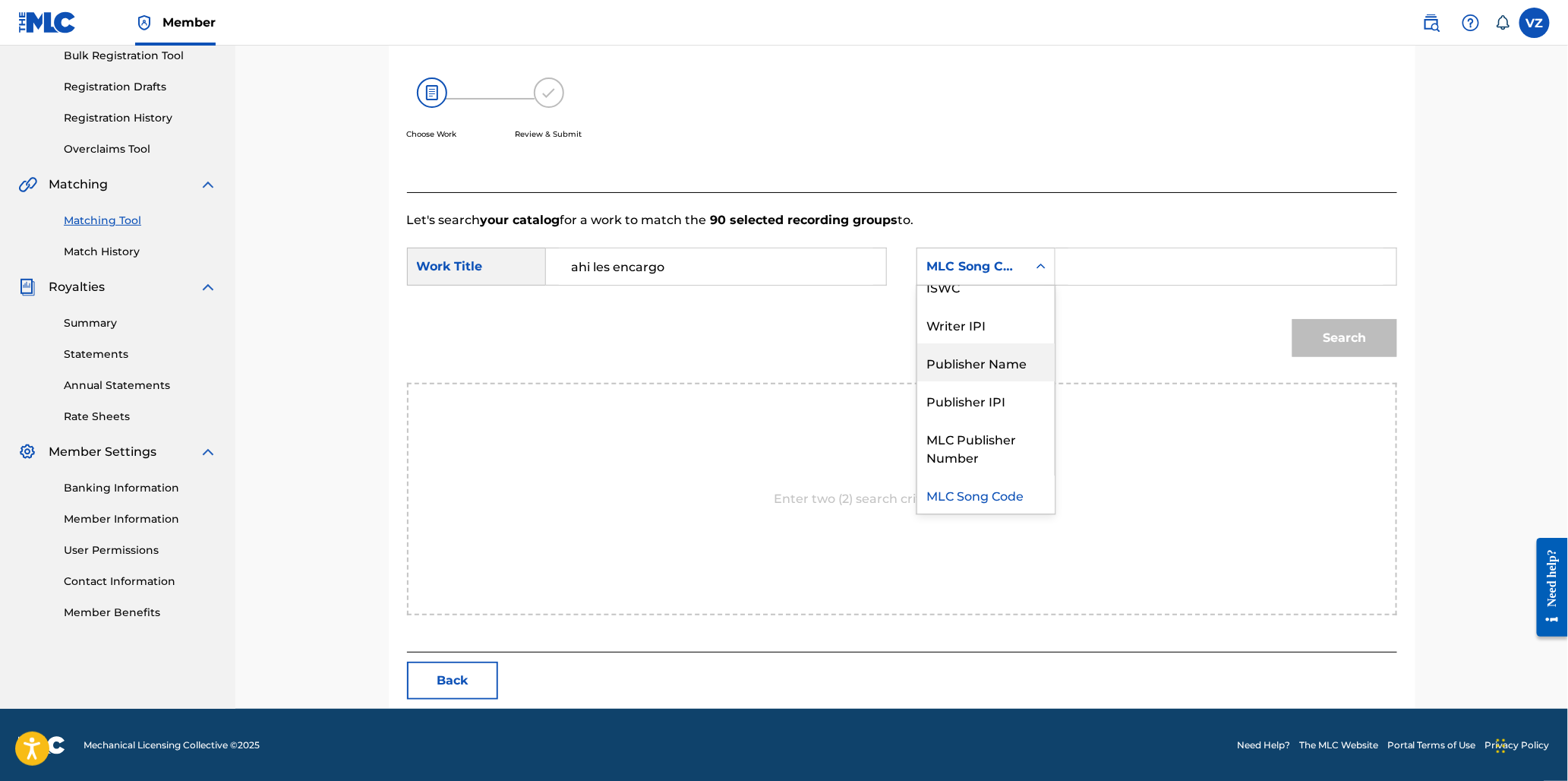
scroll to position [0, 0]
click at [1008, 316] on div "Writer Name" at bounding box center [986, 304] width 137 height 38
drag, startPoint x: 1096, startPoint y: 266, endPoint x: 1106, endPoint y: 268, distance: 10.2
click at [1101, 266] on input "Search Form" at bounding box center [1225, 266] width 314 height 36
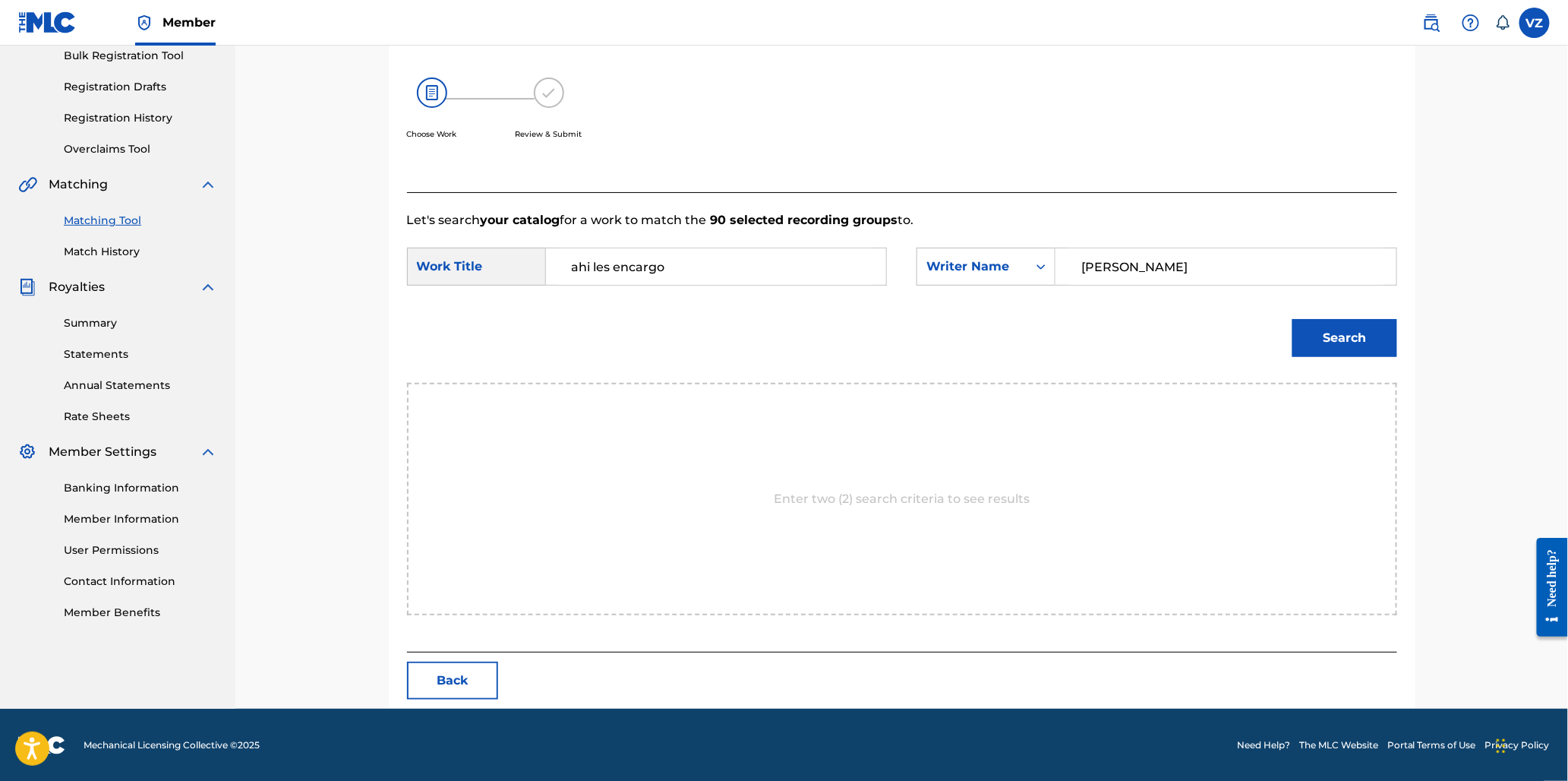
type input "hector rubio"
click at [1293, 319] on button "Search" at bounding box center [1345, 338] width 105 height 38
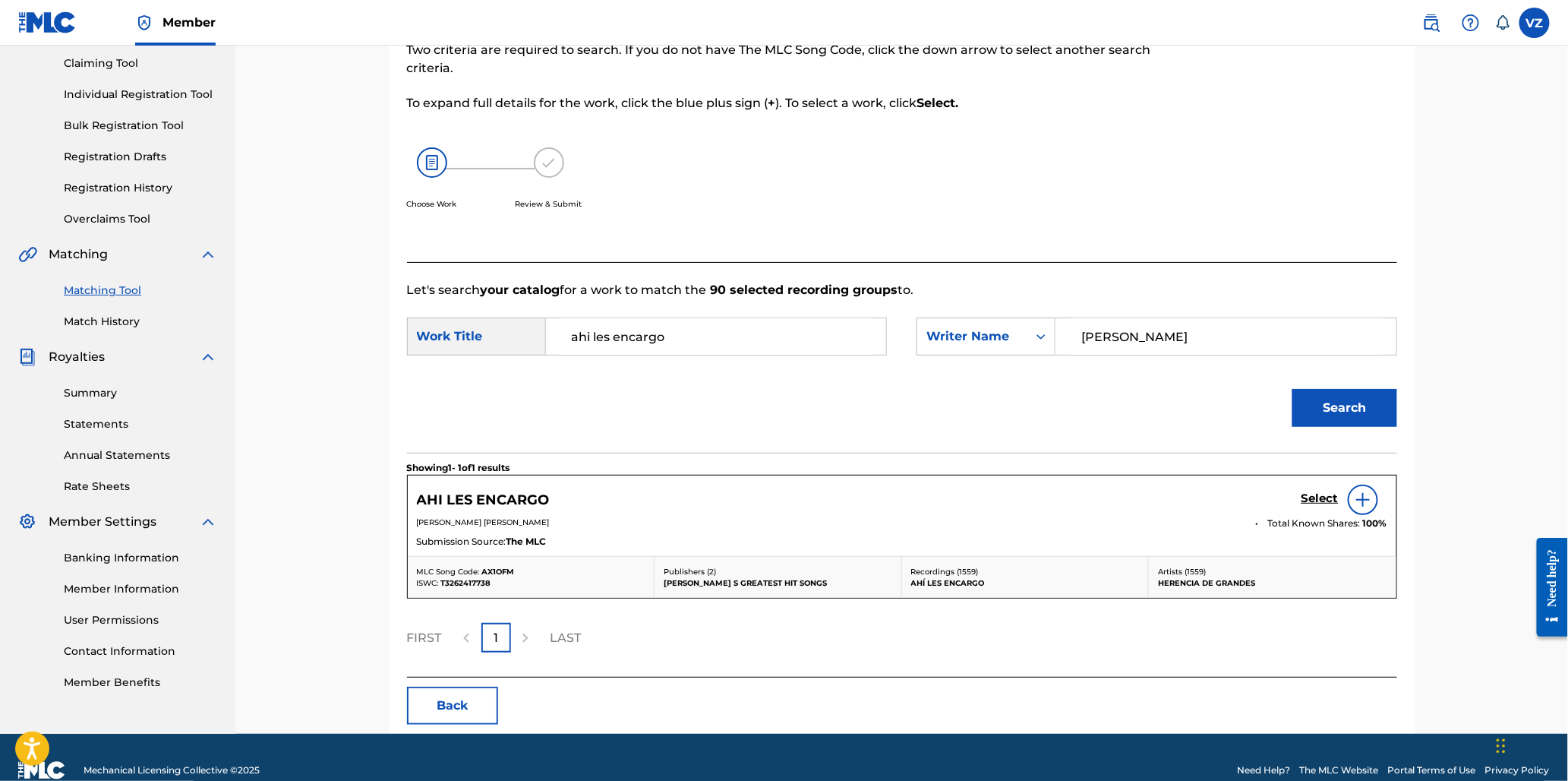
scroll to position [185, 0]
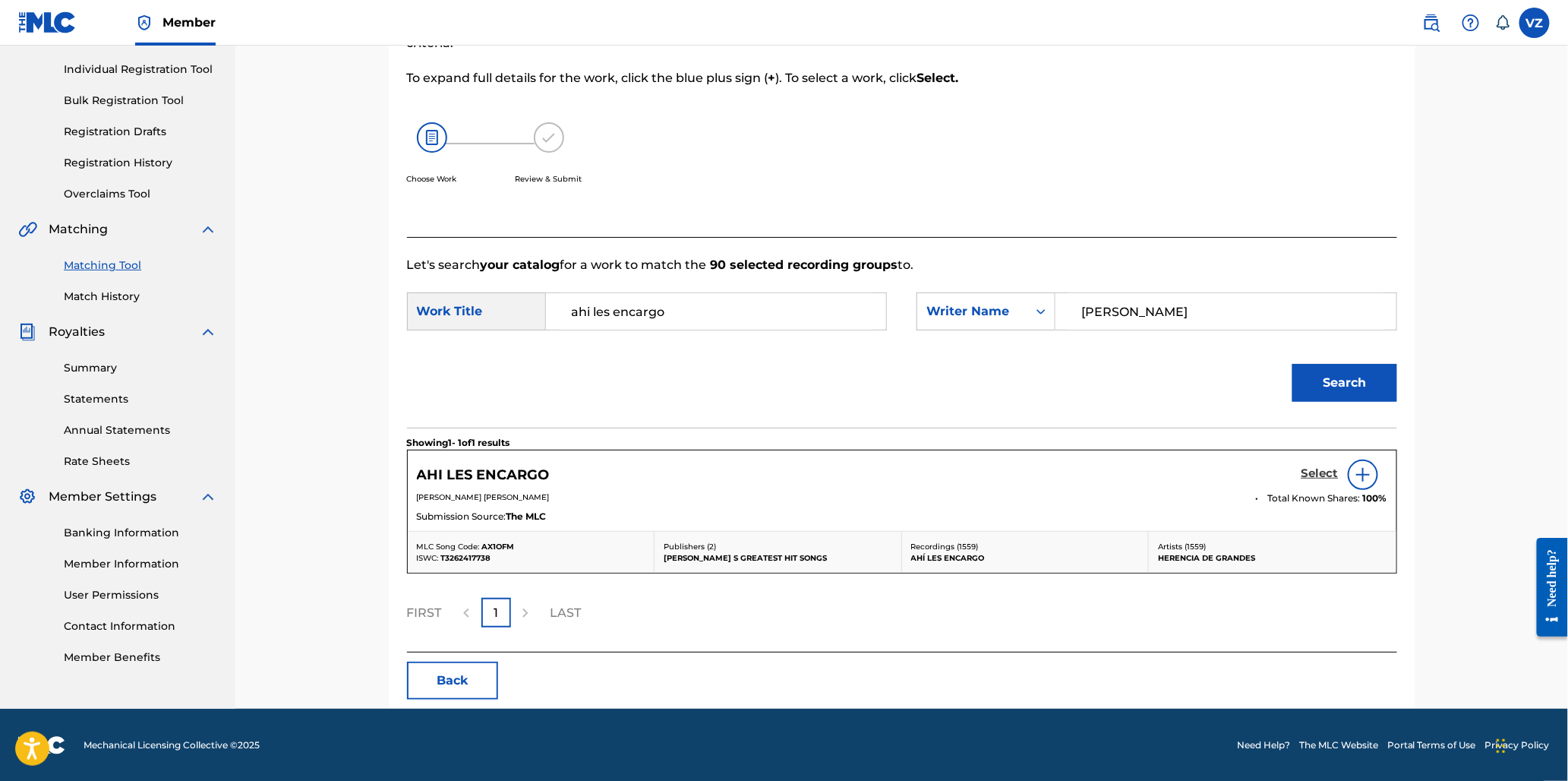
click at [1327, 471] on h5 "Select" at bounding box center [1320, 473] width 37 height 15
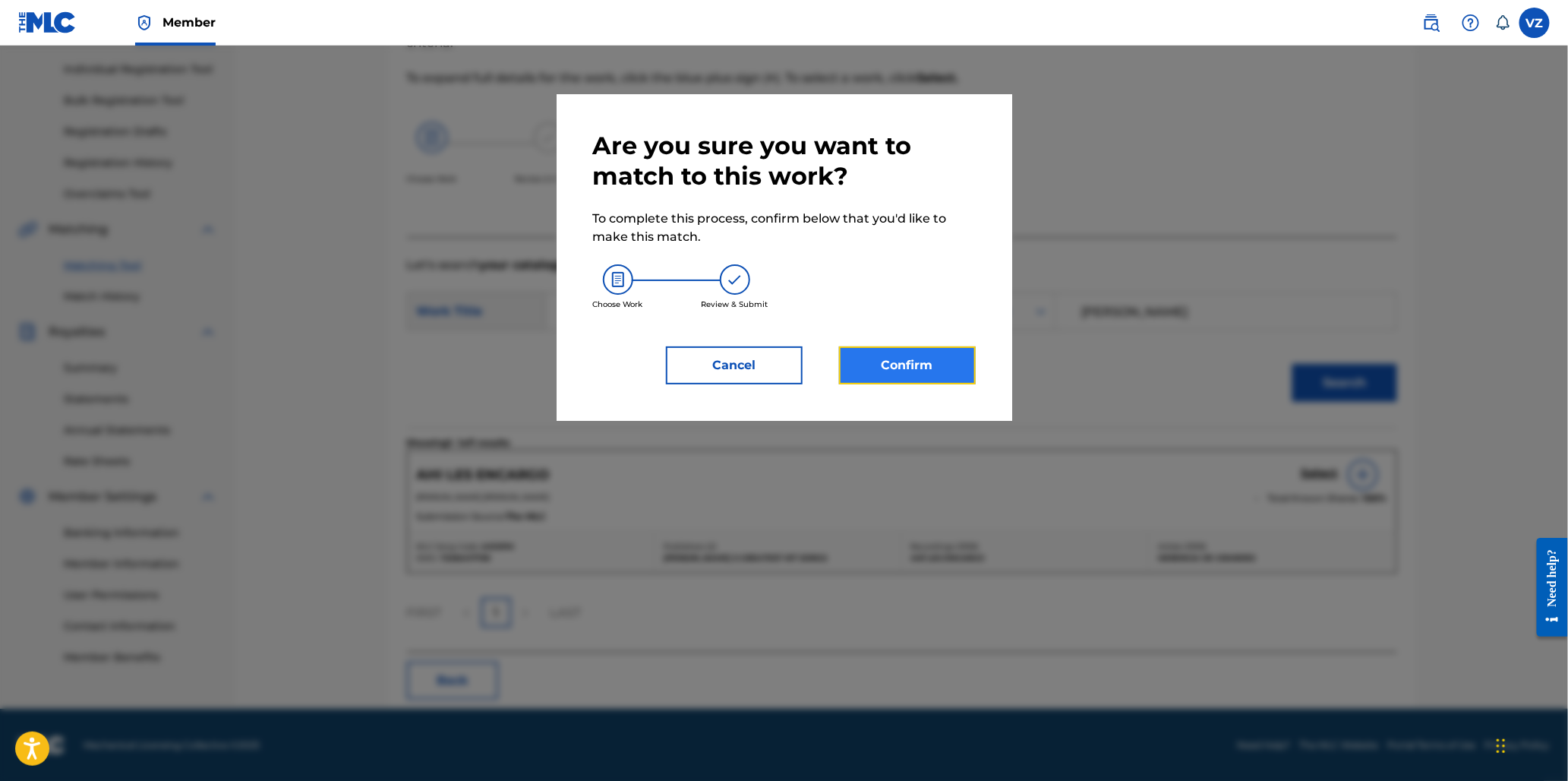
click at [936, 363] on button "Confirm" at bounding box center [907, 365] width 137 height 38
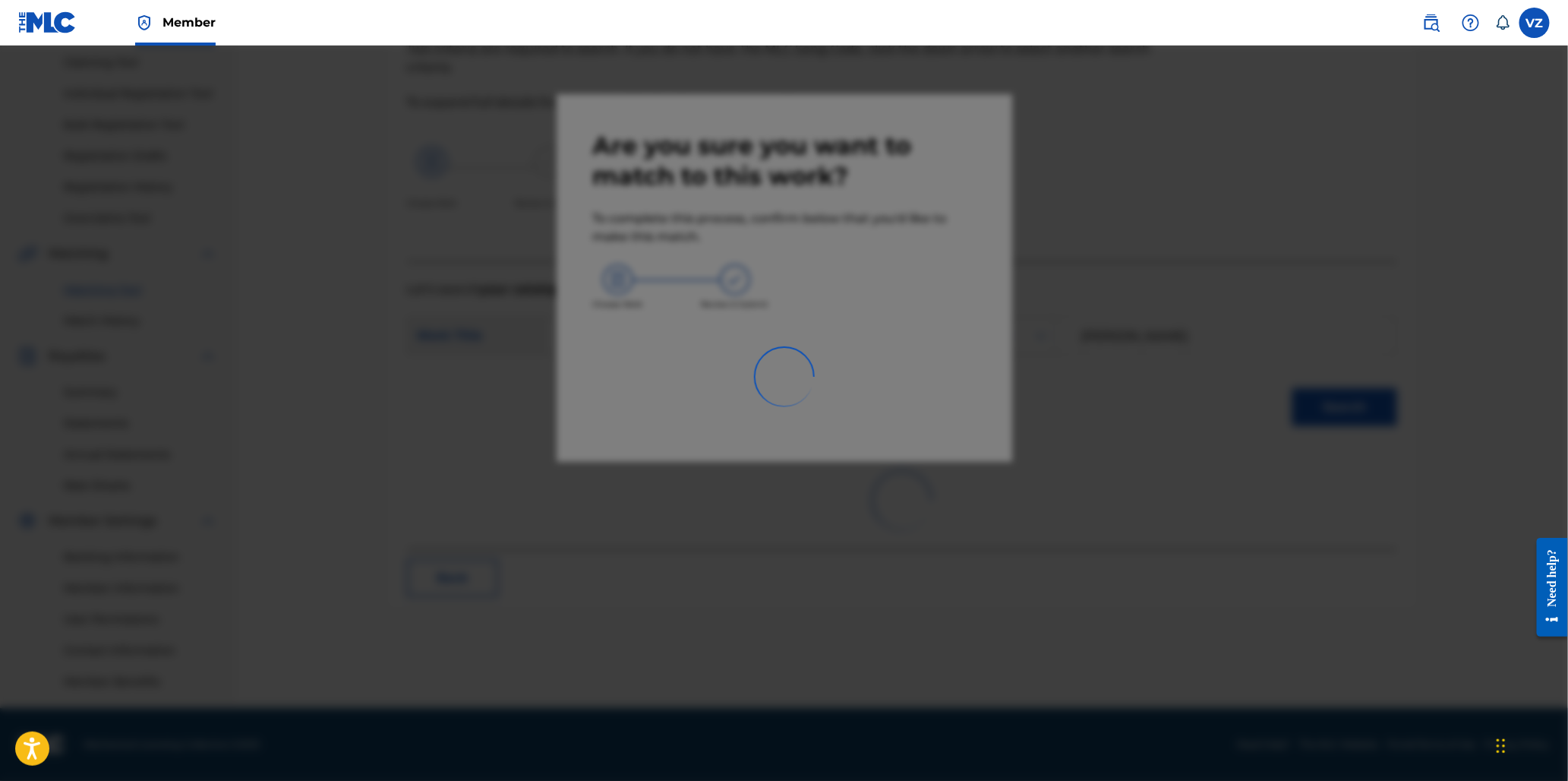
scroll to position [161, 0]
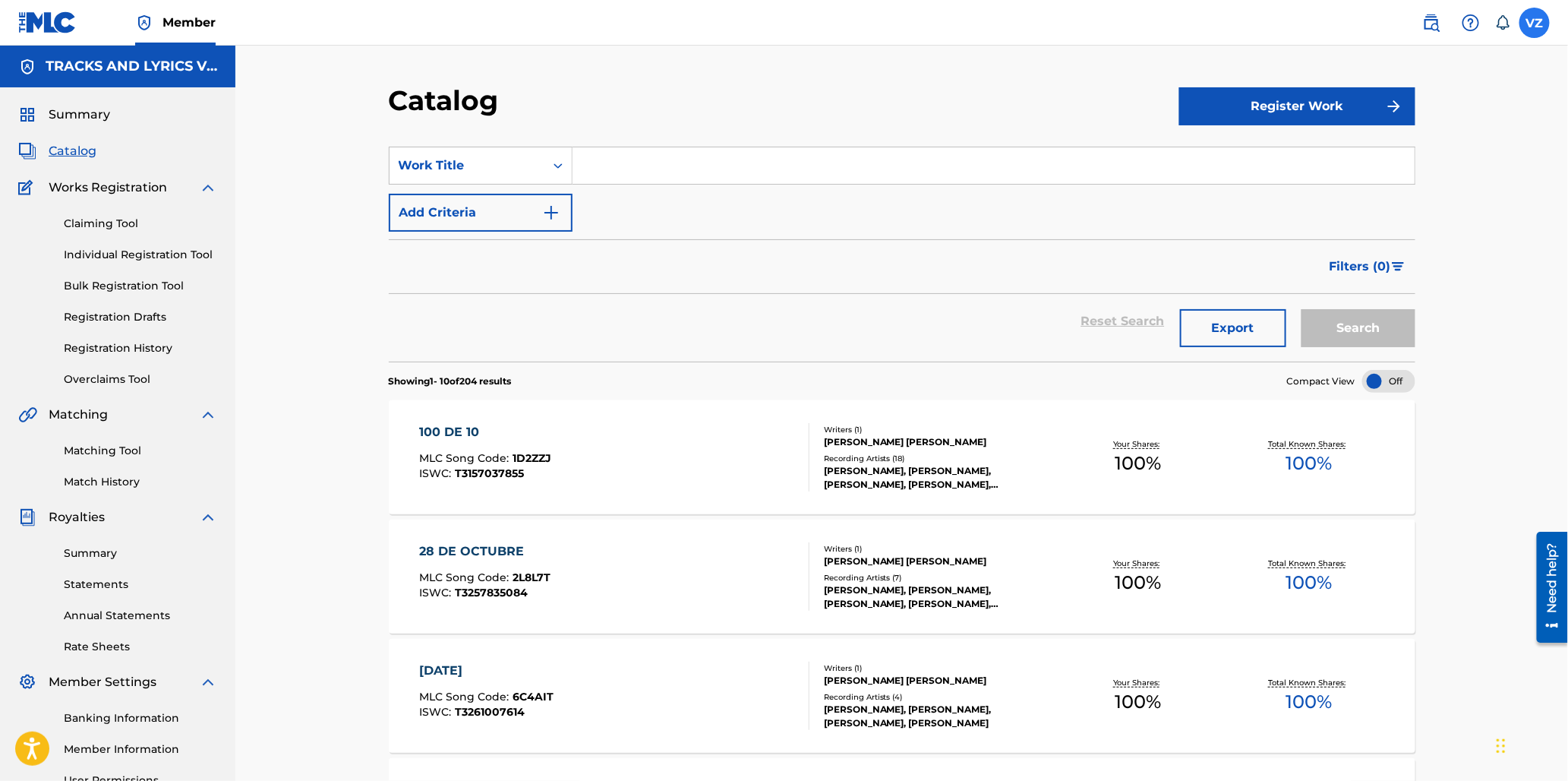
click at [1545, 28] on label at bounding box center [1535, 23] width 30 height 30
click at [1535, 23] on input "VZ [PERSON_NAME] [EMAIL_ADDRESS][DOMAIN_NAME] Notification Preferences Profile …" at bounding box center [1535, 23] width 0 height 0
click at [1398, 221] on p "Log out" at bounding box center [1388, 215] width 35 height 14
click at [1535, 23] on input "VZ [PERSON_NAME] [EMAIL_ADDRESS][DOMAIN_NAME] Notification Preferences Profile …" at bounding box center [1535, 23] width 0 height 0
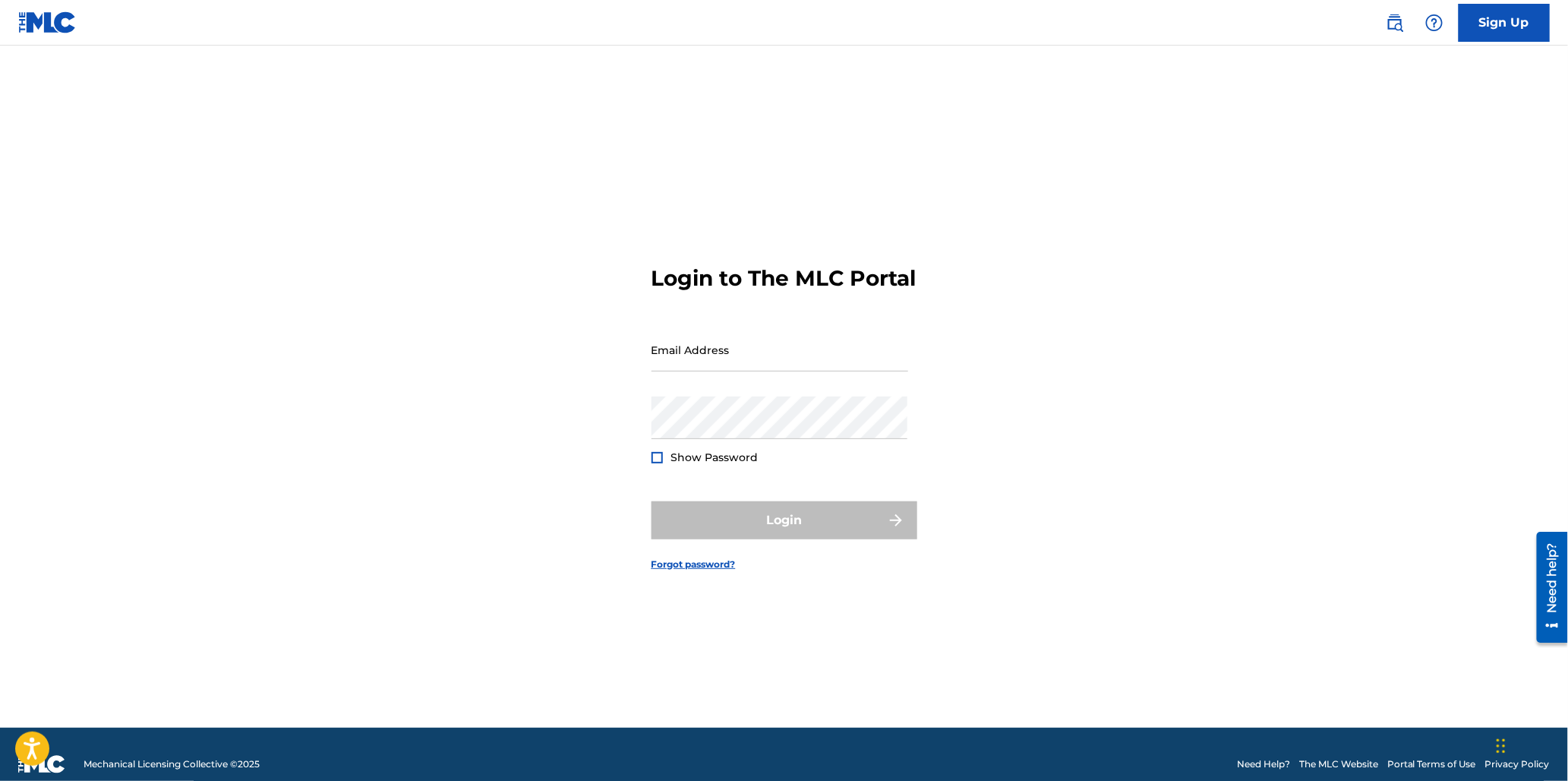
type input "[EMAIL_ADDRESS][DOMAIN_NAME]"
